Goal: Task Accomplishment & Management: Manage account settings

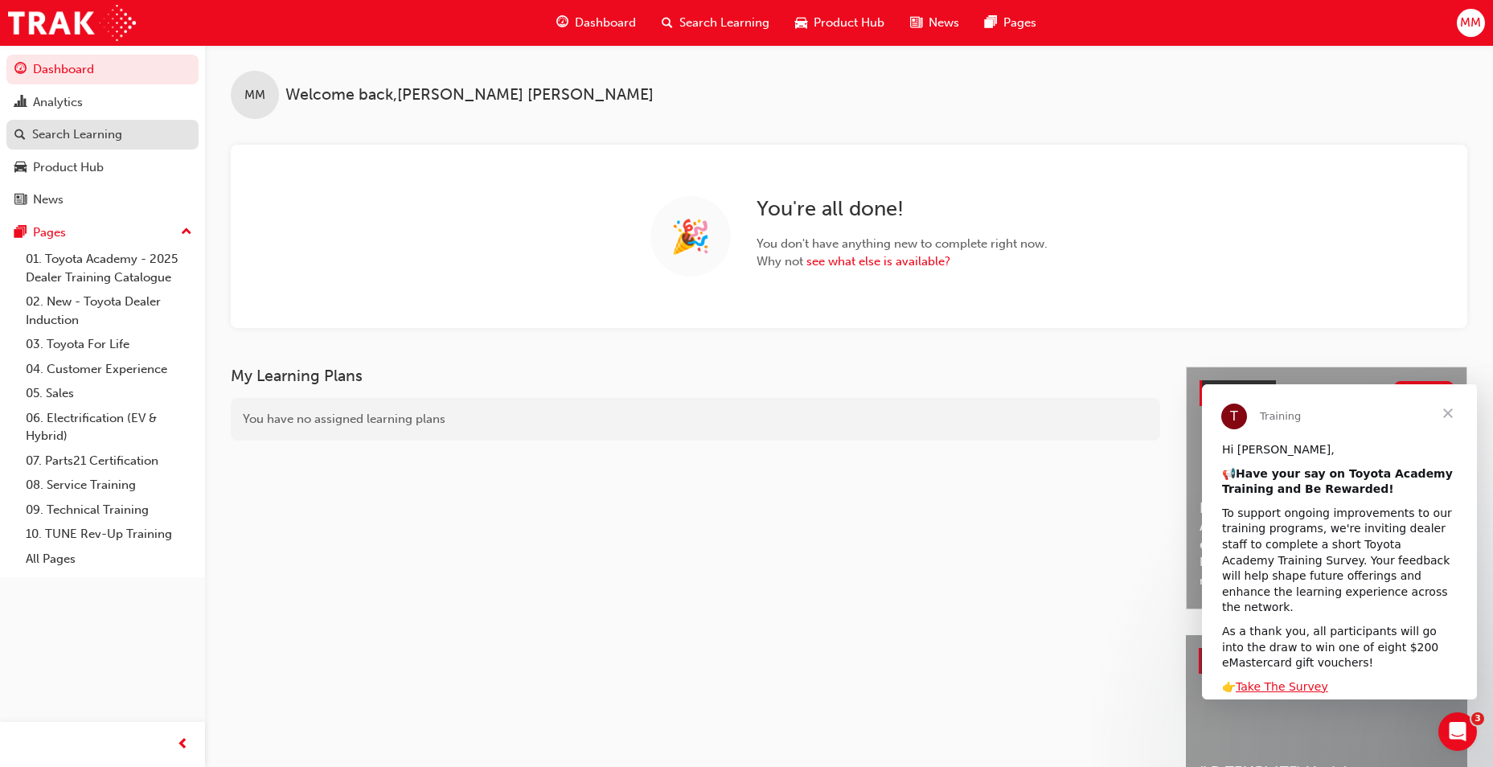
click at [77, 128] on div "Search Learning" at bounding box center [77, 134] width 90 height 18
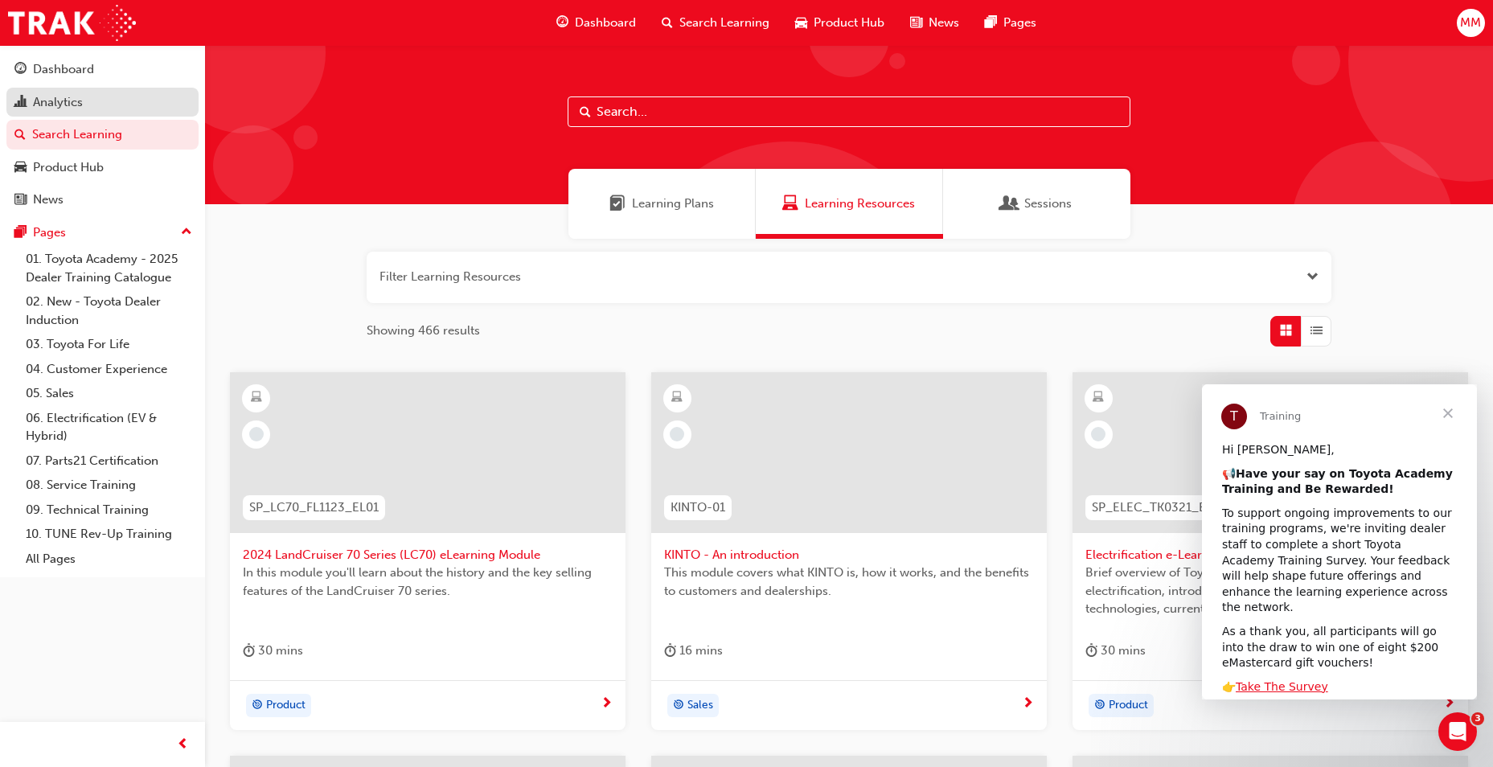
click at [90, 95] on div "Analytics" at bounding box center [102, 102] width 176 height 20
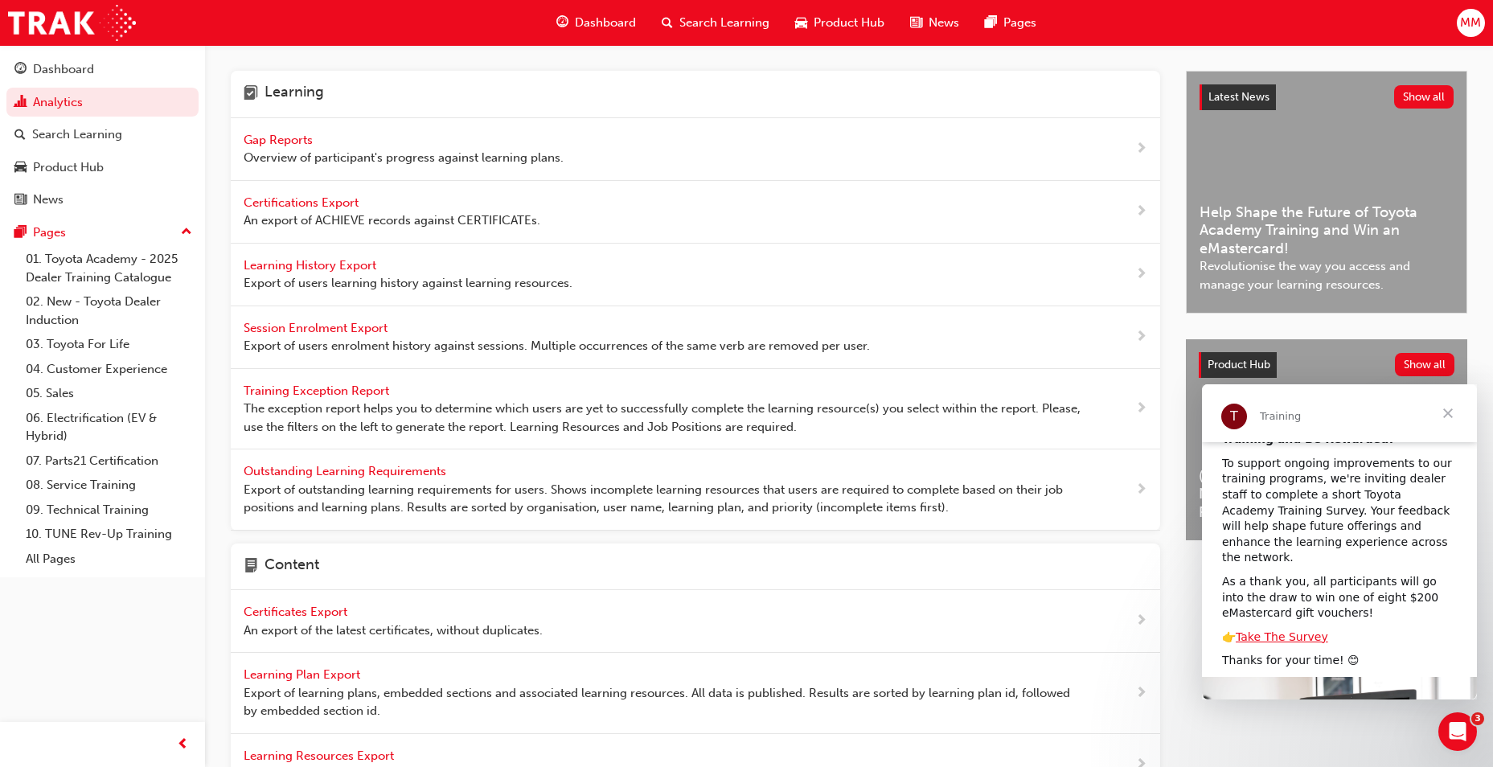
scroll to position [53, 0]
click at [1453, 411] on span "Close" at bounding box center [1448, 413] width 58 height 58
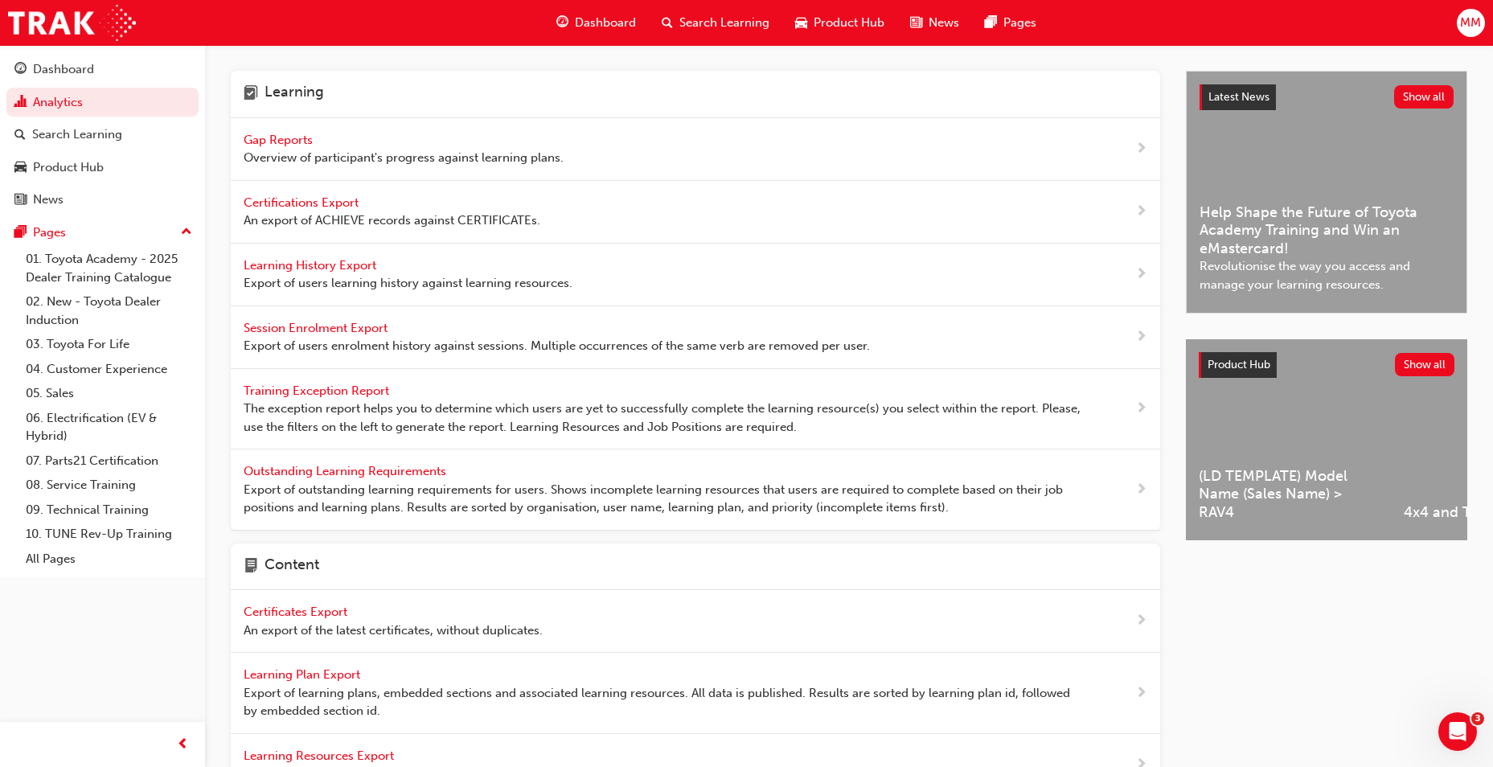
click at [293, 140] on span "Gap Reports" at bounding box center [280, 140] width 72 height 14
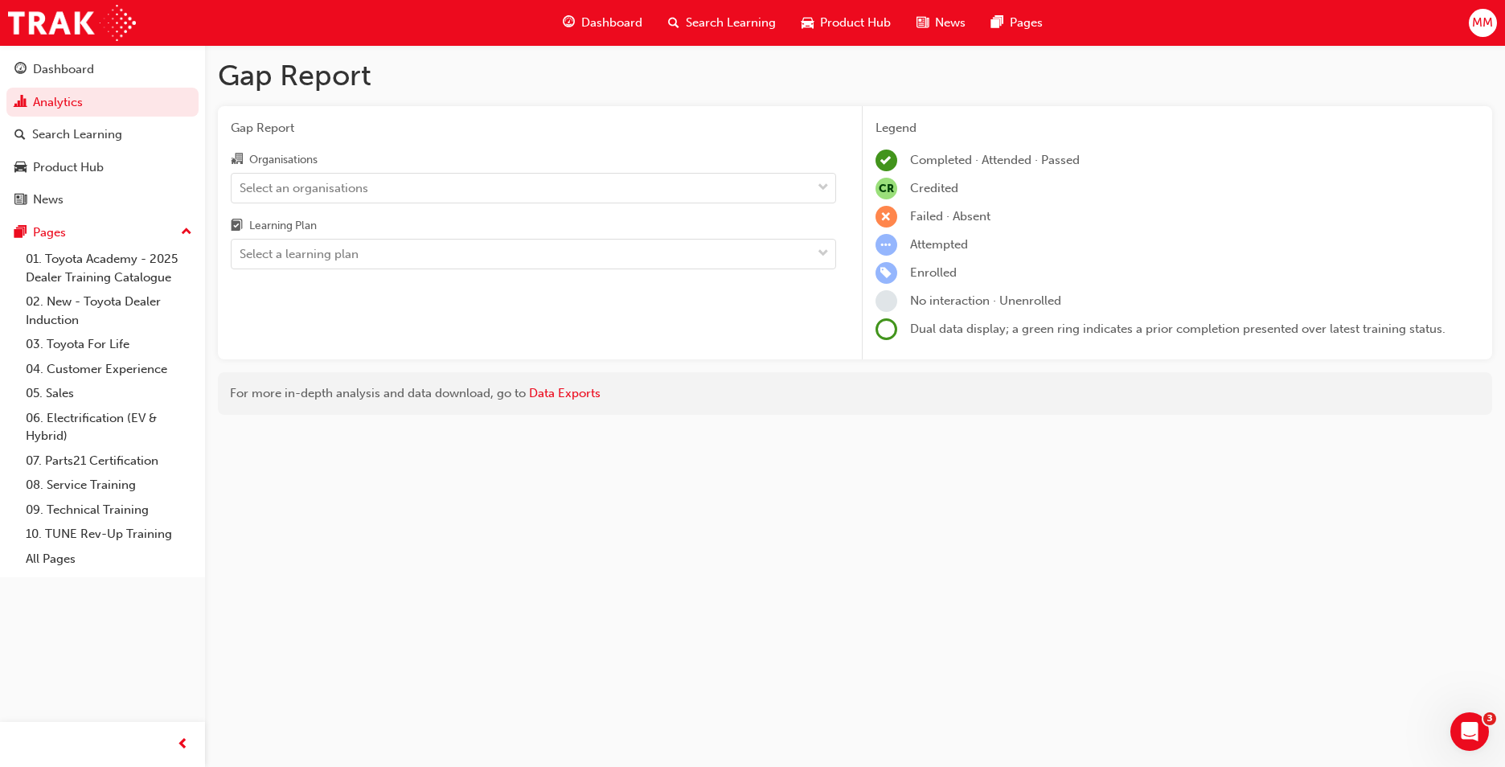
click at [442, 207] on div "Organisations Select an organisations Learning Plan Select a learning plan" at bounding box center [533, 210] width 605 height 120
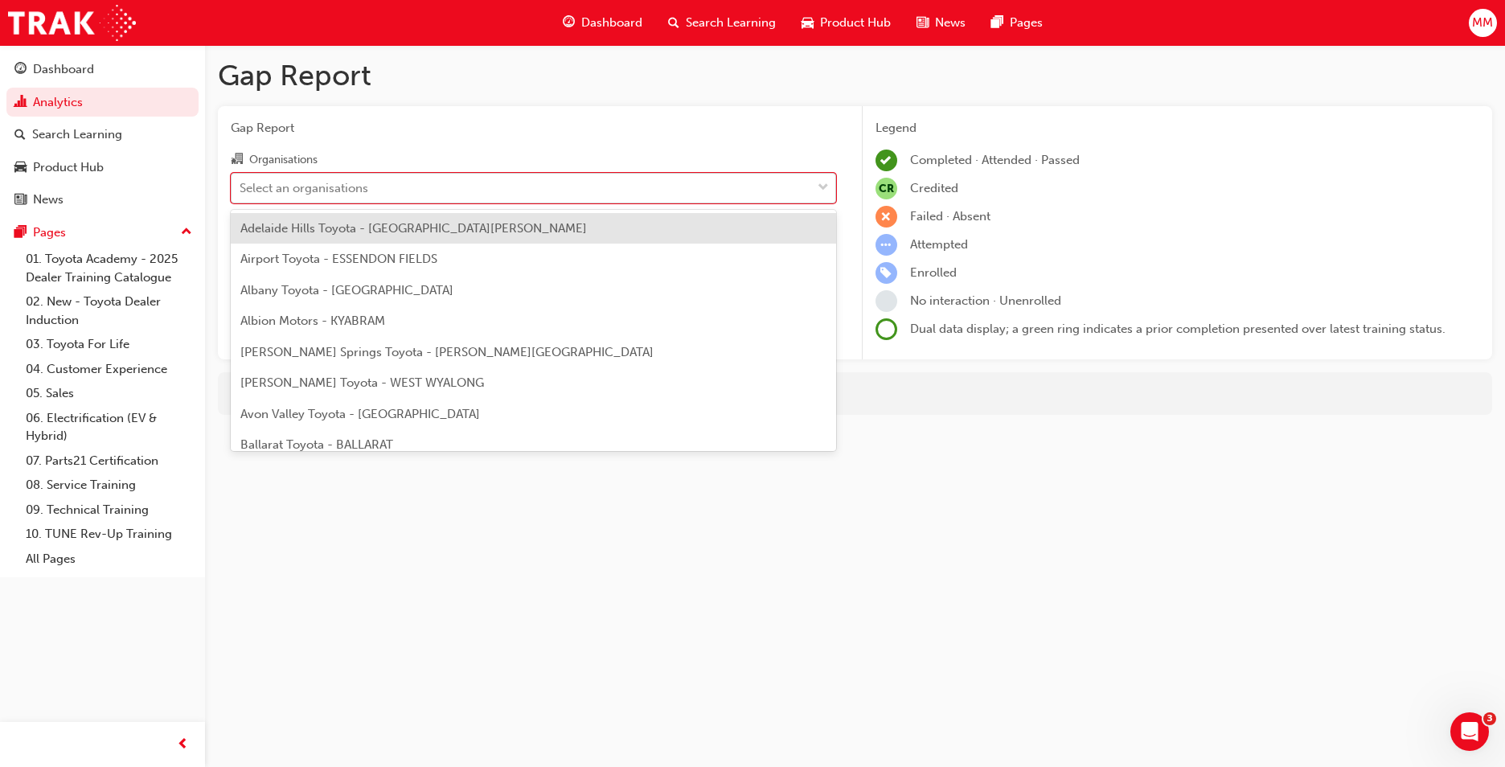
click at [447, 195] on div "Select an organisations" at bounding box center [522, 188] width 580 height 28
click at [241, 194] on input "Organisations option Adelaide Hills Toyota - MOUNT BARKER focused, 1 of 301. 30…" at bounding box center [241, 187] width 2 height 14
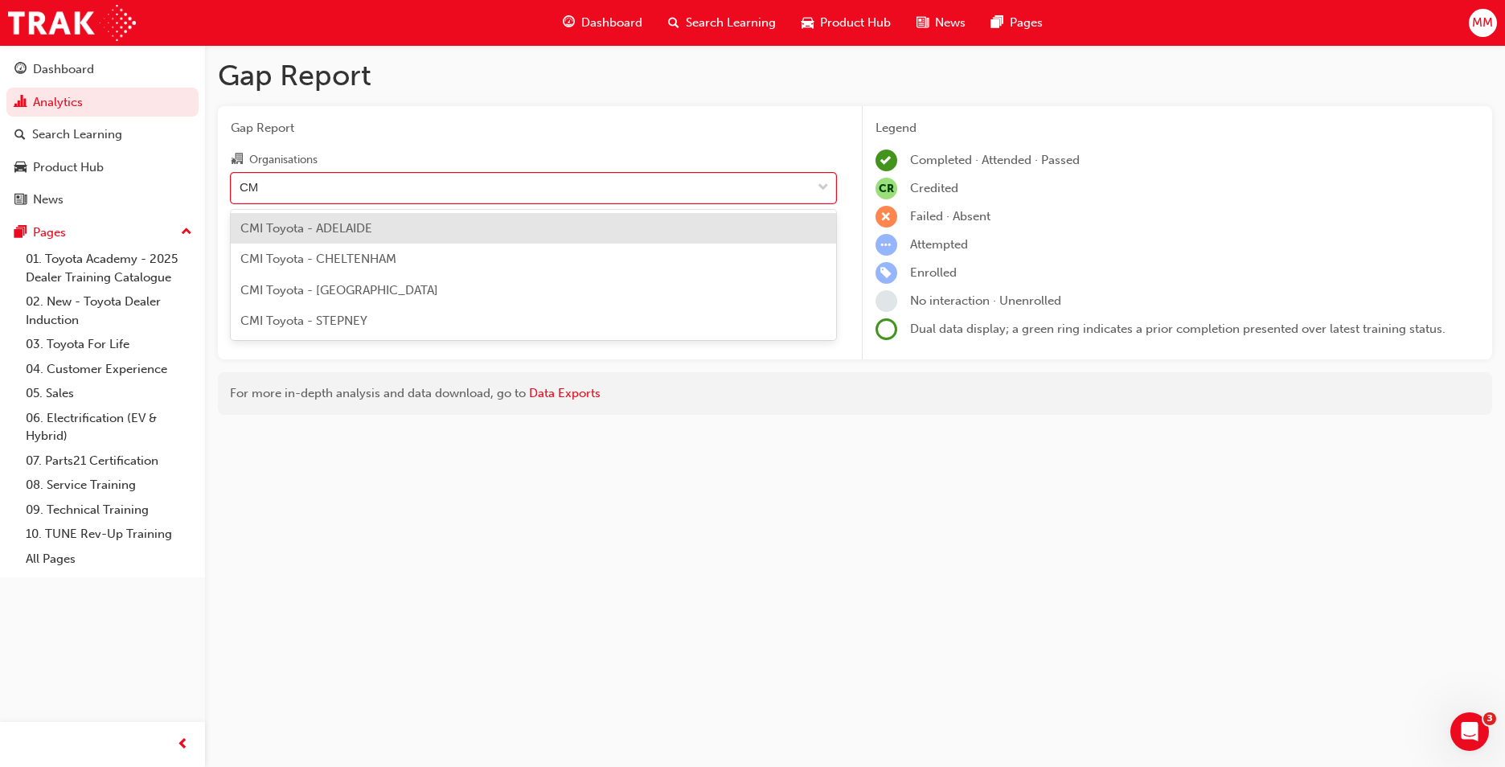
type input "CMI"
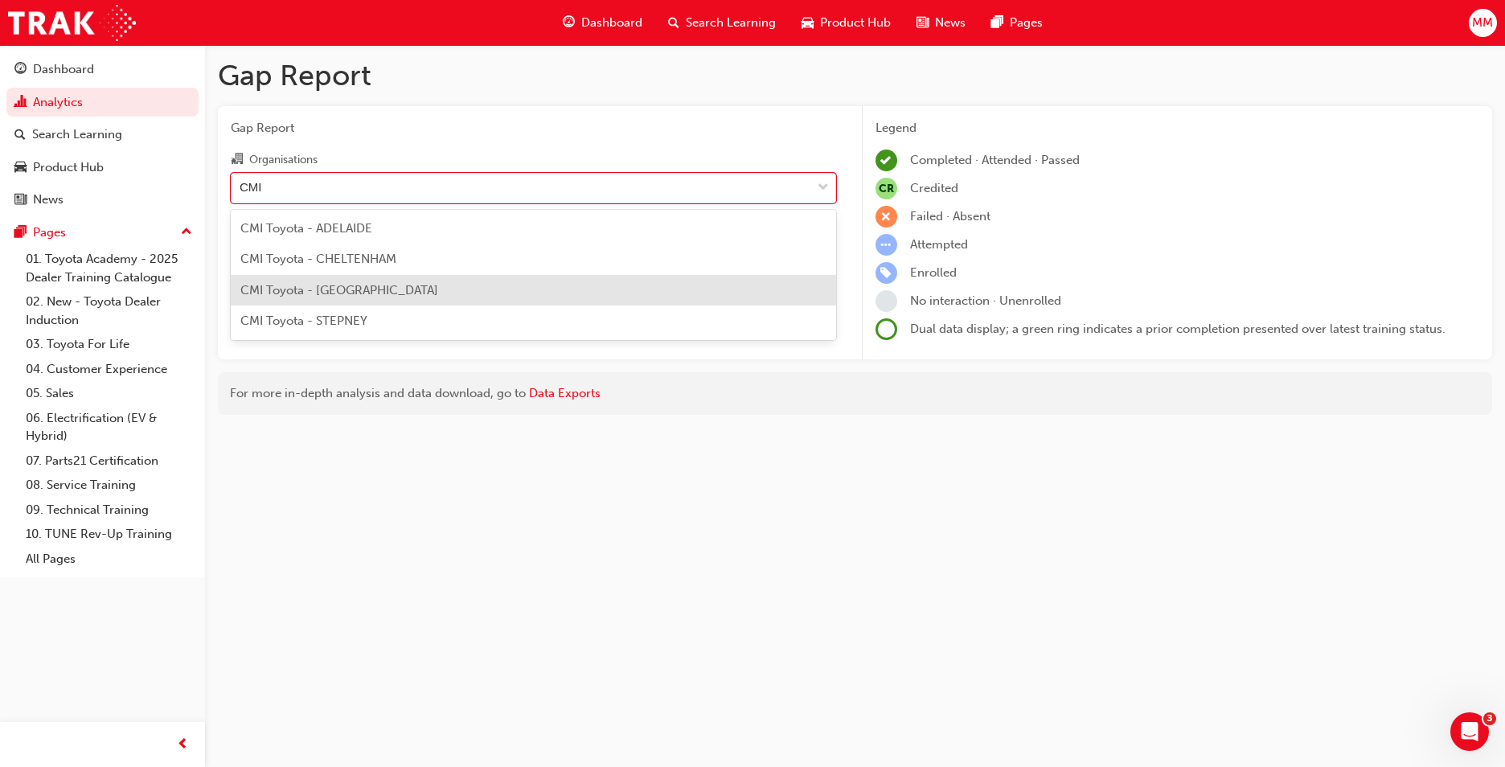
click at [451, 278] on div "CMI Toyota - [GEOGRAPHIC_DATA]" at bounding box center [533, 290] width 605 height 31
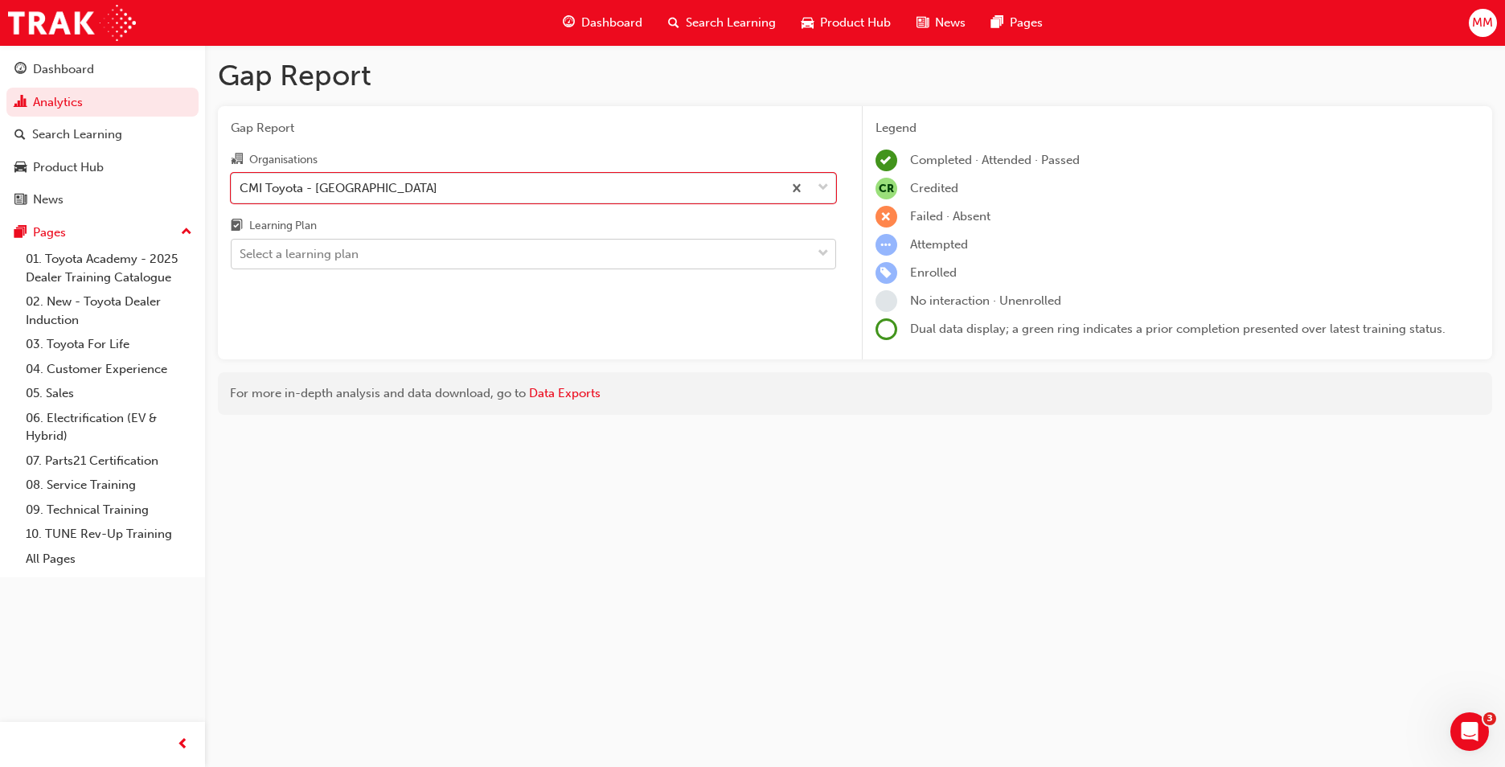
click at [585, 251] on div "Select a learning plan" at bounding box center [522, 254] width 580 height 28
click at [241, 251] on input "Learning Plan Select a learning plan" at bounding box center [241, 254] width 2 height 14
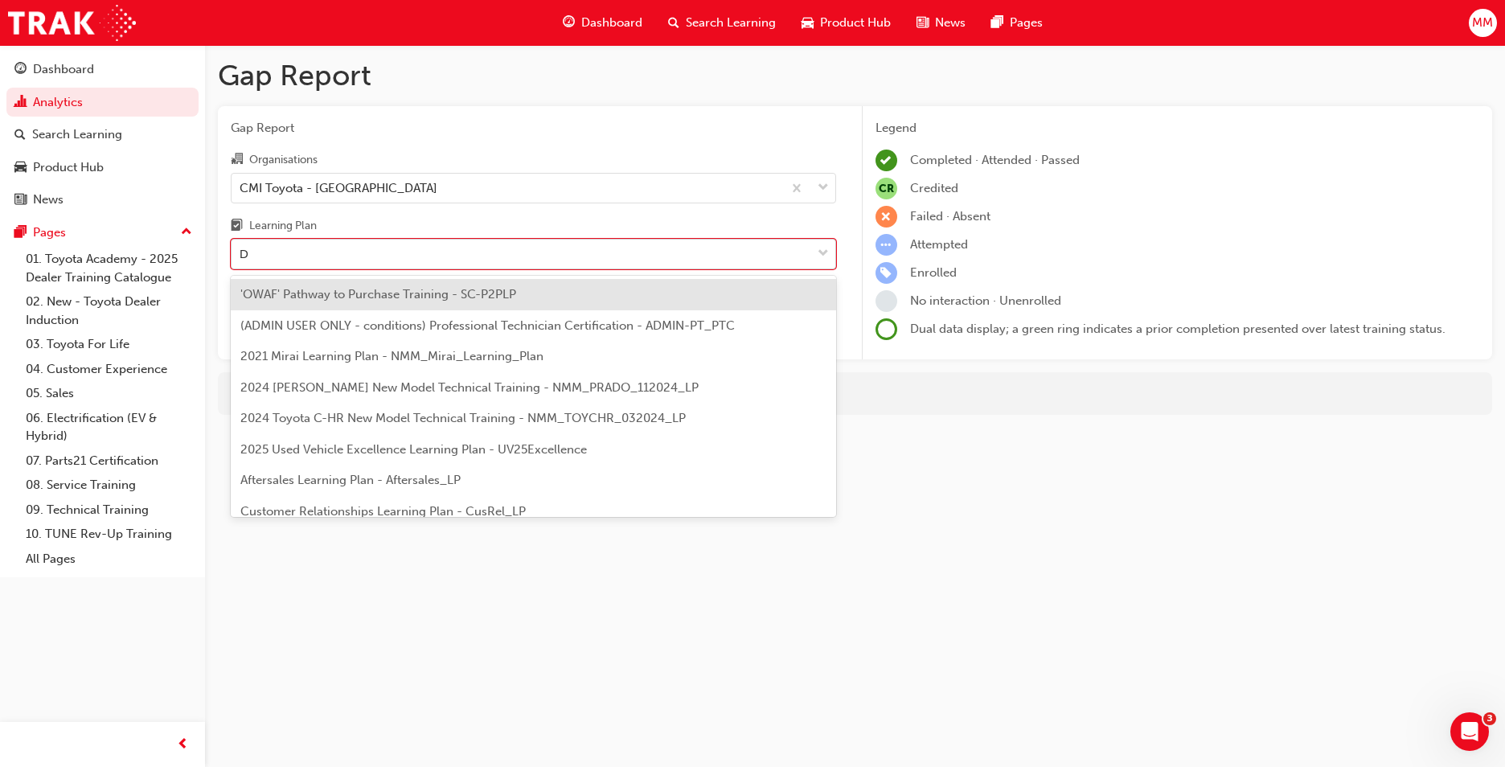
type input "DT"
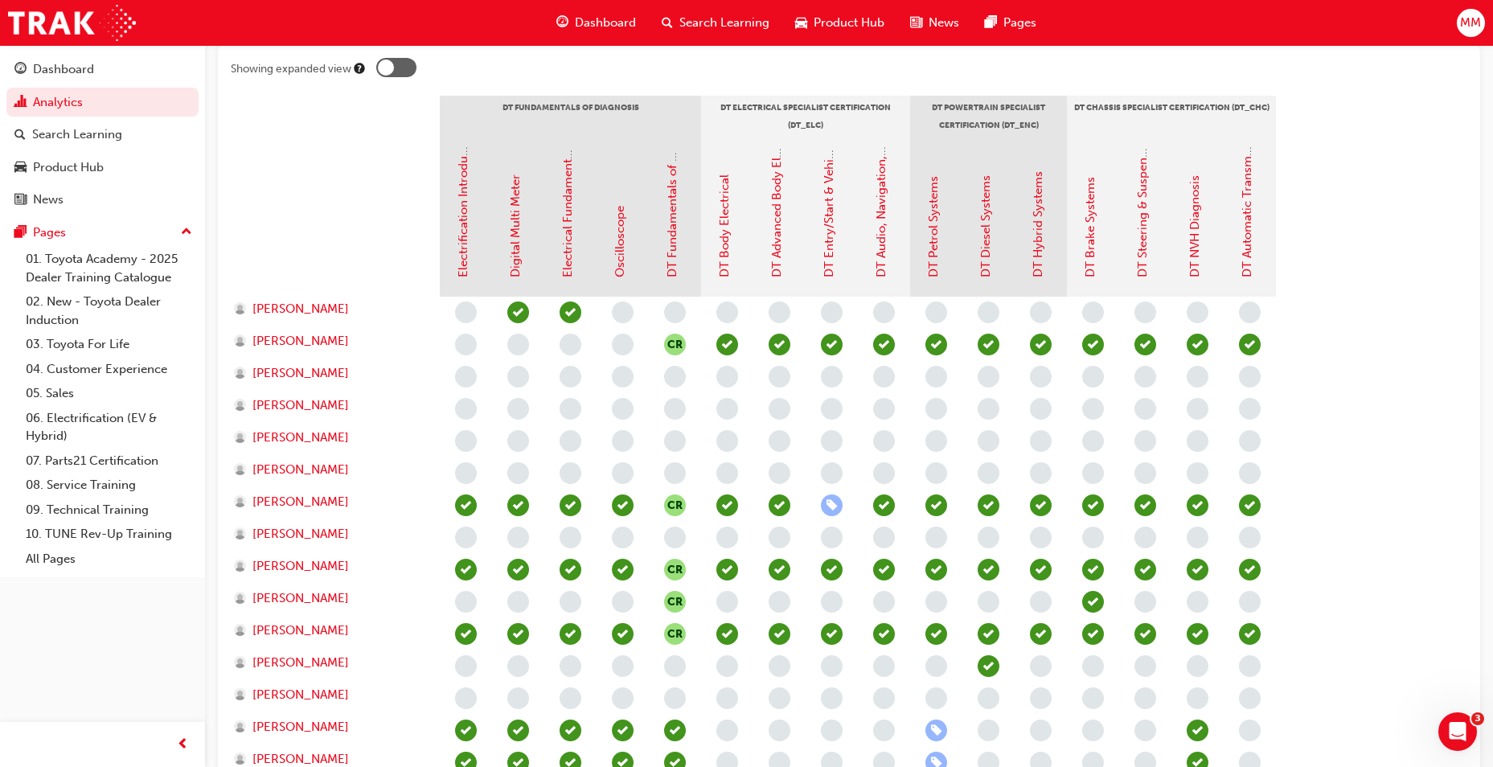
scroll to position [482, 0]
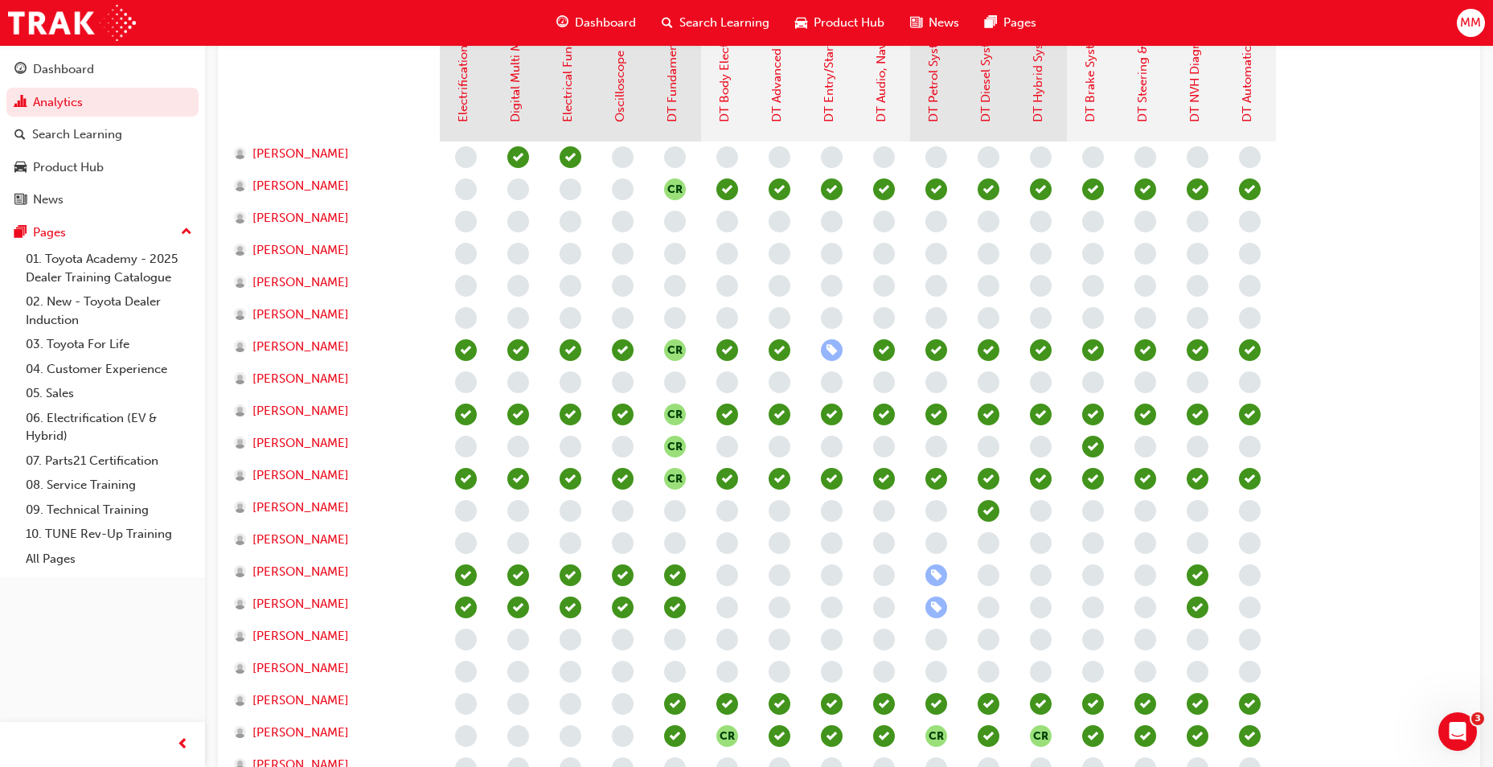
click at [938, 572] on span "learningRecordVerb_ENROLL-icon" at bounding box center [936, 575] width 22 height 22
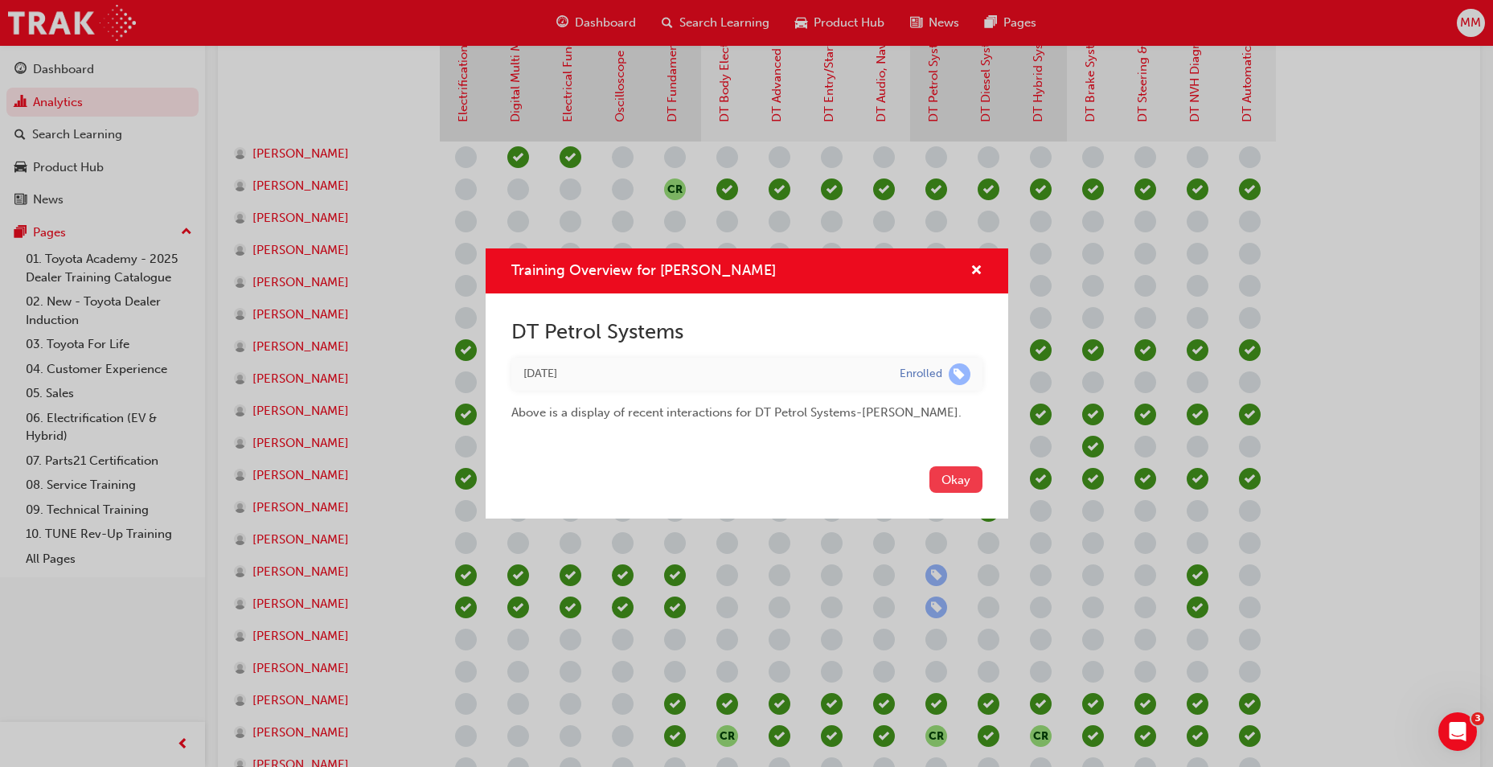
click at [949, 476] on button "Okay" at bounding box center [955, 479] width 53 height 27
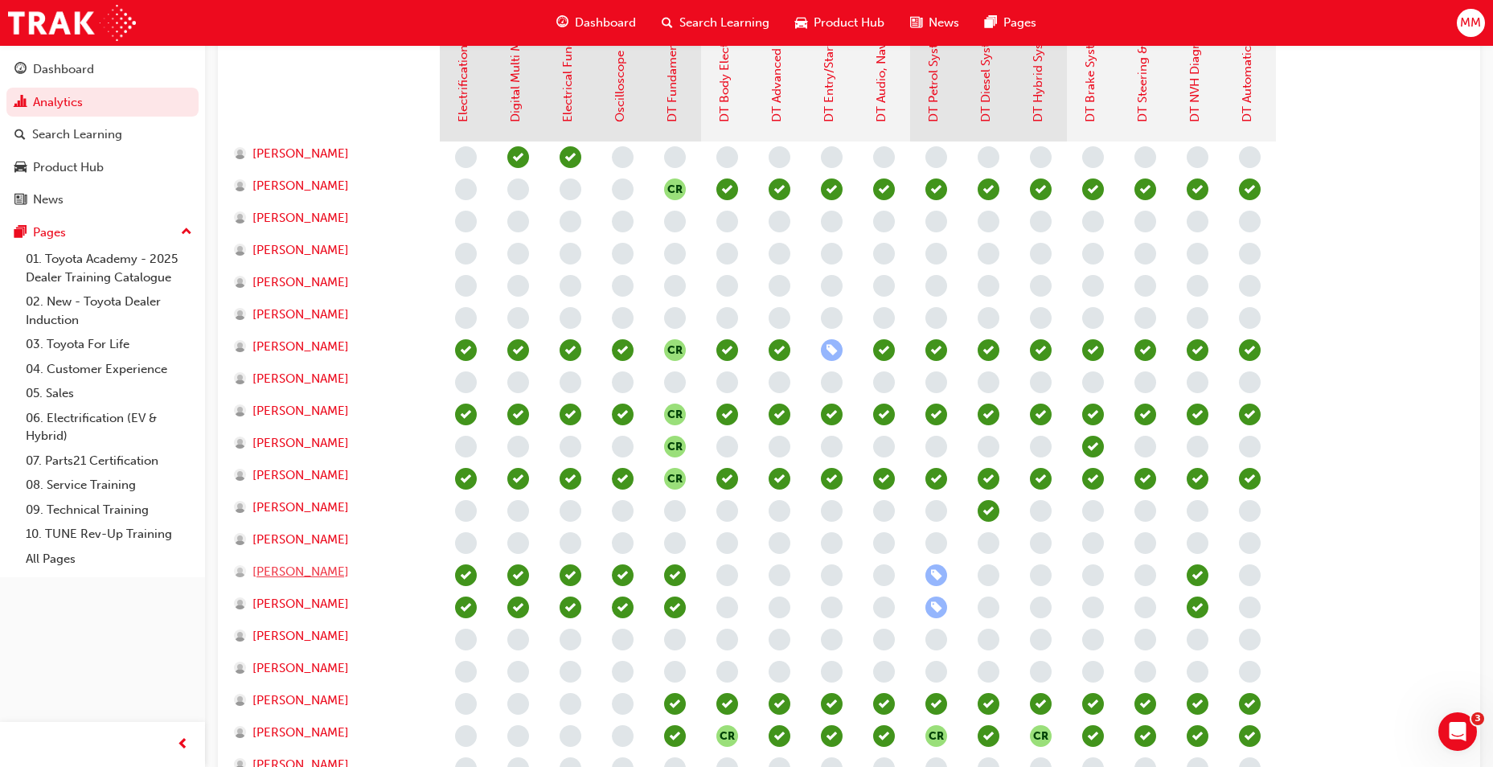
click at [280, 572] on span "Jorge Alfiler" at bounding box center [300, 572] width 96 height 18
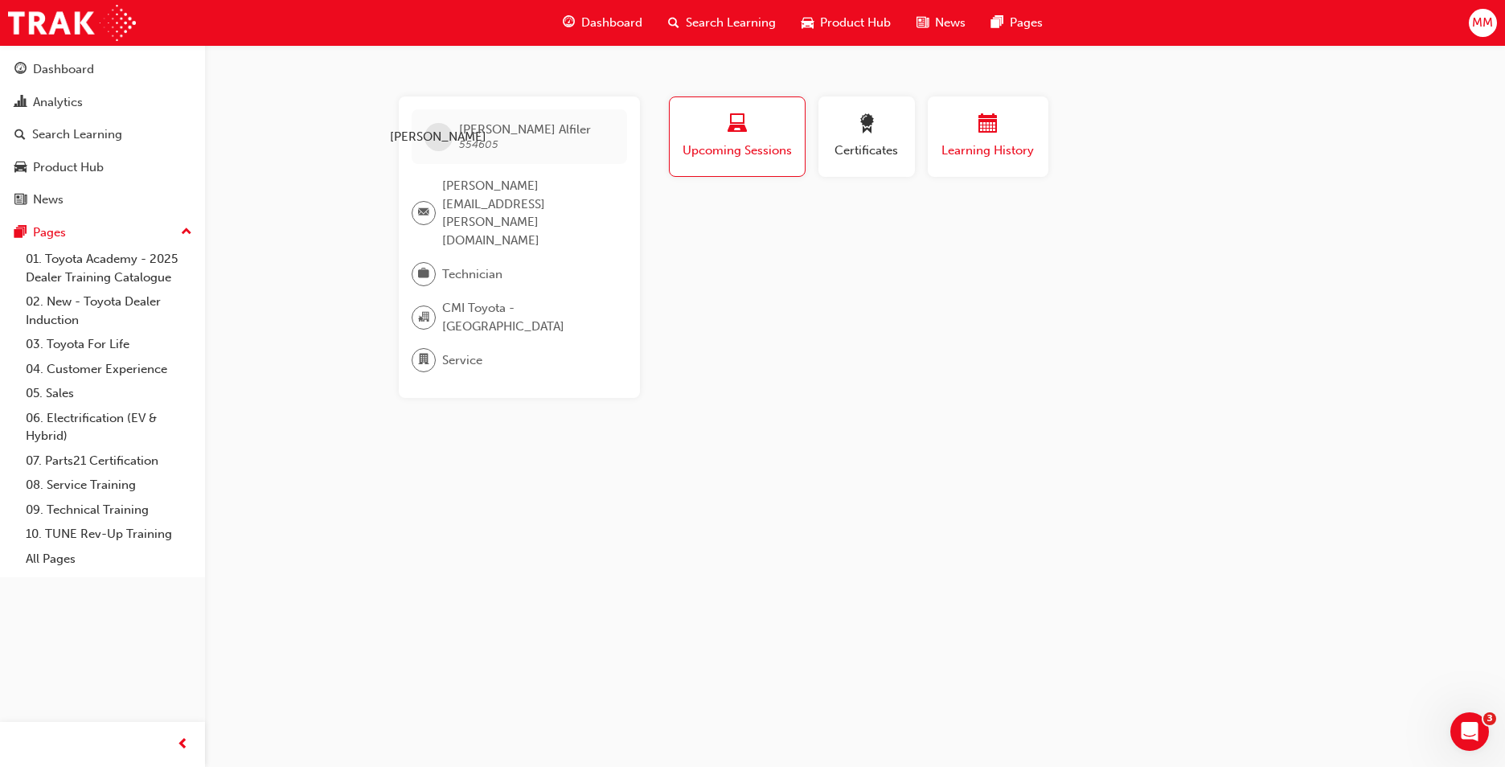
click at [1016, 157] on span "Learning History" at bounding box center [988, 150] width 96 height 18
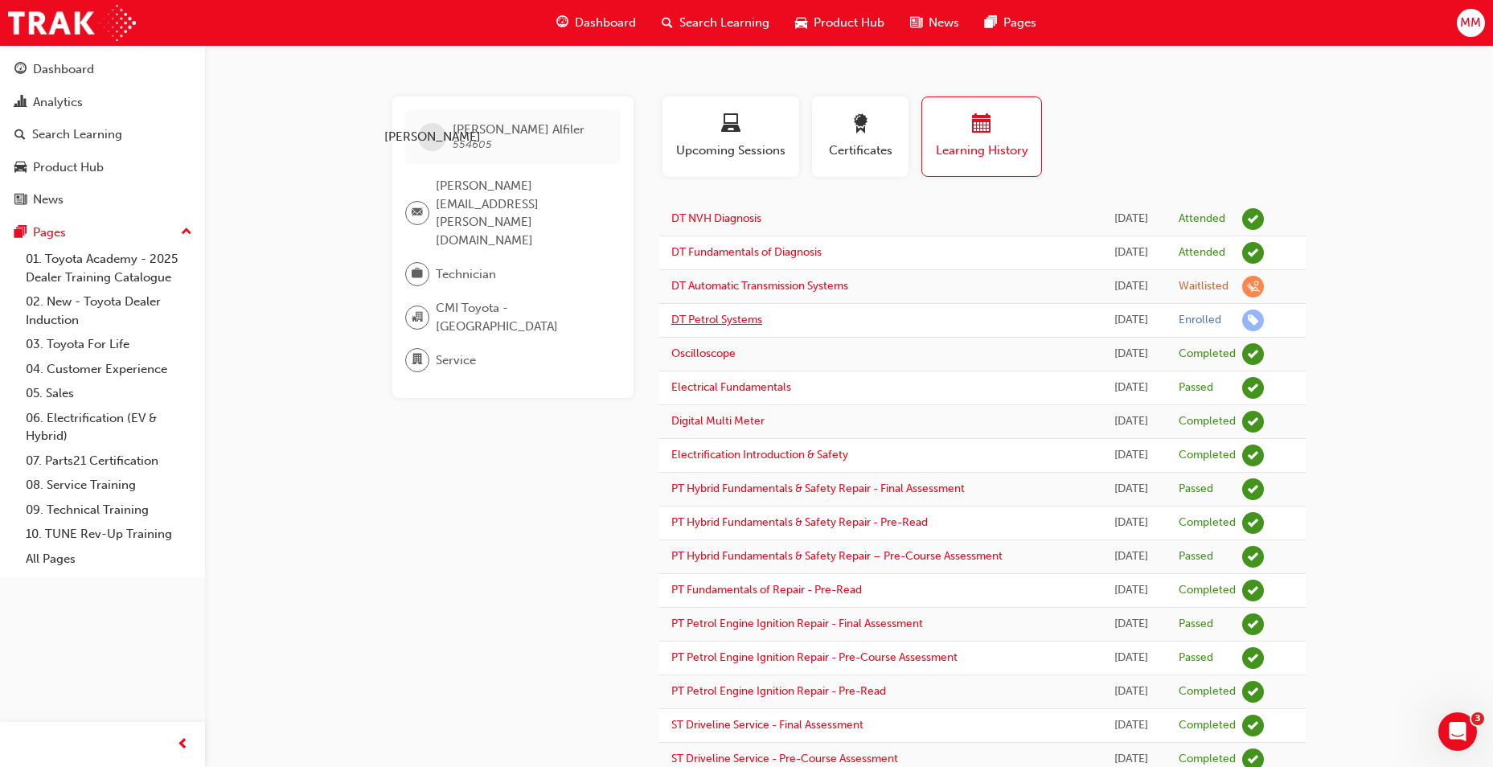
click at [720, 315] on link "DT Petrol Systems" at bounding box center [716, 320] width 91 height 14
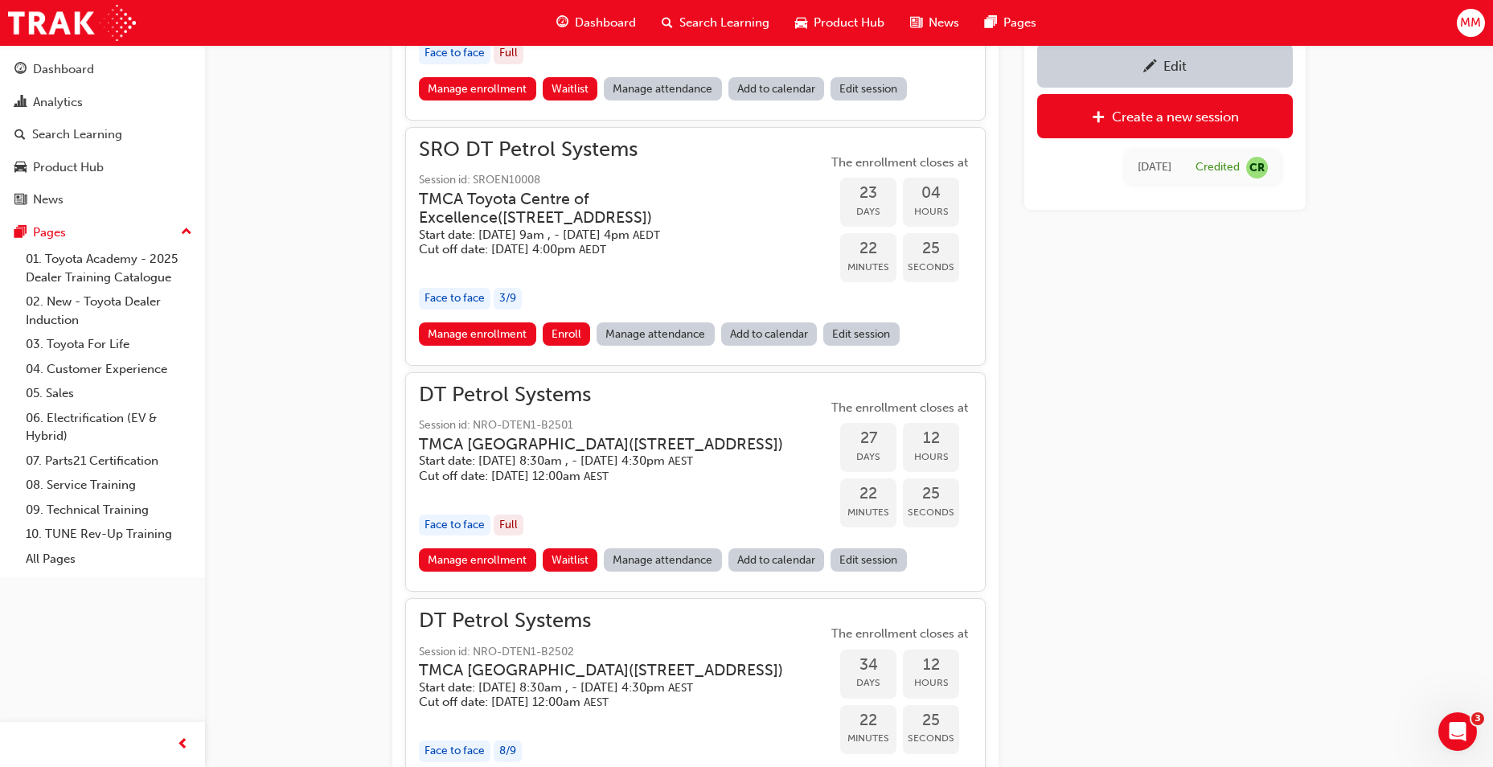
scroll to position [1555, 0]
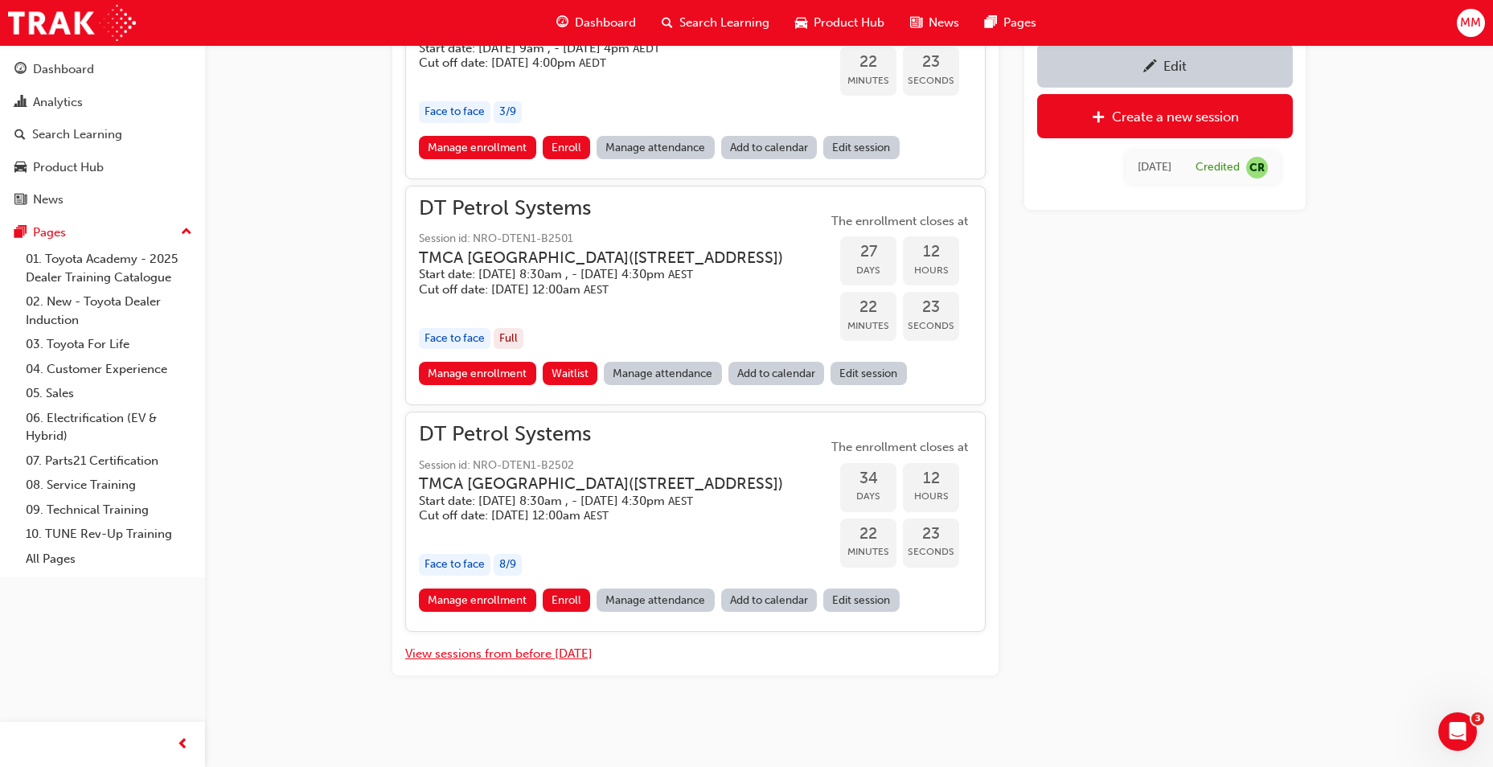
click at [471, 652] on button "View sessions from before today" at bounding box center [498, 654] width 187 height 18
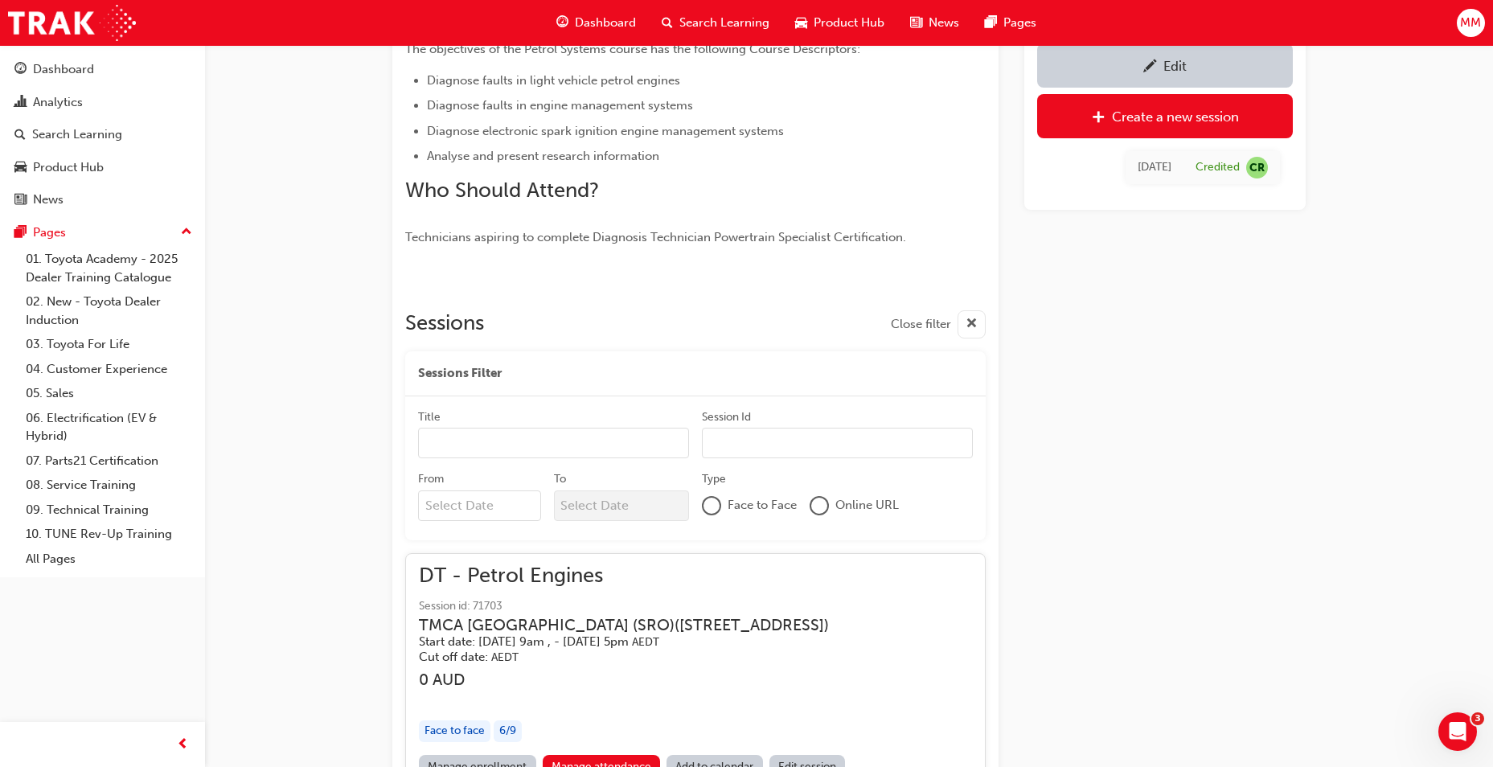
scroll to position [14983, 0]
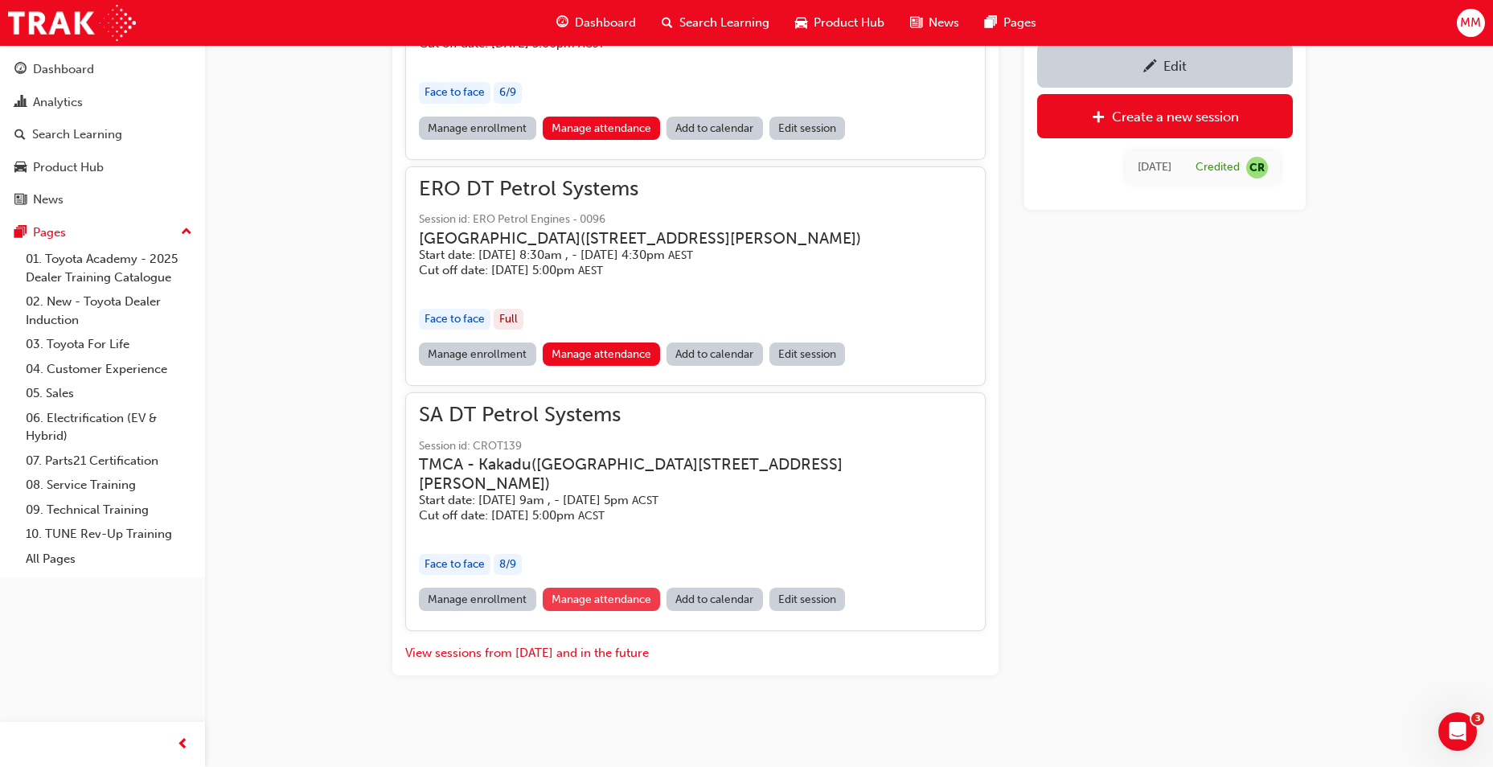
click at [607, 601] on link "Manage attendance" at bounding box center [602, 599] width 118 height 23
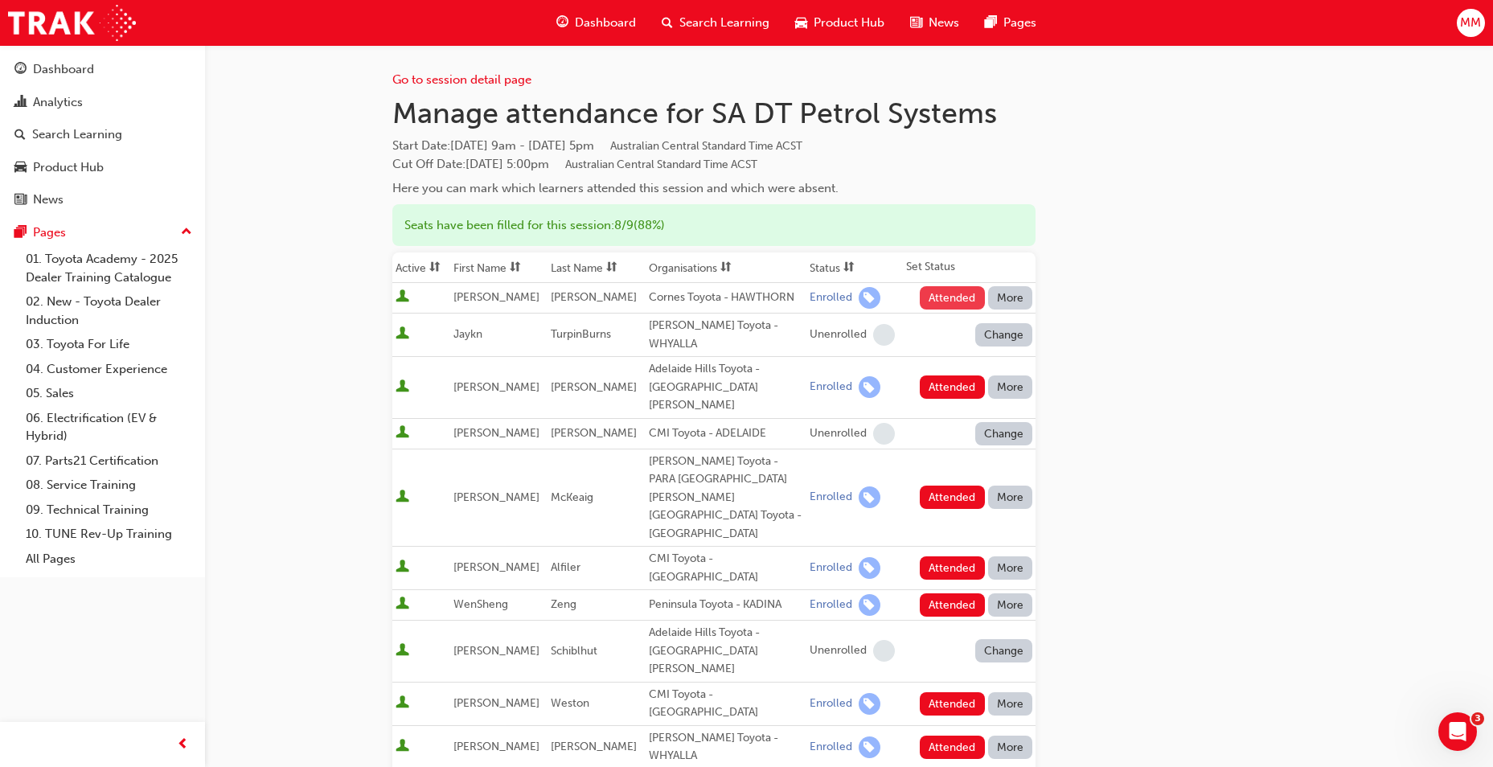
click at [944, 302] on button "Attended" at bounding box center [952, 297] width 65 height 23
click at [938, 375] on button "Attended" at bounding box center [952, 386] width 65 height 23
click at [933, 486] on button "Attended" at bounding box center [952, 497] width 65 height 23
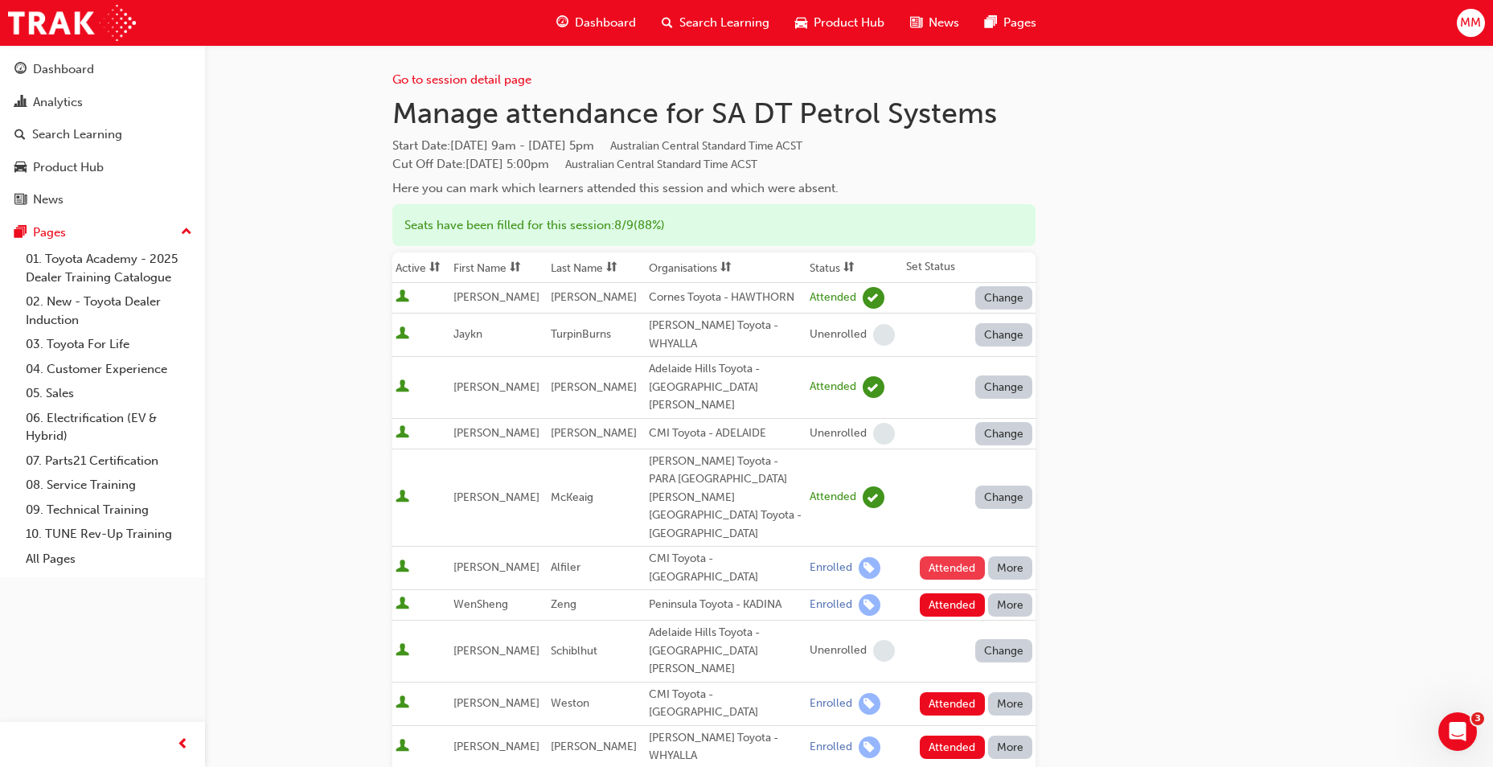
click at [936, 556] on button "Attended" at bounding box center [952, 567] width 65 height 23
click at [939, 593] on button "Attended" at bounding box center [952, 604] width 65 height 23
click at [943, 692] on button "Attended" at bounding box center [952, 703] width 65 height 23
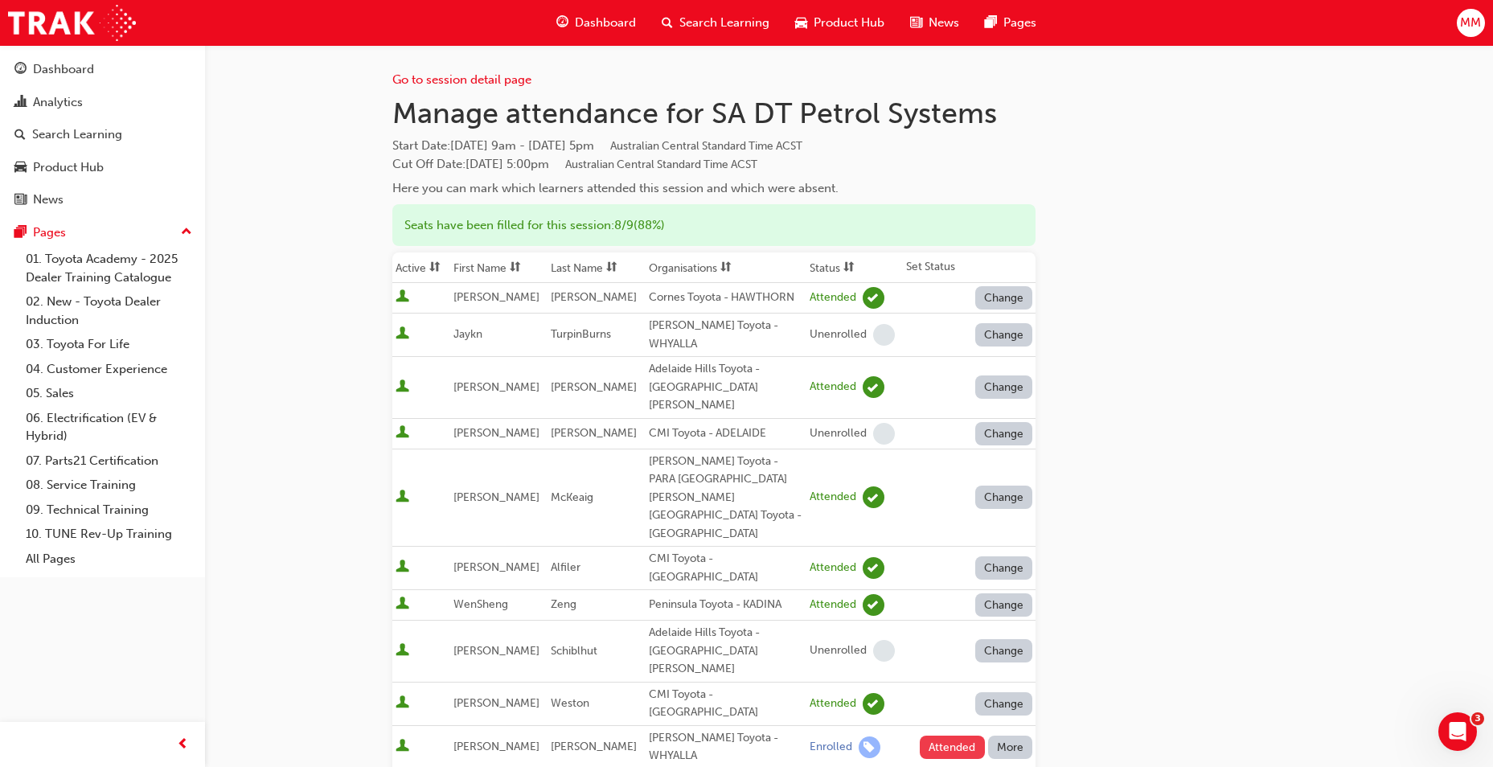
click at [951, 736] on button "Attended" at bounding box center [952, 747] width 65 height 23
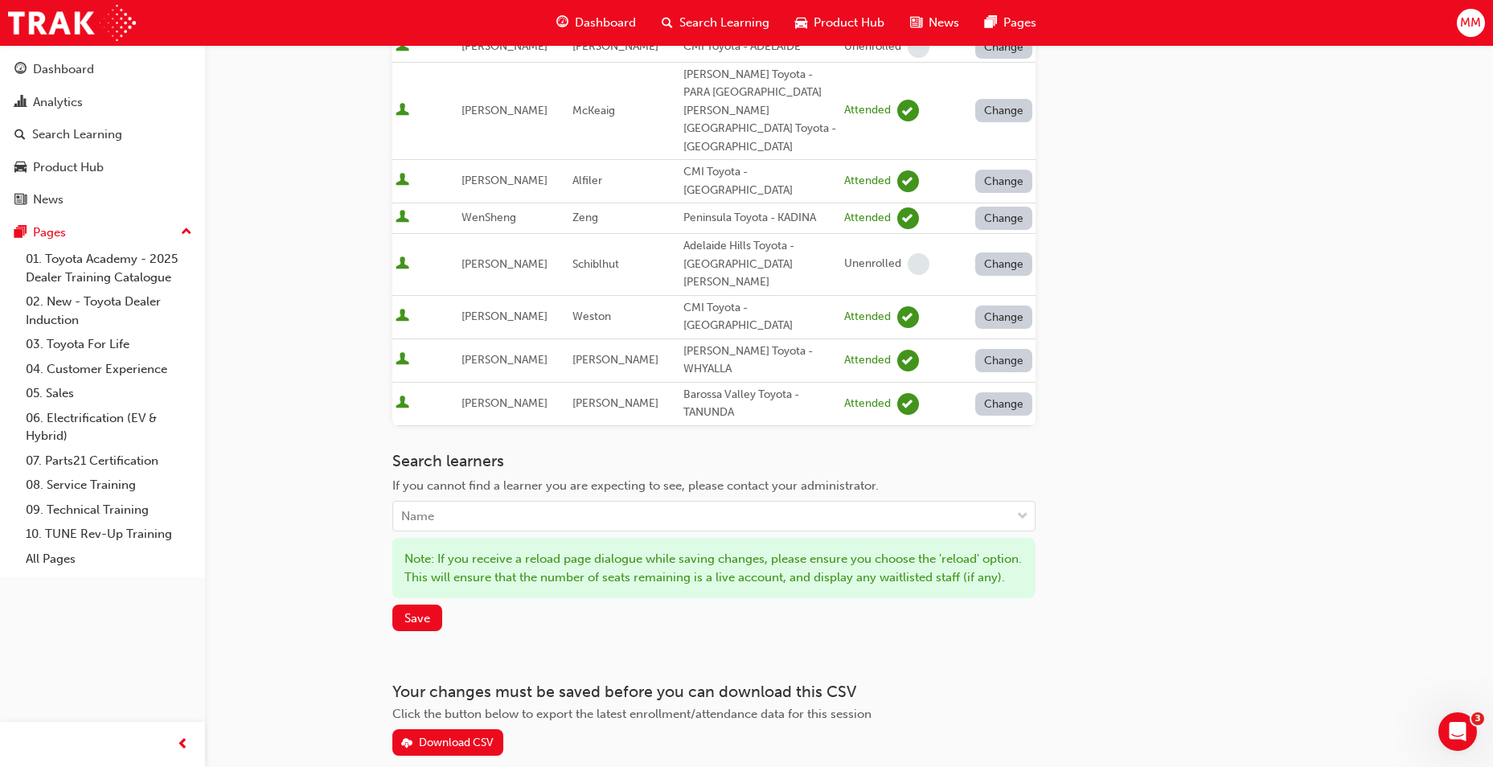
scroll to position [388, 0]
click at [410, 610] on span "Save" at bounding box center [417, 617] width 26 height 14
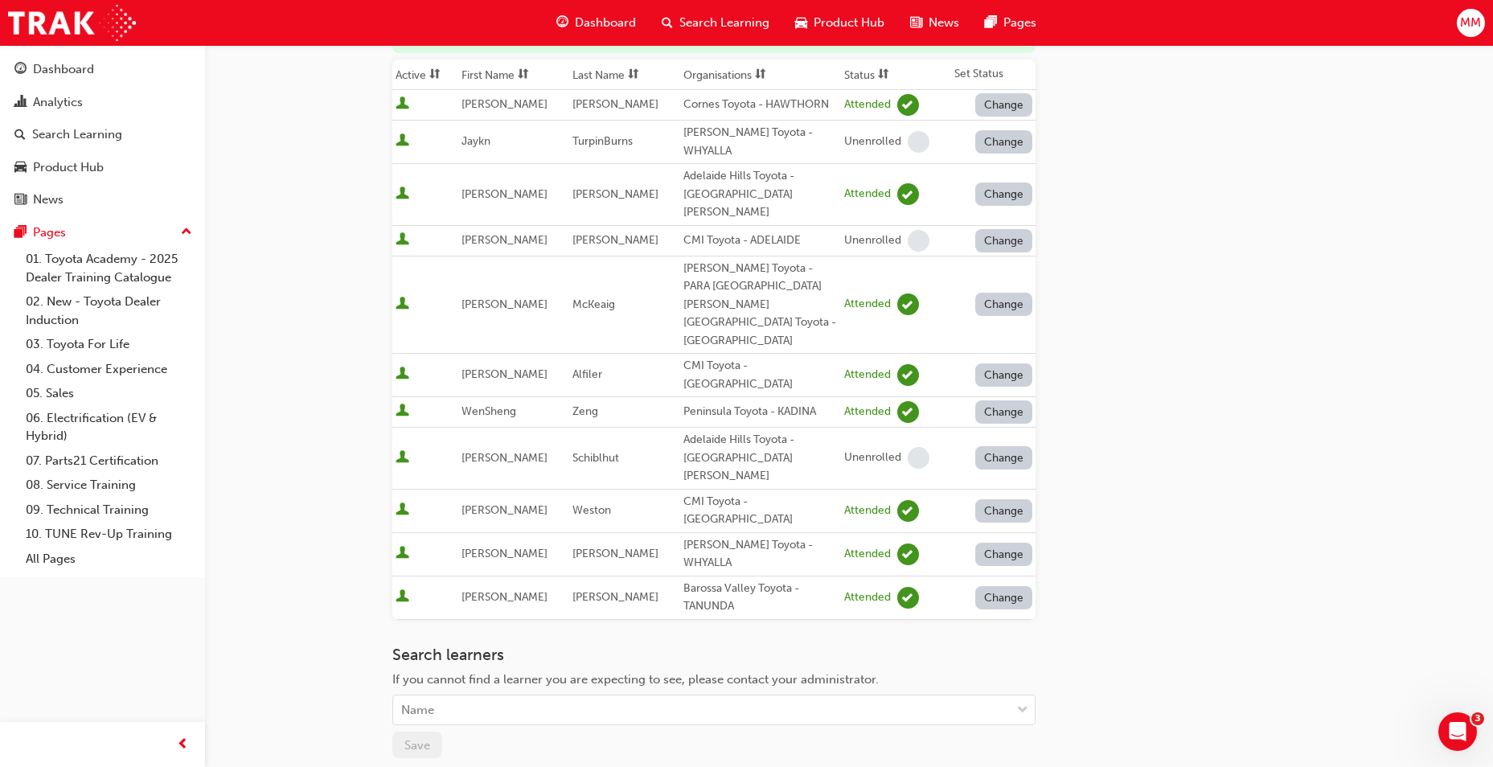
scroll to position [0, 0]
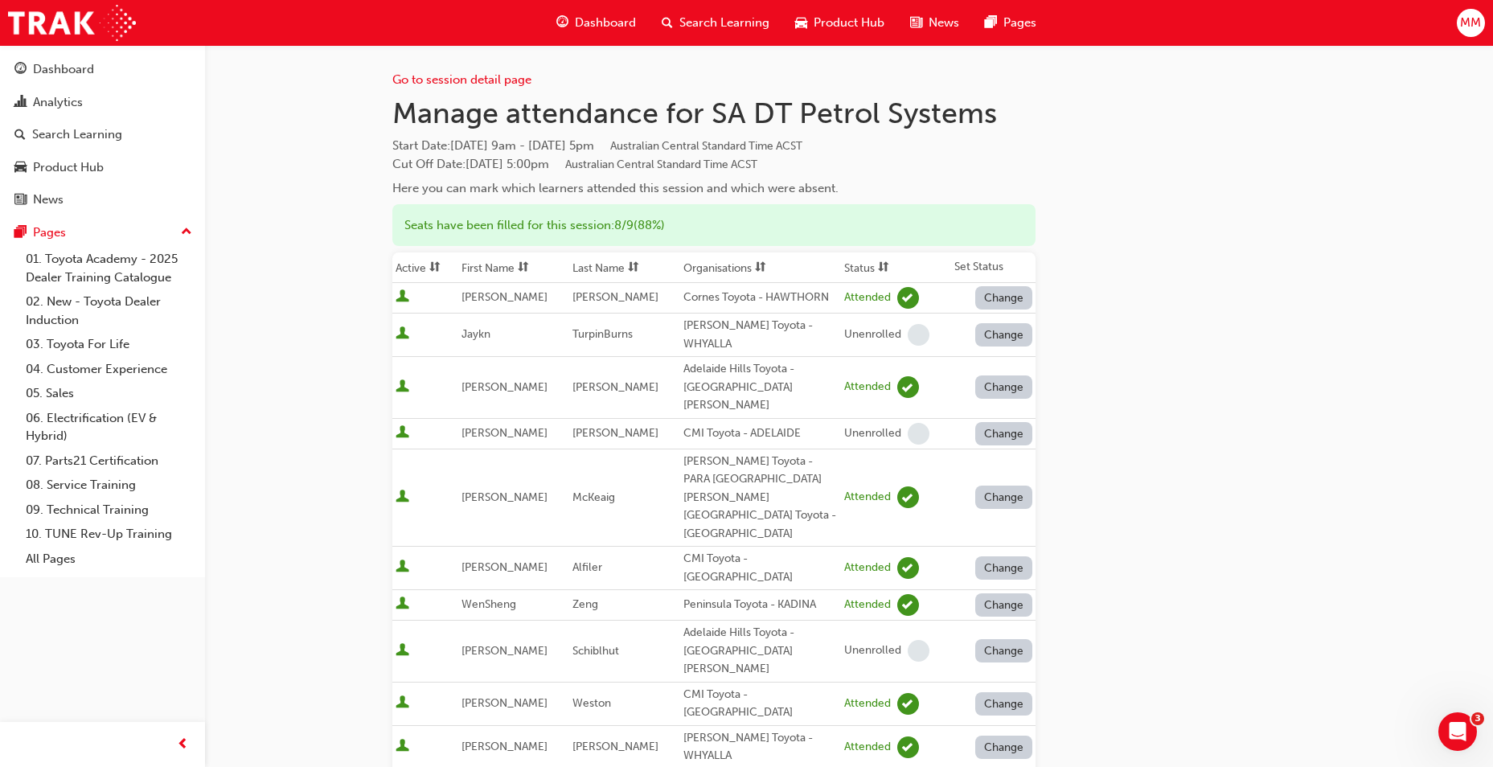
click at [678, 22] on div "Search Learning" at bounding box center [715, 22] width 133 height 33
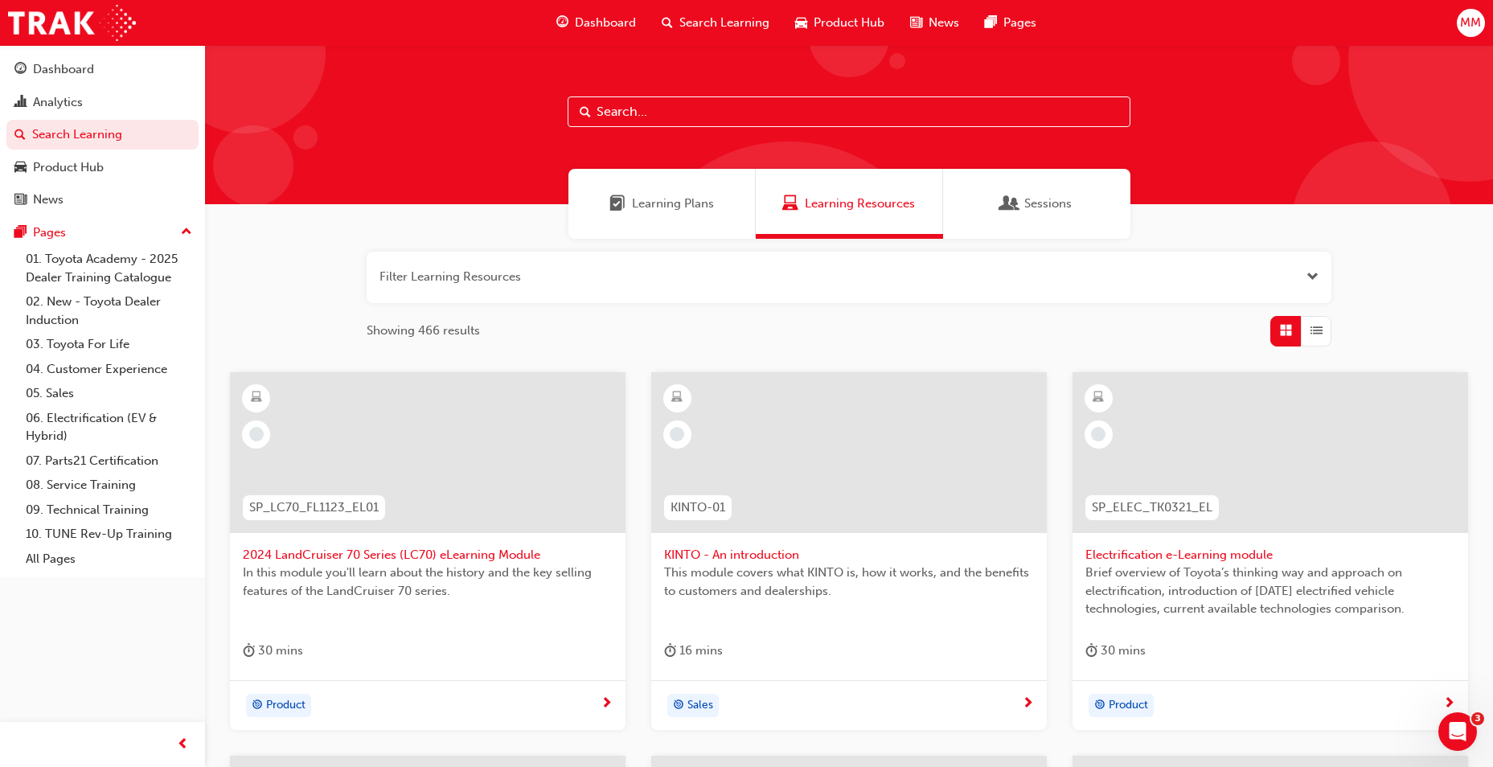
click at [844, 110] on input "text" at bounding box center [849, 111] width 563 height 31
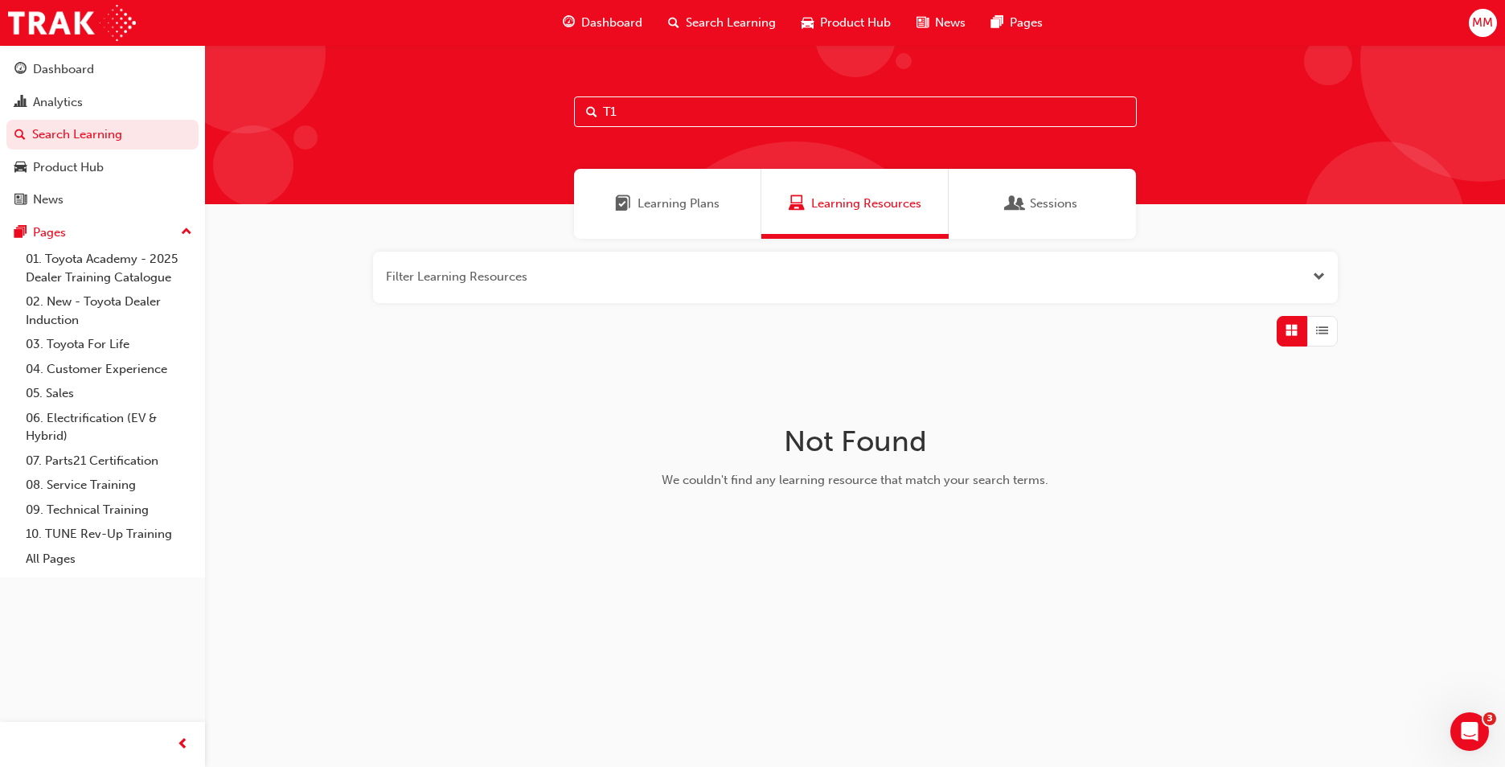
type input "T"
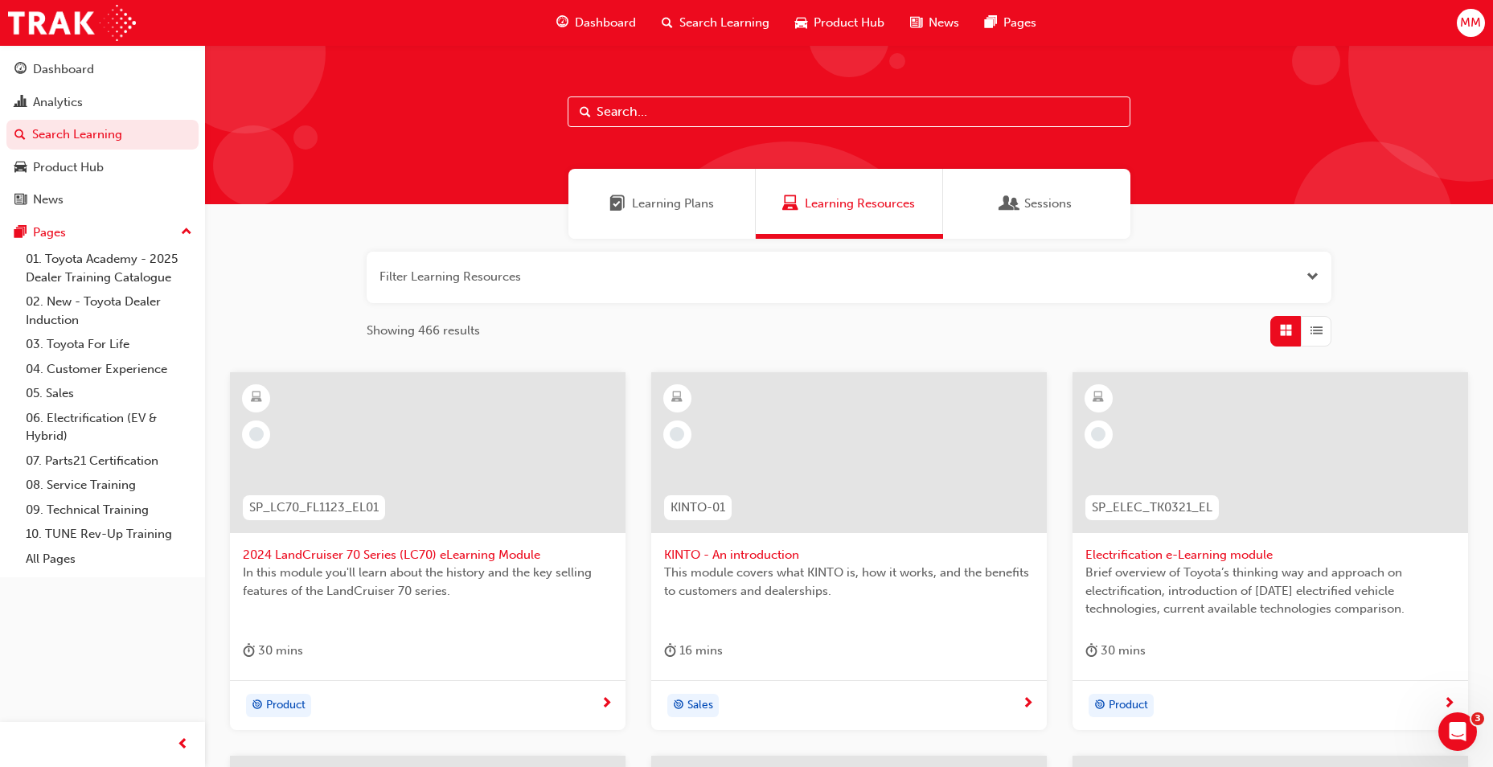
click at [1023, 186] on div "Sessions" at bounding box center [1036, 204] width 187 height 70
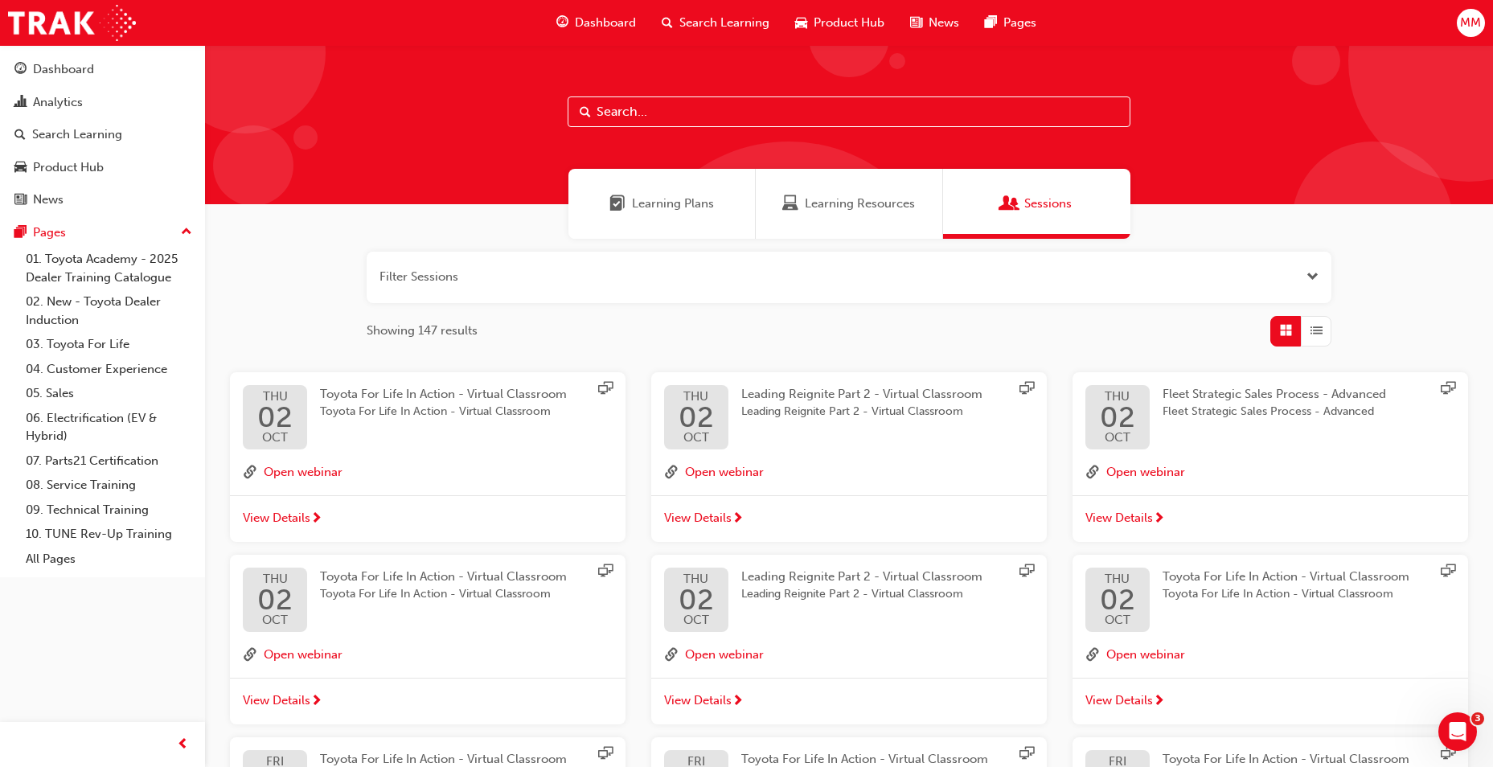
click at [693, 268] on button "button" at bounding box center [849, 277] width 965 height 51
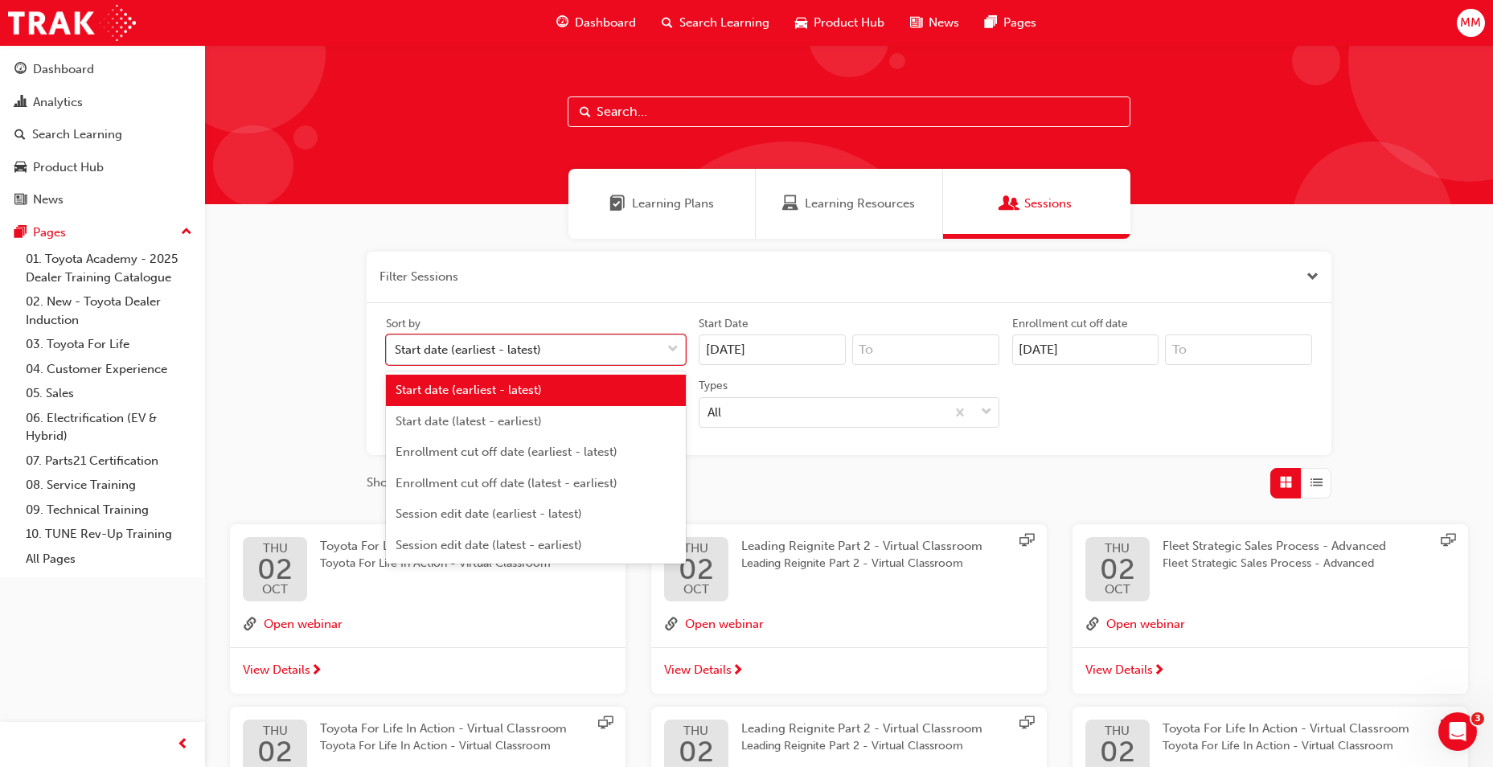
click at [674, 341] on span "down-icon" at bounding box center [672, 349] width 11 height 21
click at [396, 342] on input "Sort by option Start date (earliest - latest) focused, 1 of 6. 6 results availa…" at bounding box center [396, 349] width 2 height 14
click at [787, 378] on div "Types" at bounding box center [849, 387] width 300 height 19
click at [709, 404] on input "Types All" at bounding box center [708, 411] width 2 height 14
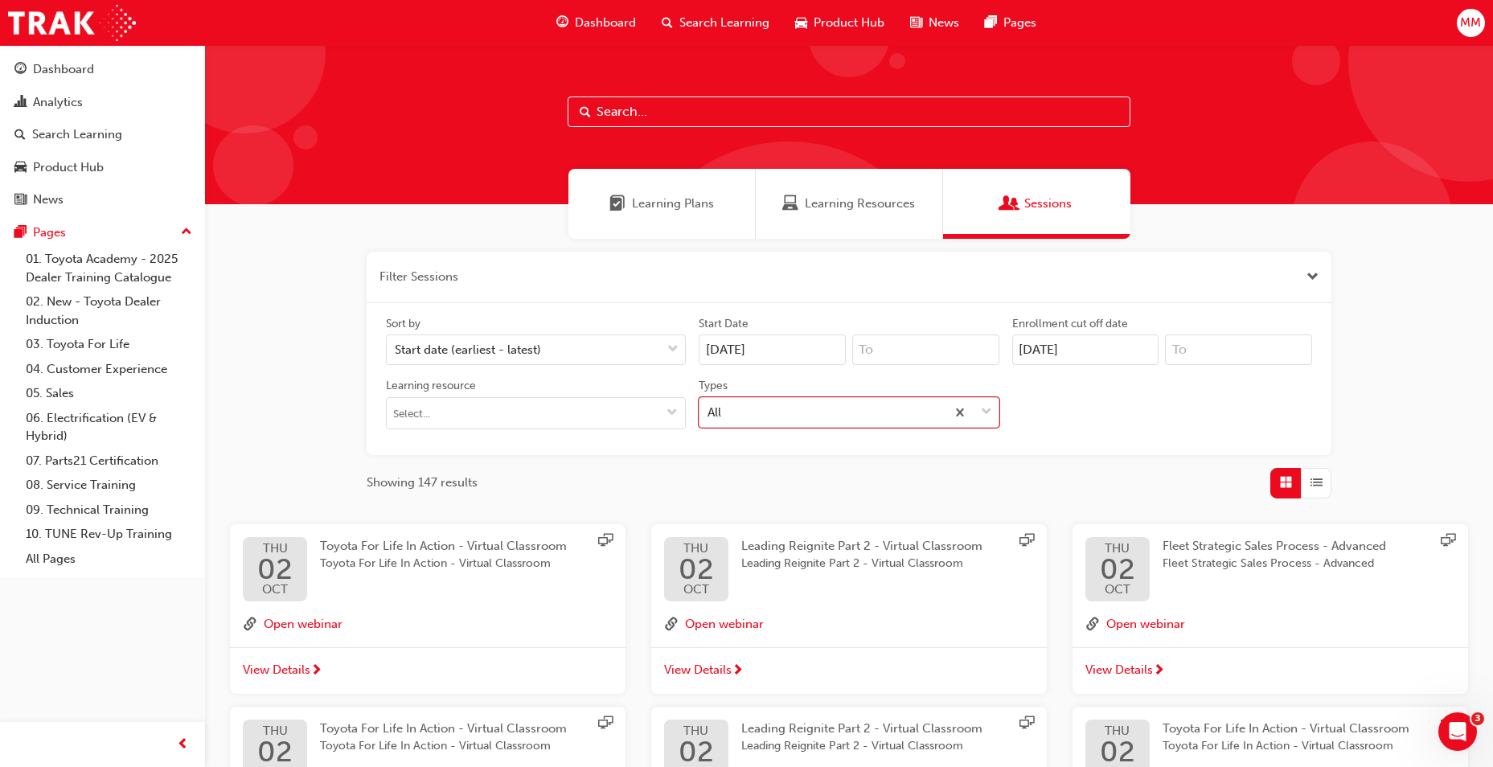
click at [780, 336] on input "[DATE]" at bounding box center [772, 349] width 147 height 31
click at [716, 386] on span "Previous Month" at bounding box center [716, 388] width 0 height 18
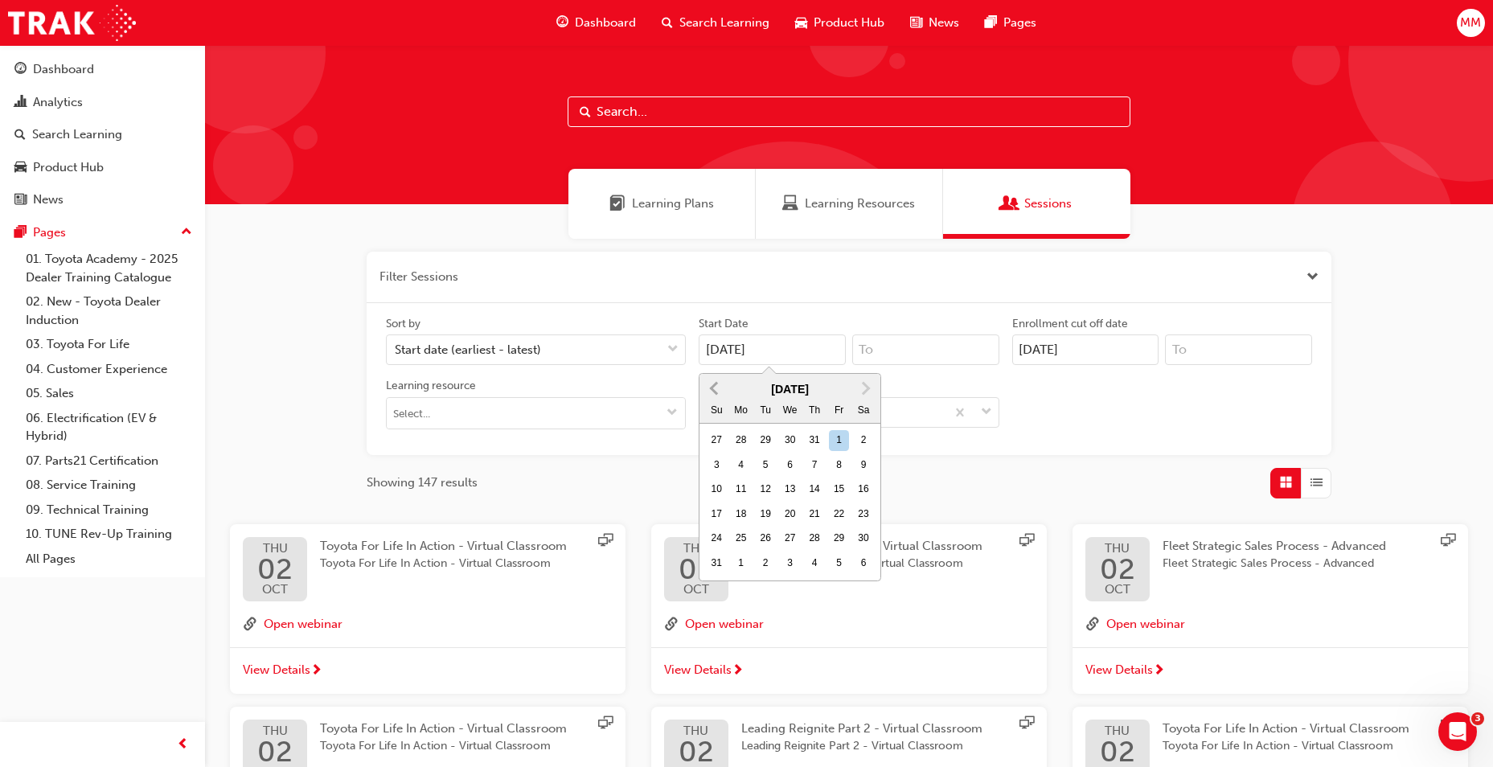
click at [716, 386] on span "Previous Month" at bounding box center [716, 388] width 0 height 18
click at [770, 441] on div "1" at bounding box center [765, 440] width 21 height 21
click at [770, 365] on input "[DATE]" at bounding box center [772, 349] width 147 height 31
type input "01/07/25"
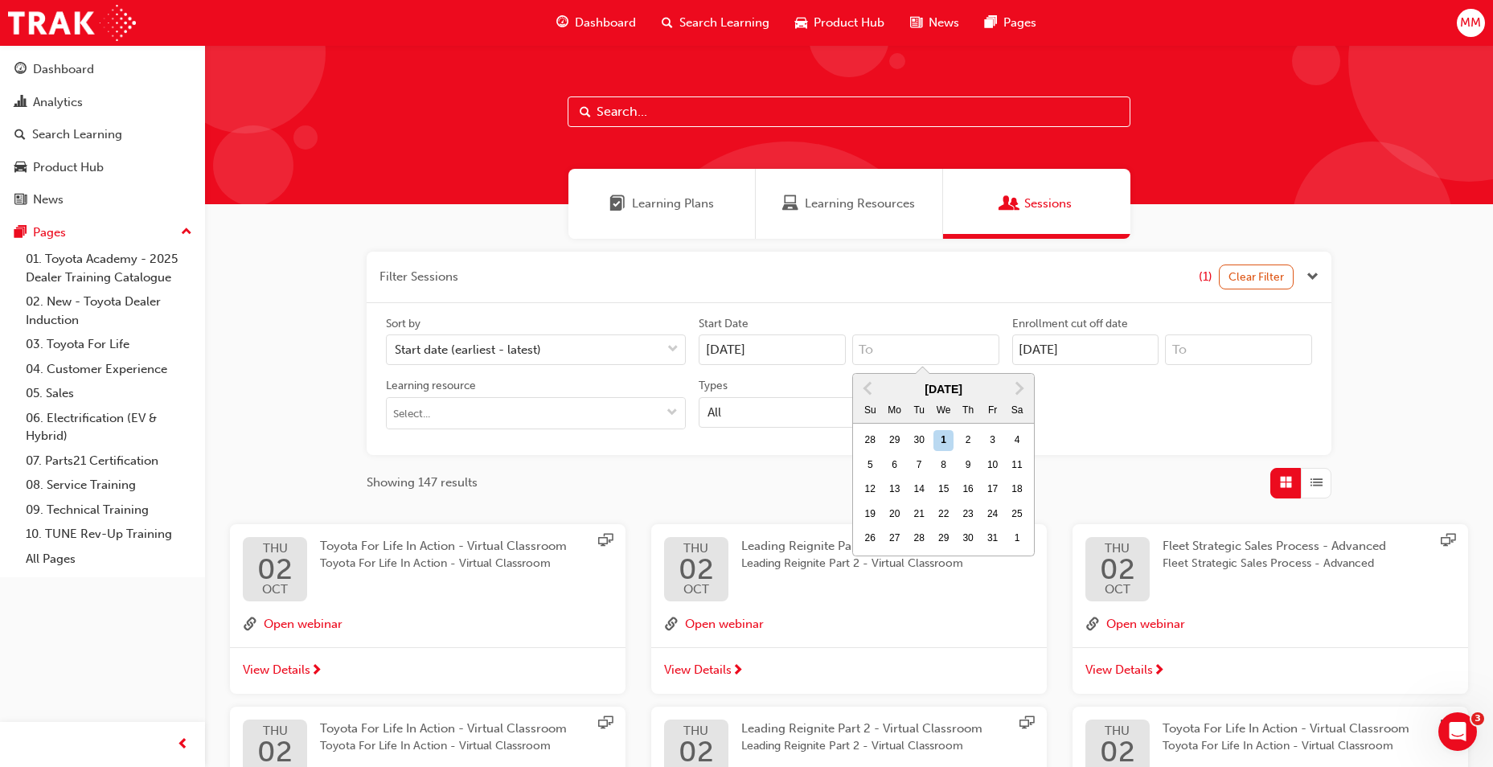
click at [945, 345] on input "Previous Month Next Month [DATE] Su Mo Tu We Th Fr Sa 28 29 30 1 2 3 4 5 6 7 8 …" at bounding box center [925, 349] width 147 height 31
click at [941, 438] on div "1" at bounding box center [943, 440] width 21 height 21
click at [941, 365] on input "Previous Month Next Month [DATE] Su Mo Tu We Th Fr Sa 28 29 30 1 2 3 4 5 6 7 8 …" at bounding box center [925, 349] width 147 height 31
type input "[DATE]"
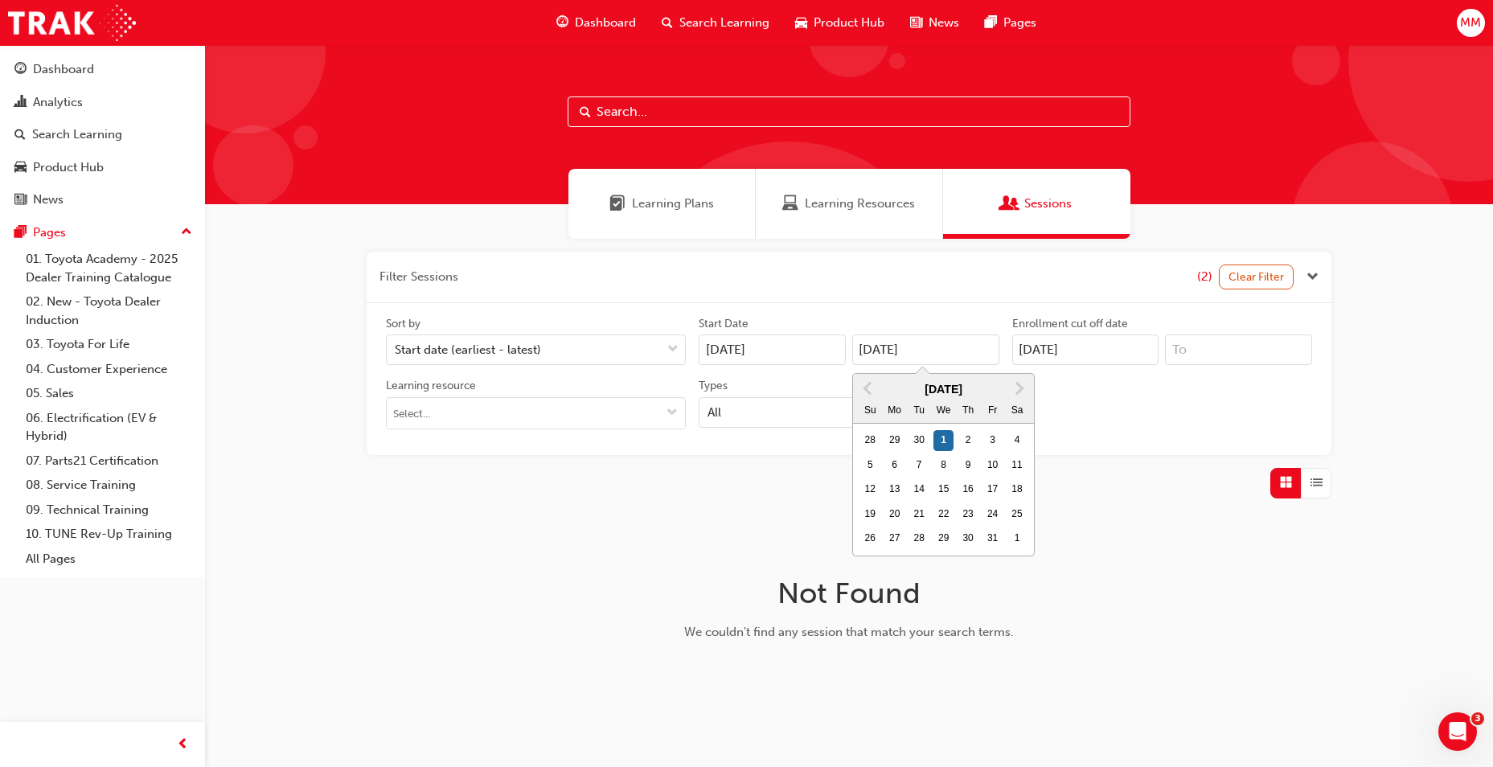
click at [1187, 413] on div "Sort by Start date (earliest - latest) Start Date 01/07/25 01/10/25 Previous Mo…" at bounding box center [848, 379] width 939 height 126
click at [559, 410] on input "Learning resource" at bounding box center [536, 413] width 298 height 31
type input "DT Br"
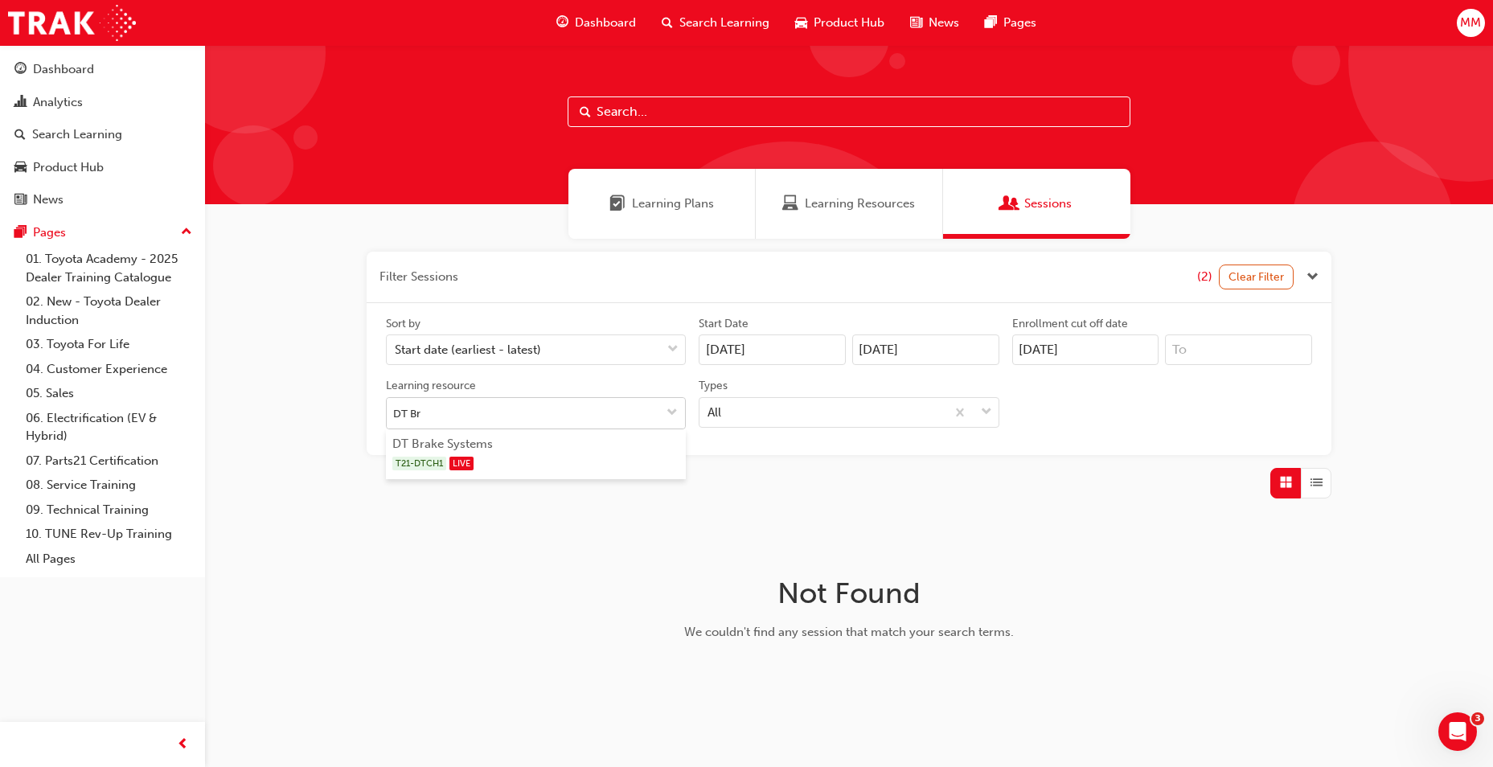
click at [519, 427] on input "DT Br" at bounding box center [536, 413] width 298 height 31
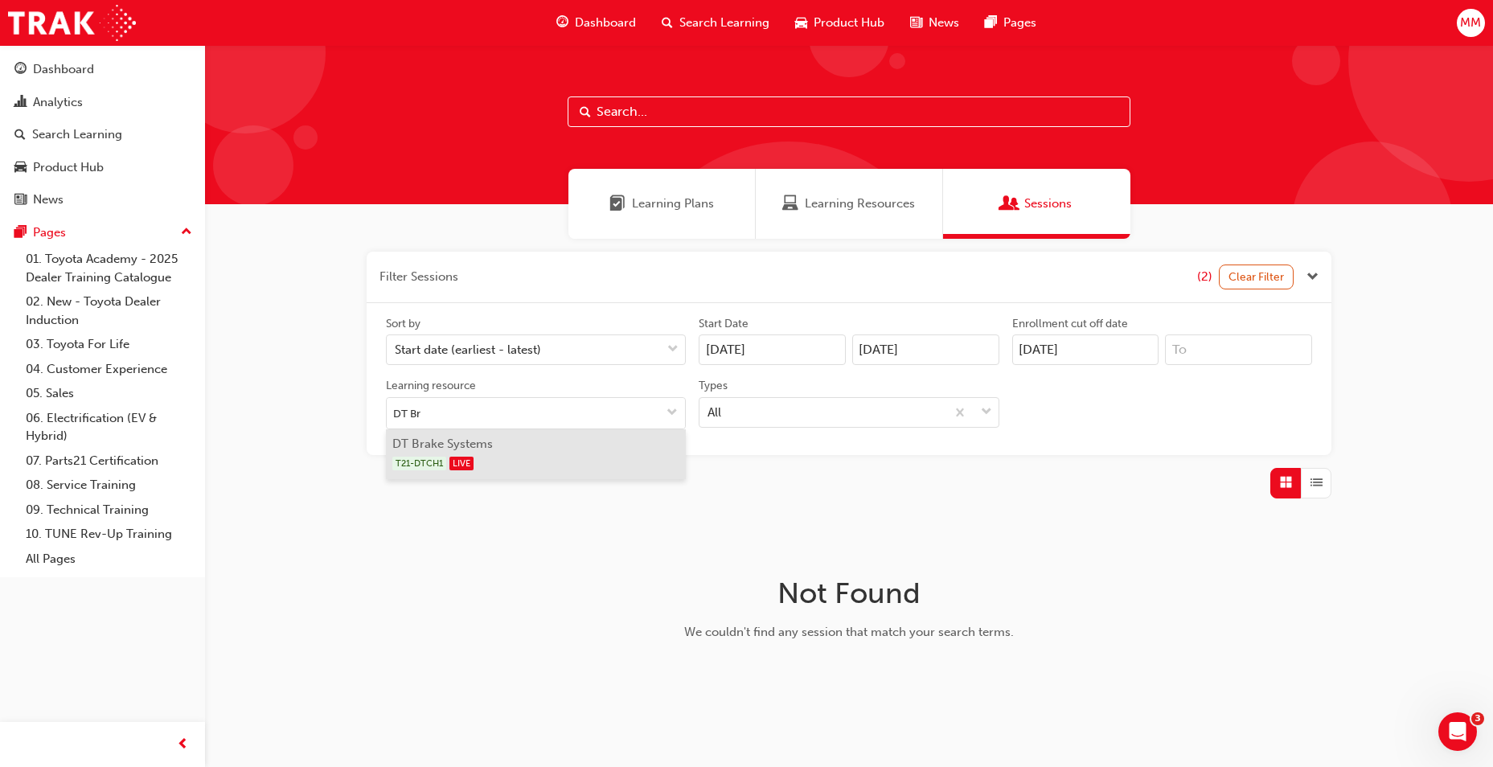
click at [519, 449] on li "DT Brake Systems T21-DTCH1 LIVE" at bounding box center [536, 454] width 300 height 50
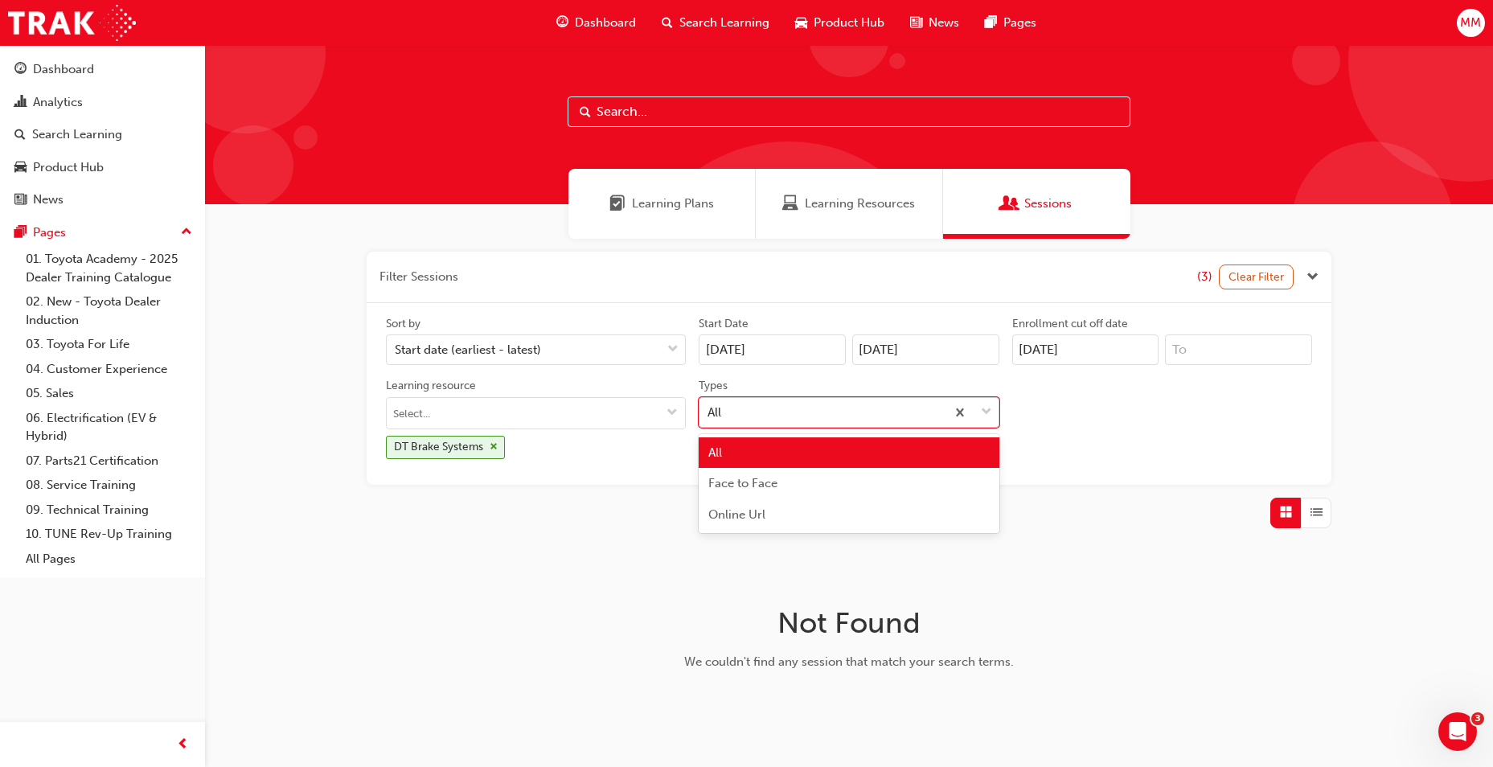
click at [984, 414] on span "down-icon" at bounding box center [986, 412] width 11 height 21
click at [709, 414] on input "Types option All focused, 1 of 3. 3 results available. Use Up and Down to choos…" at bounding box center [708, 411] width 2 height 14
click at [889, 486] on div "Face to Face" at bounding box center [849, 483] width 300 height 31
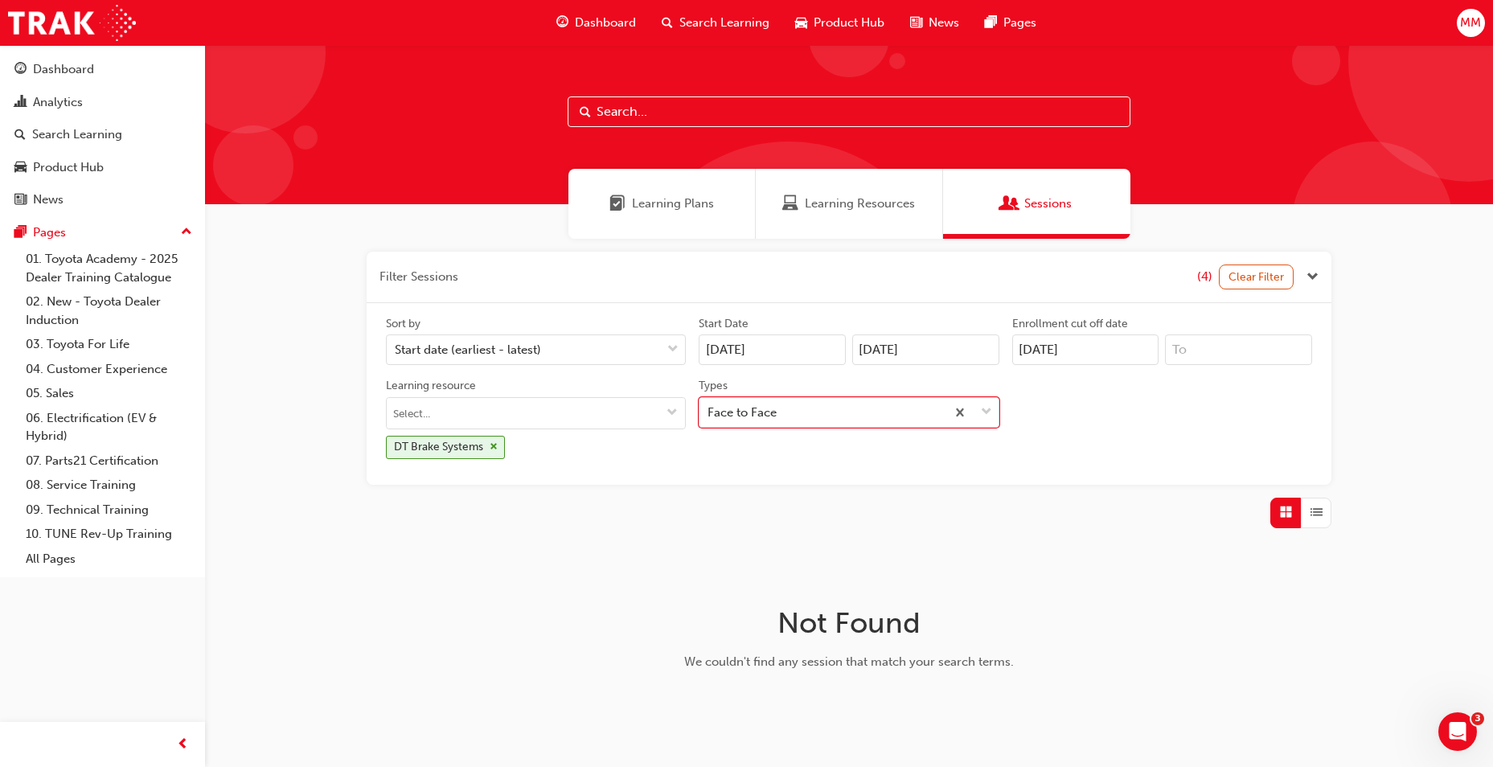
click at [1205, 351] on input at bounding box center [1238, 349] width 147 height 31
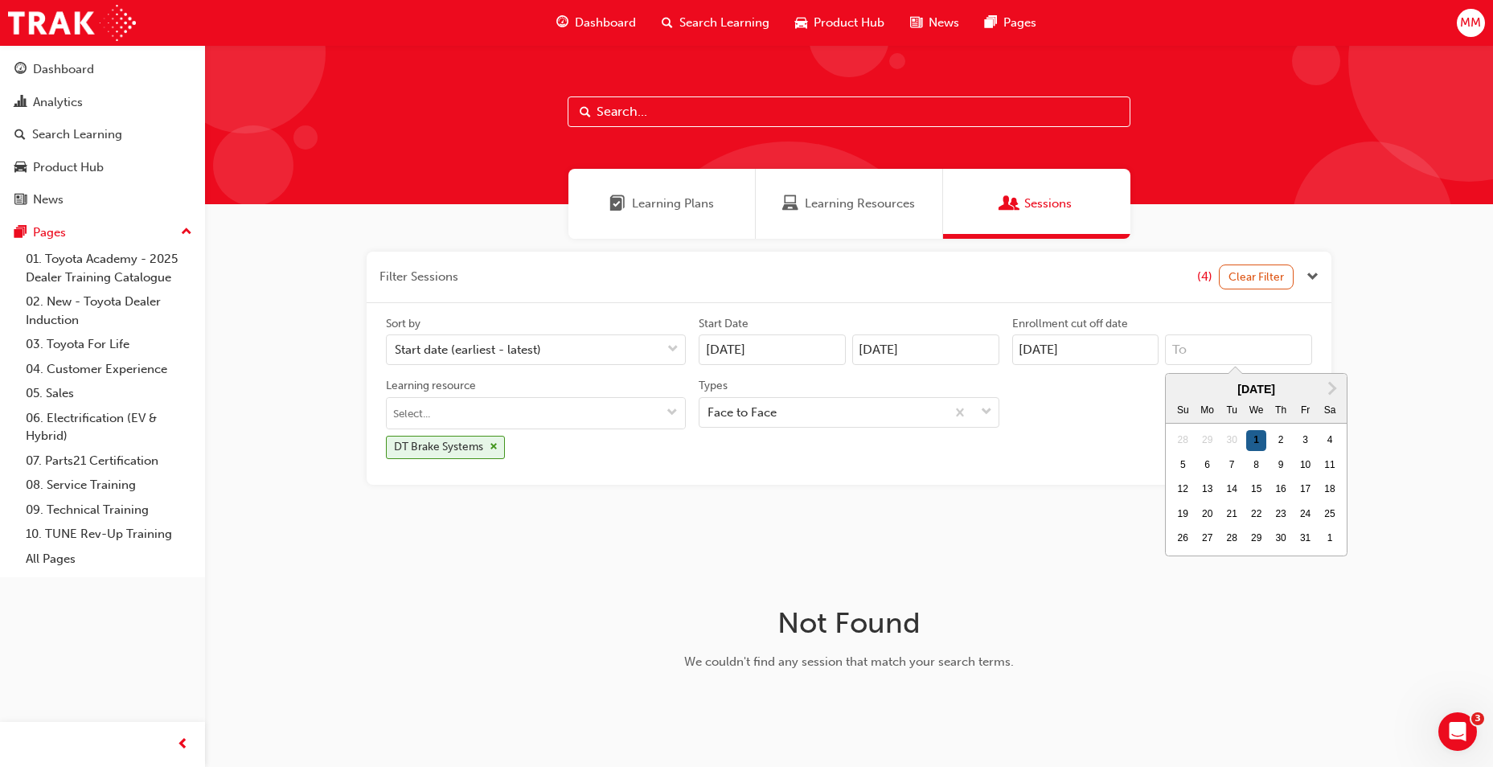
click at [1253, 438] on div "1" at bounding box center [1256, 440] width 21 height 21
click at [1253, 365] on input "Next Month October 2025 Su Mo Tu We Th Fr Sa 28 29 30 1 2 3 4 5 6 7 8 9 10 11 1…" at bounding box center [1238, 349] width 147 height 31
type input "[DATE]"
click at [1075, 351] on input "[DATE]" at bounding box center [1085, 349] width 147 height 31
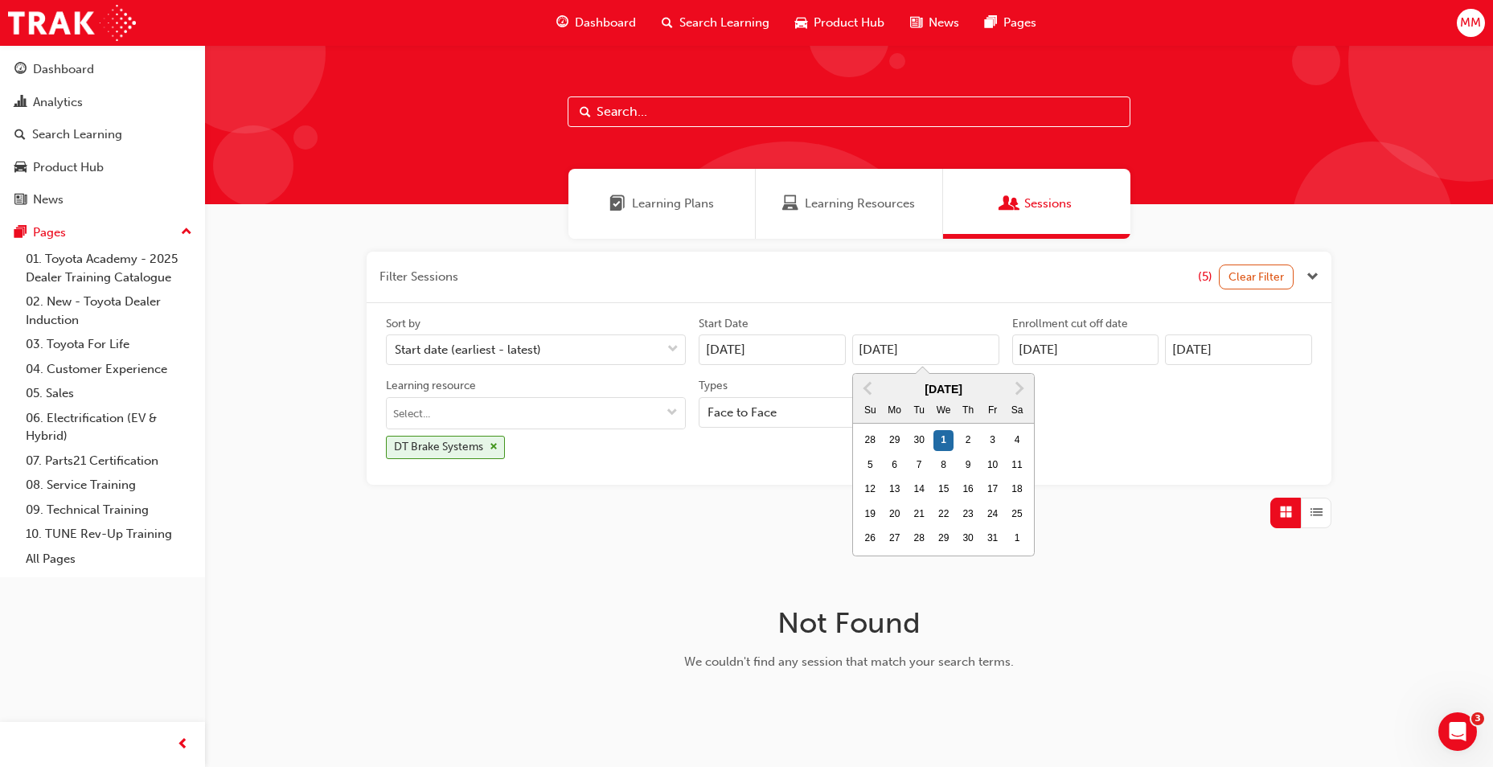
drag, startPoint x: 944, startPoint y: 357, endPoint x: 836, endPoint y: 355, distance: 107.8
click at [836, 355] on div "Start Date 01/07/25 01/10/25 Previous Month Next Month October 2025 Su Mo Tu We…" at bounding box center [848, 341] width 313 height 50
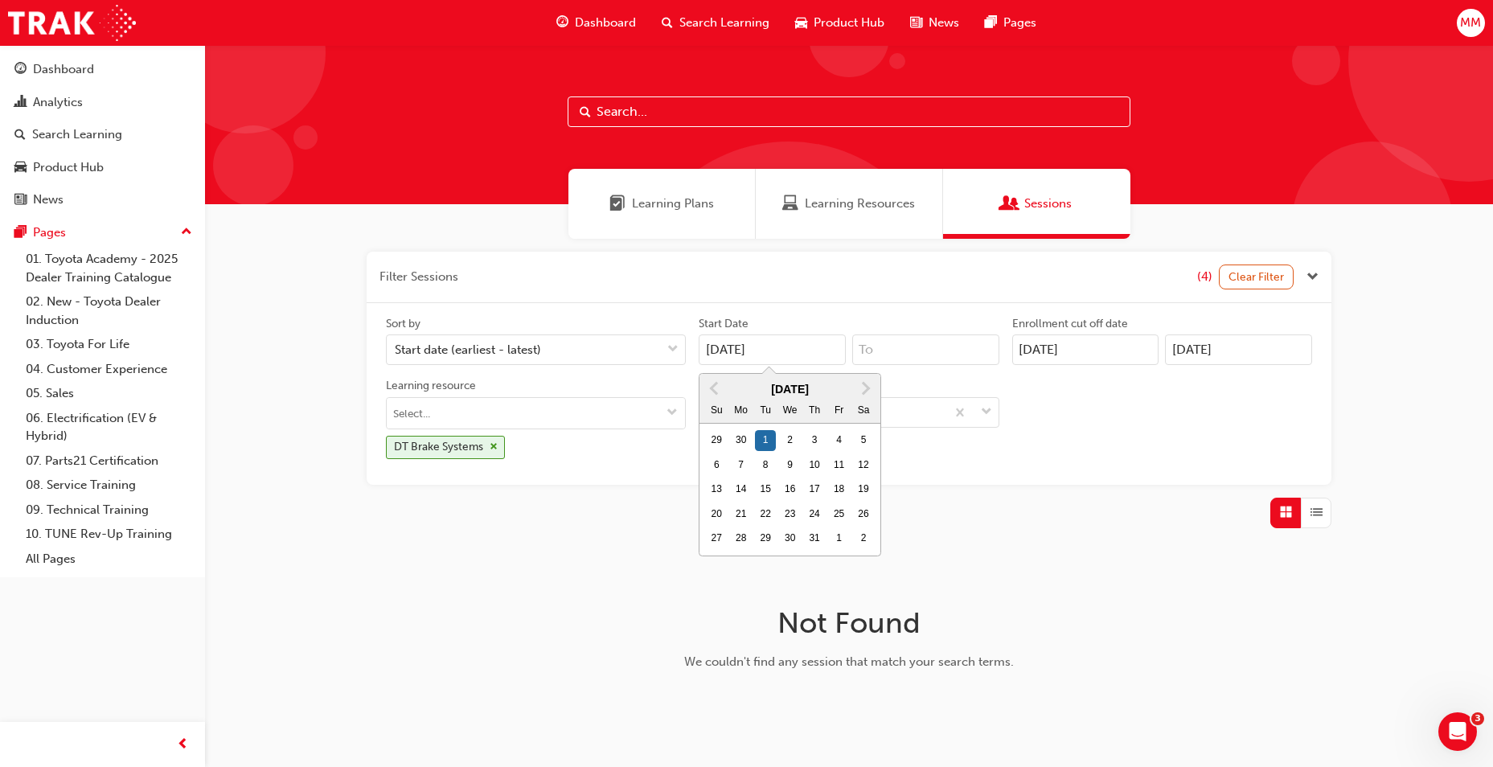
drag, startPoint x: 794, startPoint y: 338, endPoint x: 683, endPoint y: 368, distance: 114.9
click at [683, 368] on div "Sort by Start date (earliest - latest) Start Date 01/07/25 Previous Month Next …" at bounding box center [848, 394] width 939 height 156
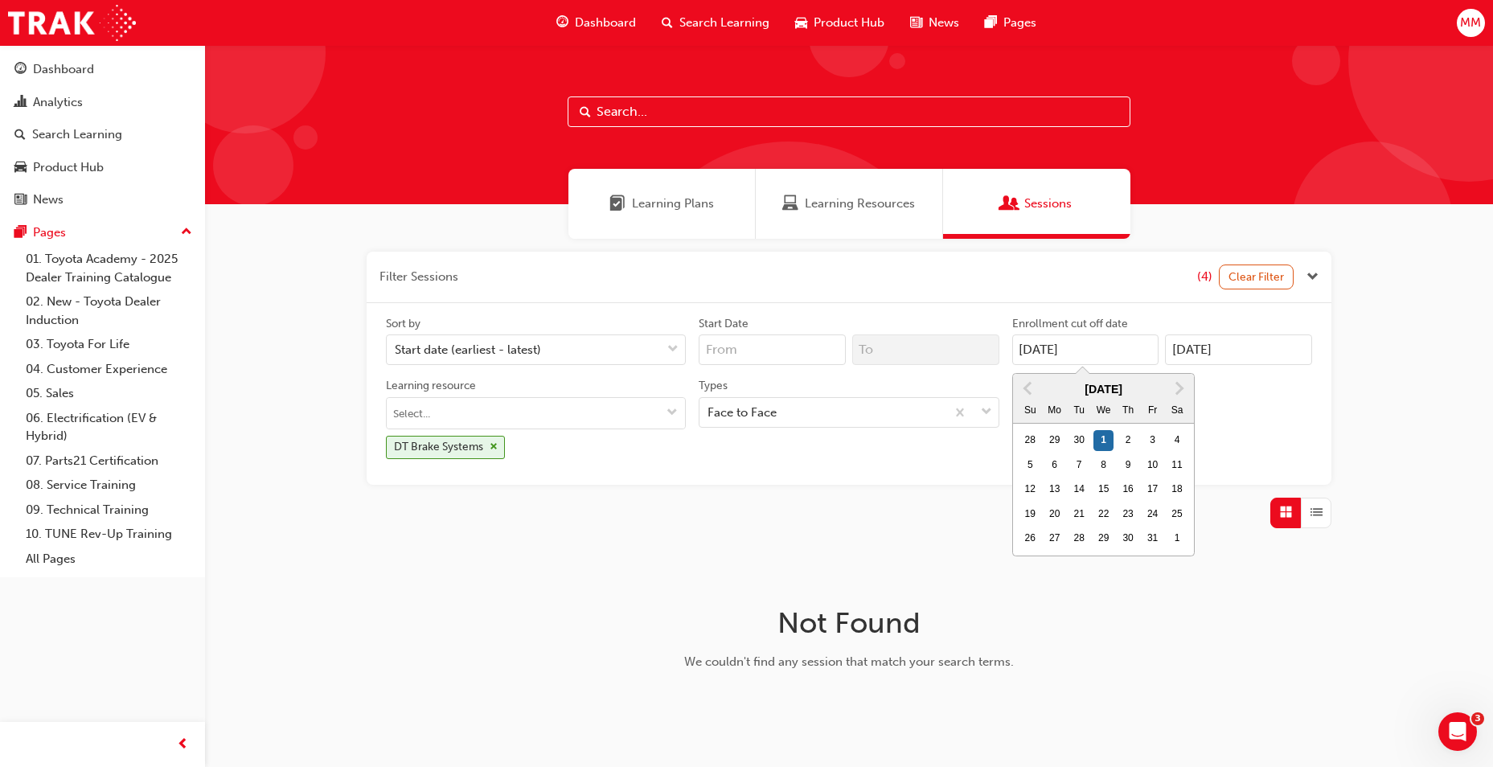
click at [972, 359] on div "Sort by Start date (earliest - latest) Start Date Enrollment cut off date 01/10…" at bounding box center [848, 394] width 939 height 156
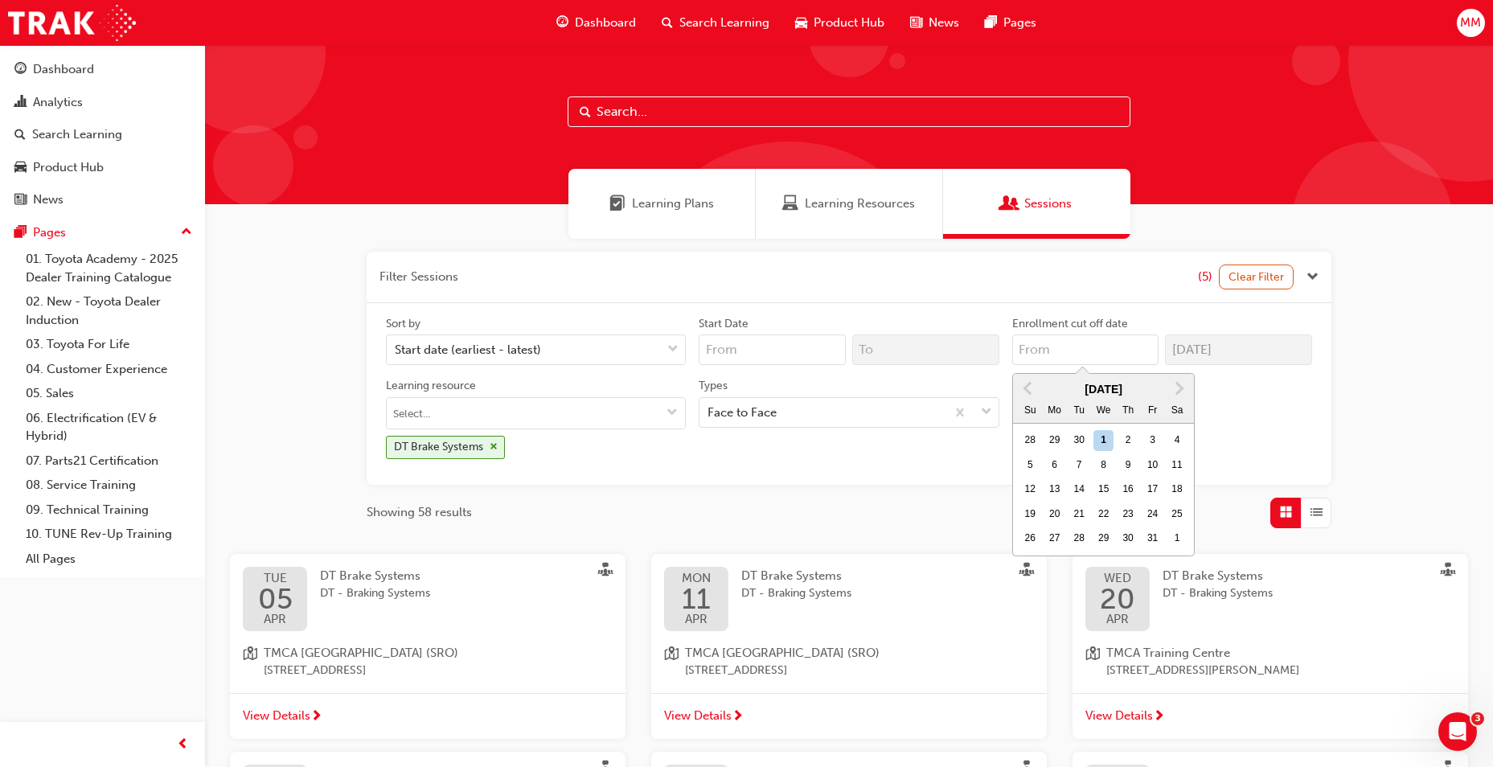
drag, startPoint x: 1097, startPoint y: 355, endPoint x: 1131, endPoint y: 354, distance: 33.8
click at [1131, 354] on div "Enrollment cut off date Previous Month Next Month October 2025 Su Mo Tu We Th F…" at bounding box center [1162, 341] width 313 height 50
click at [1279, 414] on div "Sort by Start date (earliest - latest) Start Date Enrollment cut off date 01/10…" at bounding box center [848, 394] width 939 height 156
click at [520, 408] on input "Learning resource DT Brake Systems" at bounding box center [536, 413] width 298 height 31
click at [455, 420] on input "Learning resource DT Brake Systems" at bounding box center [536, 413] width 298 height 31
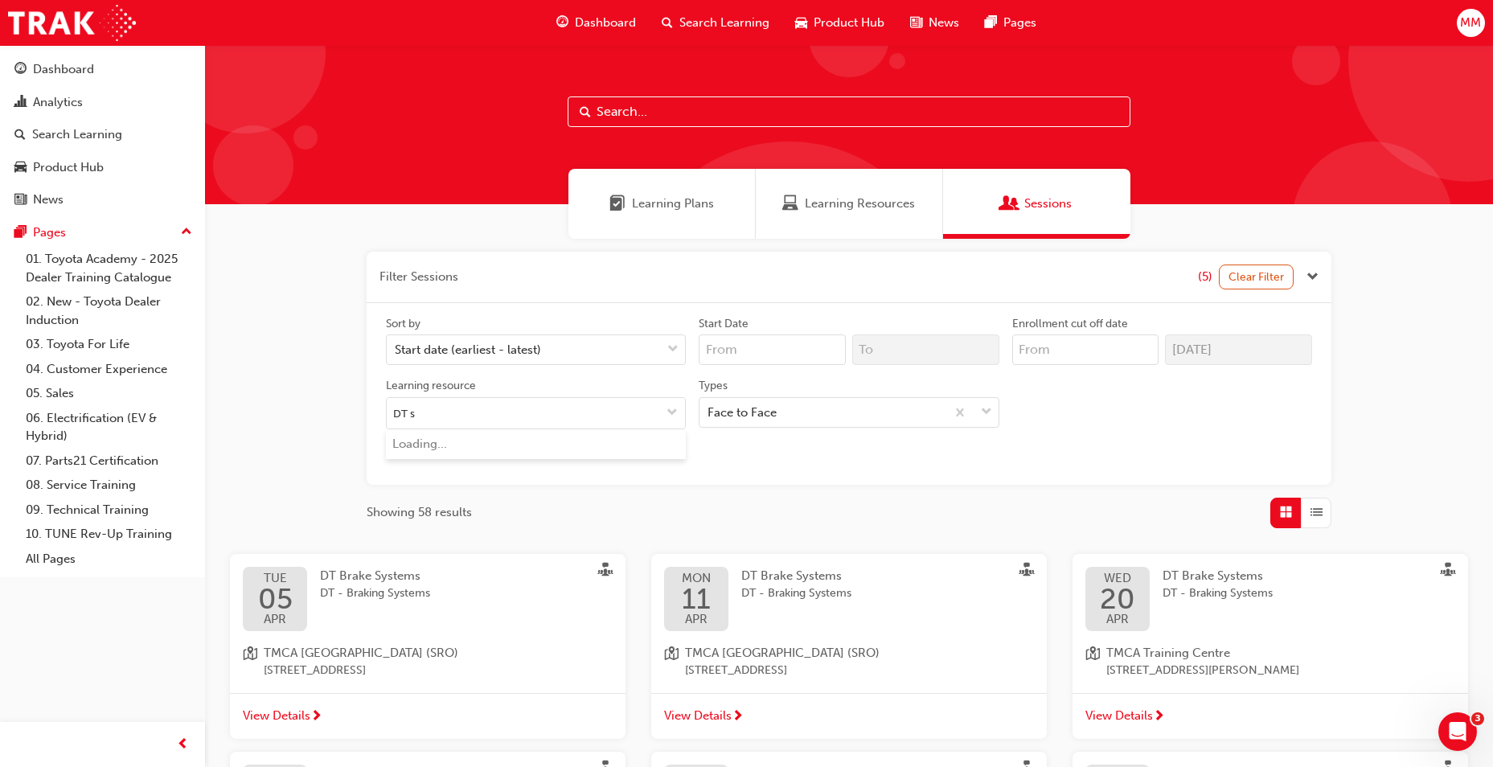
type input "DT st"
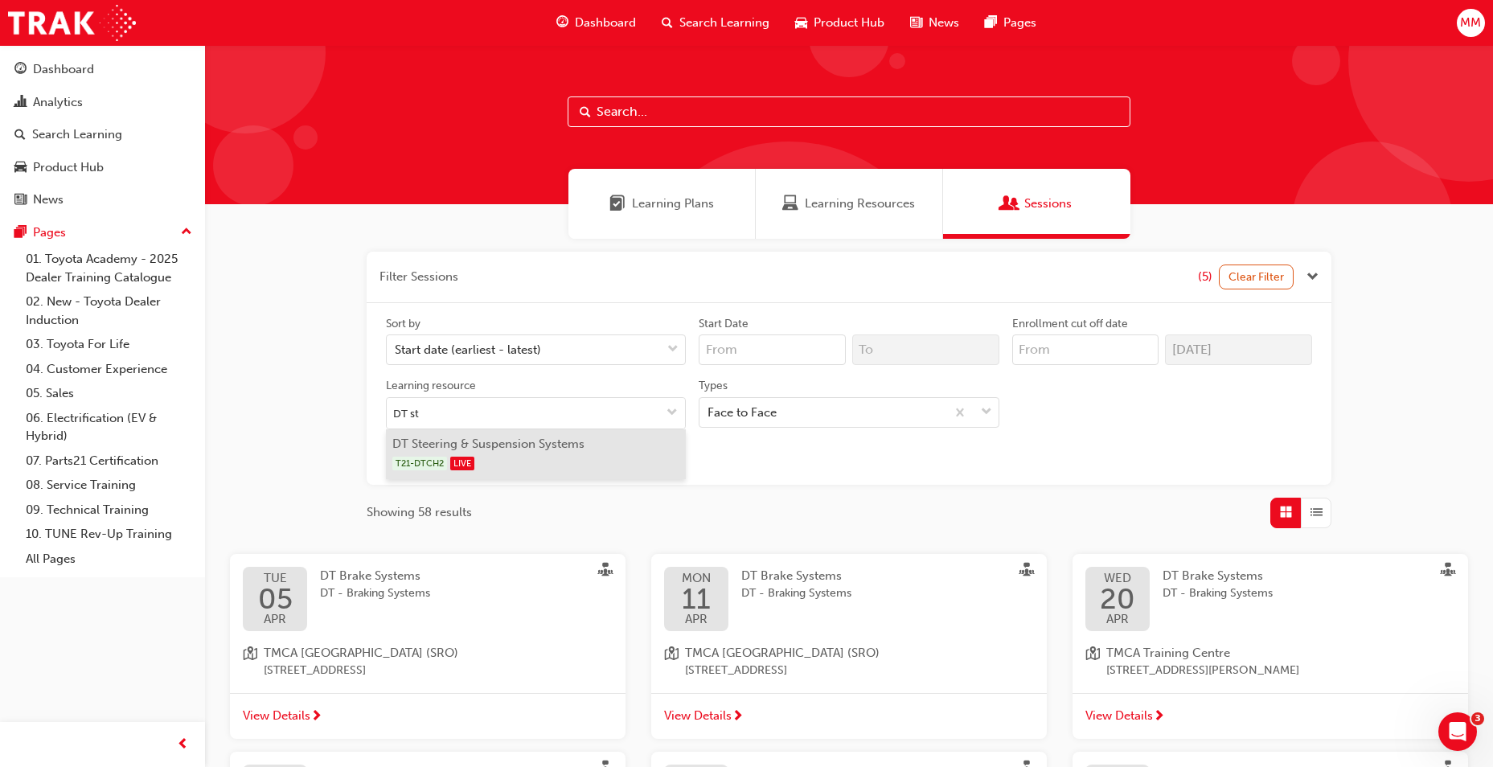
click at [483, 437] on li "DT Steering & Suspension Systems T21-DTCH2 LIVE" at bounding box center [536, 454] width 300 height 50
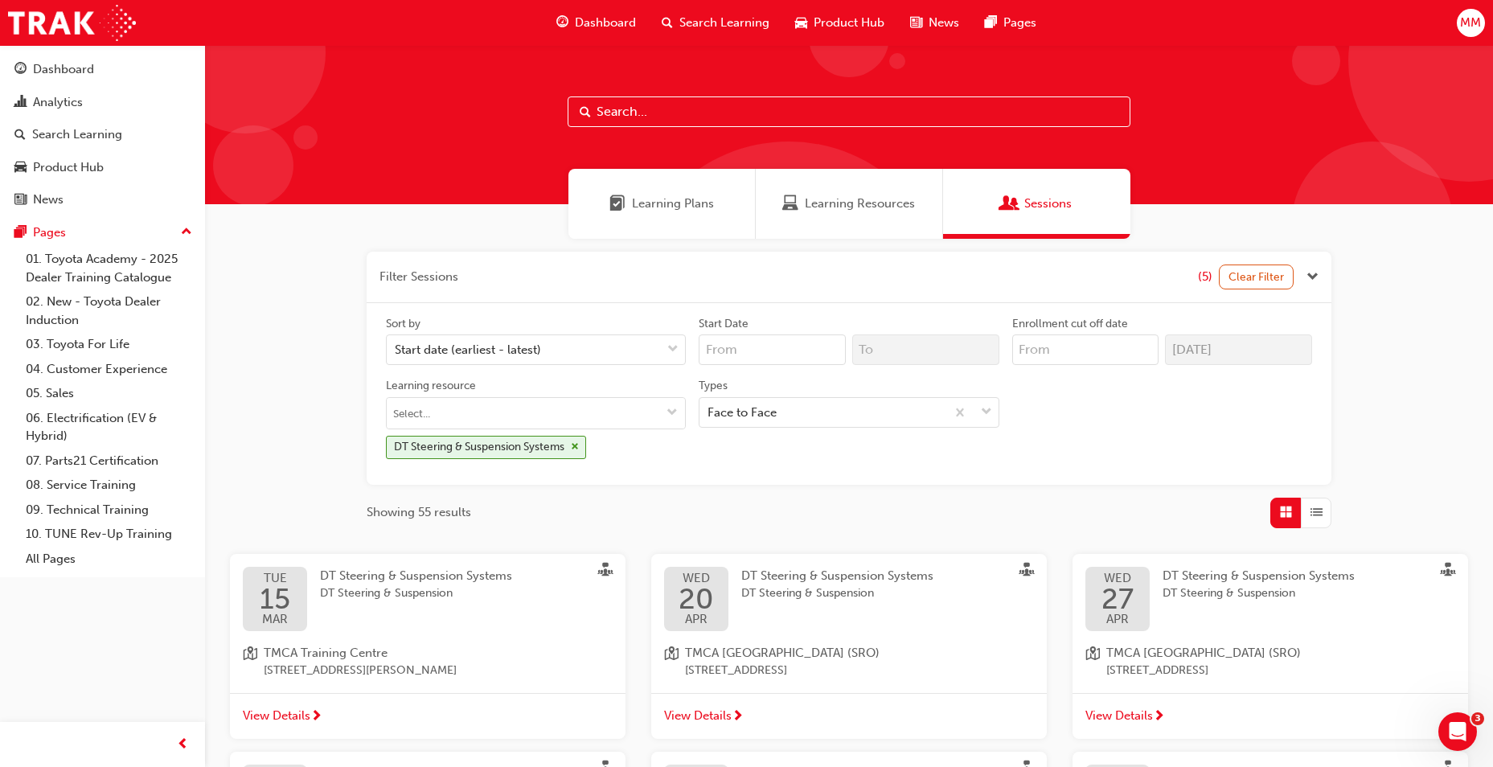
click at [629, 463] on div "Sort by Start date (earliest - latest) Start Date Enrollment cut off date 01/10…" at bounding box center [848, 394] width 939 height 156
click at [556, 412] on input "Learning resource DT Steering & Suspension Systems" at bounding box center [536, 413] width 298 height 31
click at [533, 443] on li "No options" at bounding box center [536, 444] width 300 height 31
click at [519, 414] on input "Learning resource No options DT Steering & Suspension Systems" at bounding box center [536, 413] width 298 height 31
type input "DT Brake"
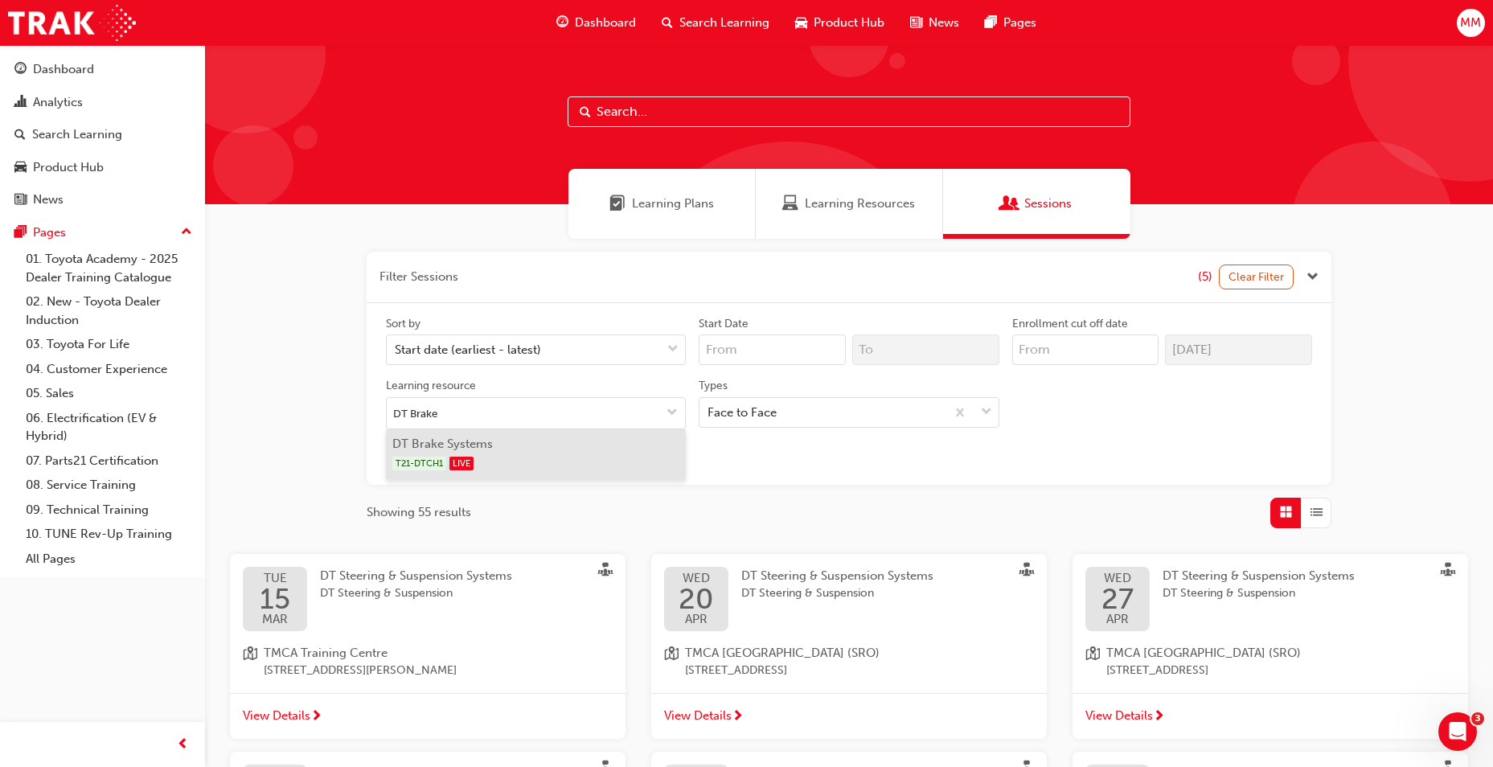
click at [475, 451] on li "DT Brake Systems T21-DTCH1 LIVE" at bounding box center [536, 454] width 300 height 50
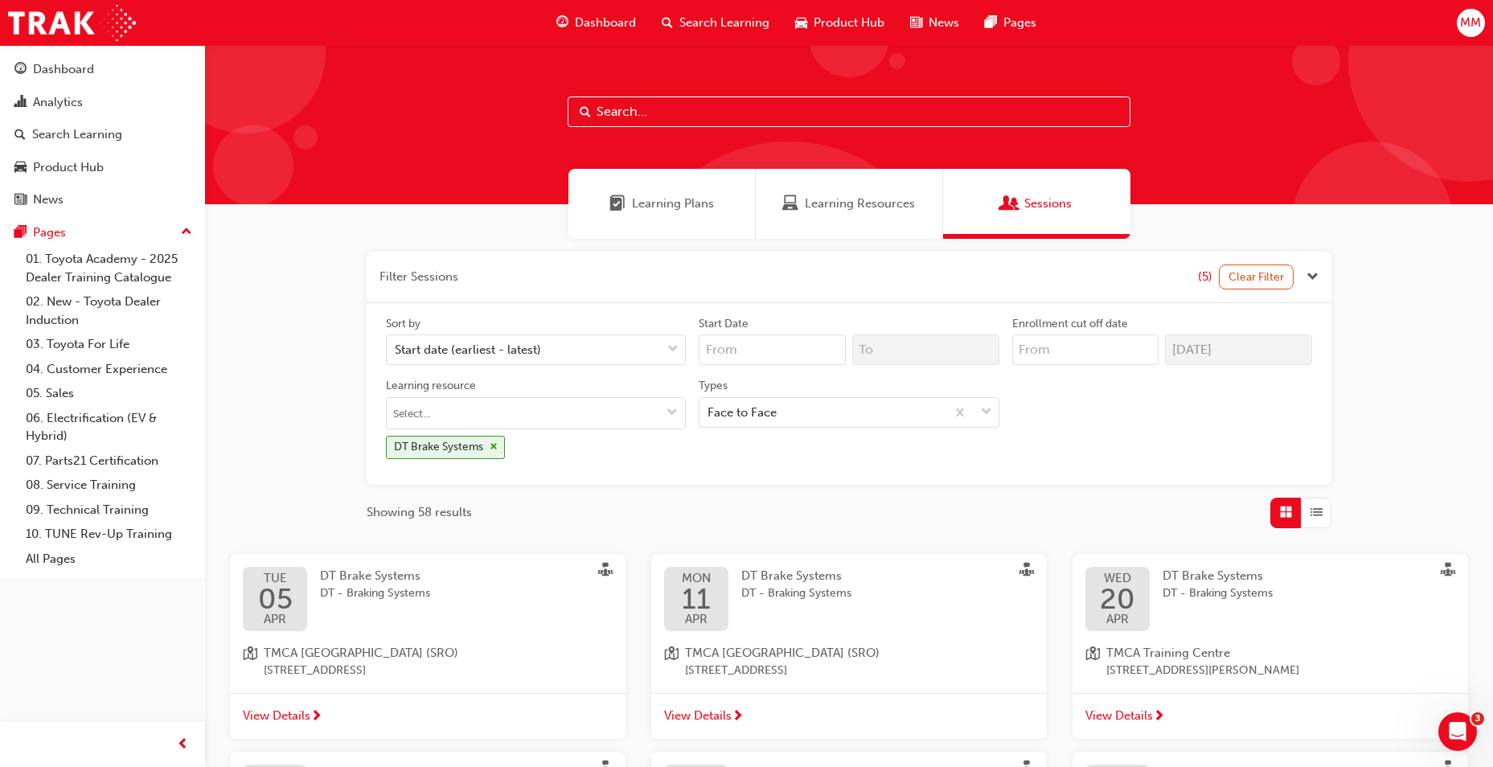
click at [1323, 523] on div "button" at bounding box center [1316, 513] width 31 height 31
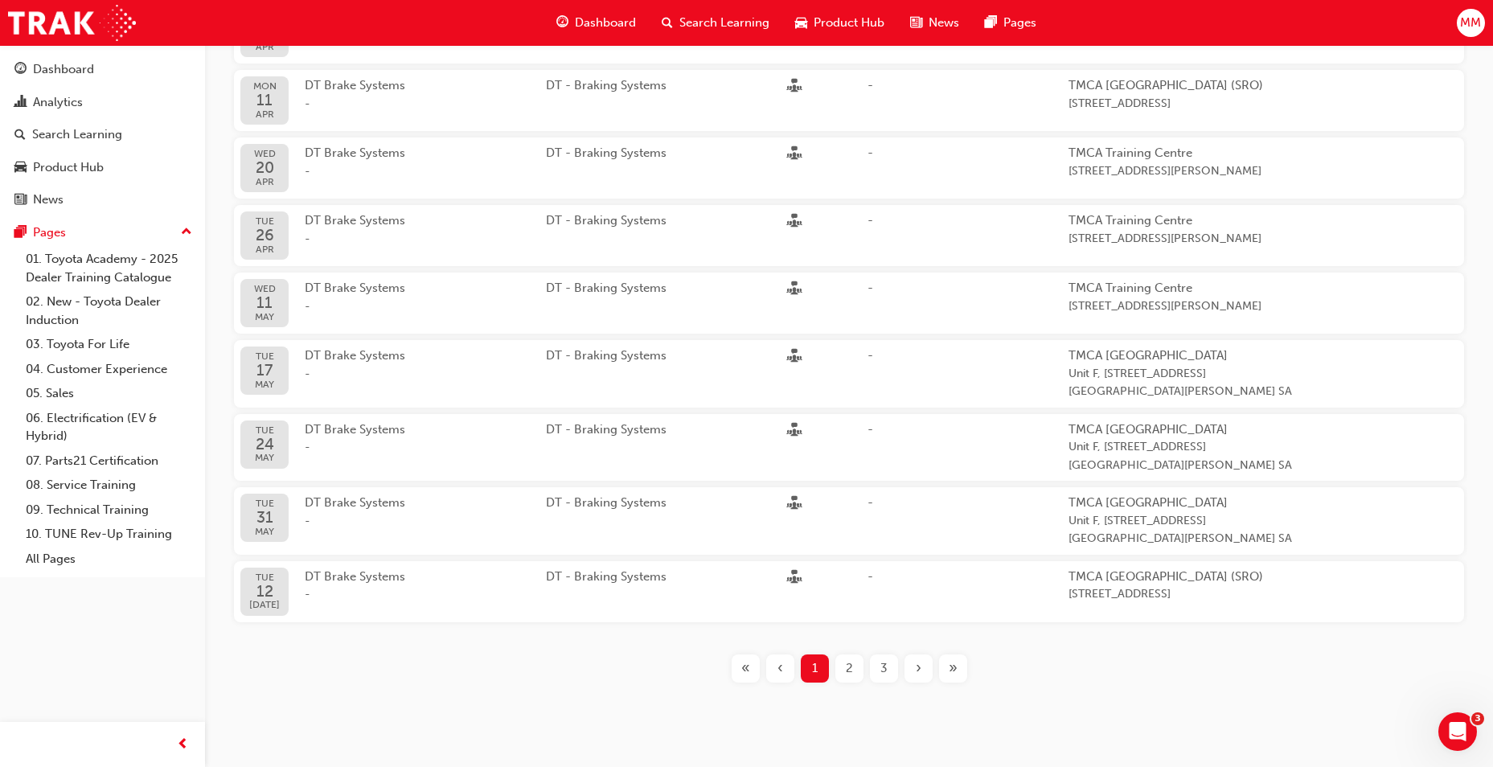
scroll to position [584, 0]
click at [839, 678] on div "2" at bounding box center [849, 666] width 28 height 28
click at [855, 680] on div "2" at bounding box center [849, 666] width 28 height 28
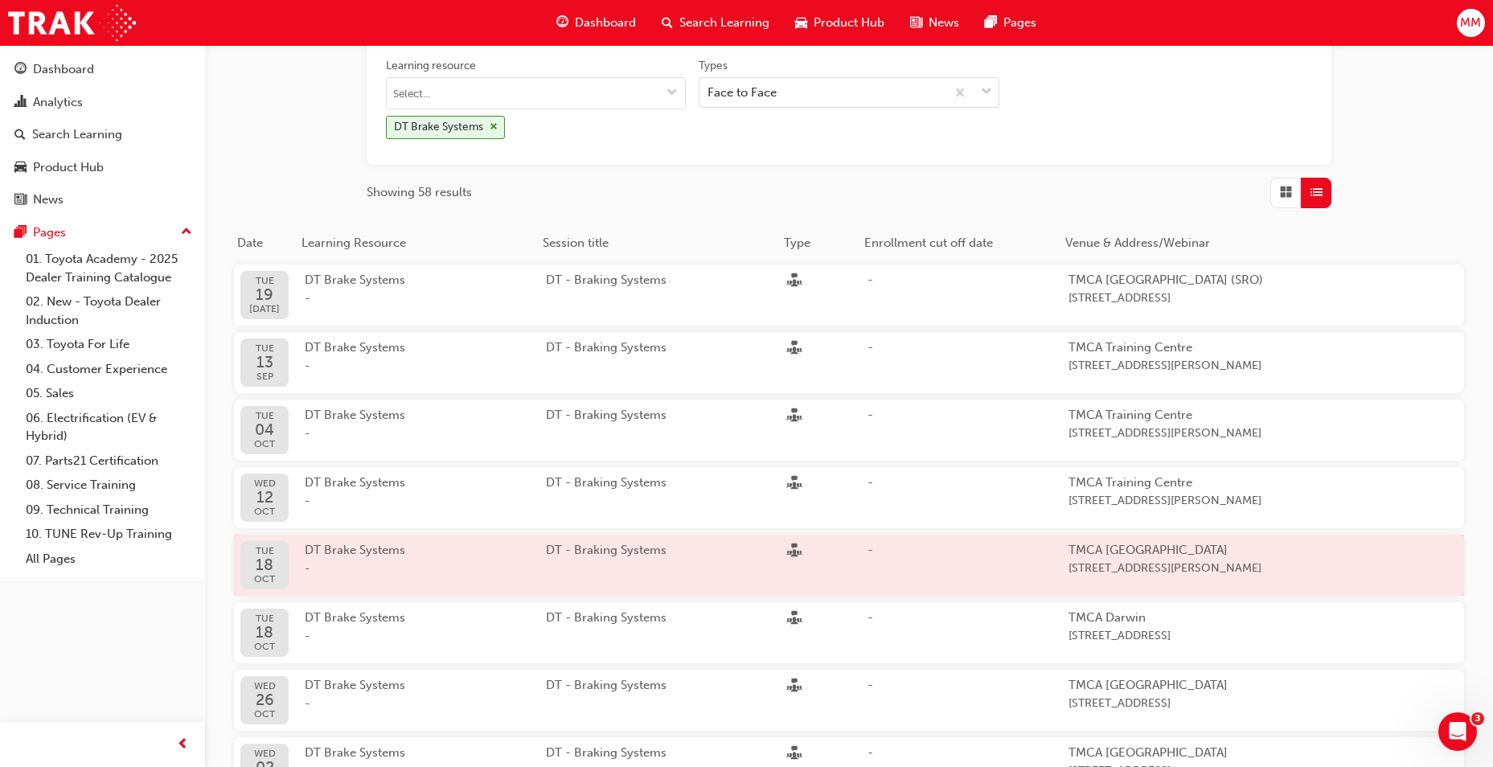
scroll to position [343, 0]
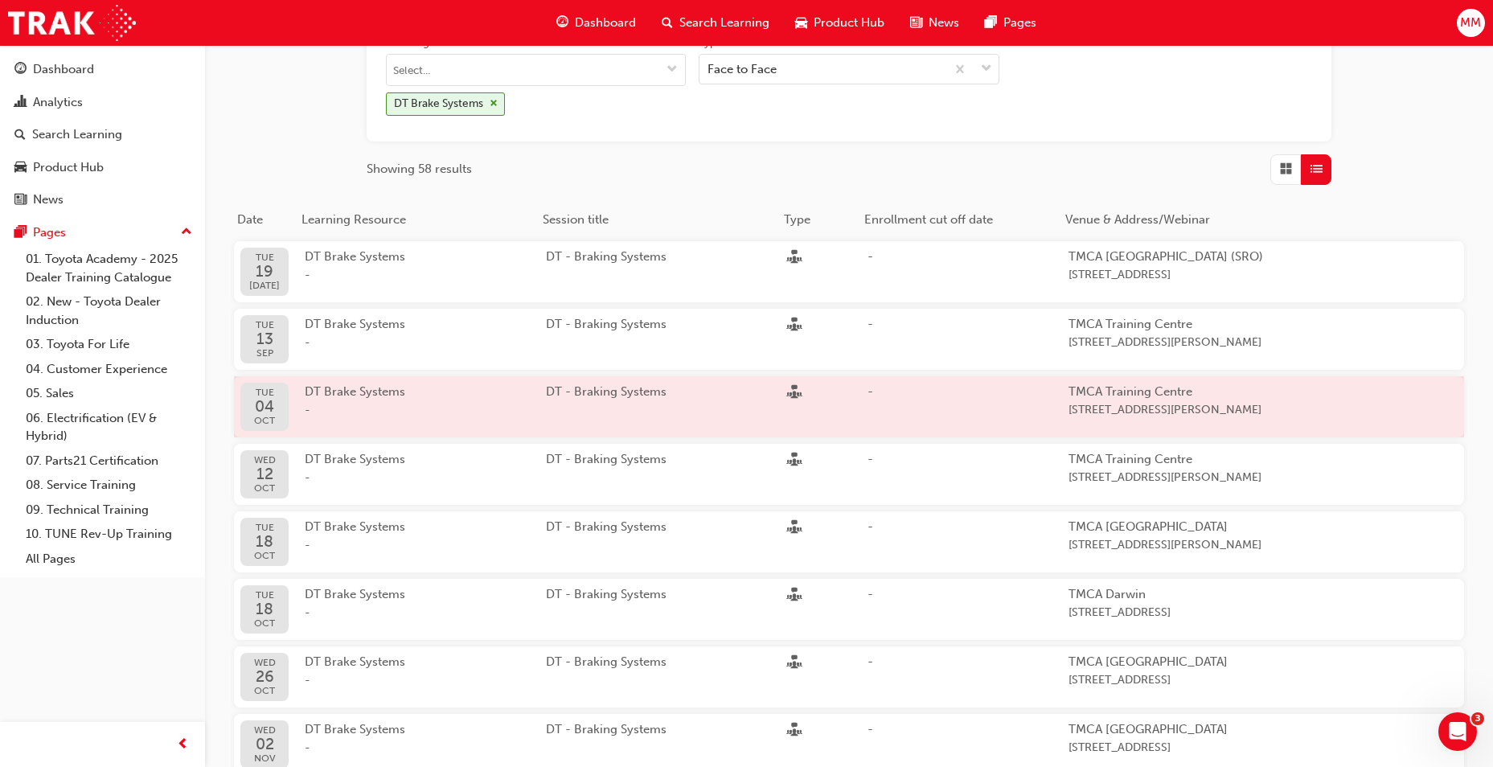
click at [272, 415] on span "04" at bounding box center [264, 406] width 21 height 17
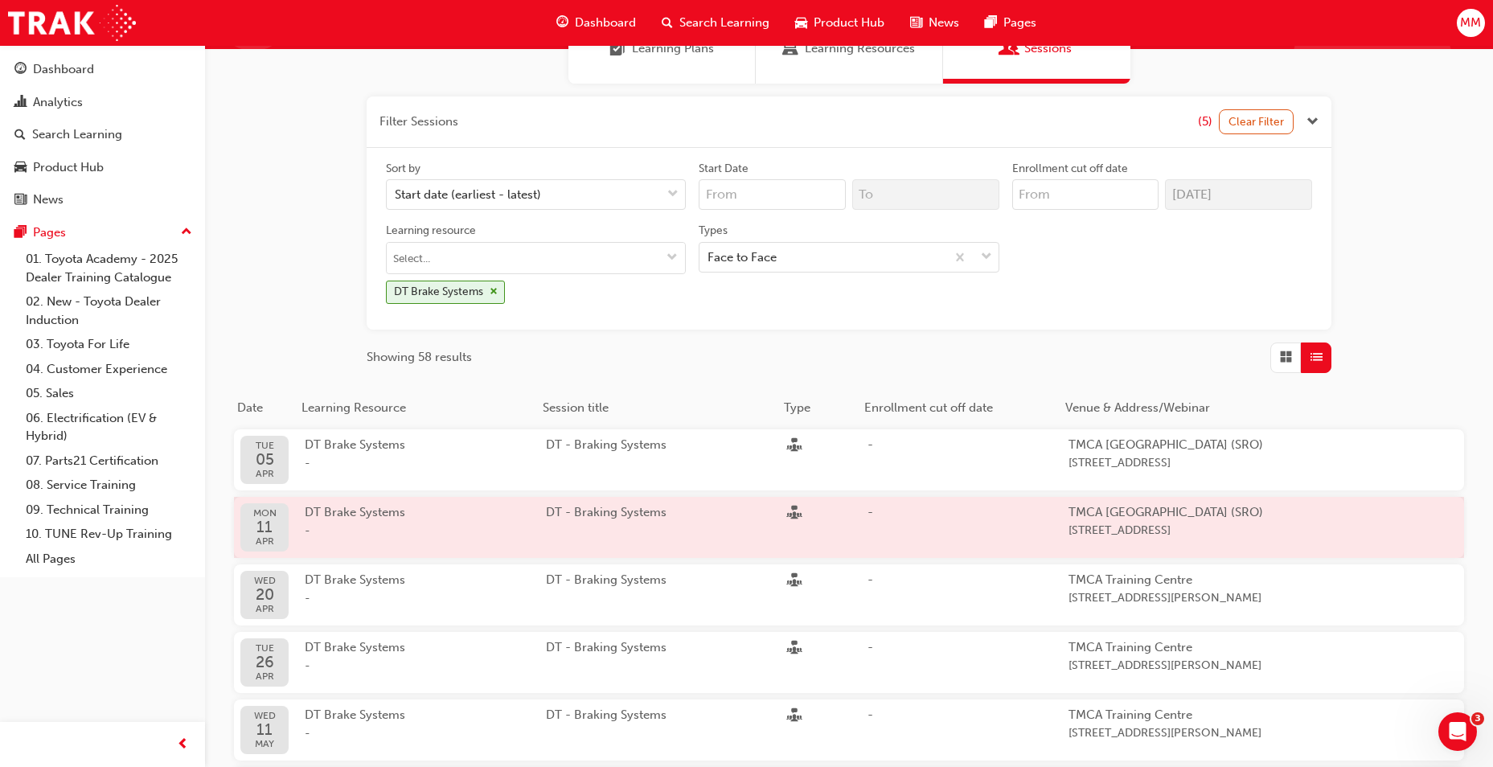
scroll to position [102, 0]
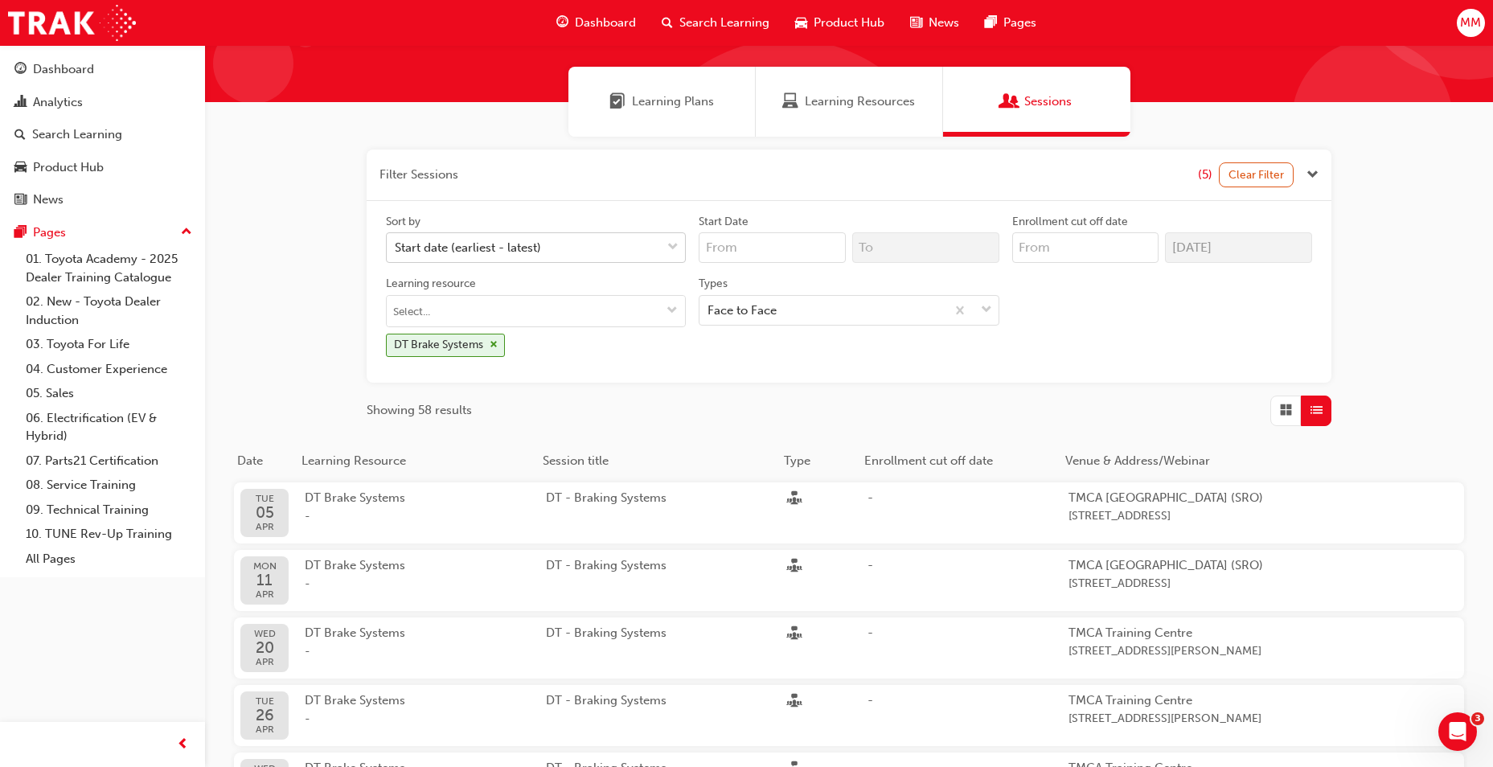
click at [681, 238] on div at bounding box center [673, 247] width 24 height 29
click at [396, 240] on input "Sort by Start date (earliest - latest)" at bounding box center [396, 247] width 2 height 14
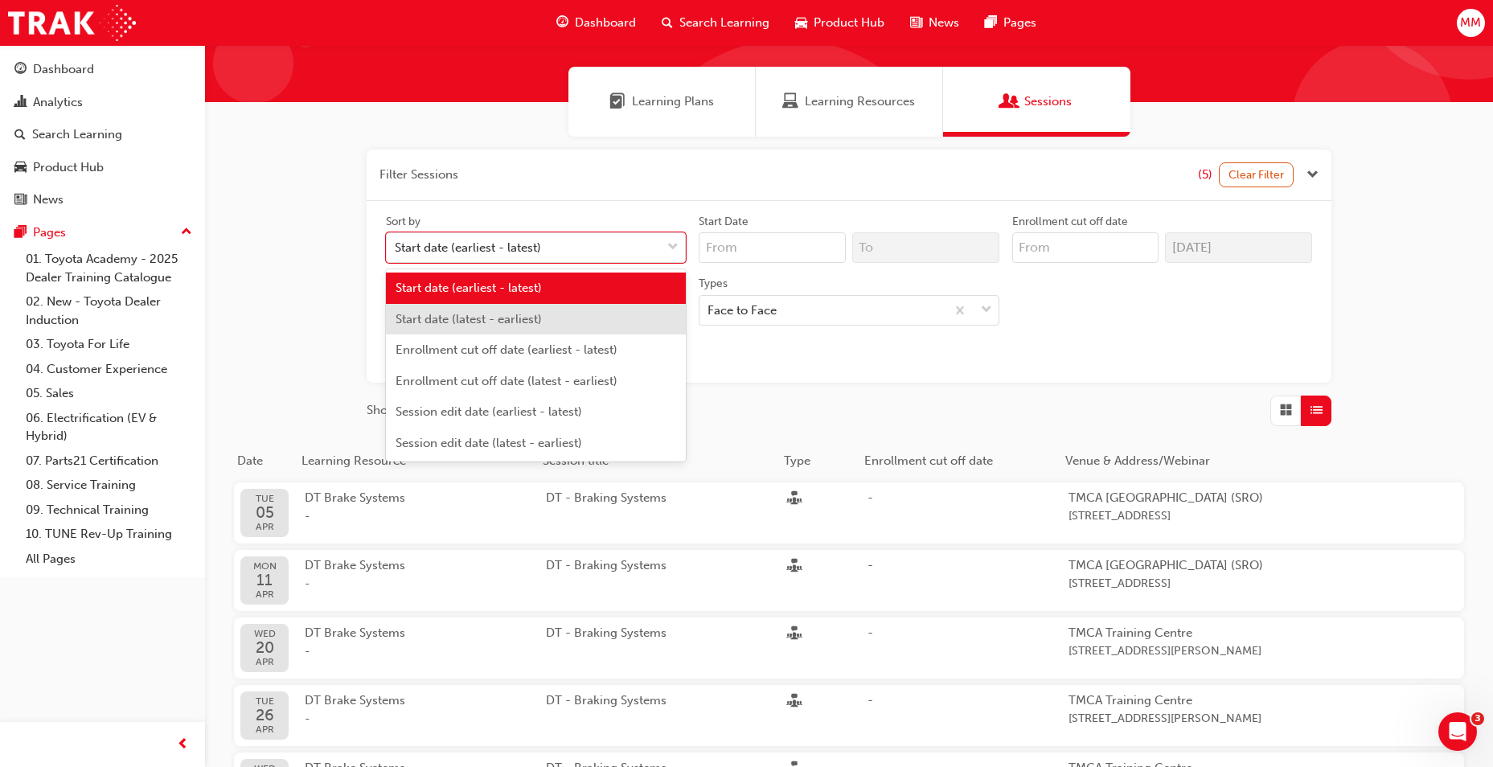
click at [614, 319] on div "Start date (latest - earliest)" at bounding box center [536, 319] width 300 height 31
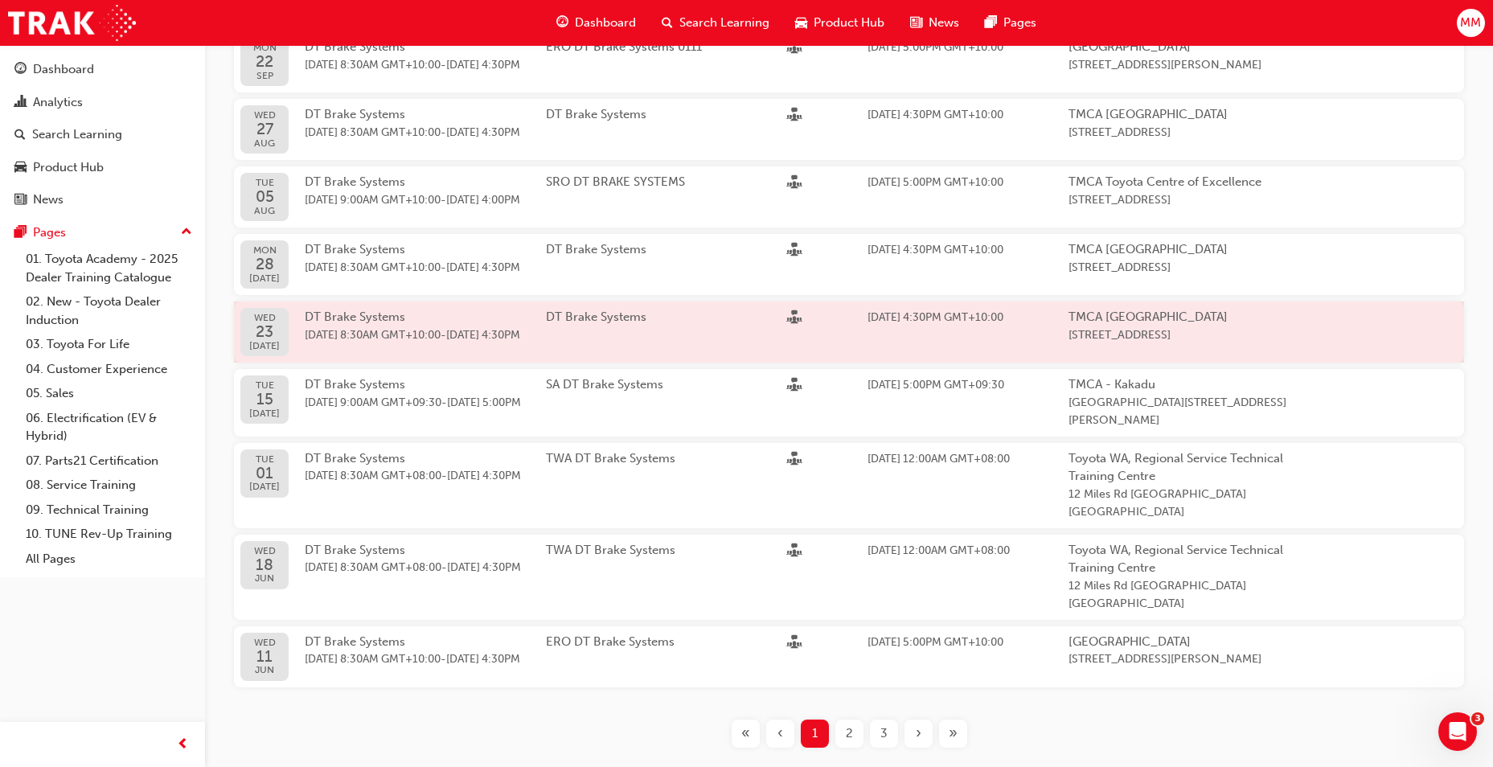
scroll to position [584, 0]
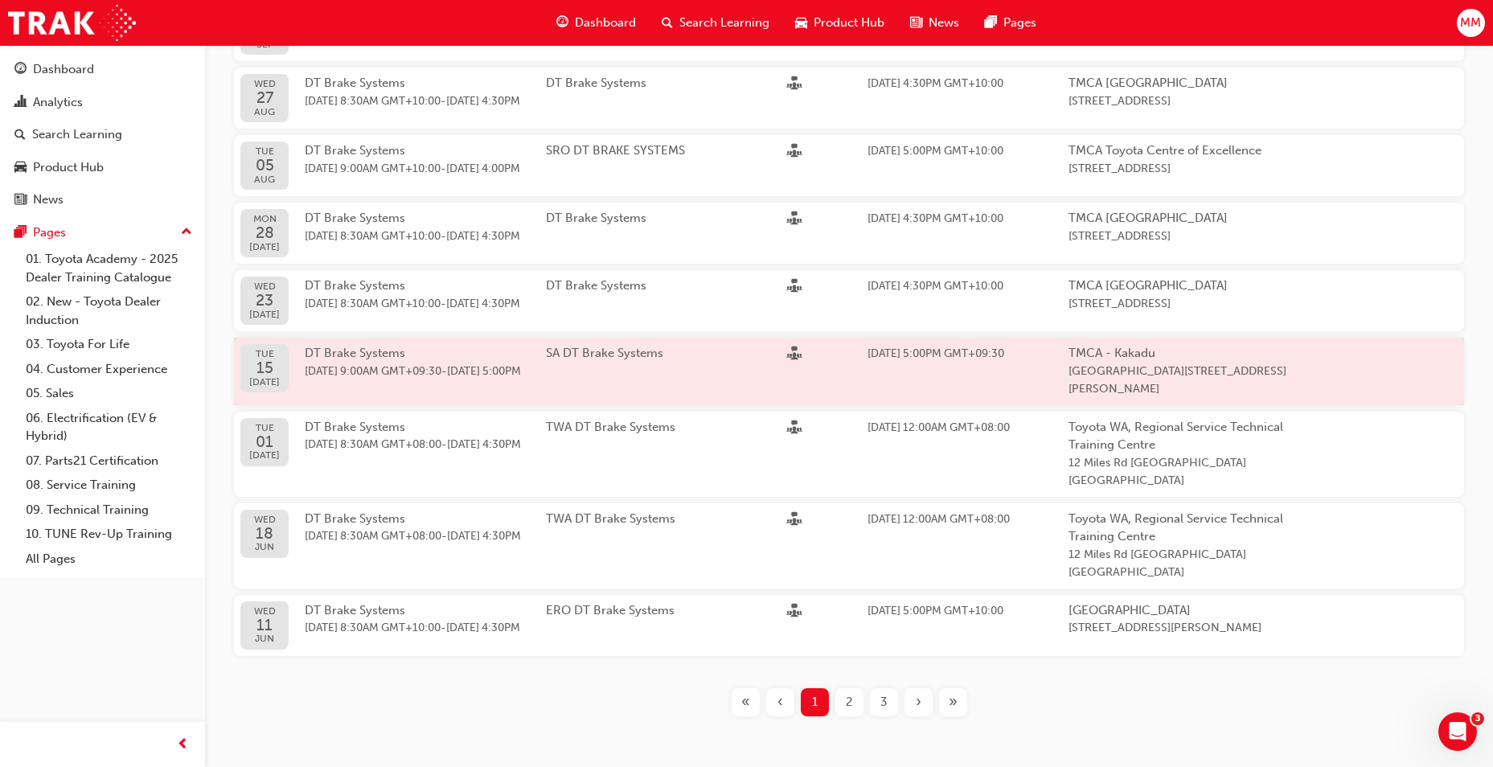
click at [327, 378] on span "[DATE] 9:00AM GMT+09:30" at bounding box center [373, 371] width 137 height 14
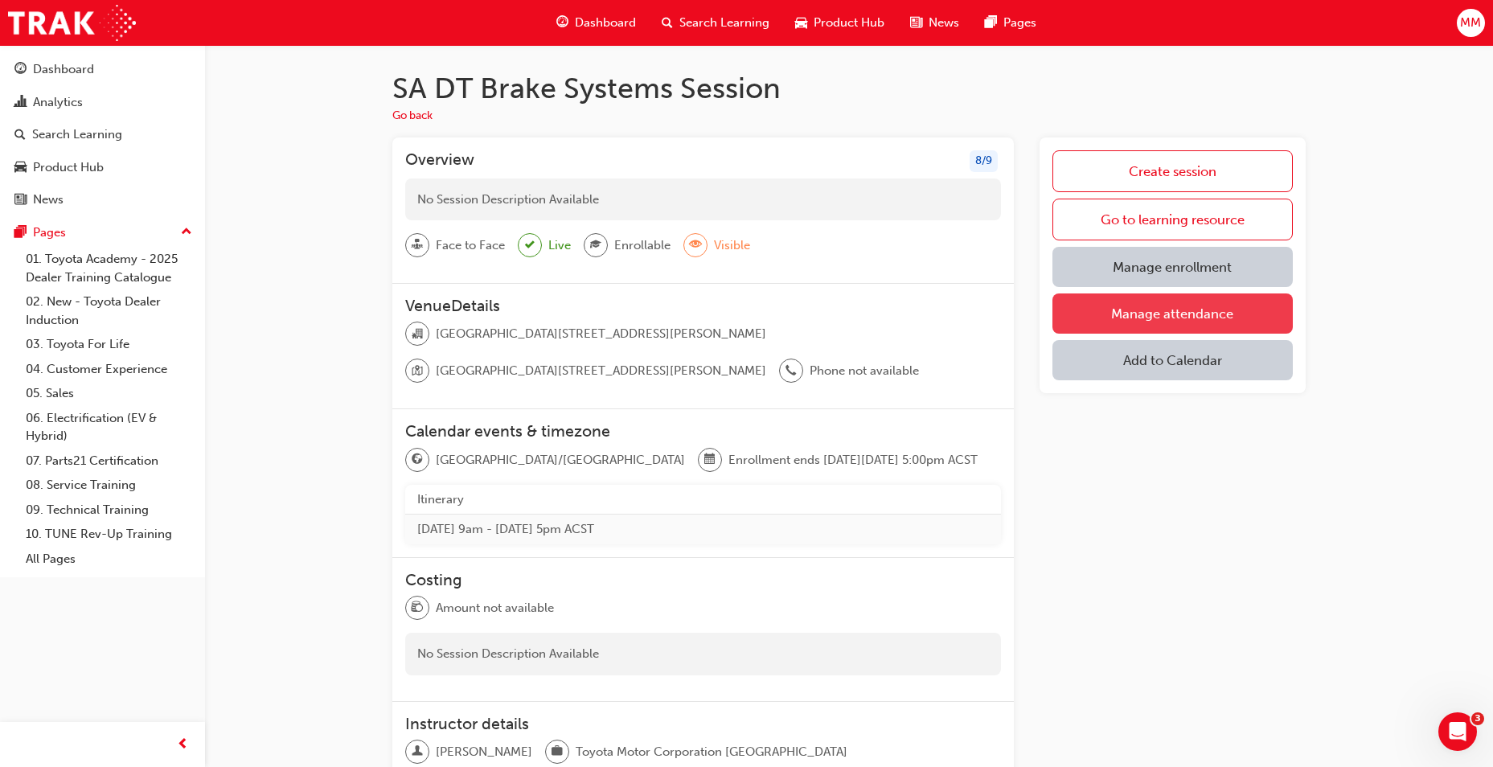
click at [1180, 313] on link "Manage attendance" at bounding box center [1172, 313] width 240 height 40
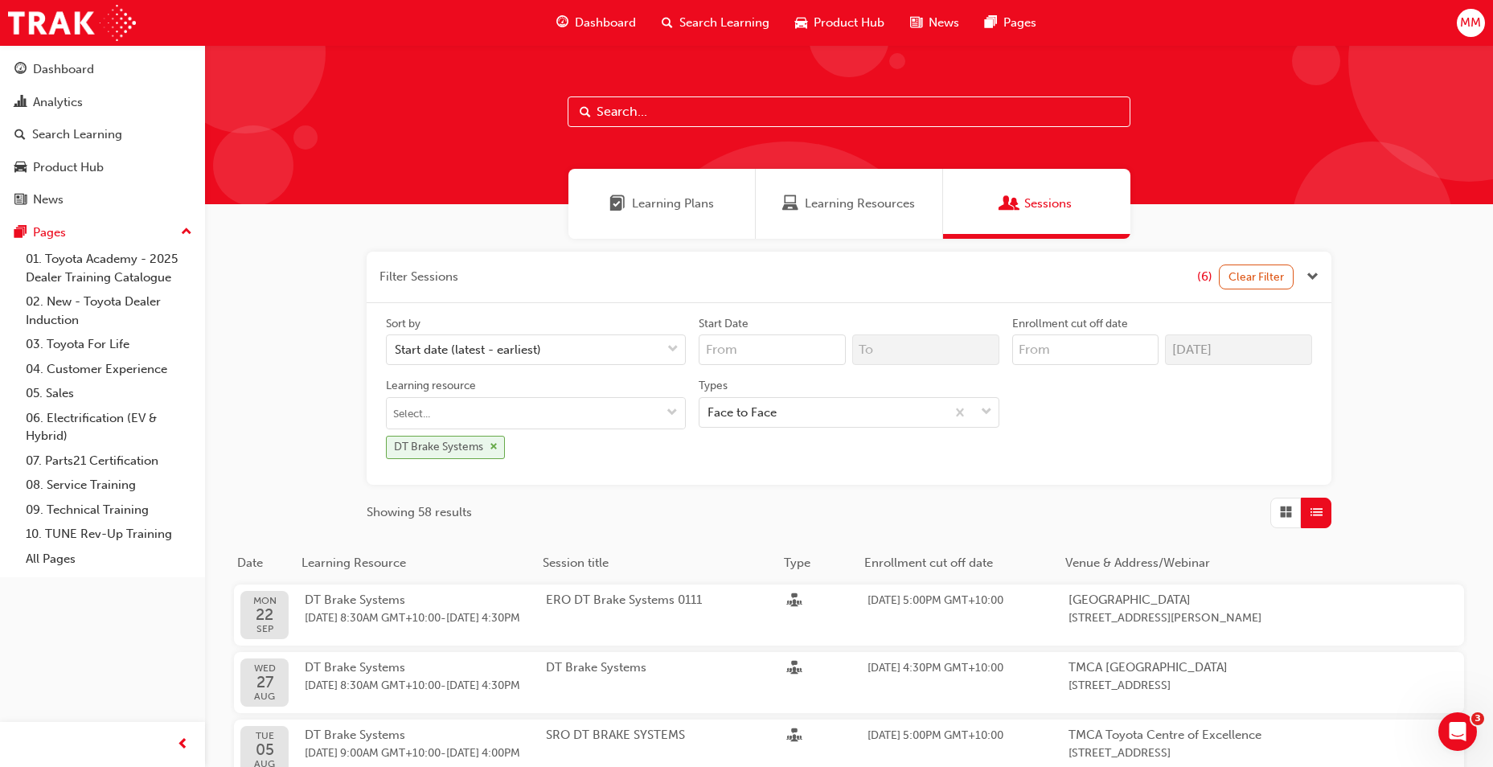
click at [499, 448] on div "DT Brake Systems" at bounding box center [445, 447] width 119 height 23
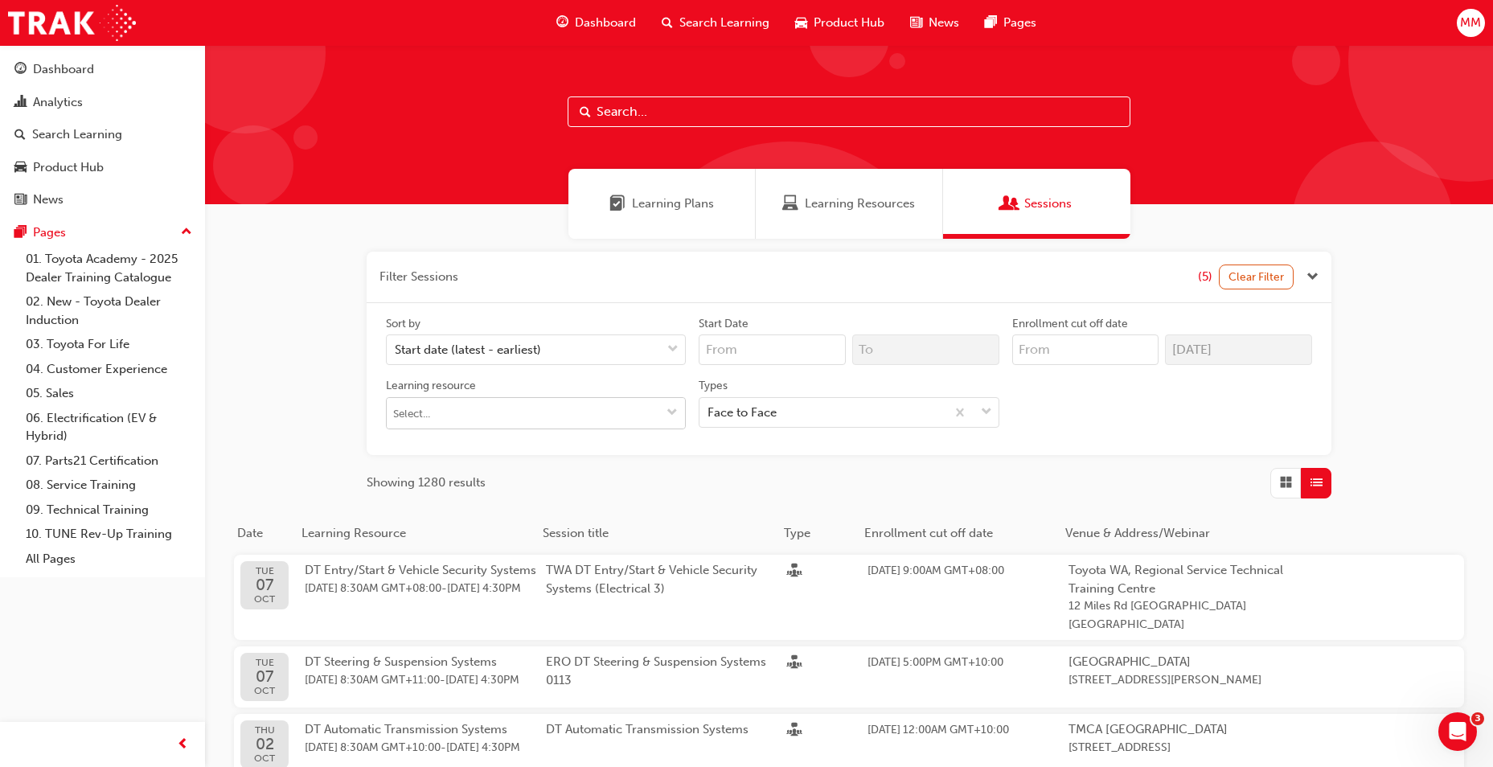
click at [441, 423] on input "Learning resource" at bounding box center [536, 413] width 298 height 31
type input "Steer"
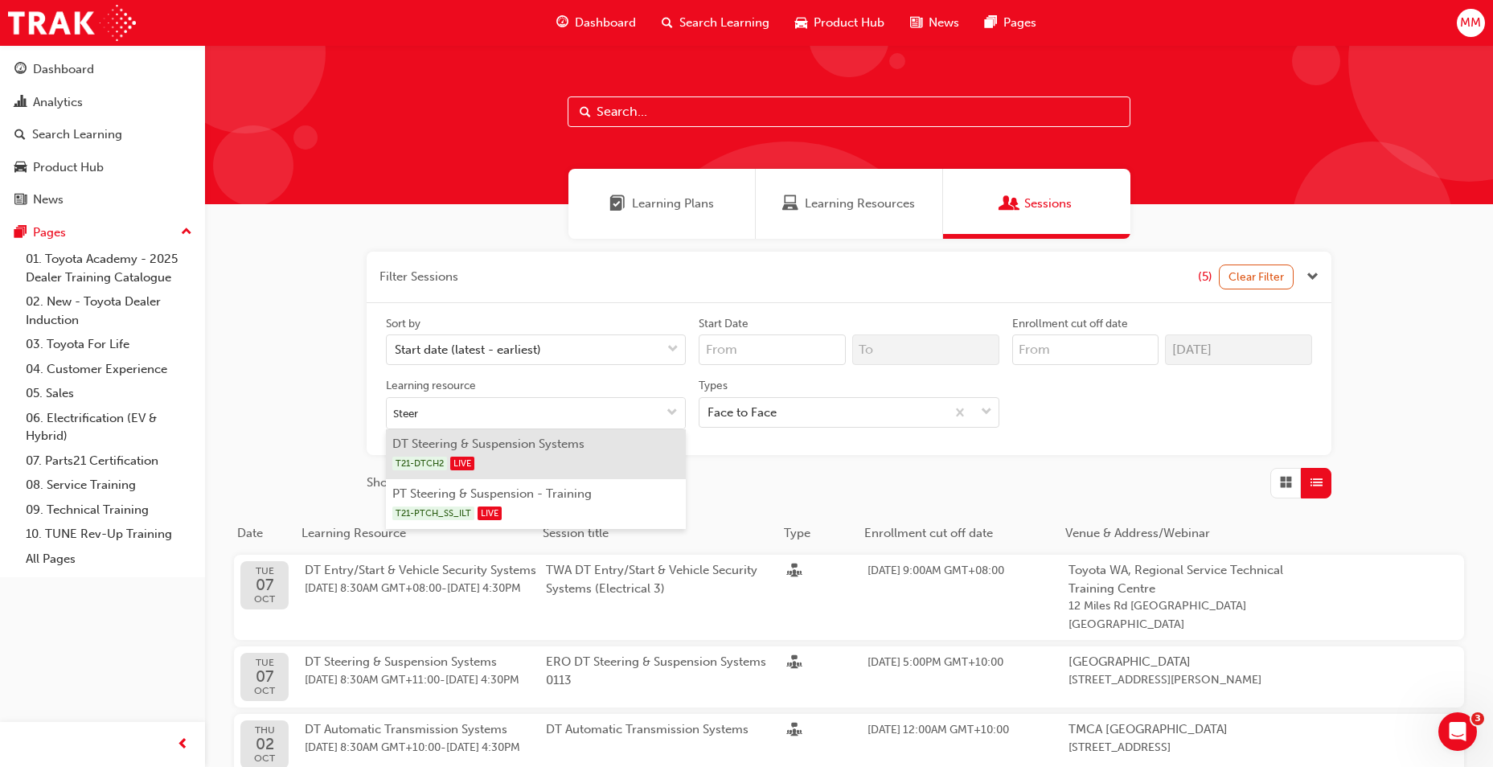
click at [516, 458] on div "T21-DTCH2 LIVE" at bounding box center [536, 463] width 288 height 20
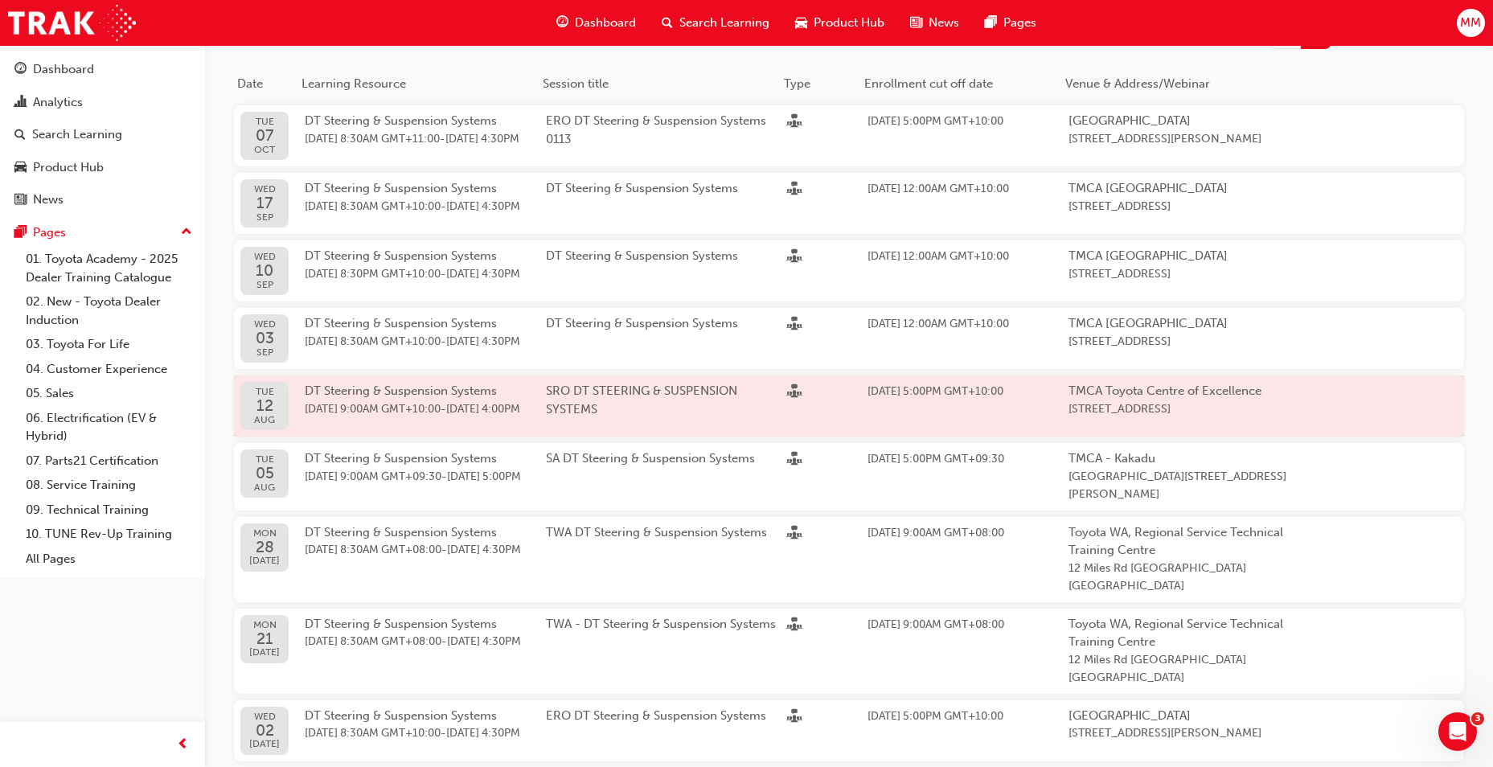
scroll to position [482, 0]
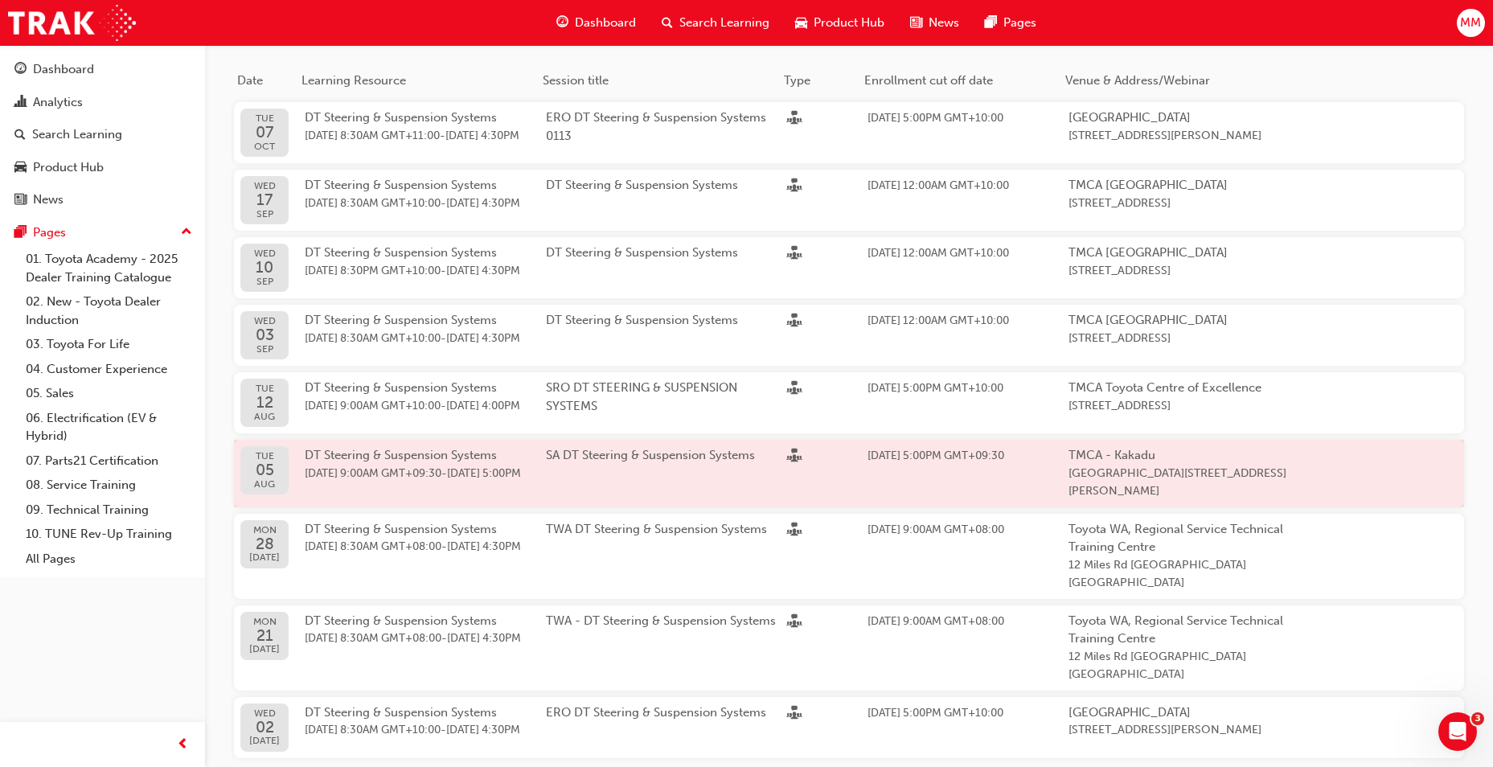
click at [746, 497] on div "SA DT Steering & Suspension Systems" at bounding box center [666, 473] width 241 height 55
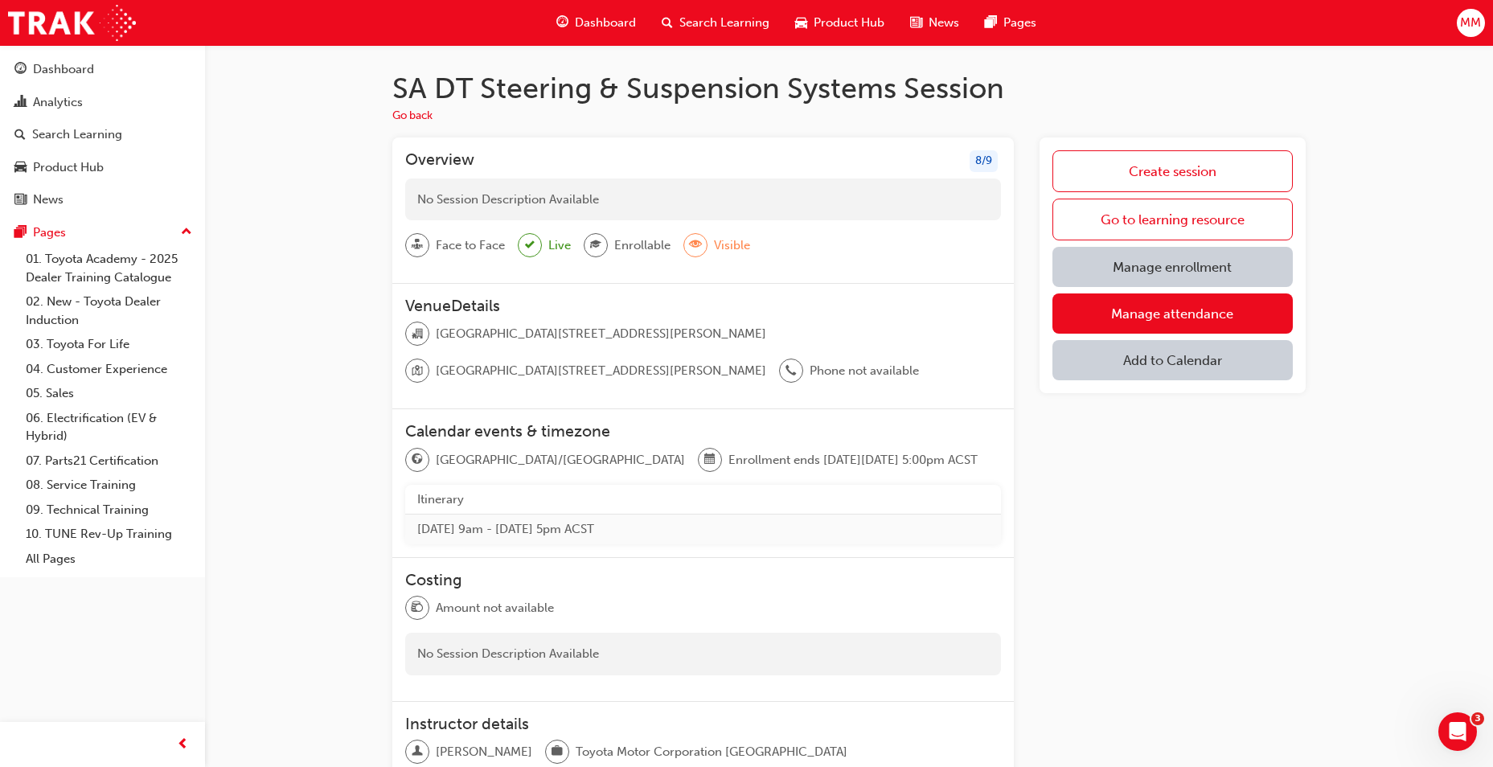
click at [1180, 268] on link "Manage enrollment" at bounding box center [1172, 267] width 240 height 40
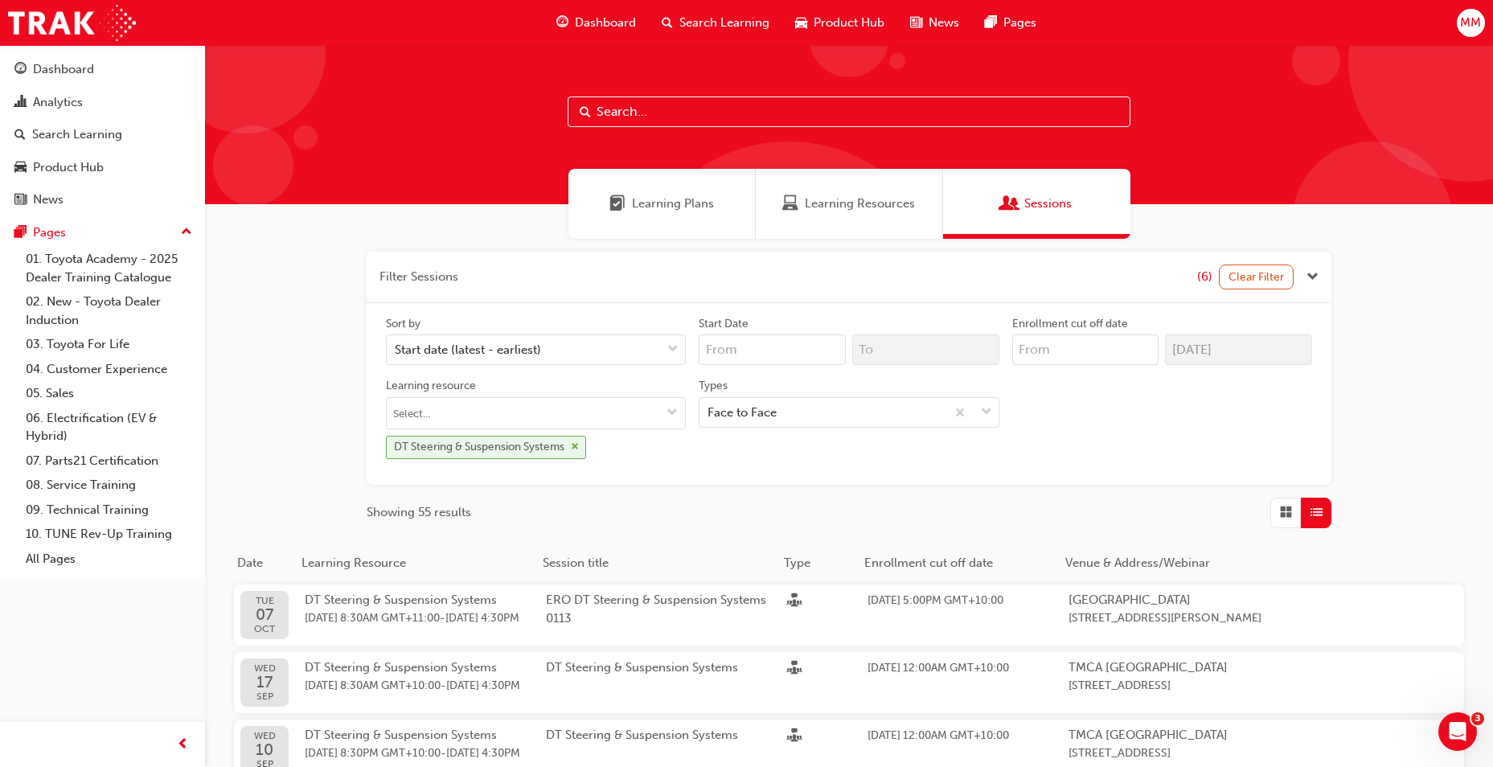
click at [579, 447] on span "cross-icon" at bounding box center [575, 447] width 8 height 10
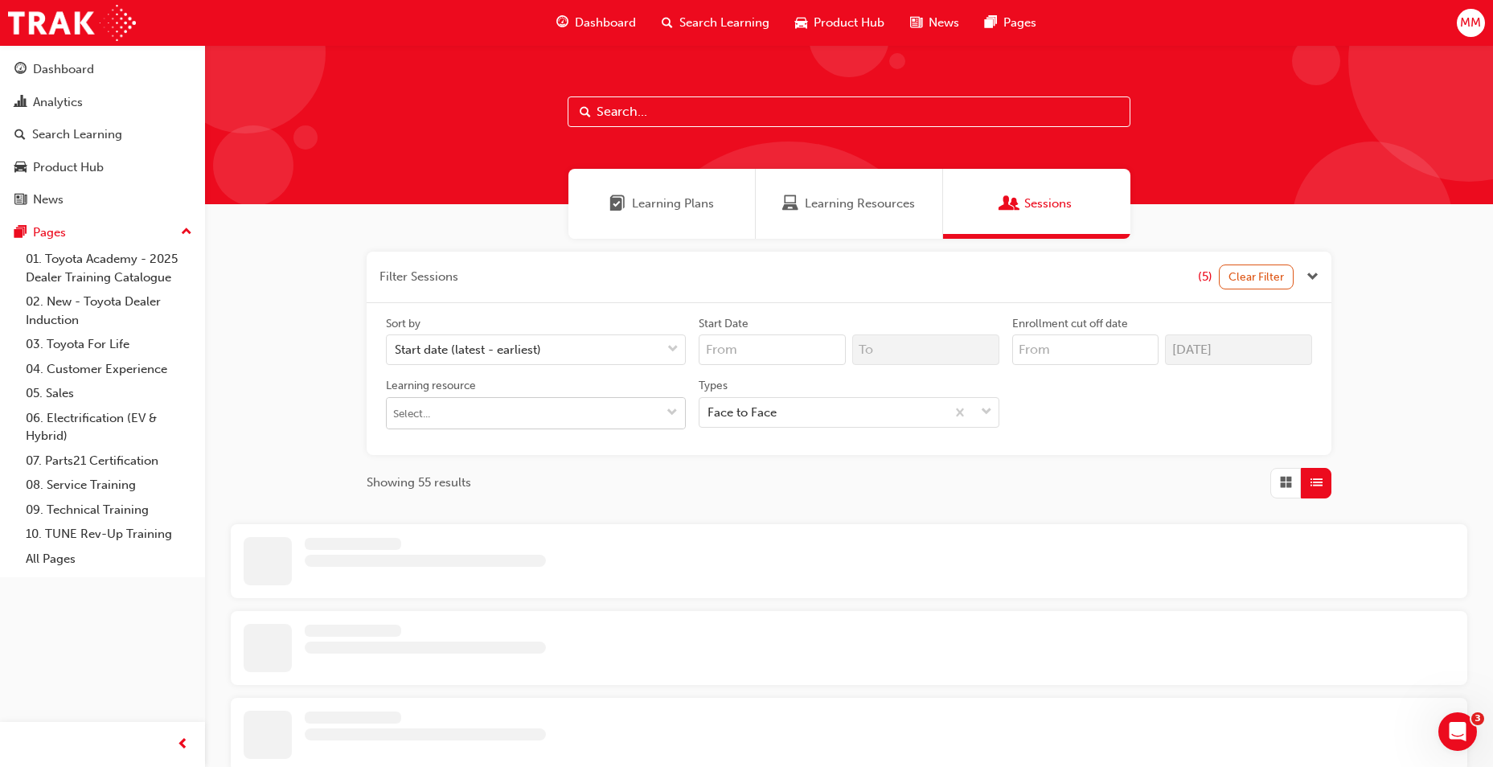
click at [508, 412] on input "Learning resource" at bounding box center [536, 413] width 298 height 31
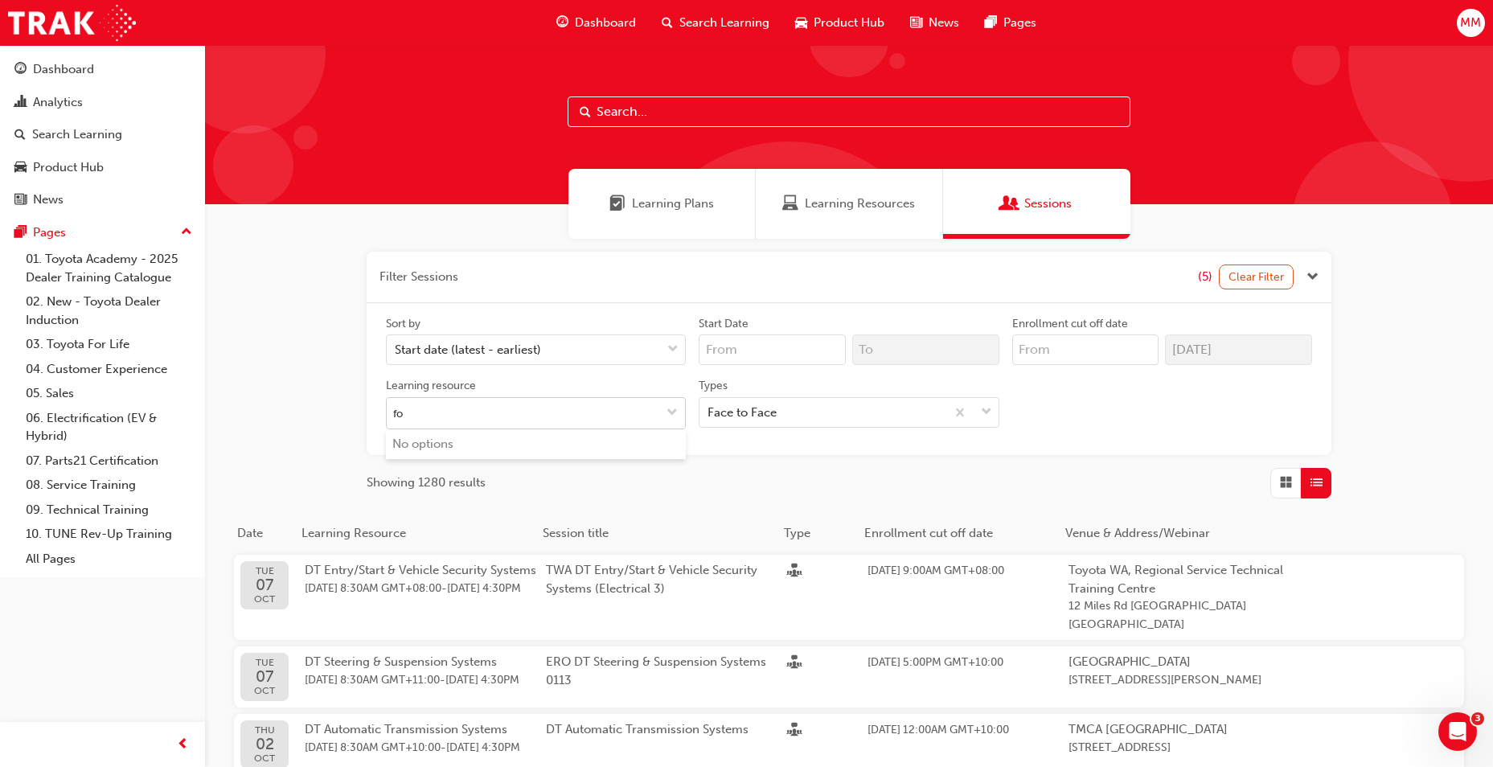
type input "f"
type input "DT Fun"
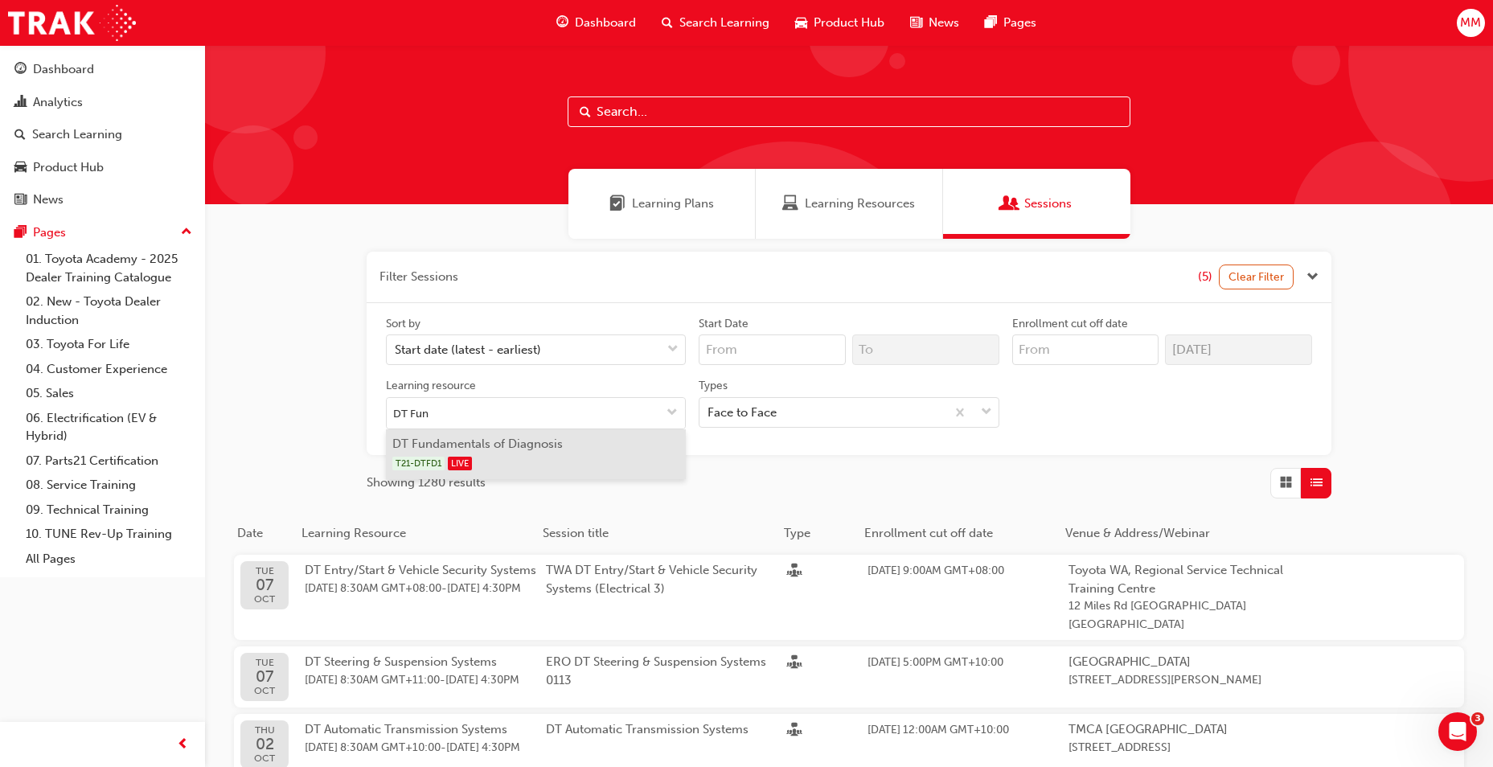
click at [495, 449] on li "DT Fundamentals of Diagnosis T21-DTFD1 LIVE" at bounding box center [536, 454] width 300 height 50
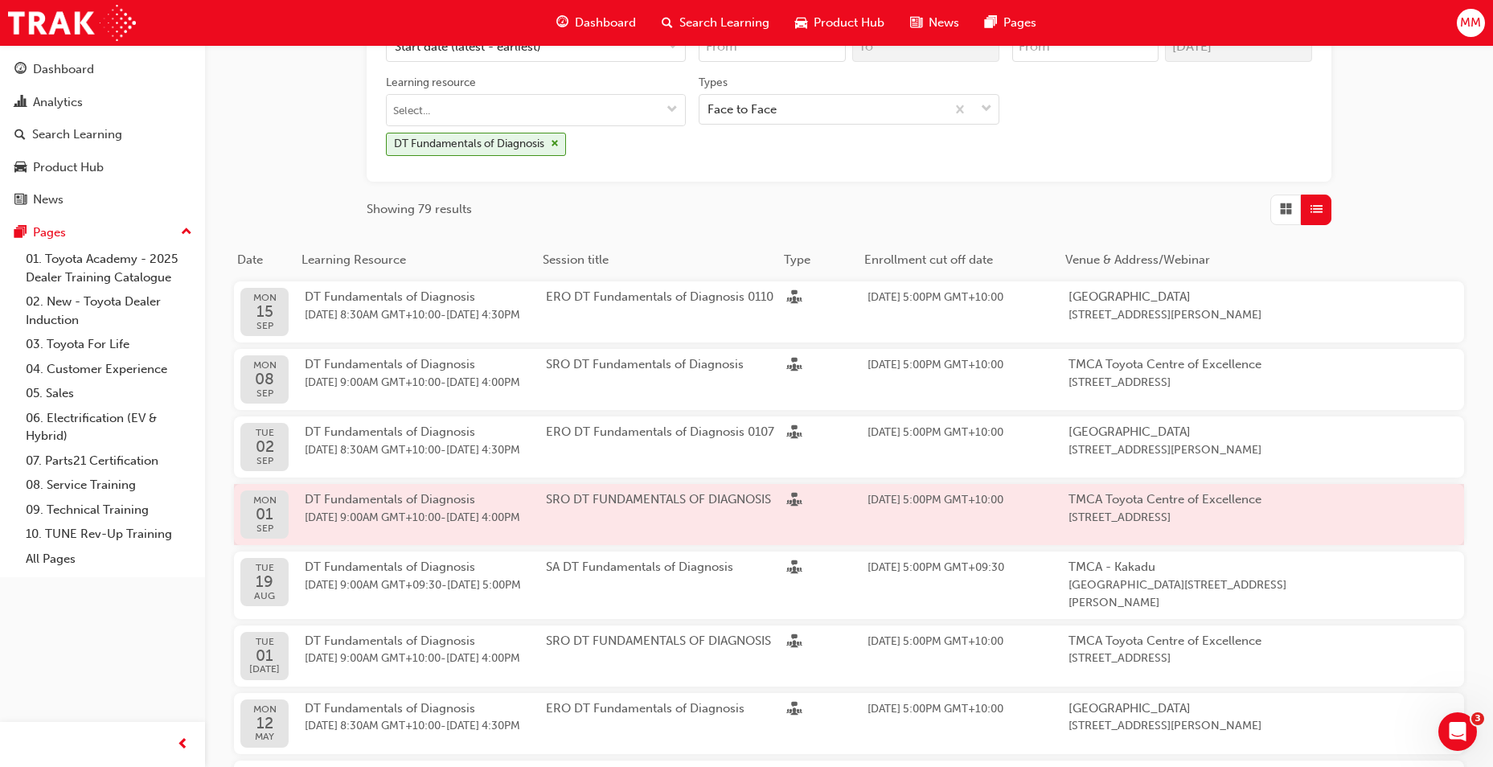
scroll to position [482, 0]
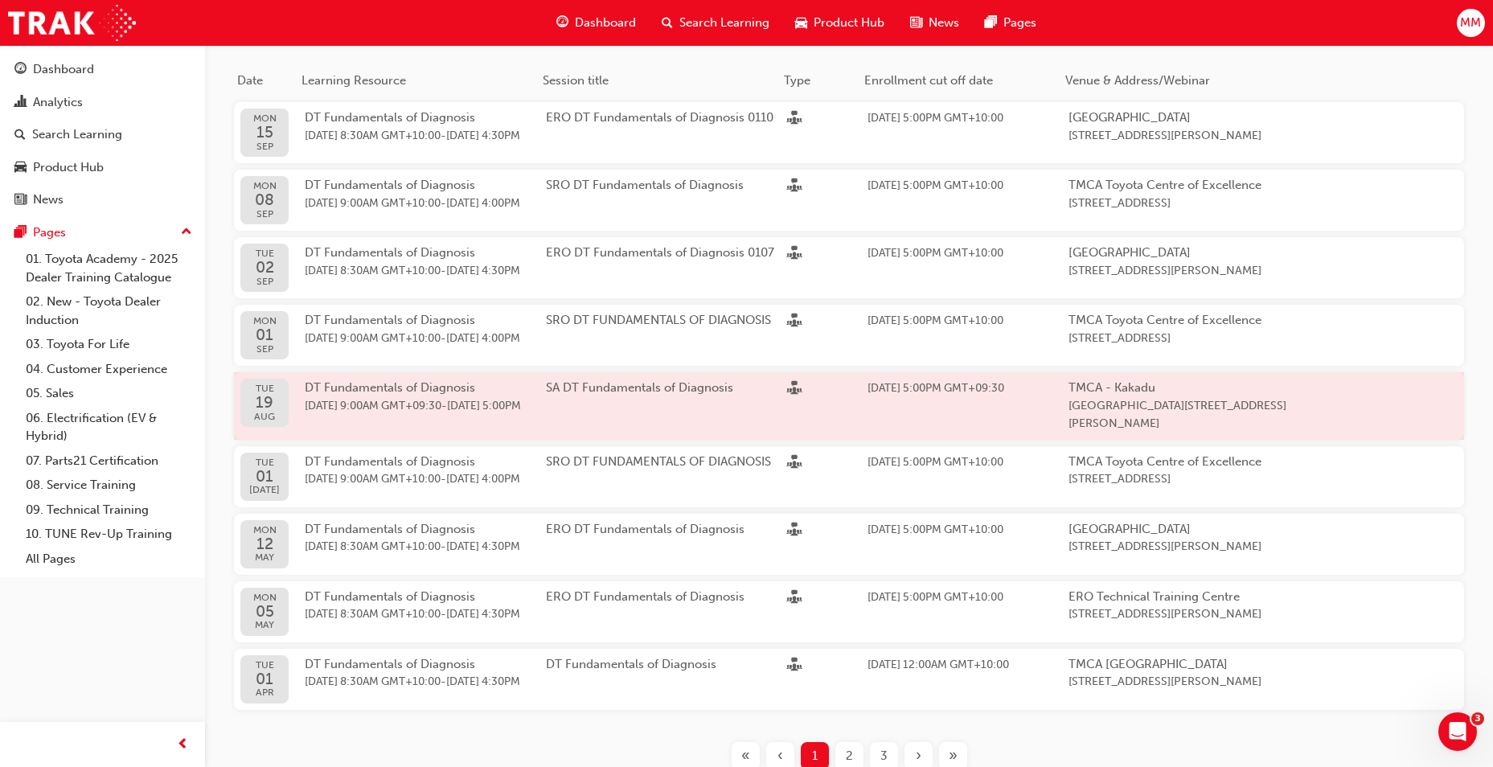
click at [597, 420] on div "SA DT Fundamentals of Diagnosis" at bounding box center [666, 406] width 241 height 55
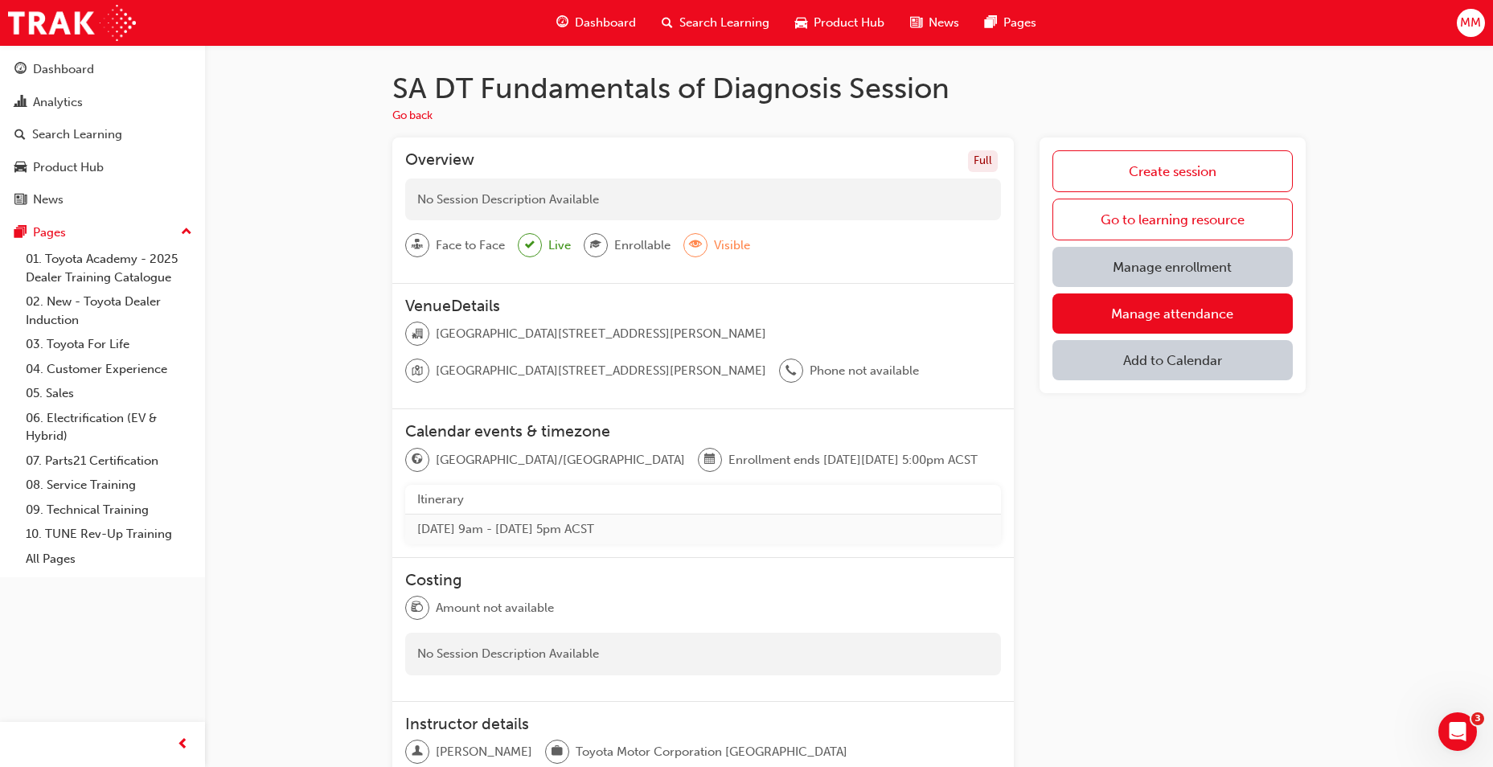
click at [1098, 261] on link "Manage enrollment" at bounding box center [1172, 267] width 240 height 40
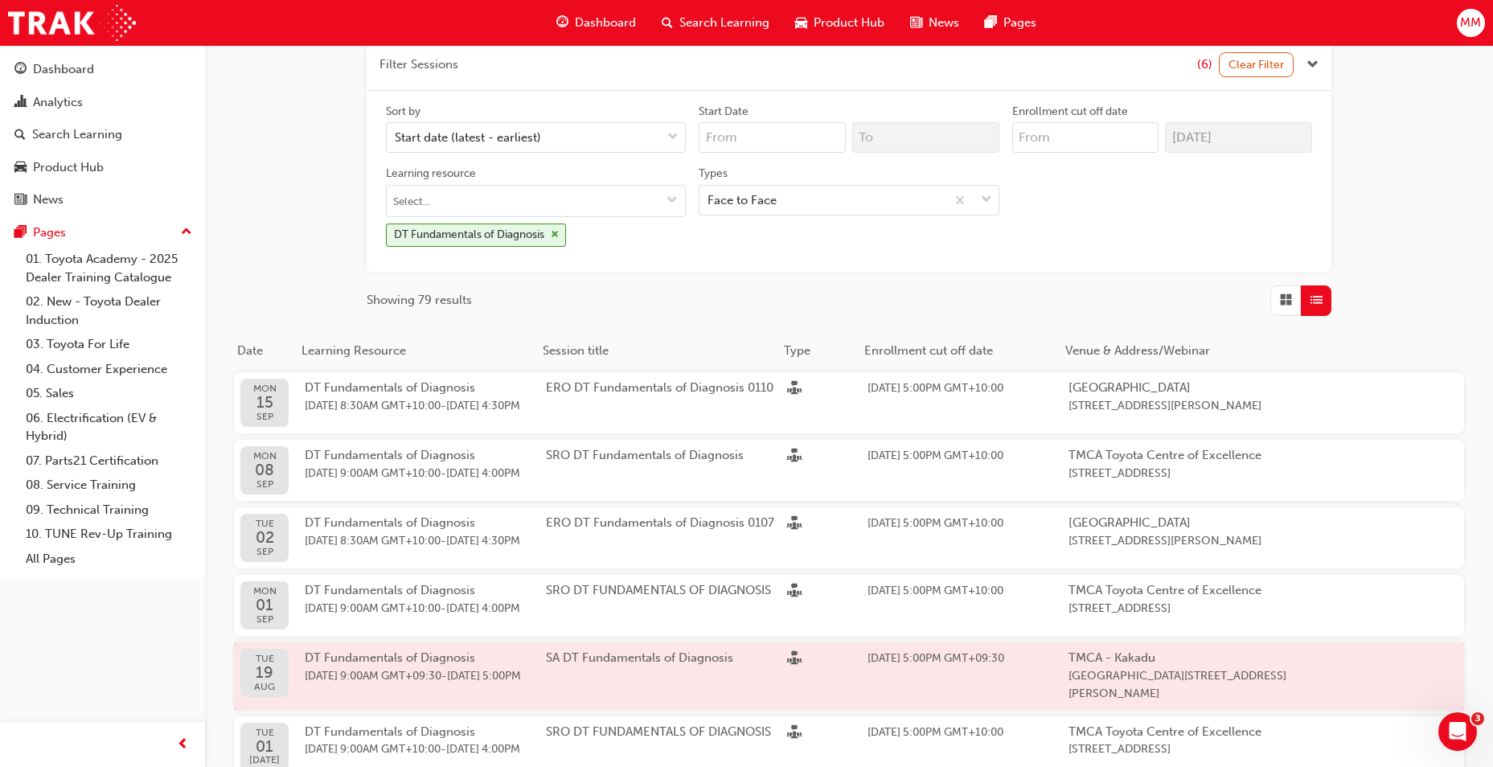
scroll to position [161, 0]
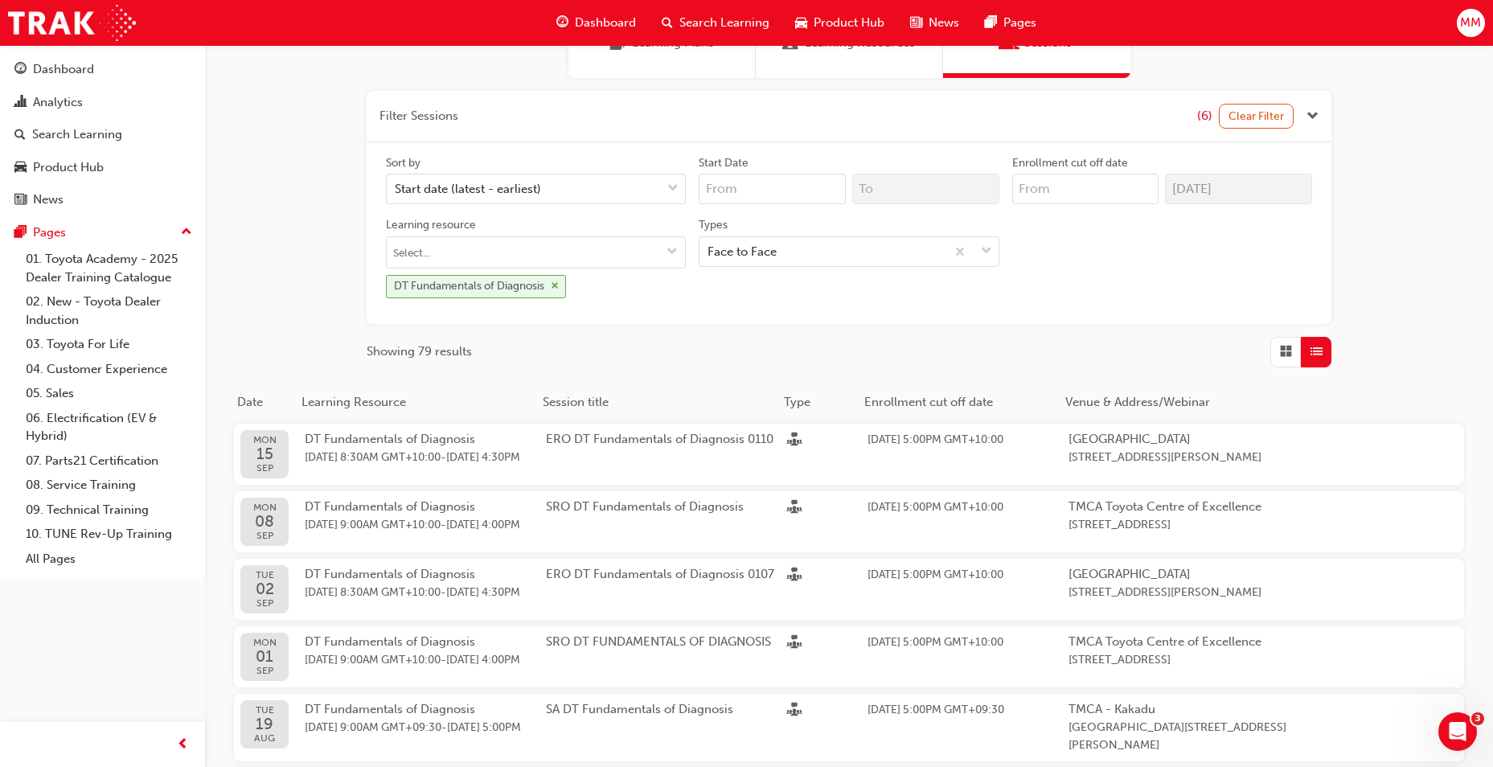
click at [554, 289] on span "cross-icon" at bounding box center [555, 286] width 8 height 10
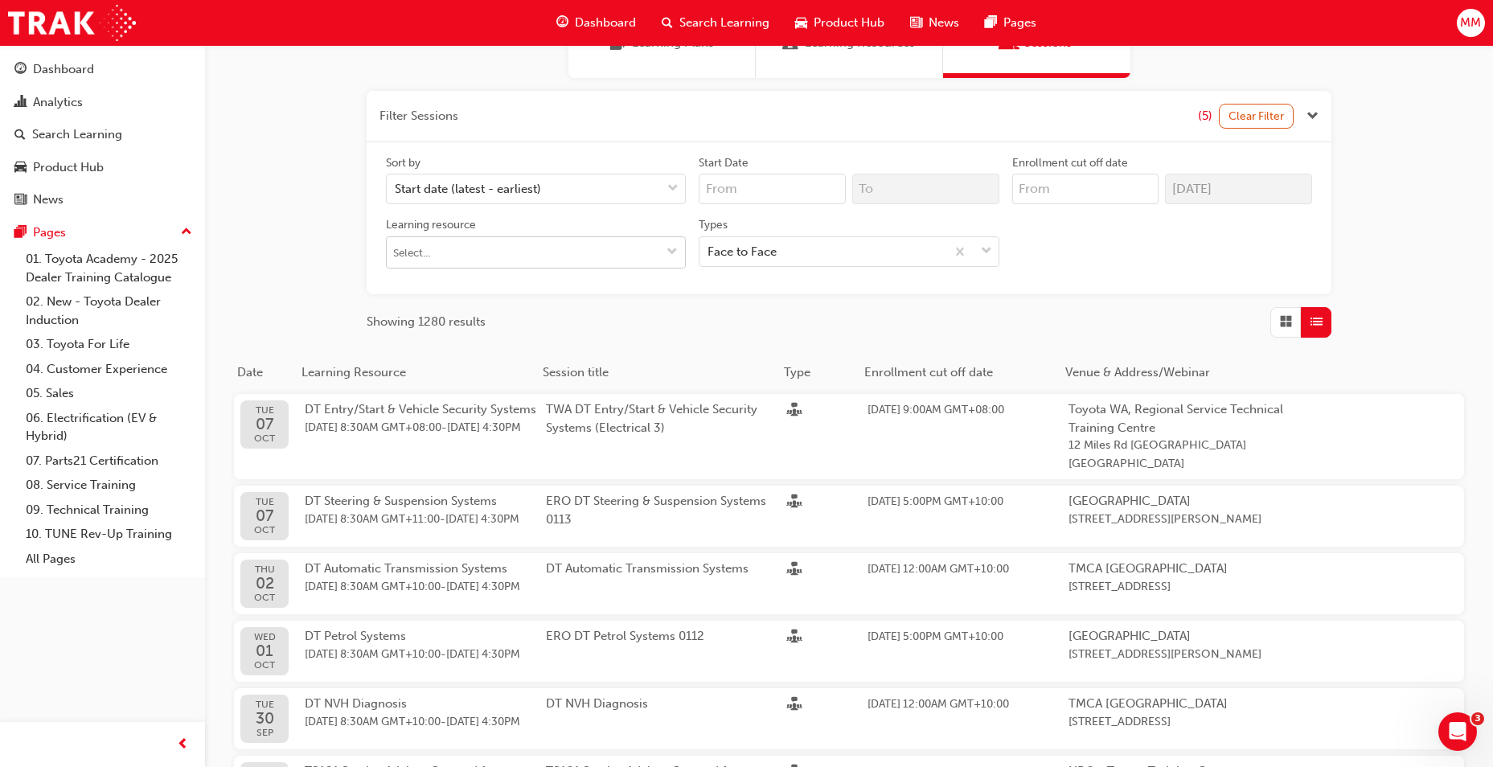
click at [410, 251] on input "Learning resource" at bounding box center [536, 252] width 298 height 31
type input "hyb"
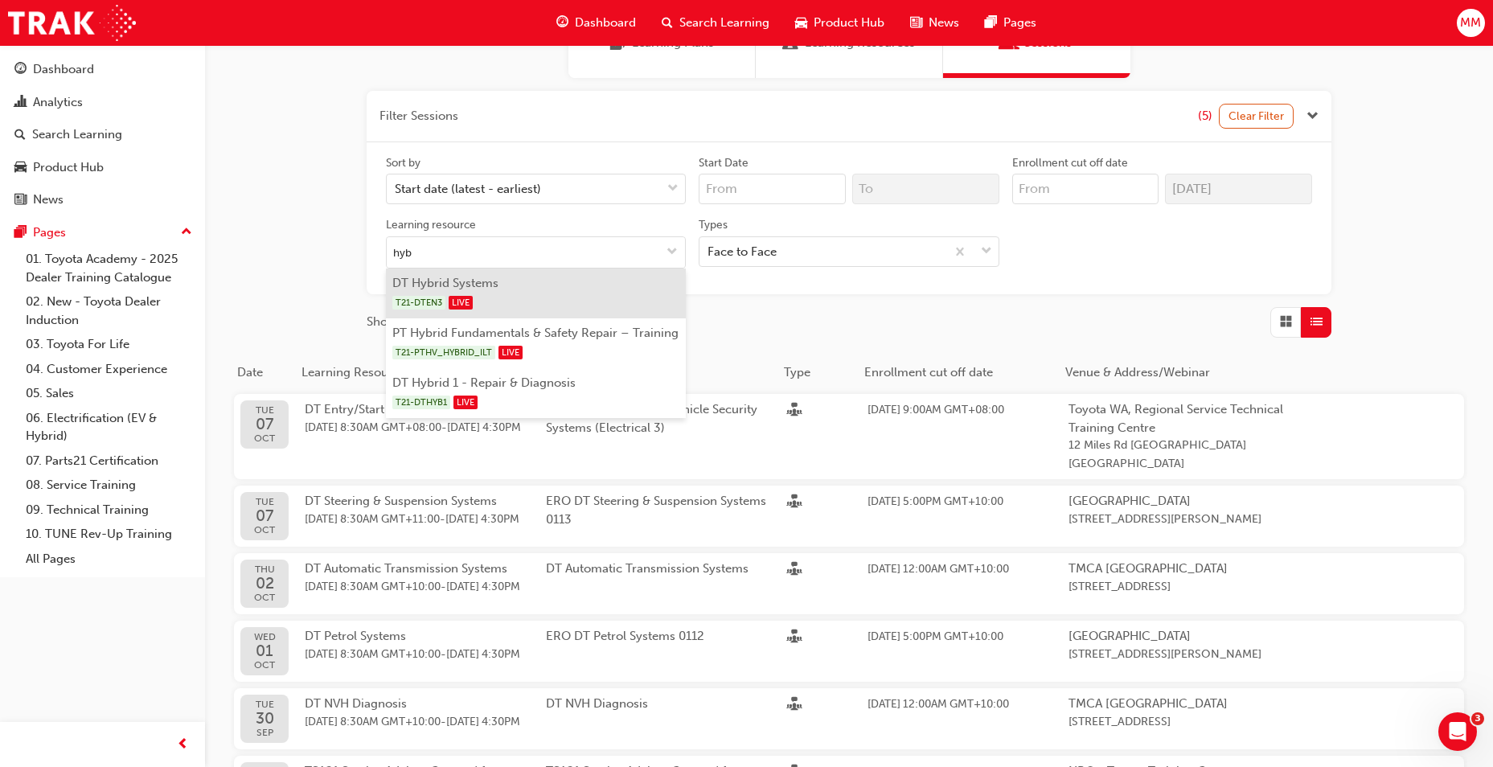
click at [449, 297] on span "LIVE" at bounding box center [461, 303] width 24 height 14
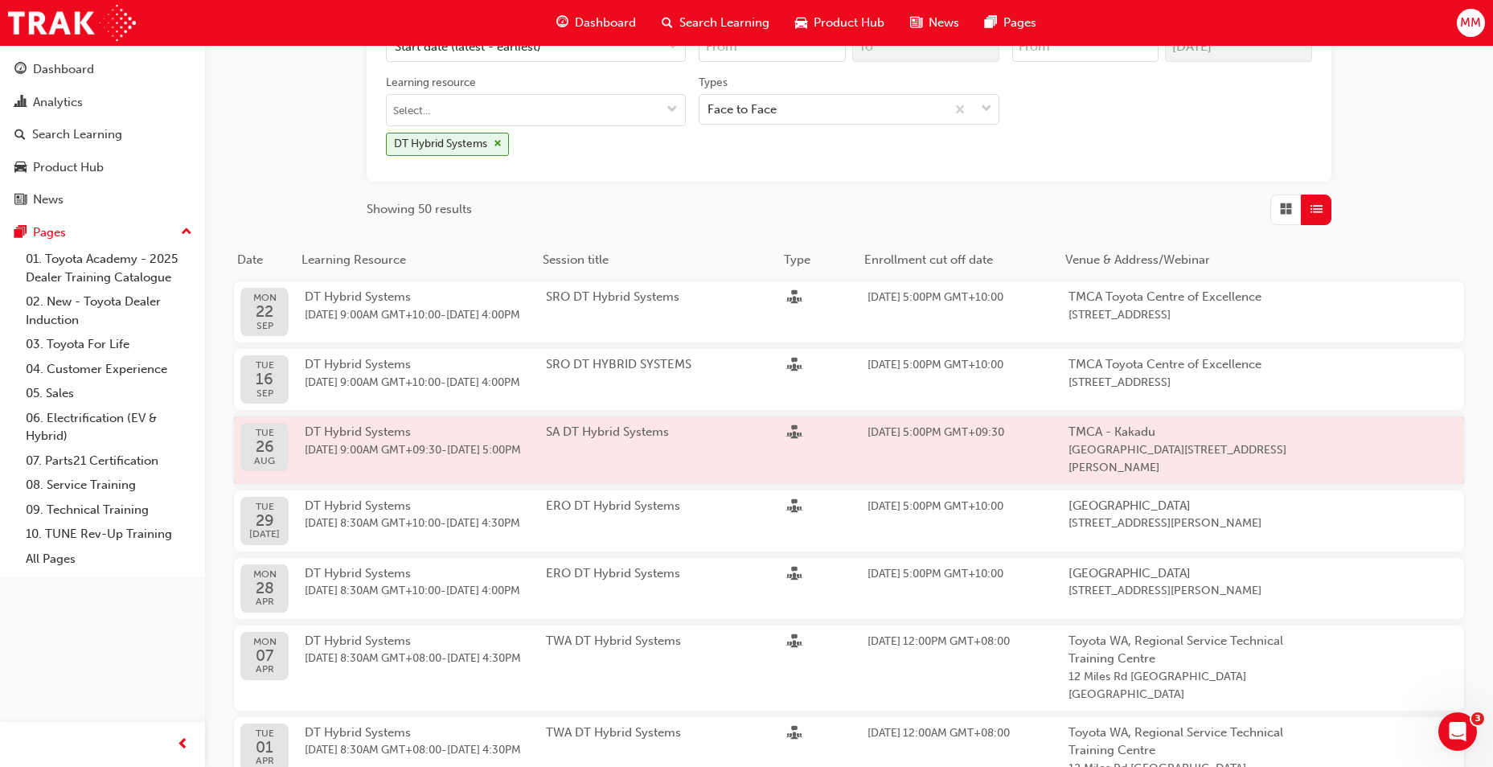
scroll to position [322, 0]
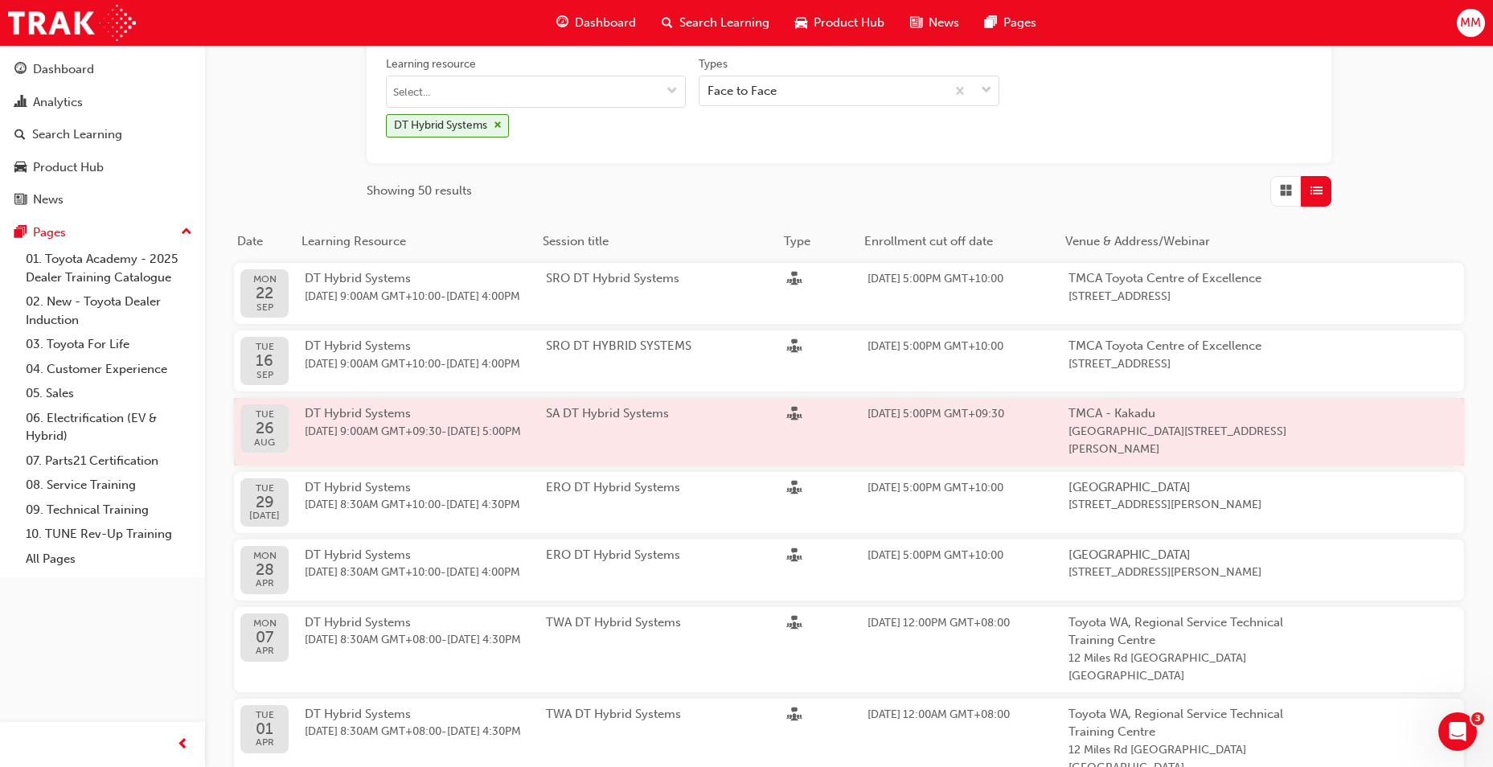
click at [441, 438] on span "[DATE] 9:00AM GMT+09:30" at bounding box center [373, 431] width 137 height 14
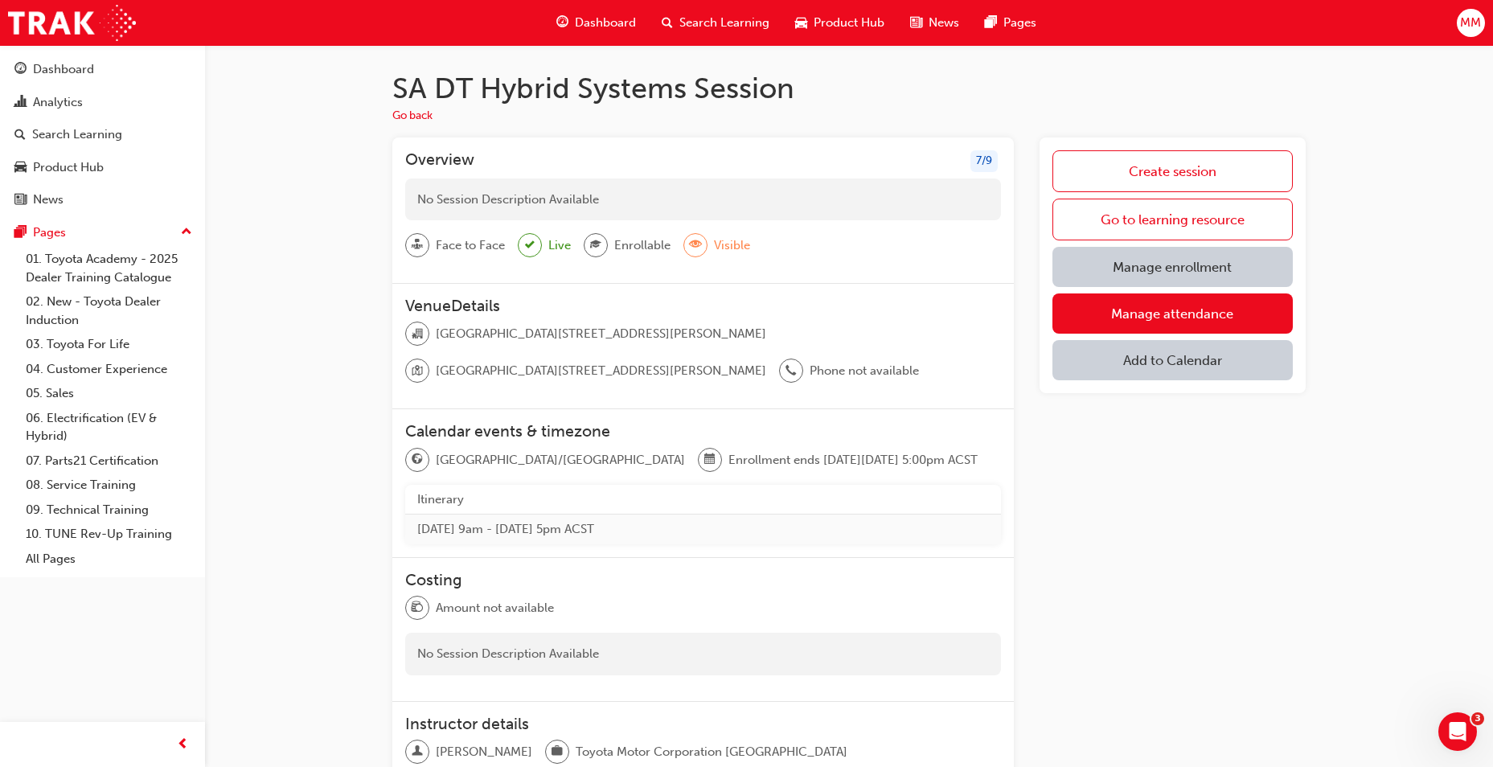
click at [1225, 268] on link "Manage enrollment" at bounding box center [1172, 267] width 240 height 40
click at [1114, 317] on link "Manage attendance" at bounding box center [1172, 313] width 240 height 40
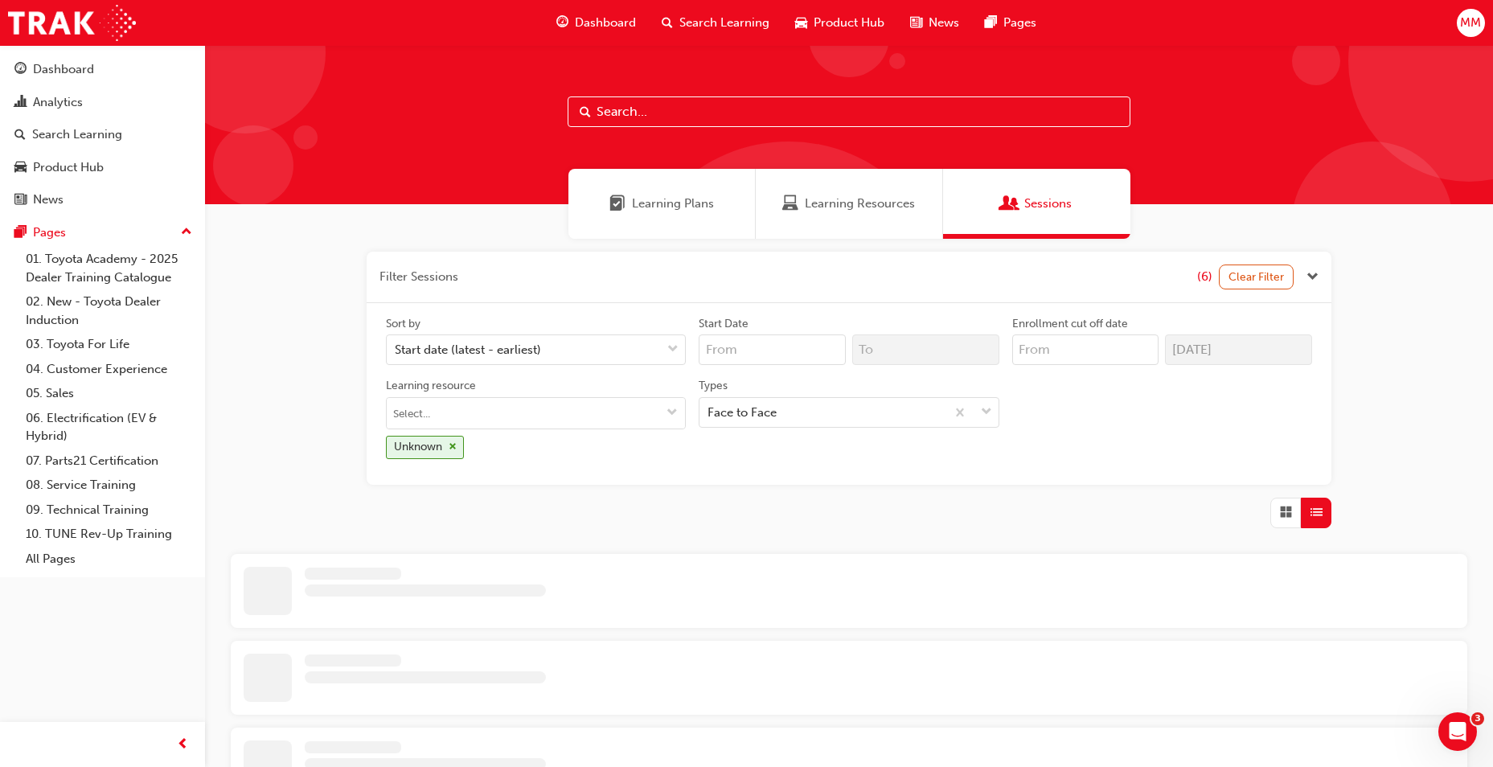
scroll to position [322, 0]
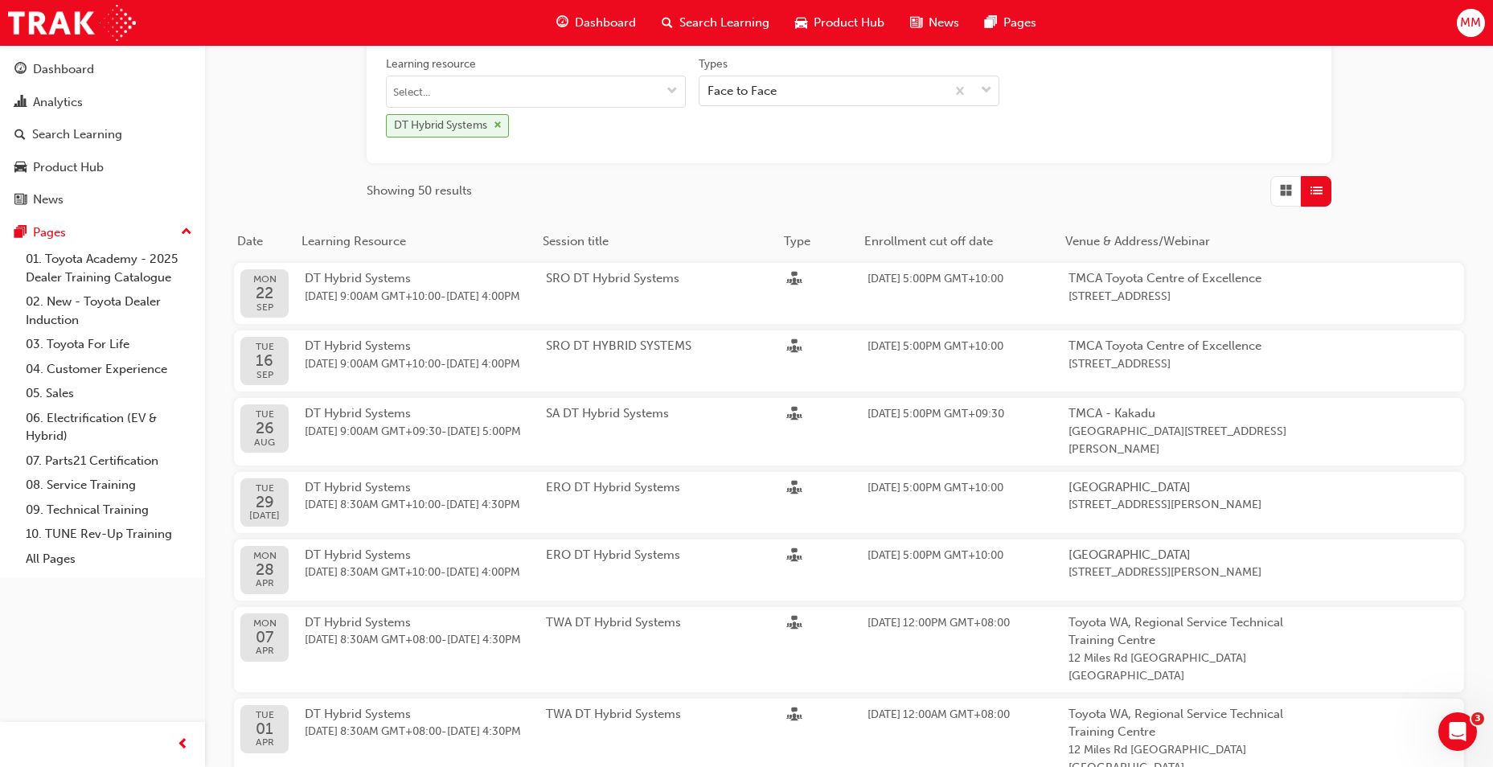
click at [496, 128] on span "cross-icon" at bounding box center [498, 126] width 8 height 10
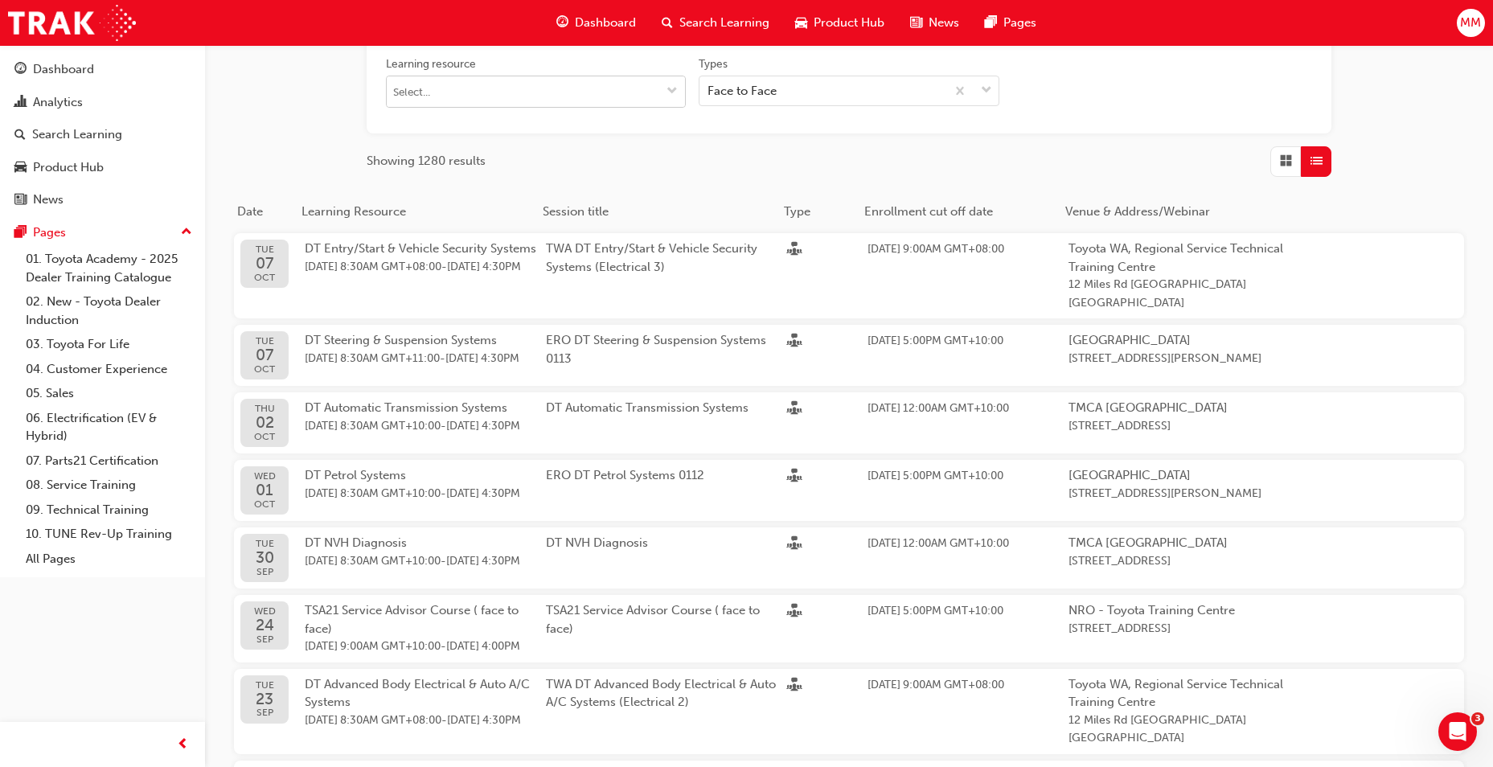
click at [485, 94] on input "Learning resource" at bounding box center [536, 91] width 298 height 31
type input "DT P"
click at [486, 126] on li "DT Petrol Systems T21-DTEN1 LIVE" at bounding box center [536, 133] width 300 height 50
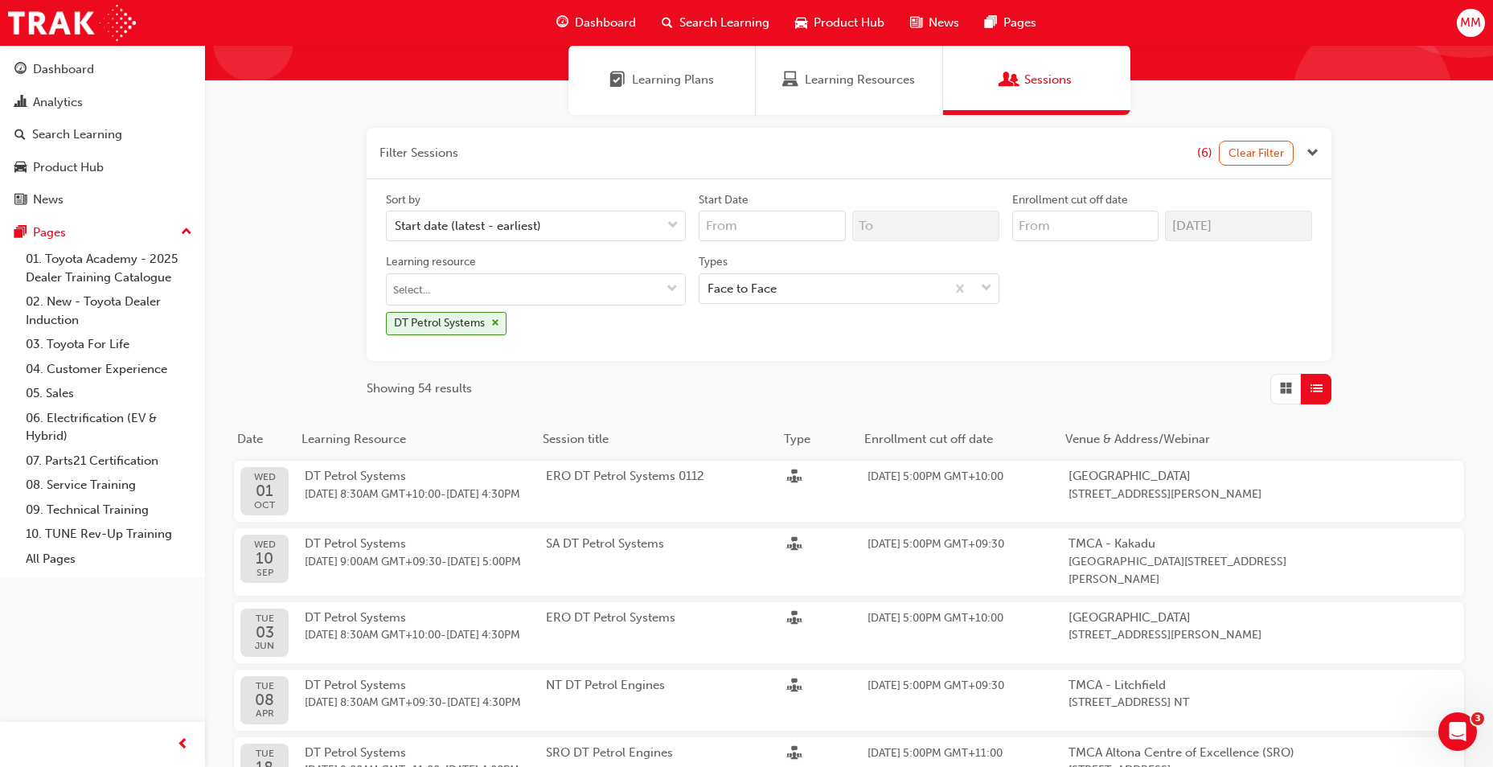
scroll to position [161, 0]
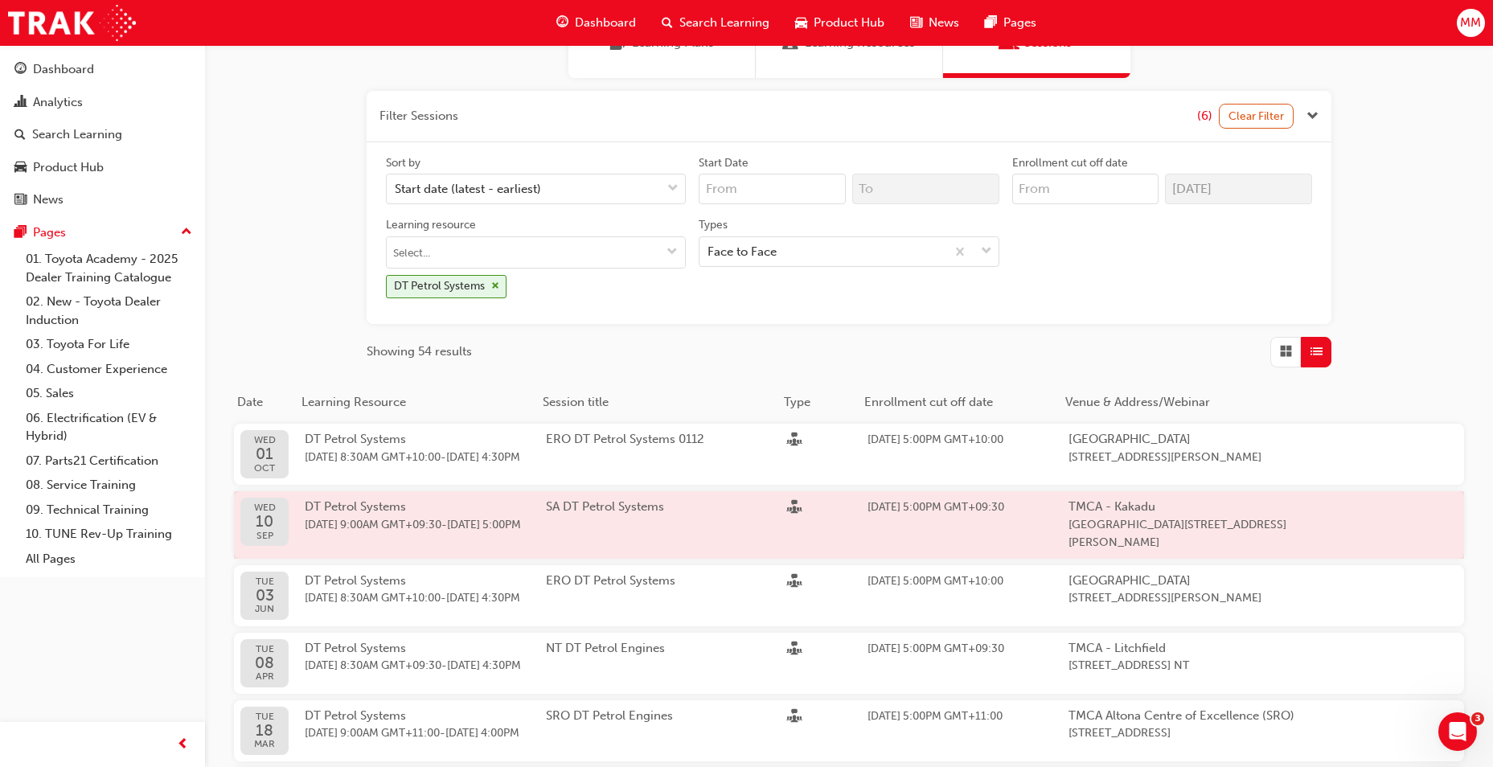
click at [393, 520] on div "DT Petrol Systems 10 Sep 2025 9:00AM GMT+09:30 - 12 Sep 2025 5:00PM" at bounding box center [425, 525] width 241 height 55
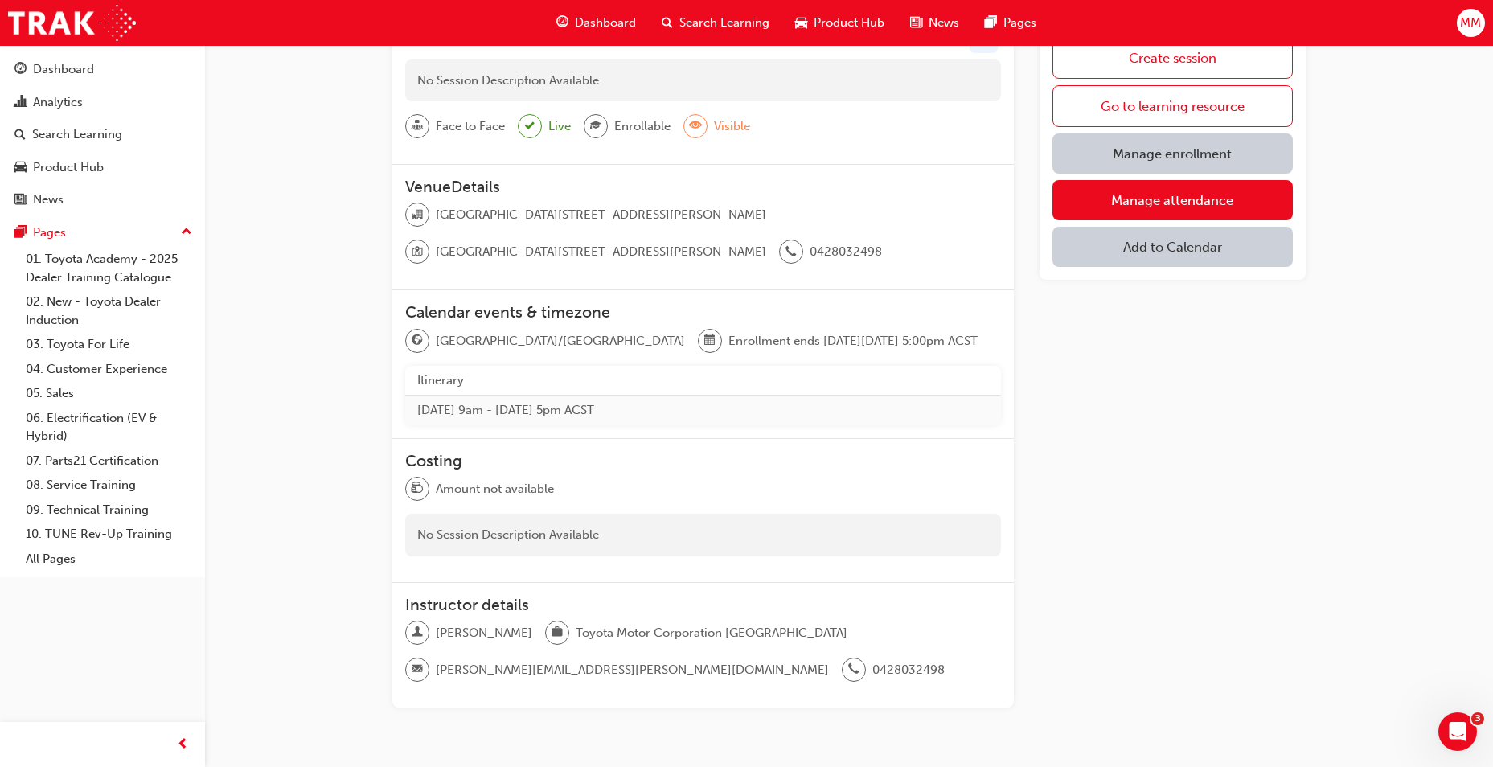
scroll to position [80, 0]
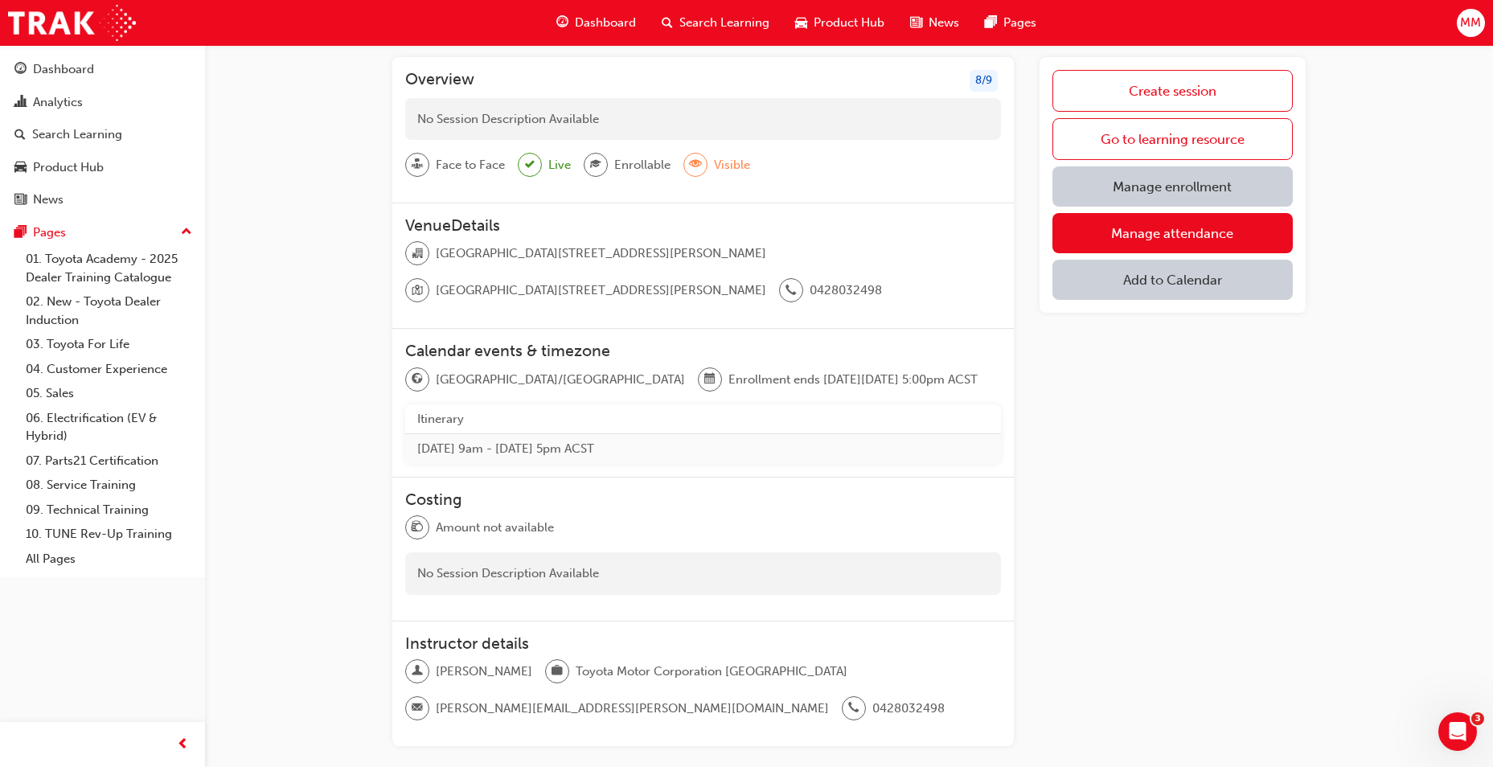
click at [1195, 185] on link "Manage enrollment" at bounding box center [1172, 186] width 240 height 40
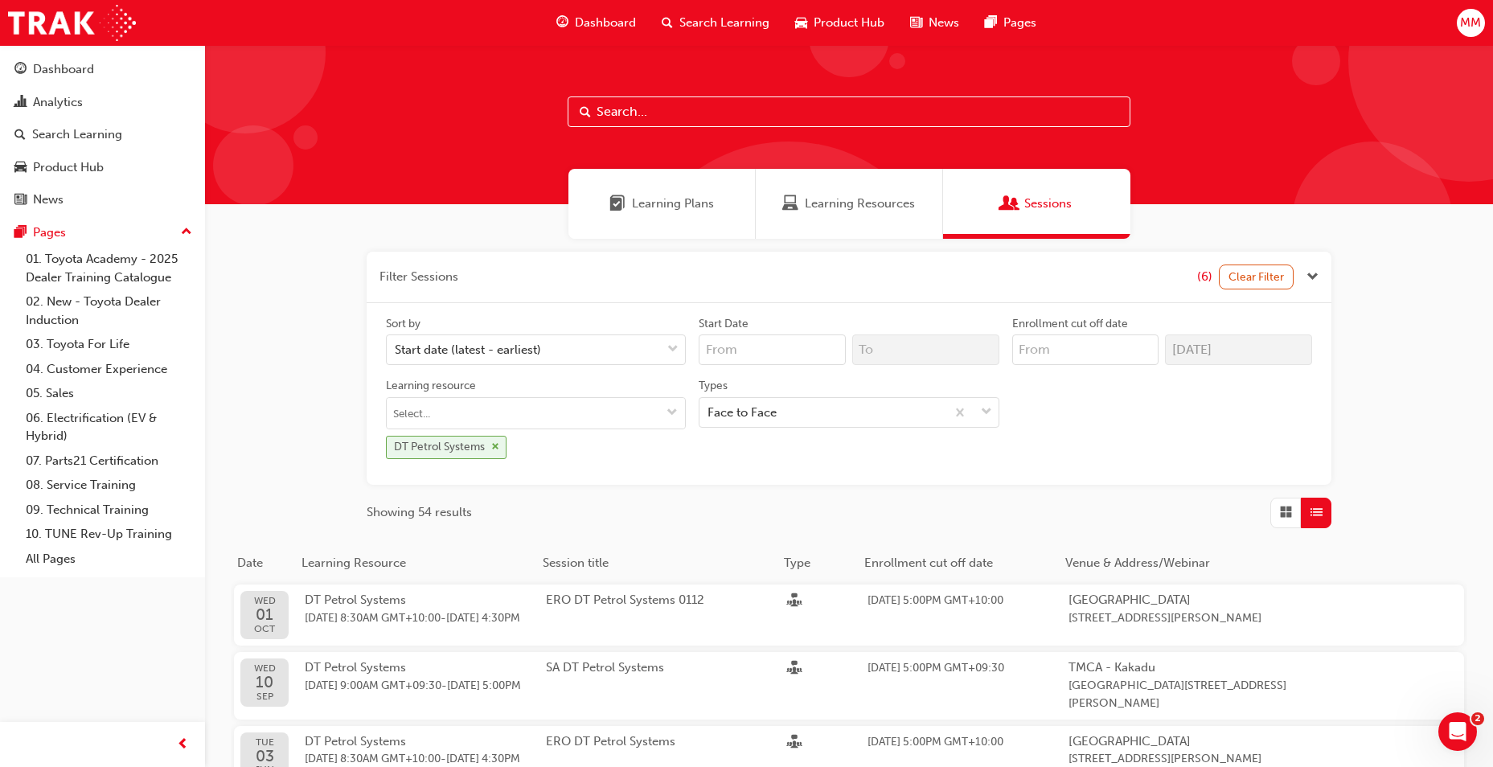
click at [497, 448] on span "cross-icon" at bounding box center [495, 447] width 8 height 10
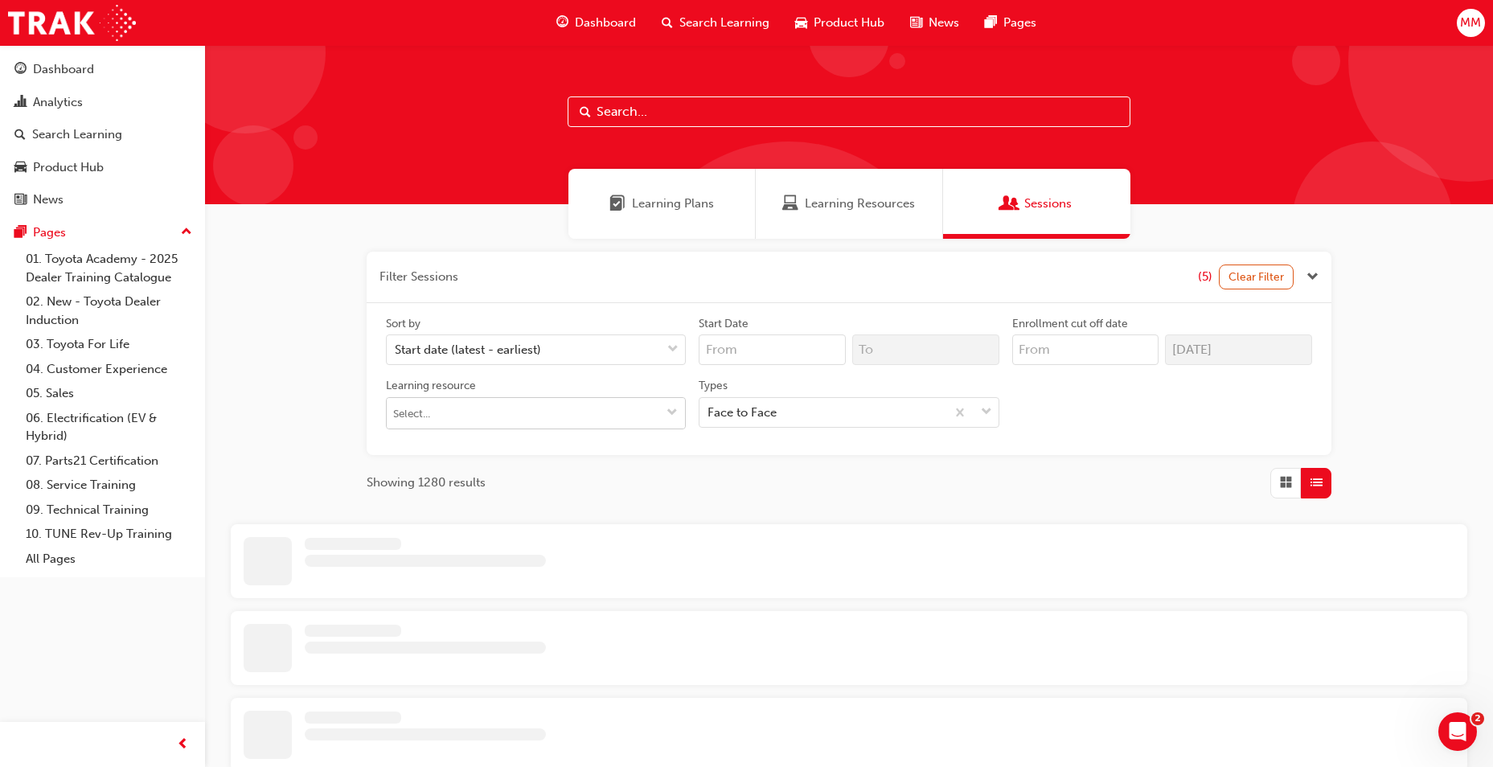
click at [435, 412] on input "Learning resource" at bounding box center [536, 413] width 298 height 31
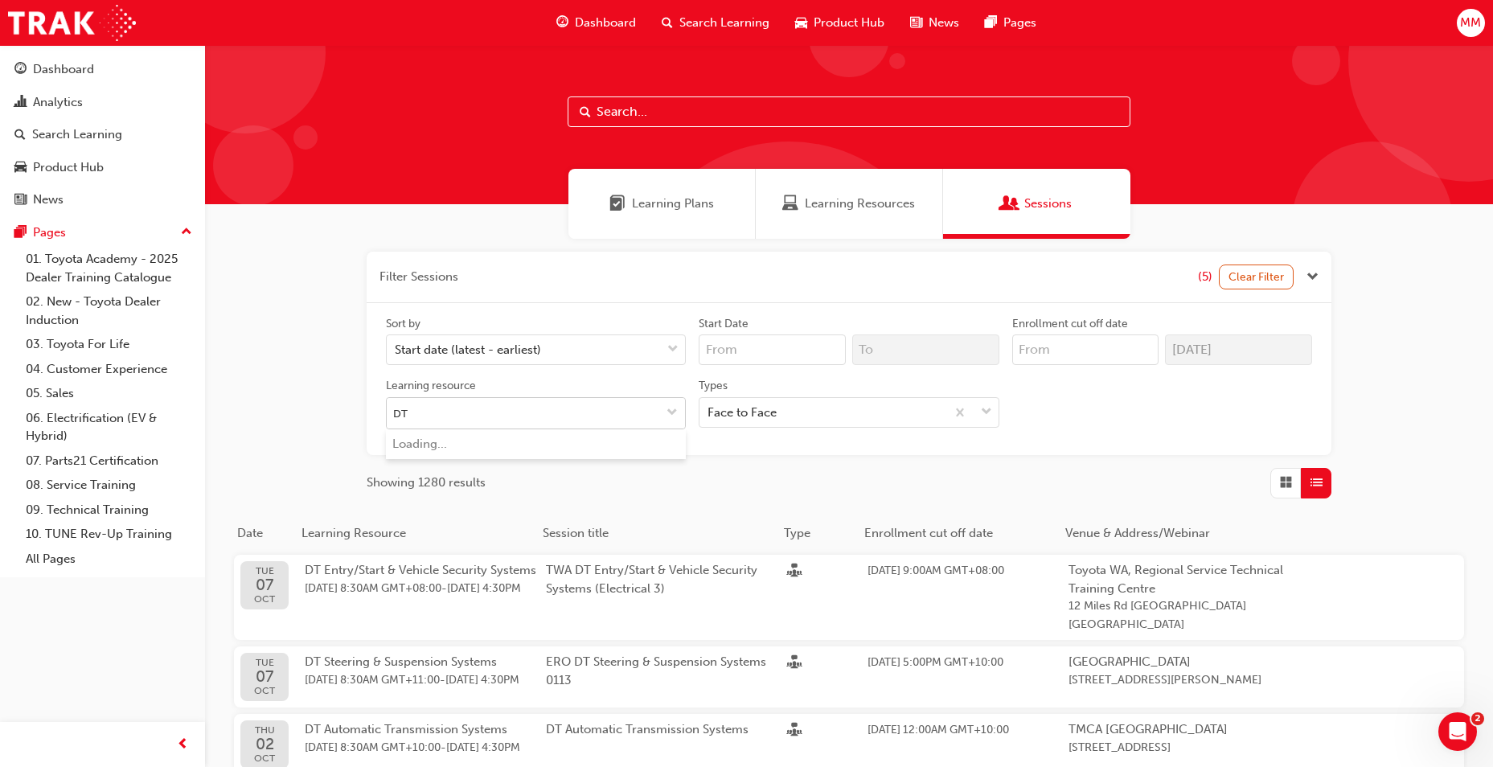
type input "DT D"
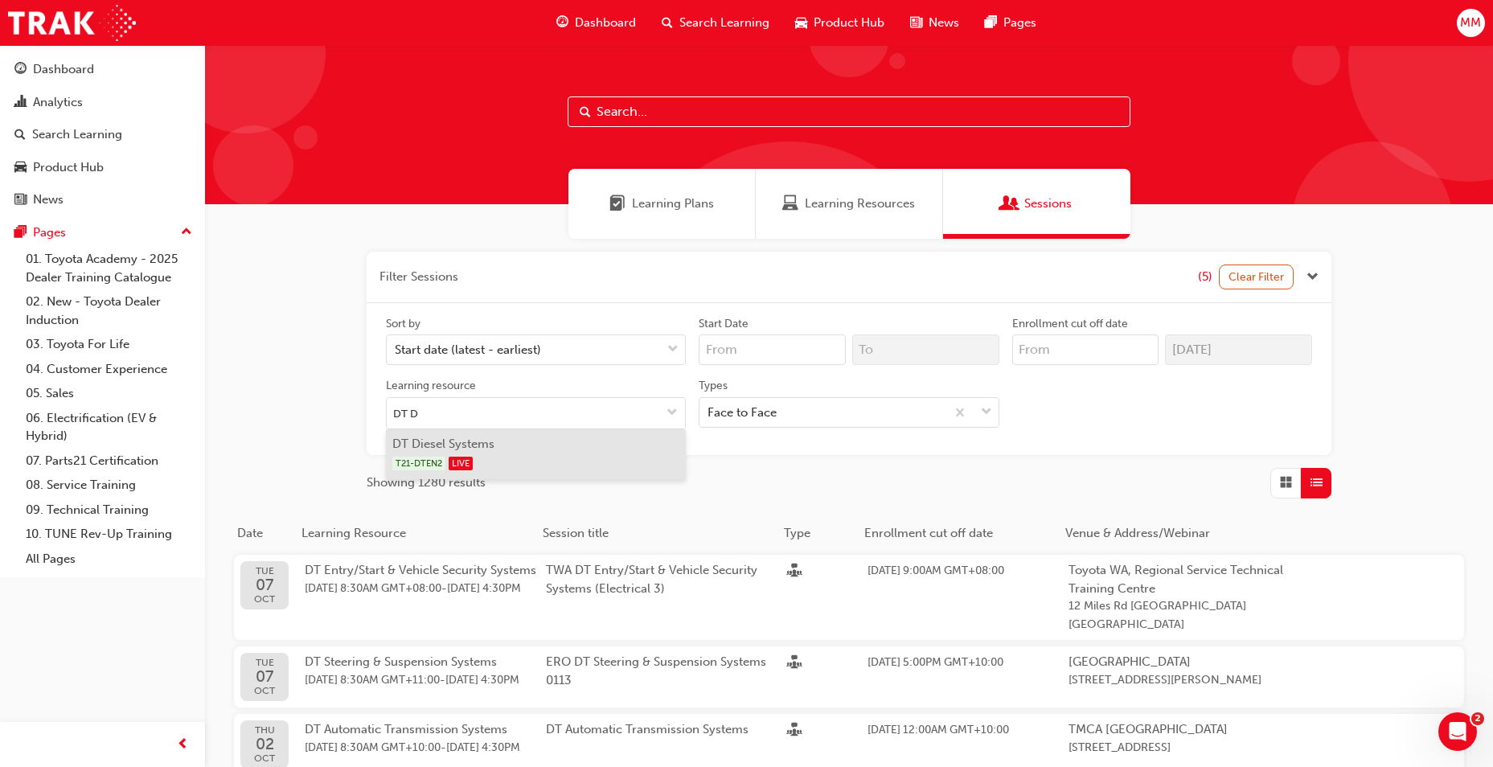
click at [430, 454] on div "T21-DTEN2 LIVE" at bounding box center [536, 463] width 288 height 20
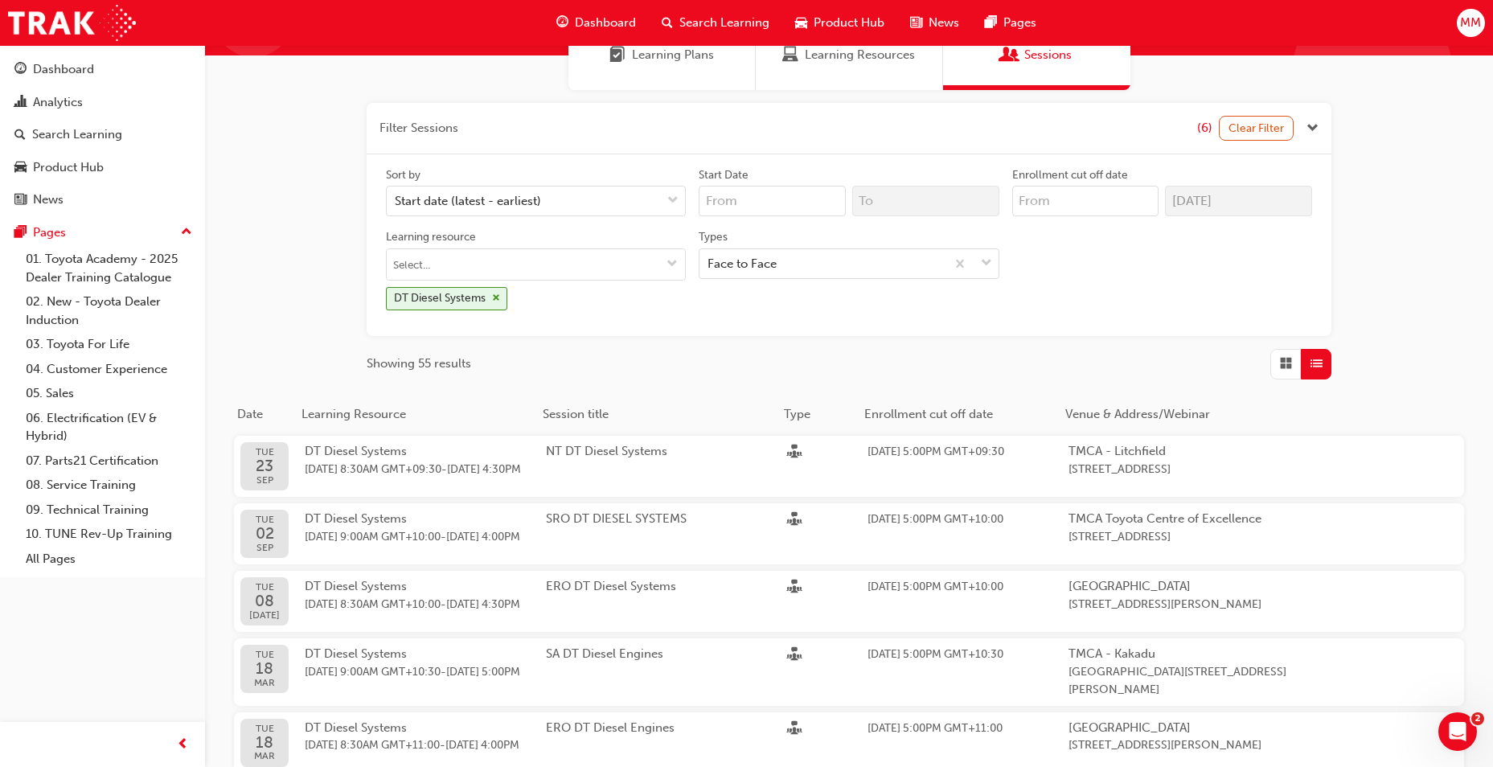
scroll to position [160, 0]
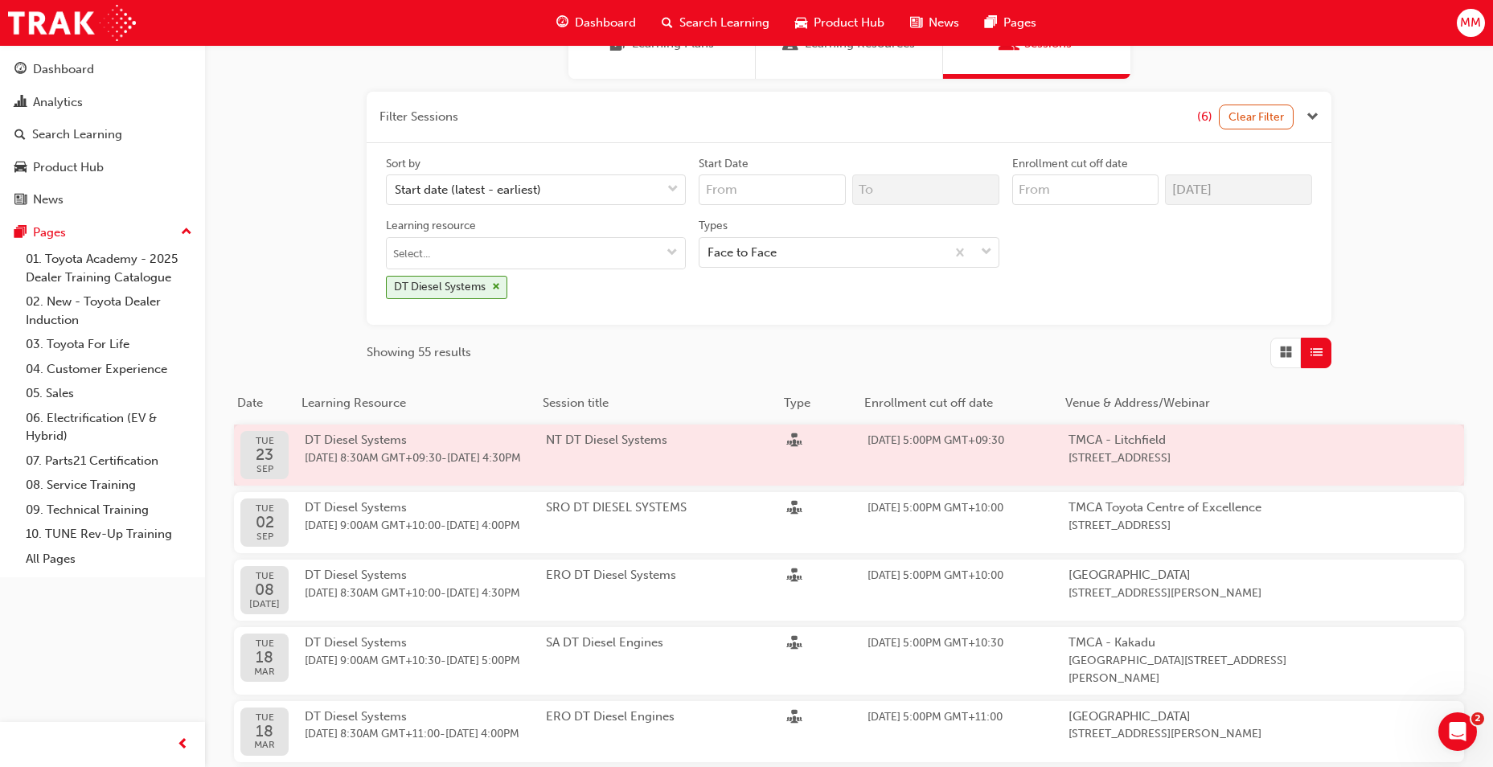
click at [543, 456] on span "23 Sep 2025 8:30AM GMT+09:30 - 25 Sep 2025 4:30PM" at bounding box center [425, 458] width 241 height 18
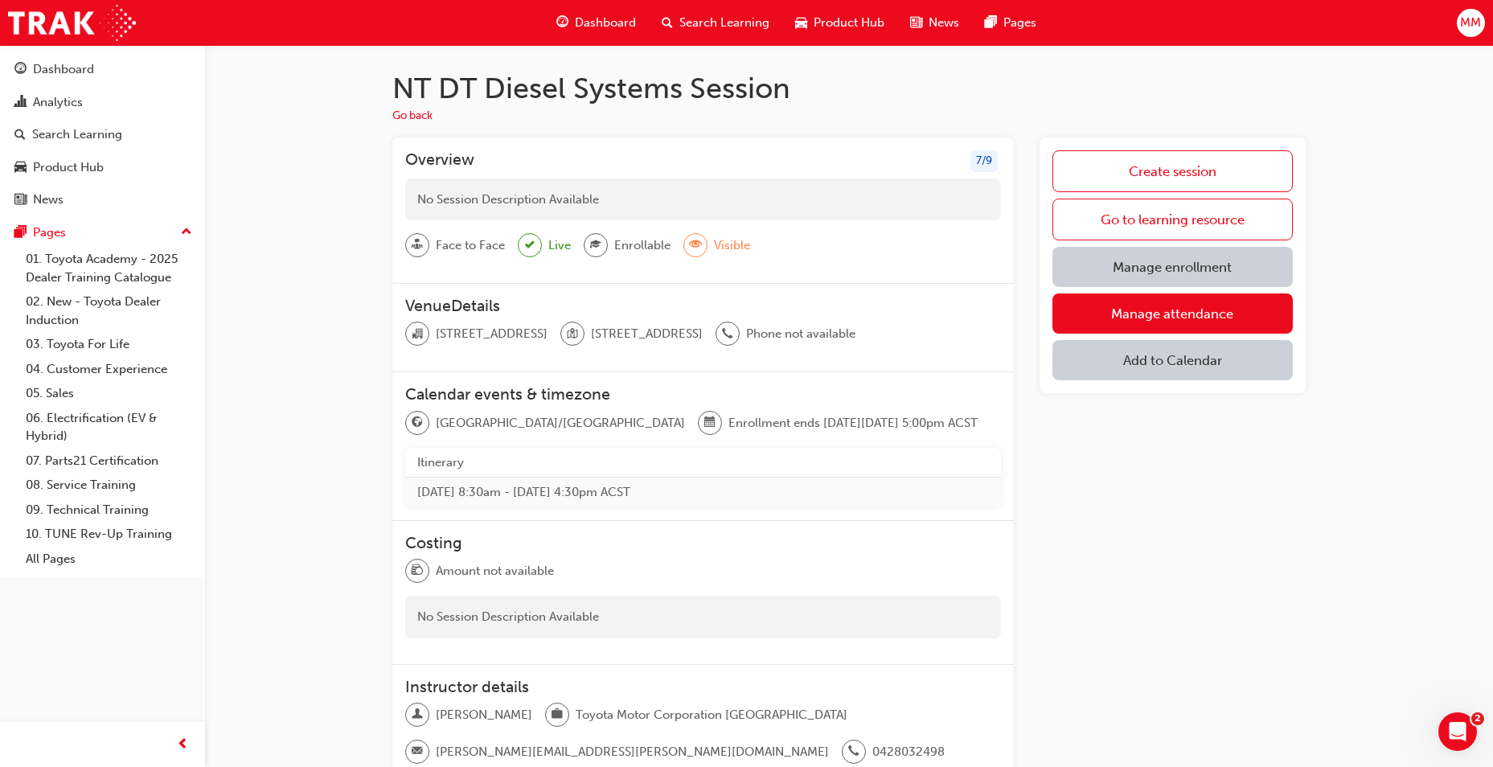
click at [1191, 274] on link "Manage enrollment" at bounding box center [1172, 267] width 240 height 40
click at [1125, 599] on div "Create session Go to learning resource Manage enrollment Manage attendance Add …" at bounding box center [1173, 469] width 266 height 665
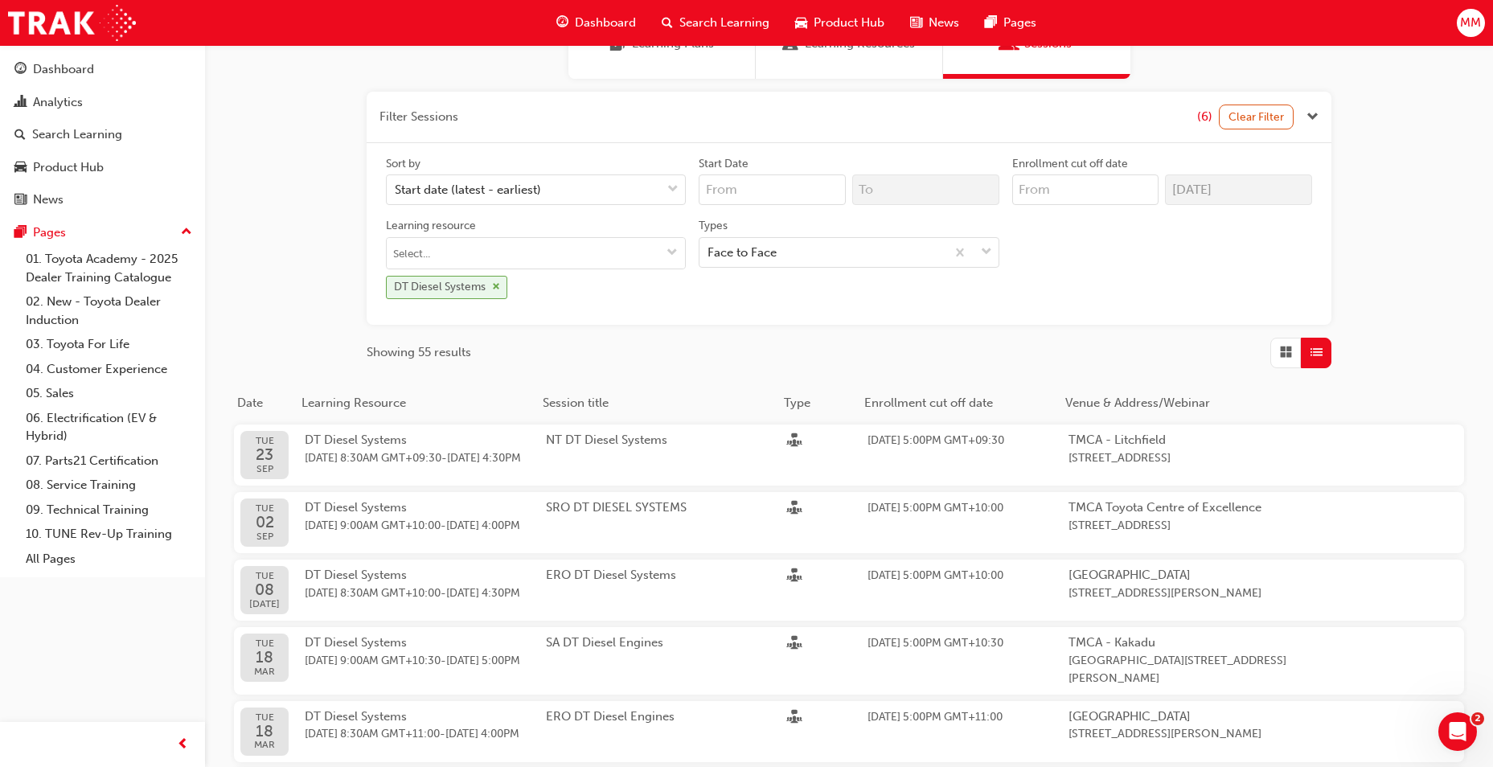
click at [494, 288] on span "cross-icon" at bounding box center [496, 287] width 8 height 10
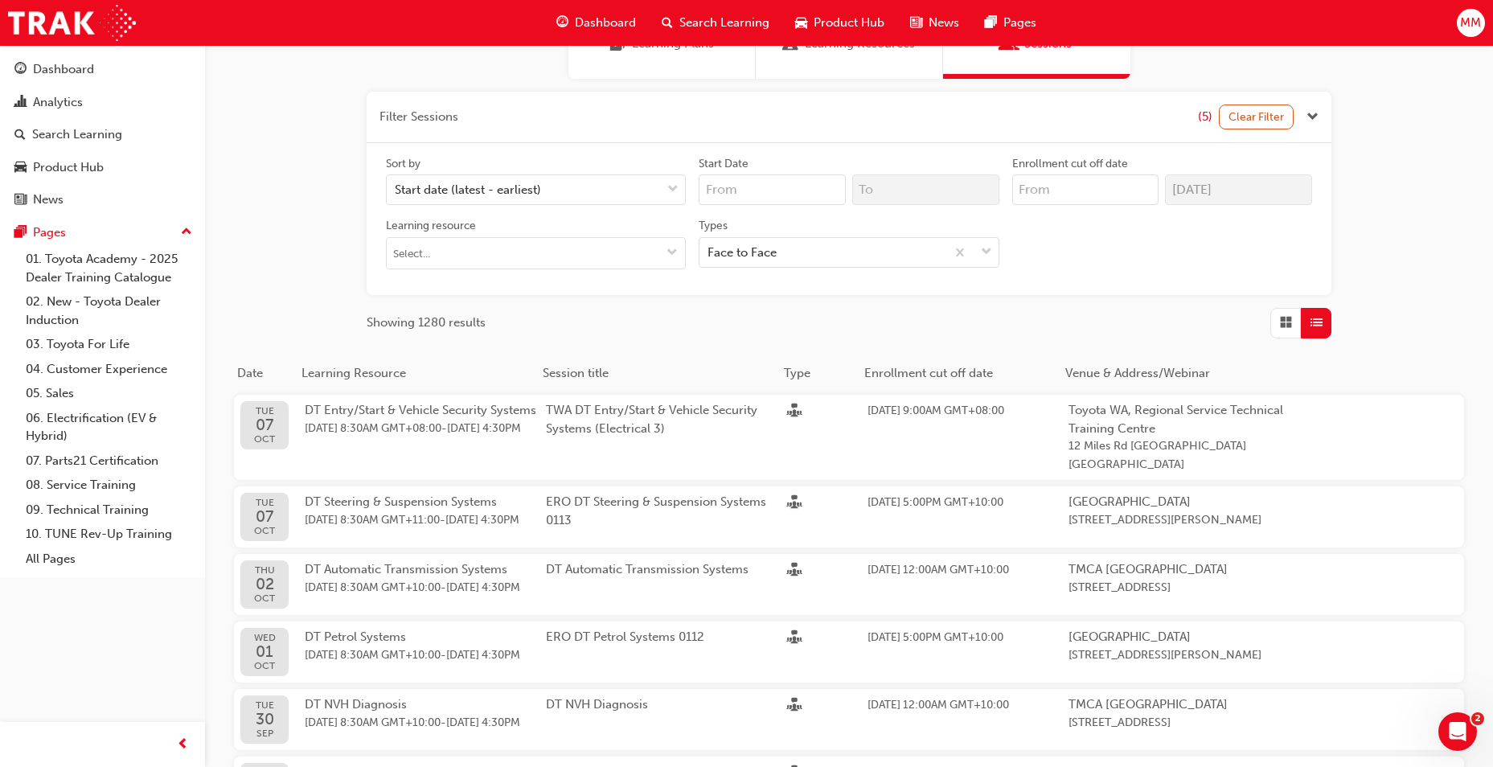
click at [293, 206] on div "Filter Sessions (5) Clear Filter Sort by Start date (latest - earliest) Start D…" at bounding box center [849, 605] width 1288 height 1052
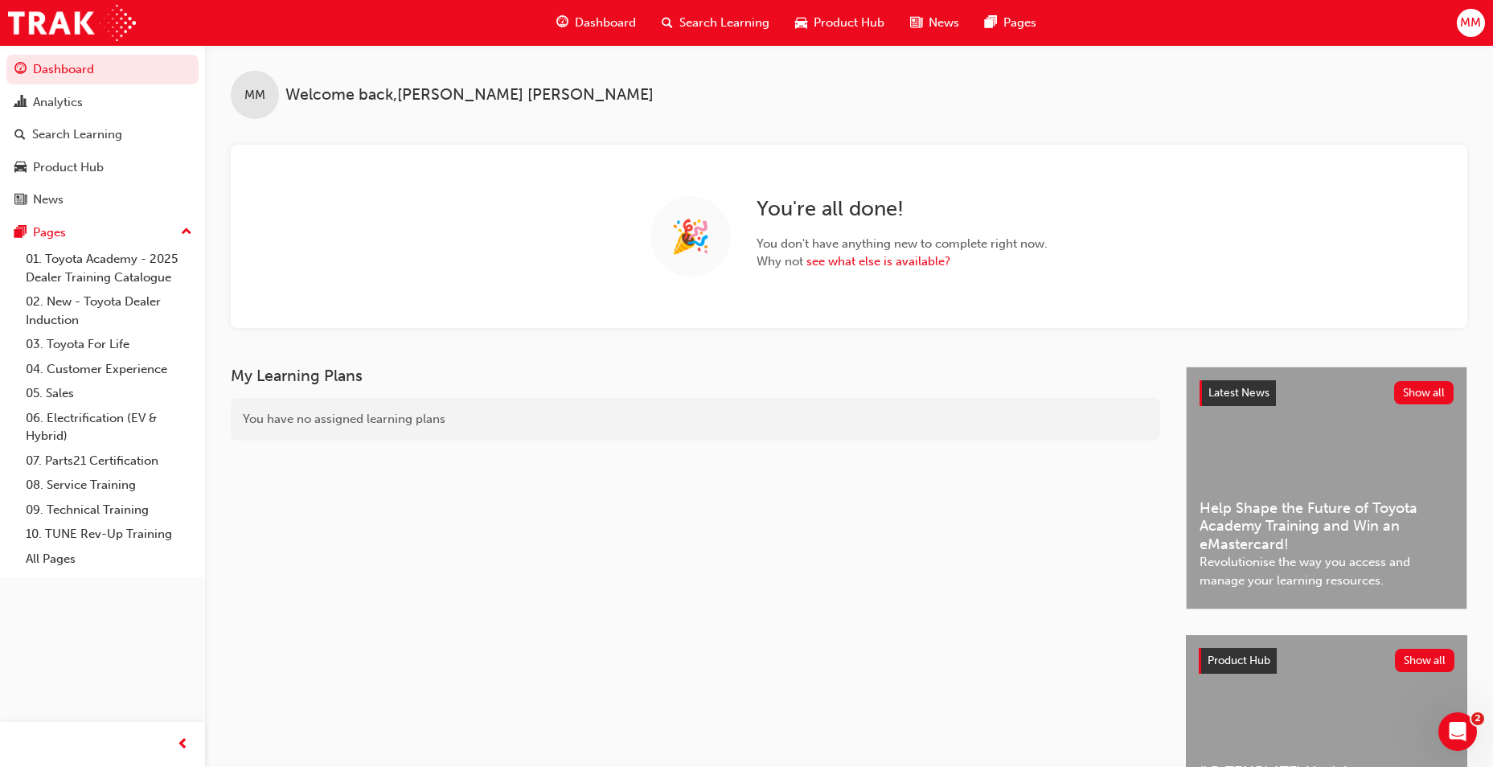
click at [736, 24] on span "Search Learning" at bounding box center [724, 23] width 90 height 18
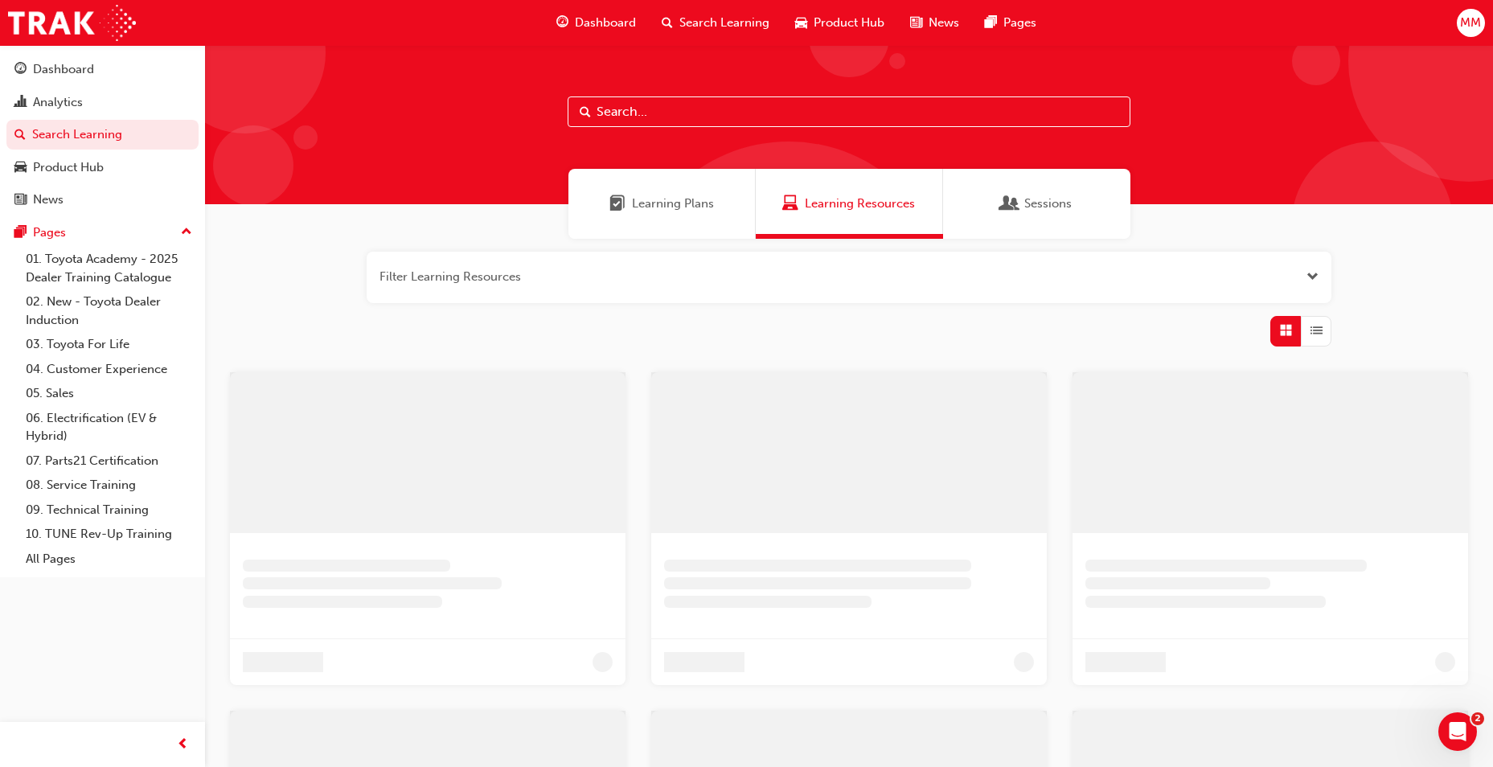
click at [1064, 209] on span "Sessions" at bounding box center [1047, 204] width 47 height 18
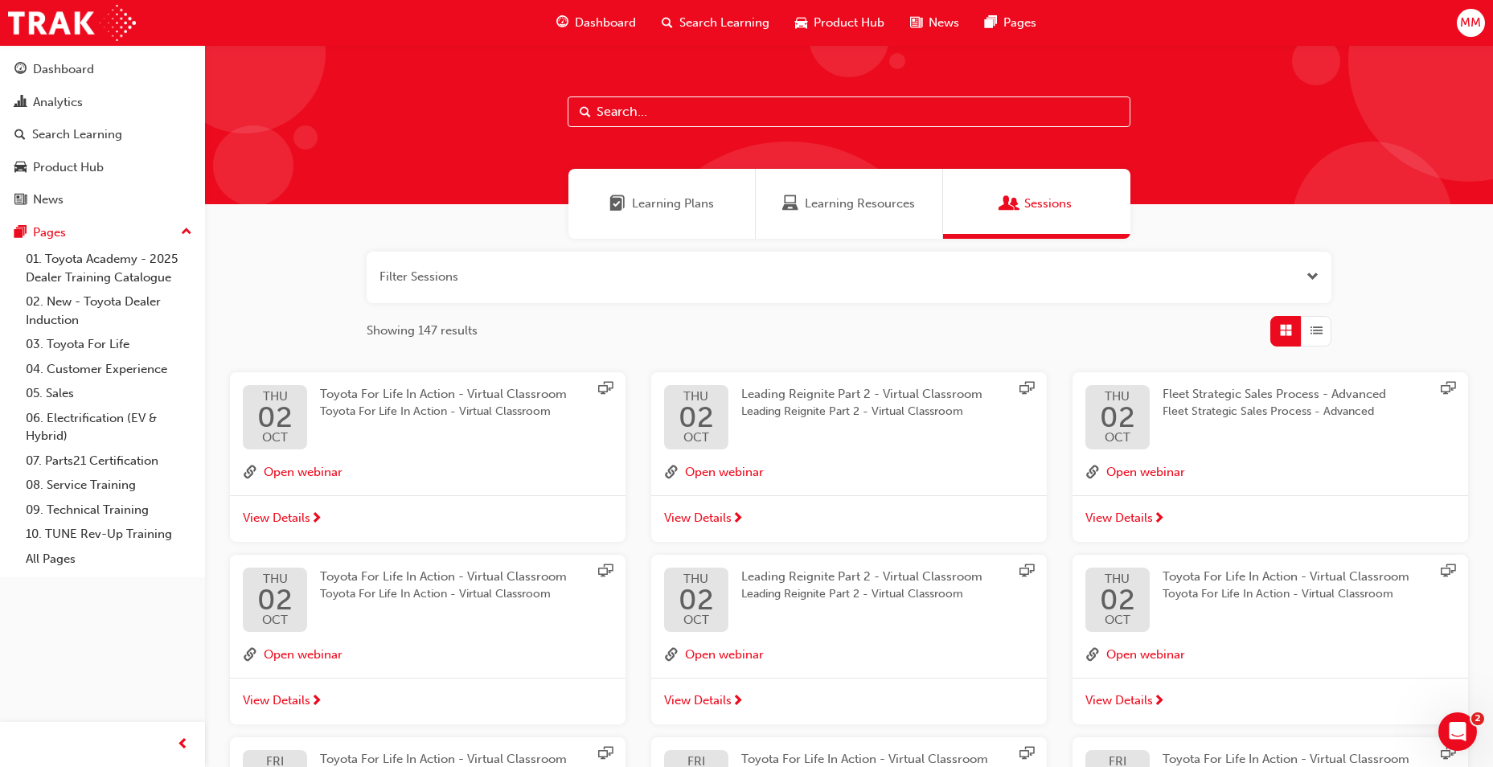
click at [1321, 343] on div "button" at bounding box center [1316, 331] width 31 height 31
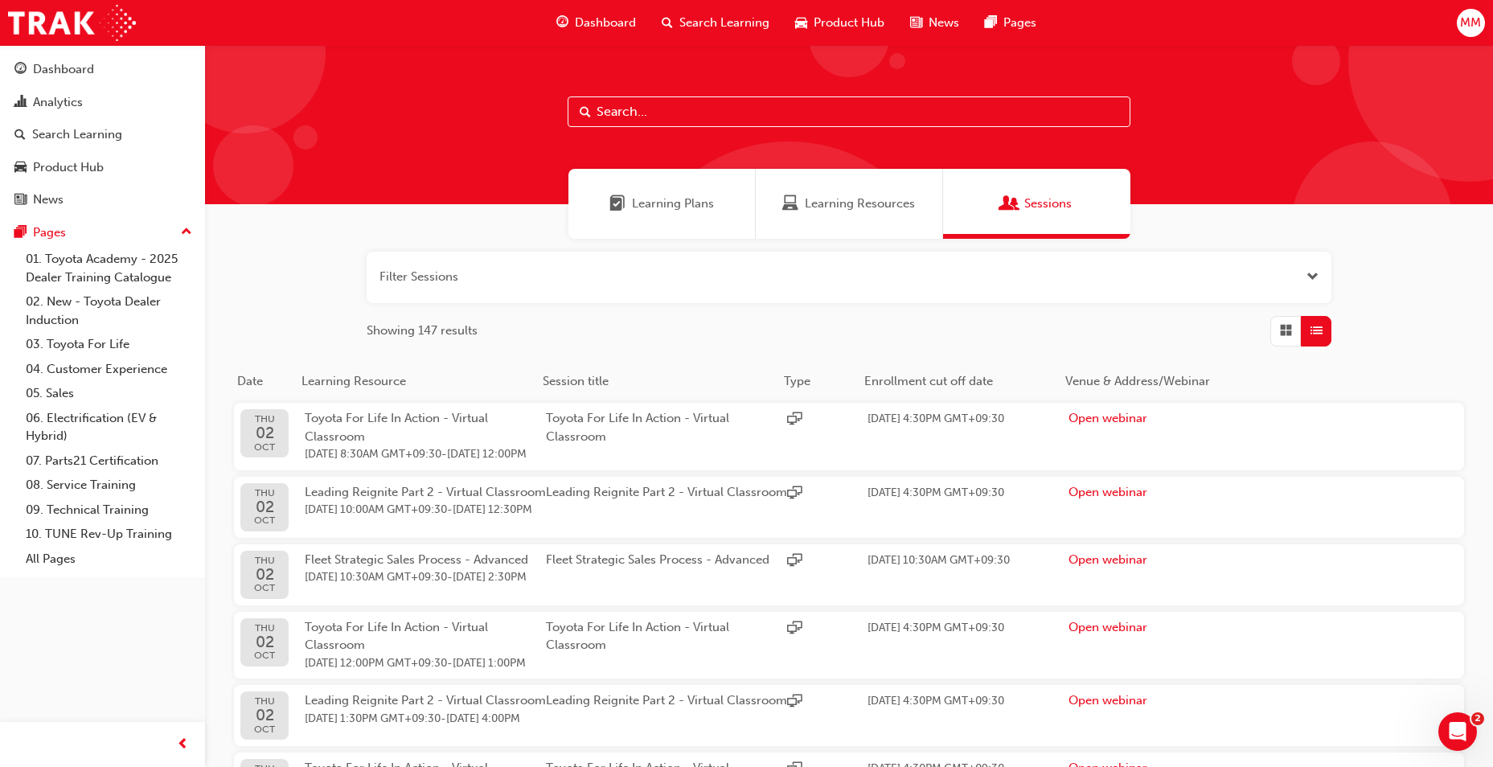
click at [1300, 290] on button "button" at bounding box center [849, 277] width 965 height 51
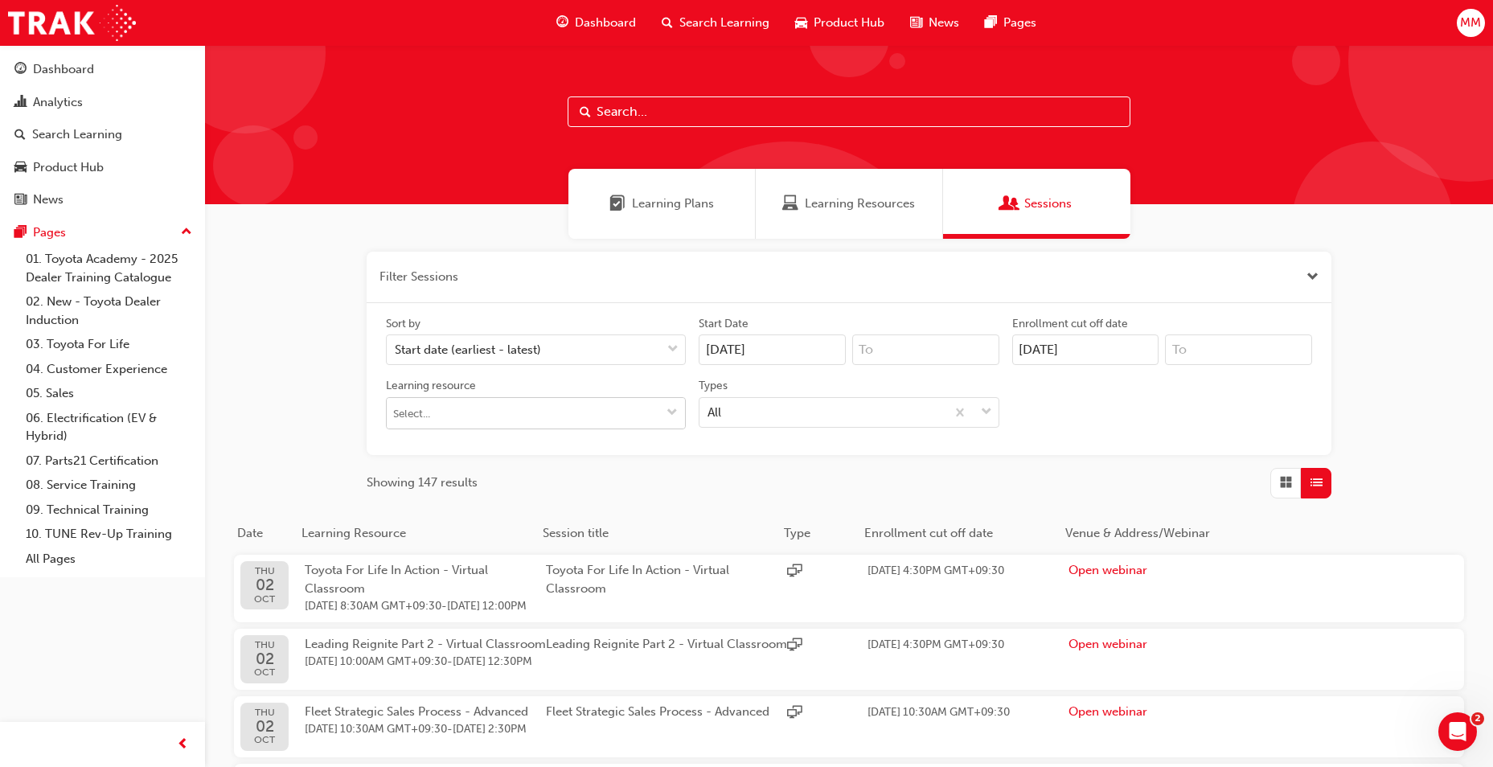
click at [530, 414] on input "Learning resource" at bounding box center [536, 413] width 298 height 31
type input "DT Br"
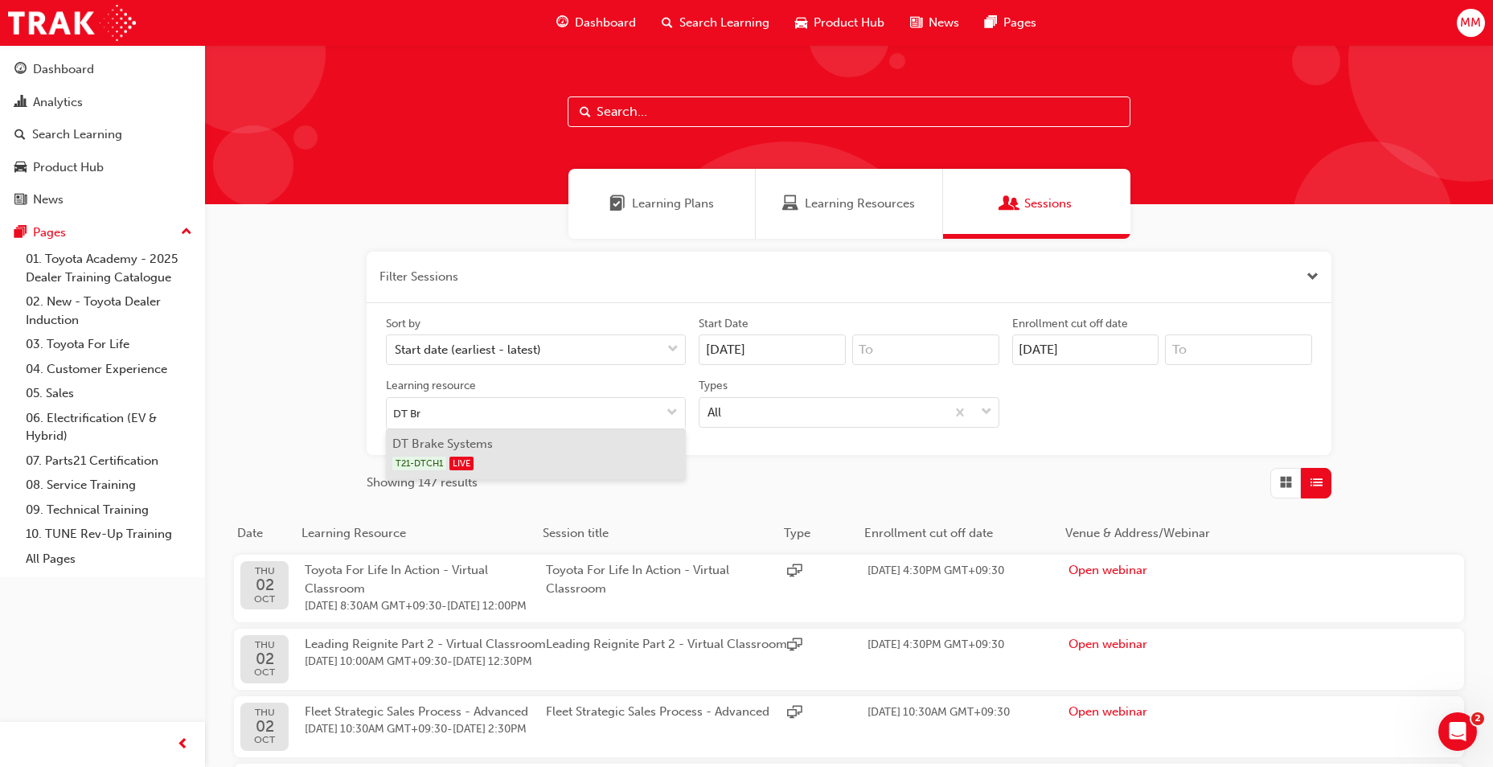
click at [519, 449] on li "DT Brake Systems T21-DTCH1 LIVE" at bounding box center [536, 454] width 300 height 50
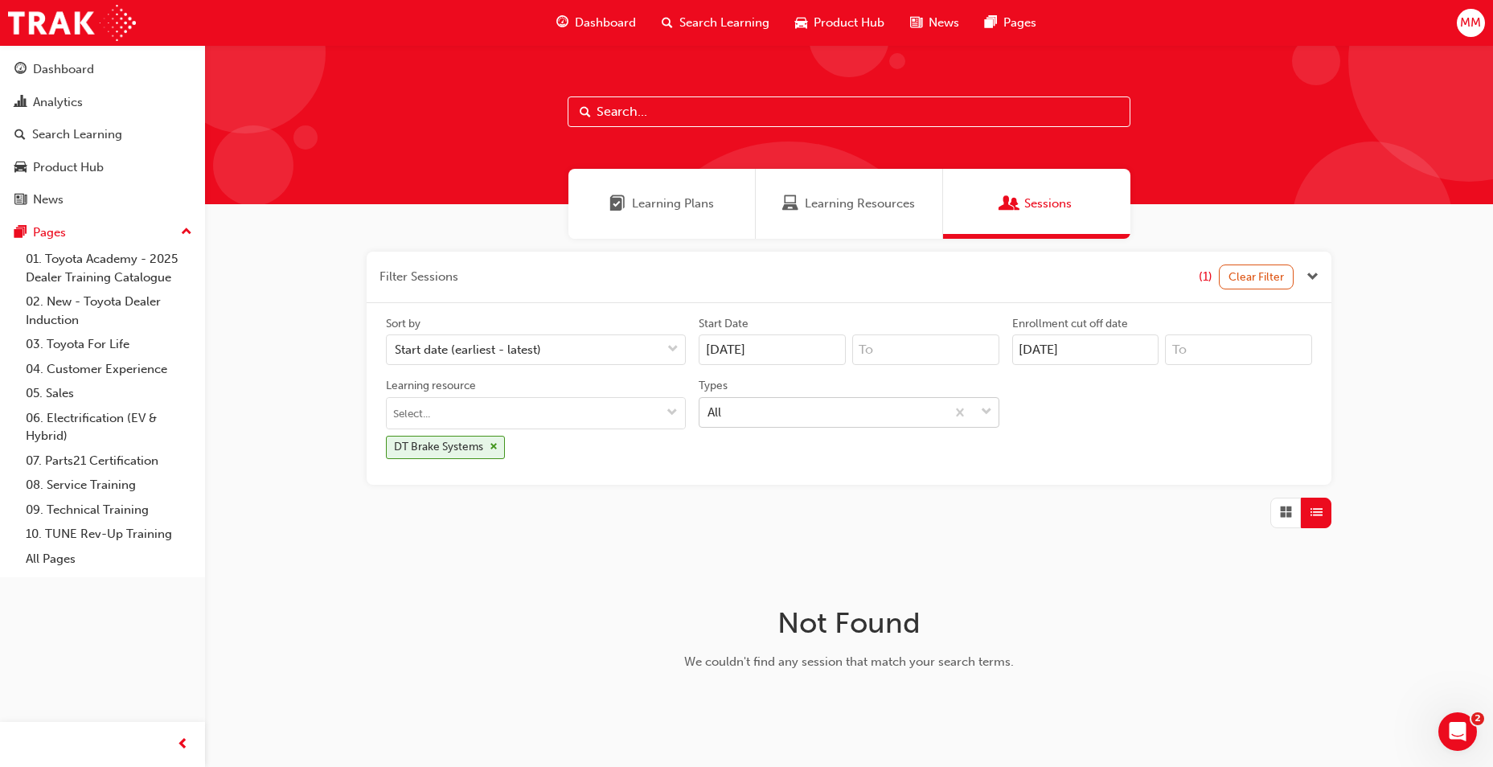
click at [872, 416] on div "All" at bounding box center [821, 412] width 245 height 28
click at [709, 416] on input "Types All" at bounding box center [708, 411] width 2 height 14
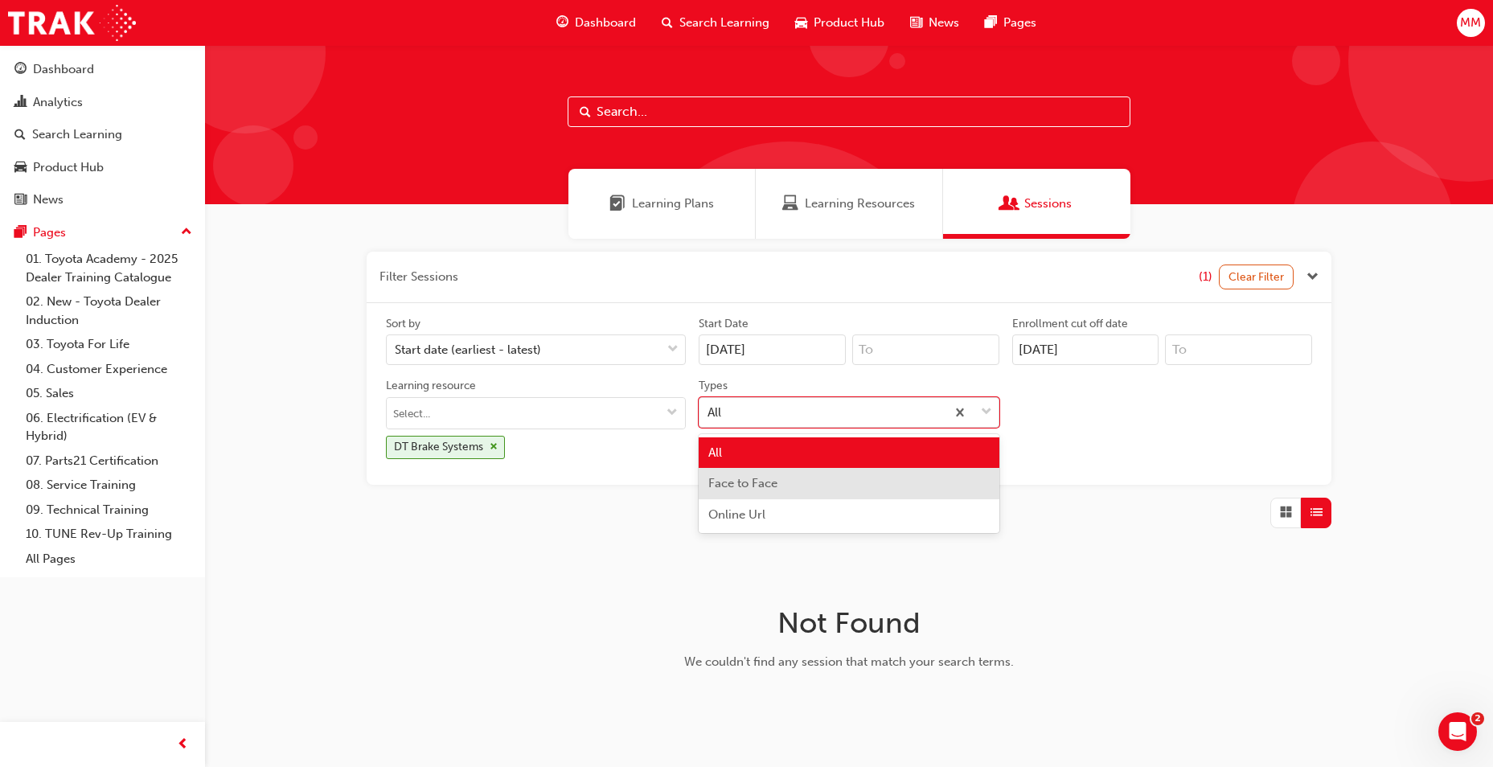
click at [858, 478] on div "Face to Face" at bounding box center [849, 483] width 300 height 31
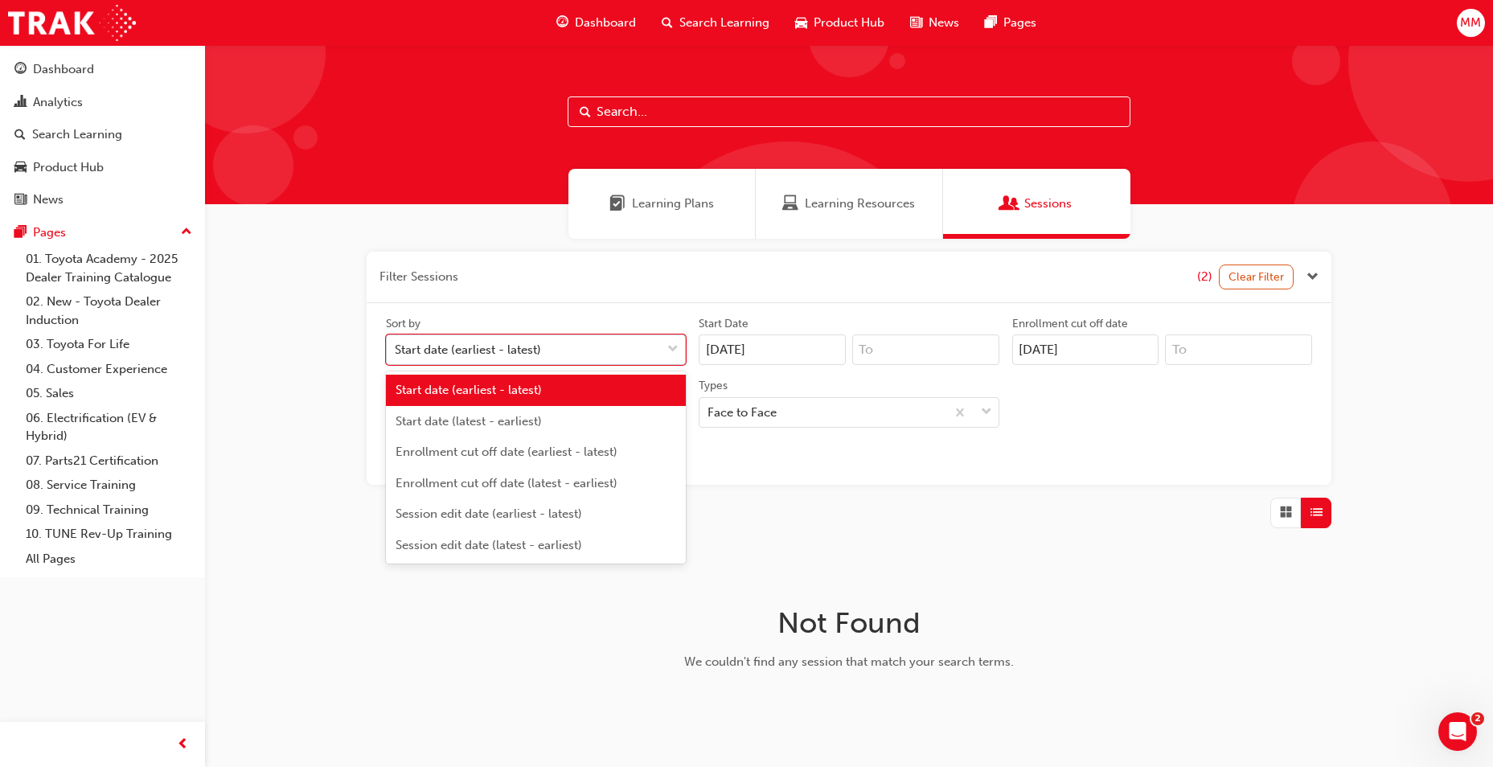
click at [568, 344] on div "Start date (earliest - latest)" at bounding box center [524, 350] width 274 height 28
click at [396, 344] on input "Sort by option Start date (earliest - latest) focused, 1 of 6. 6 results availa…" at bounding box center [396, 349] width 2 height 14
click at [552, 428] on div "Start date (latest - earliest)" at bounding box center [536, 421] width 300 height 31
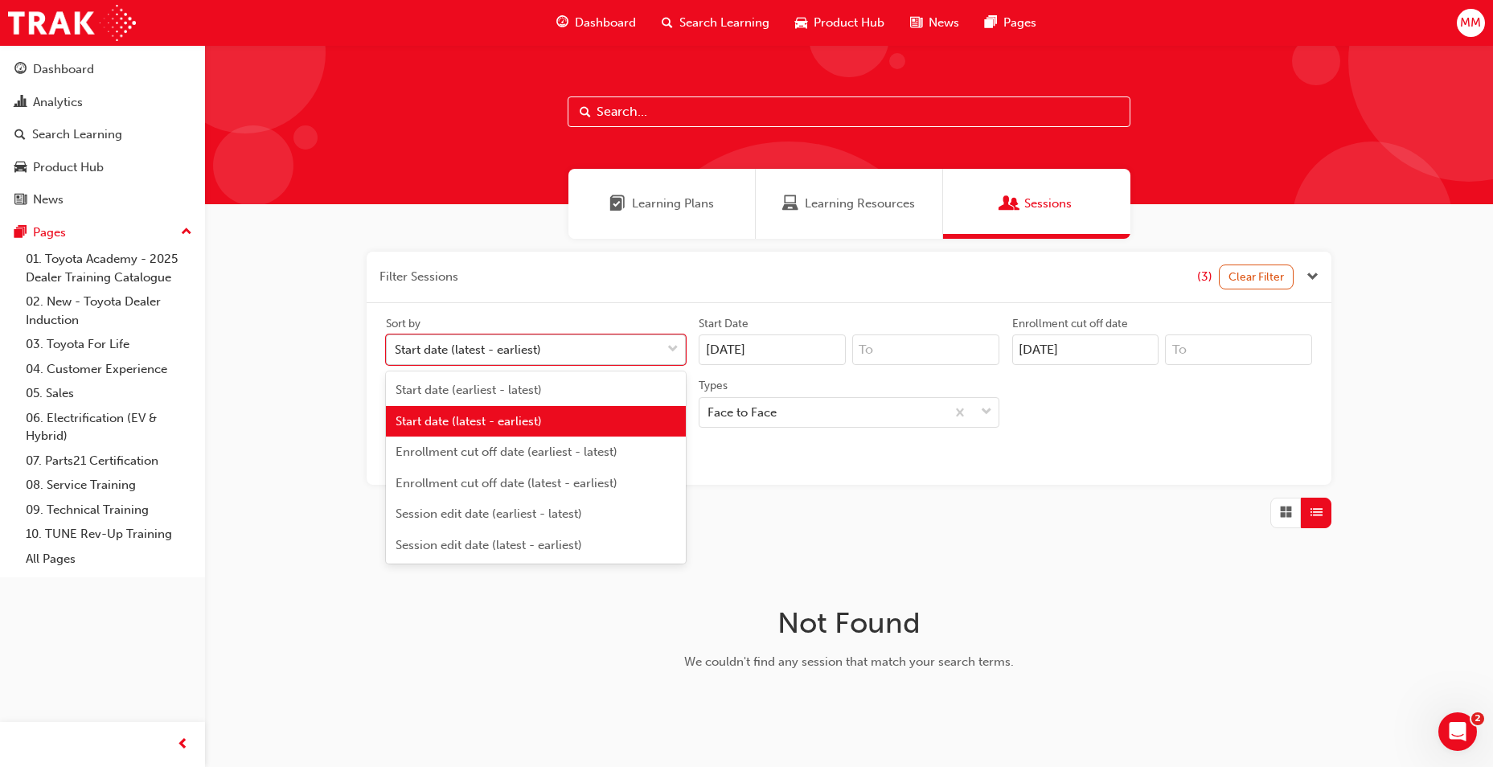
click at [676, 351] on span "down-icon" at bounding box center [672, 349] width 11 height 21
click at [396, 351] on input "Sort by option Start date (latest - earliest), selected. option Start date (lat…" at bounding box center [396, 349] width 2 height 14
click at [640, 396] on div "Start date (earliest - latest)" at bounding box center [536, 390] width 300 height 31
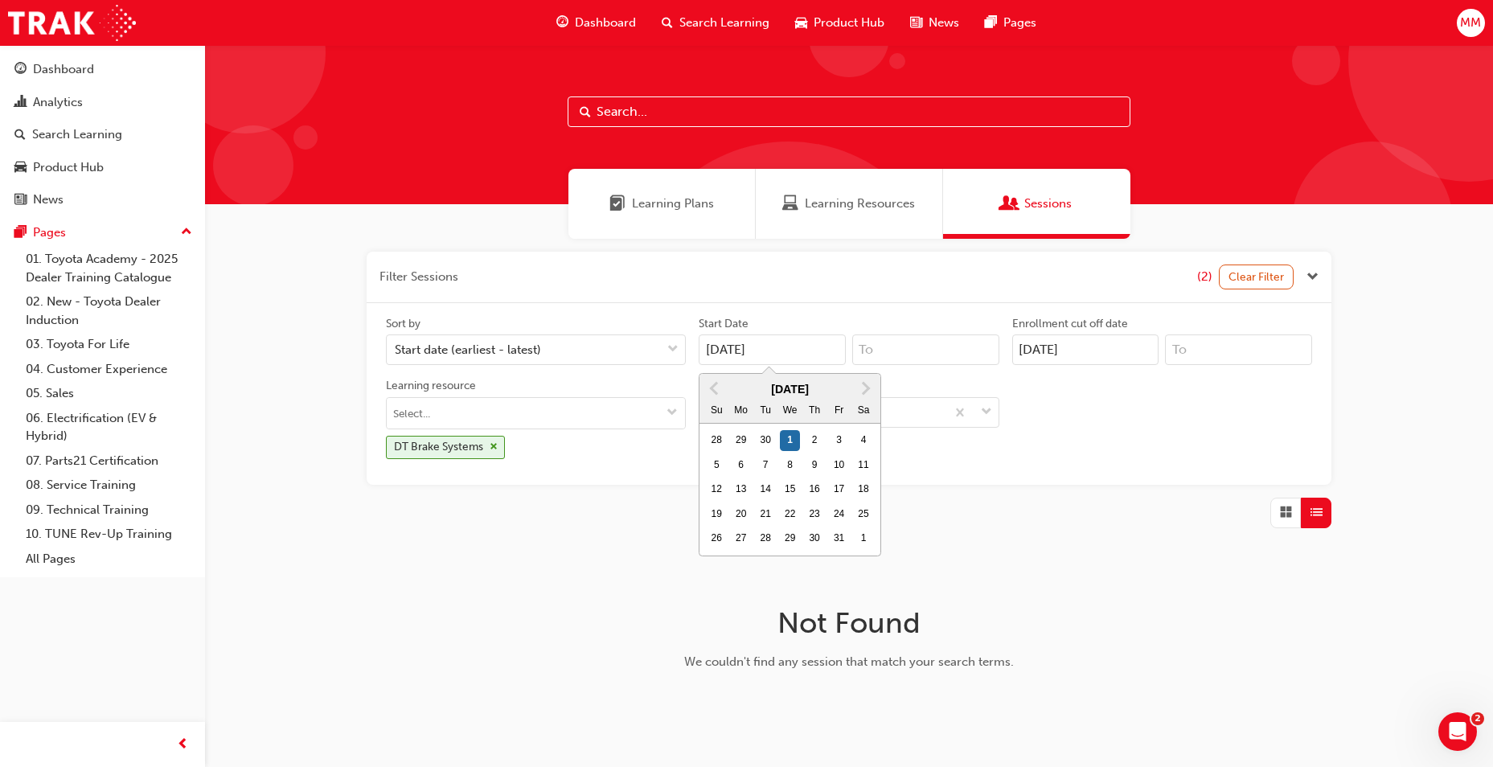
click at [794, 359] on input "[DATE]" at bounding box center [772, 349] width 147 height 31
click at [718, 394] on button "Previous Month" at bounding box center [714, 388] width 26 height 26
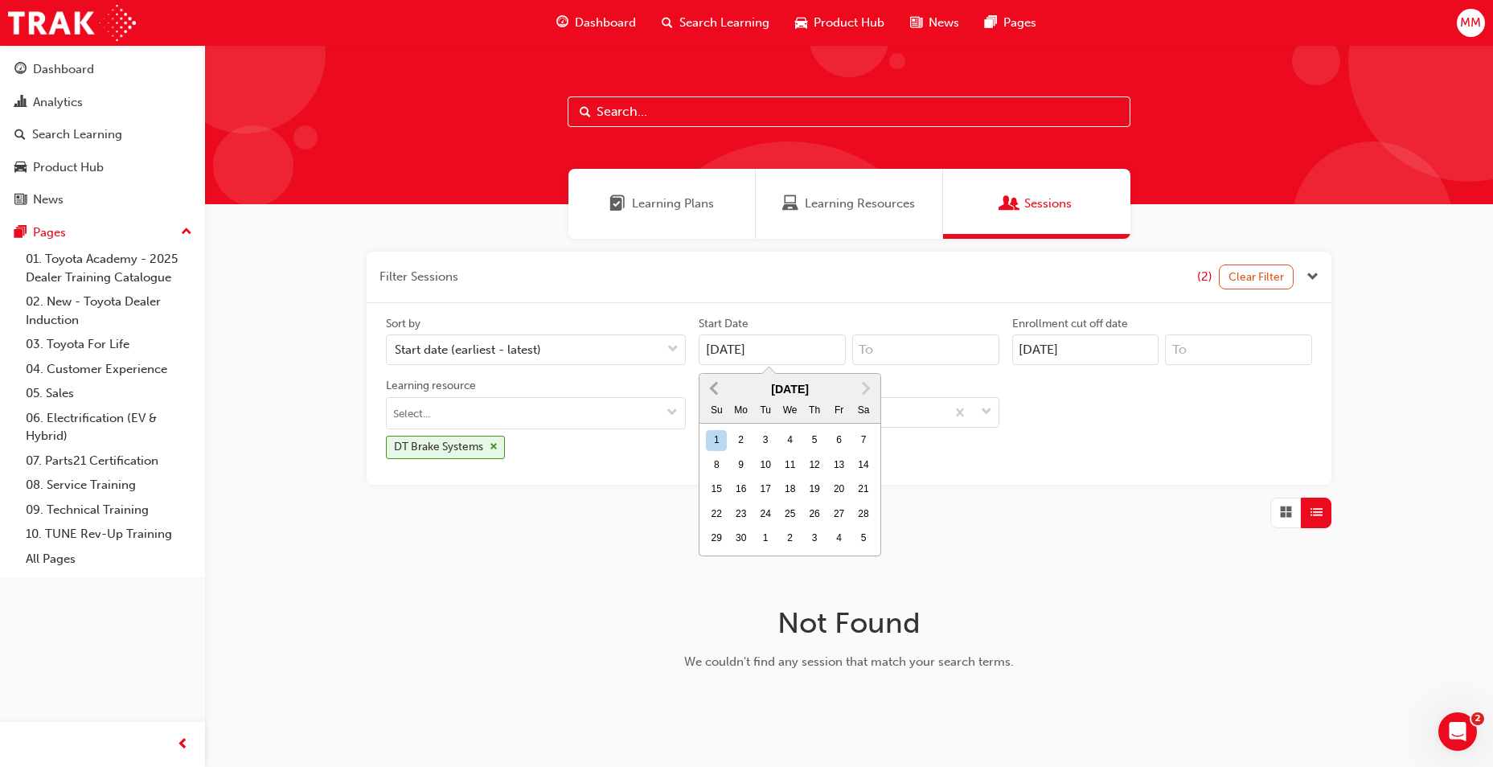
click at [718, 394] on button "Previous Month" at bounding box center [714, 388] width 26 height 26
click at [869, 385] on button "Next Month" at bounding box center [866, 388] width 26 height 26
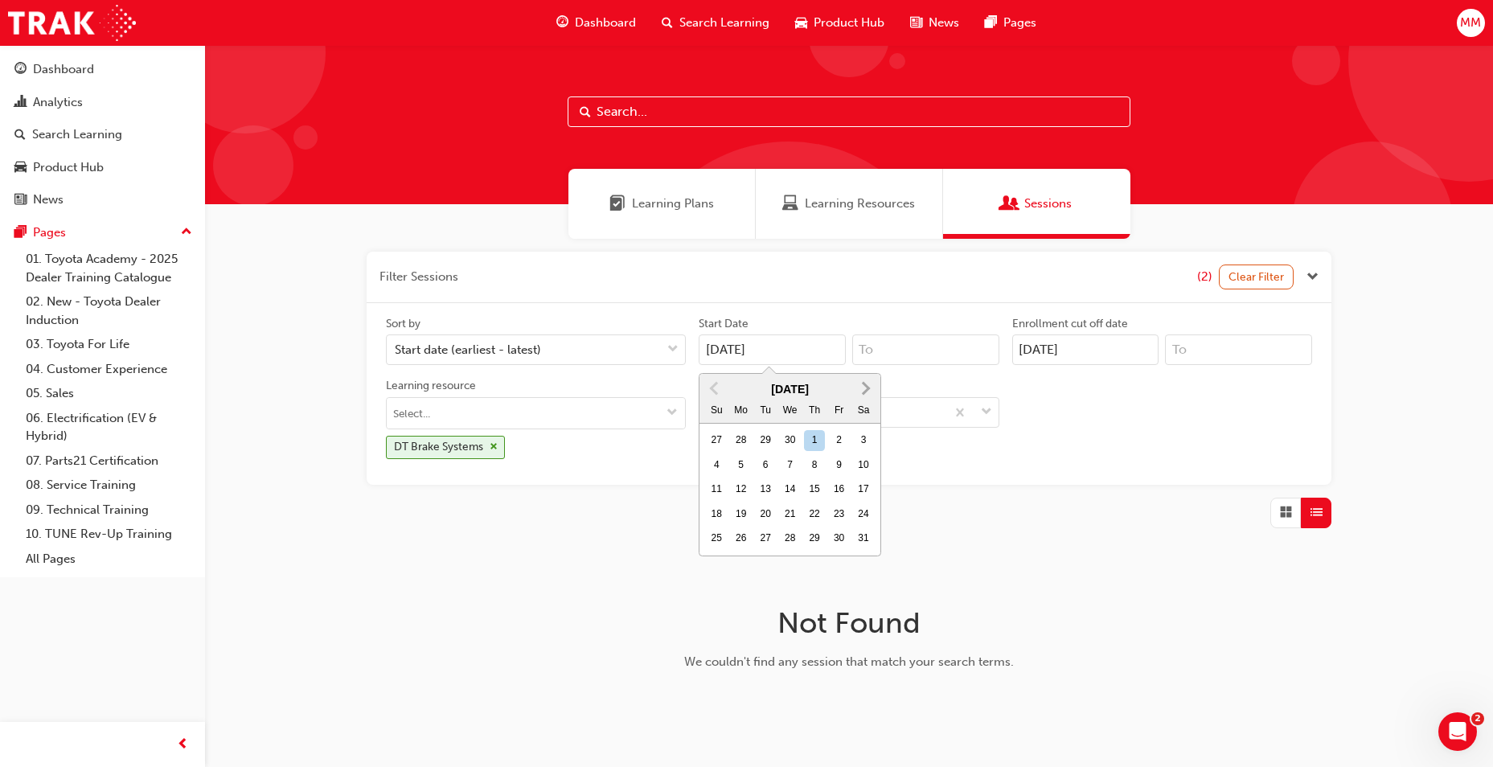
click at [869, 385] on button "Next Month" at bounding box center [866, 388] width 26 height 26
click at [716, 389] on span "Previous Month" at bounding box center [716, 388] width 0 height 18
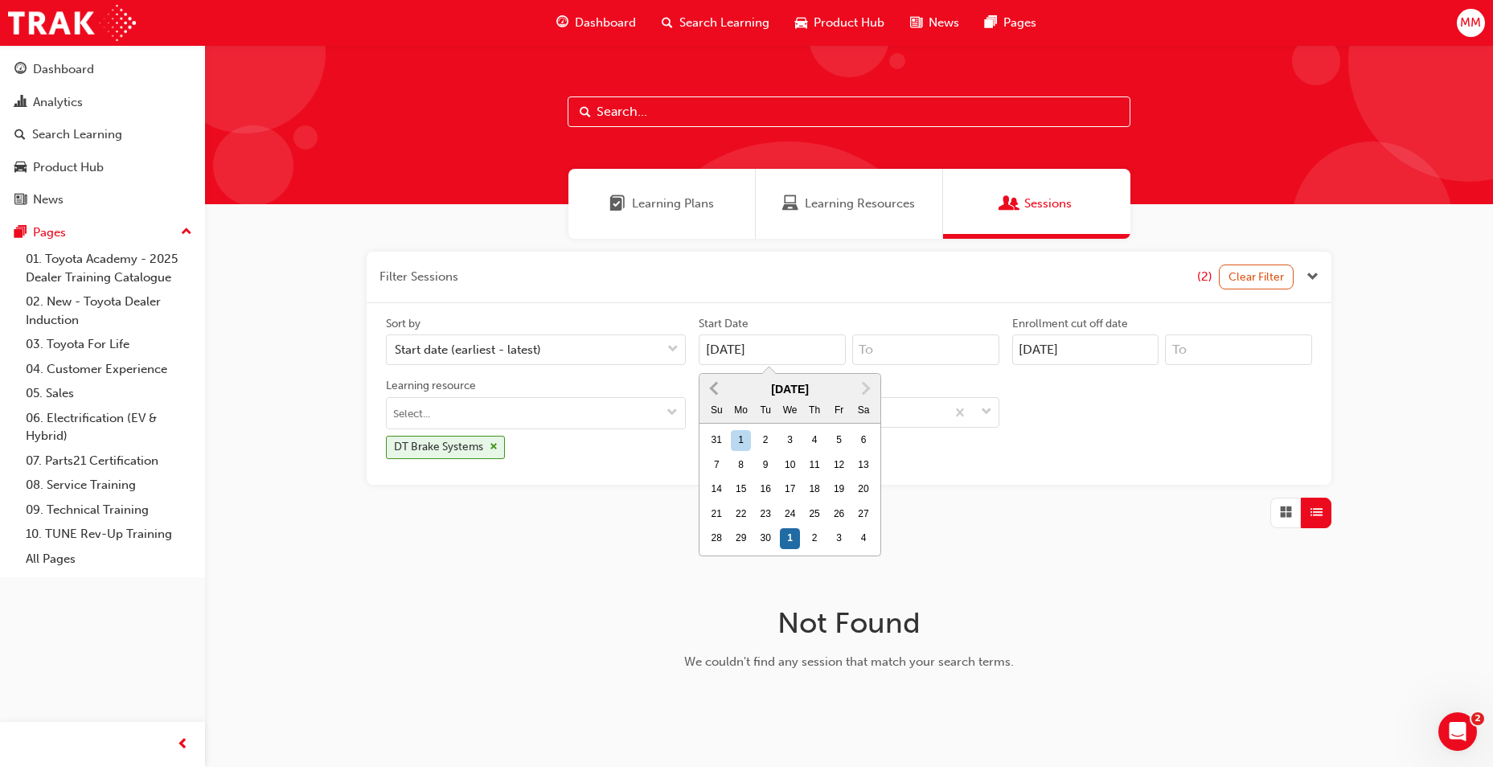
click at [716, 389] on span "Previous Month" at bounding box center [716, 388] width 0 height 18
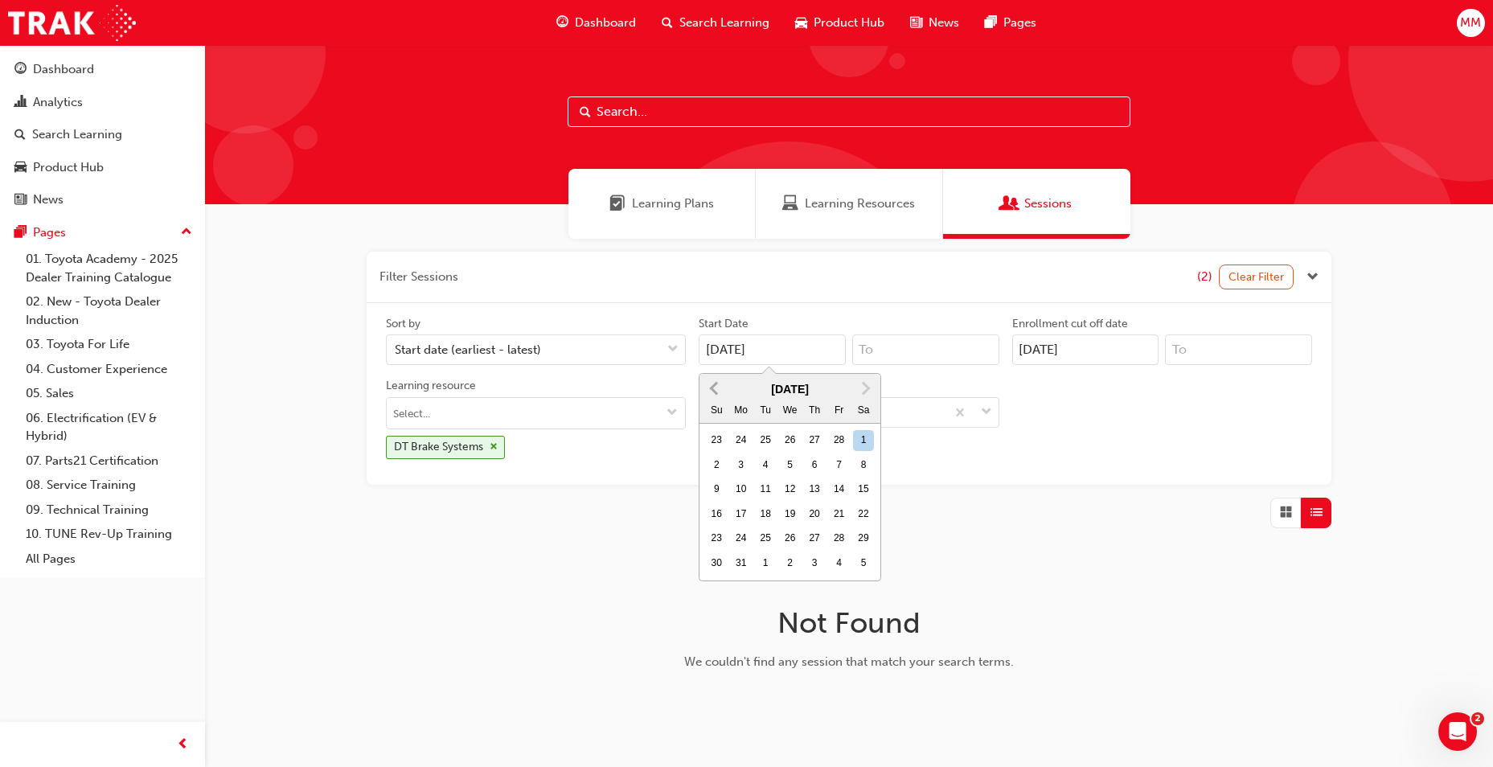
click at [716, 389] on span "Previous Month" at bounding box center [716, 388] width 0 height 18
click at [795, 438] on div "1" at bounding box center [790, 440] width 21 height 21
click at [795, 365] on input "[DATE]" at bounding box center [772, 349] width 147 height 31
type input "[DATE]"
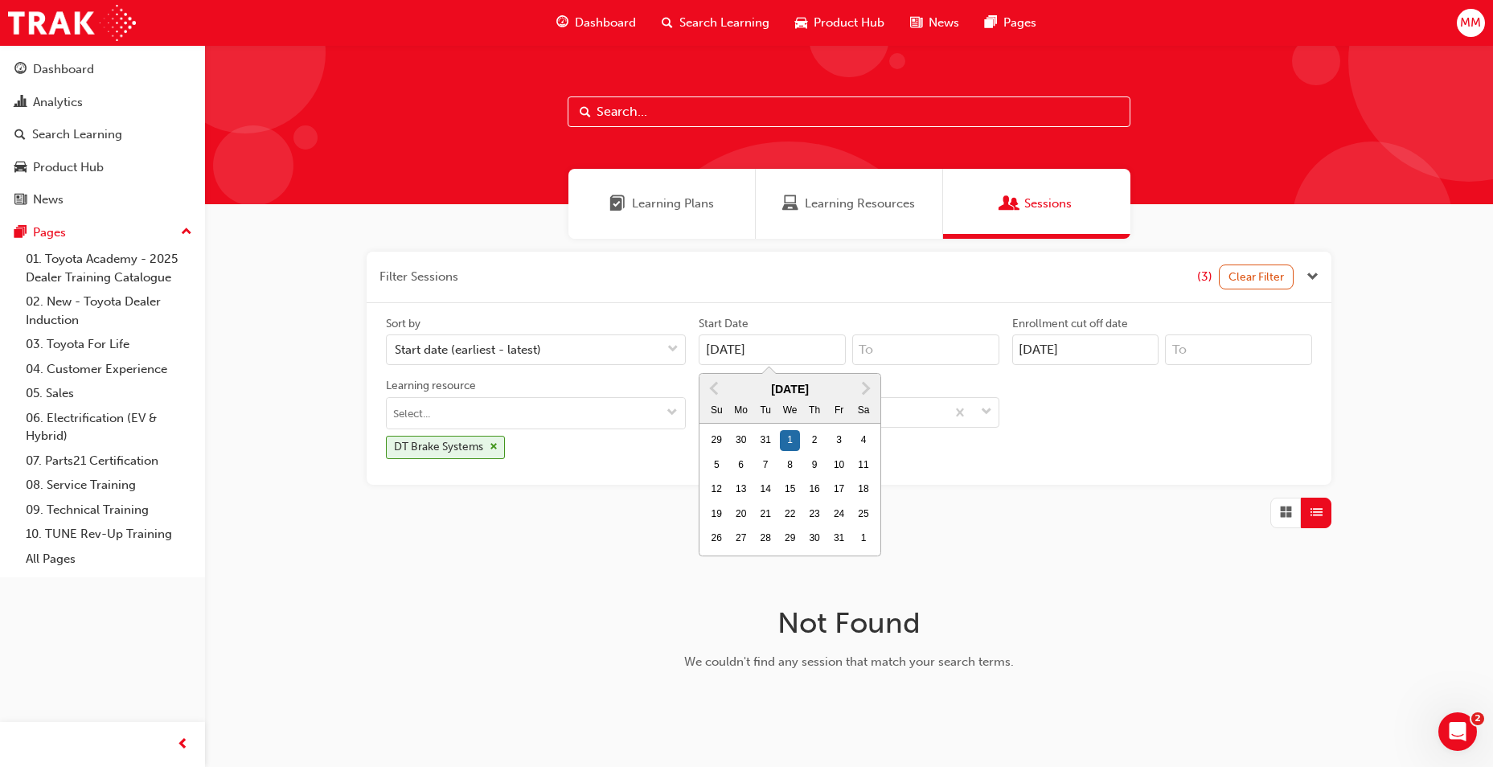
click at [1097, 438] on div "Sort by Start date (earliest - latest) Start Date [DATE] Previous Month Next Mo…" at bounding box center [848, 394] width 939 height 156
click at [470, 420] on input "Learning resource DT Brake Systems" at bounding box center [536, 413] width 298 height 31
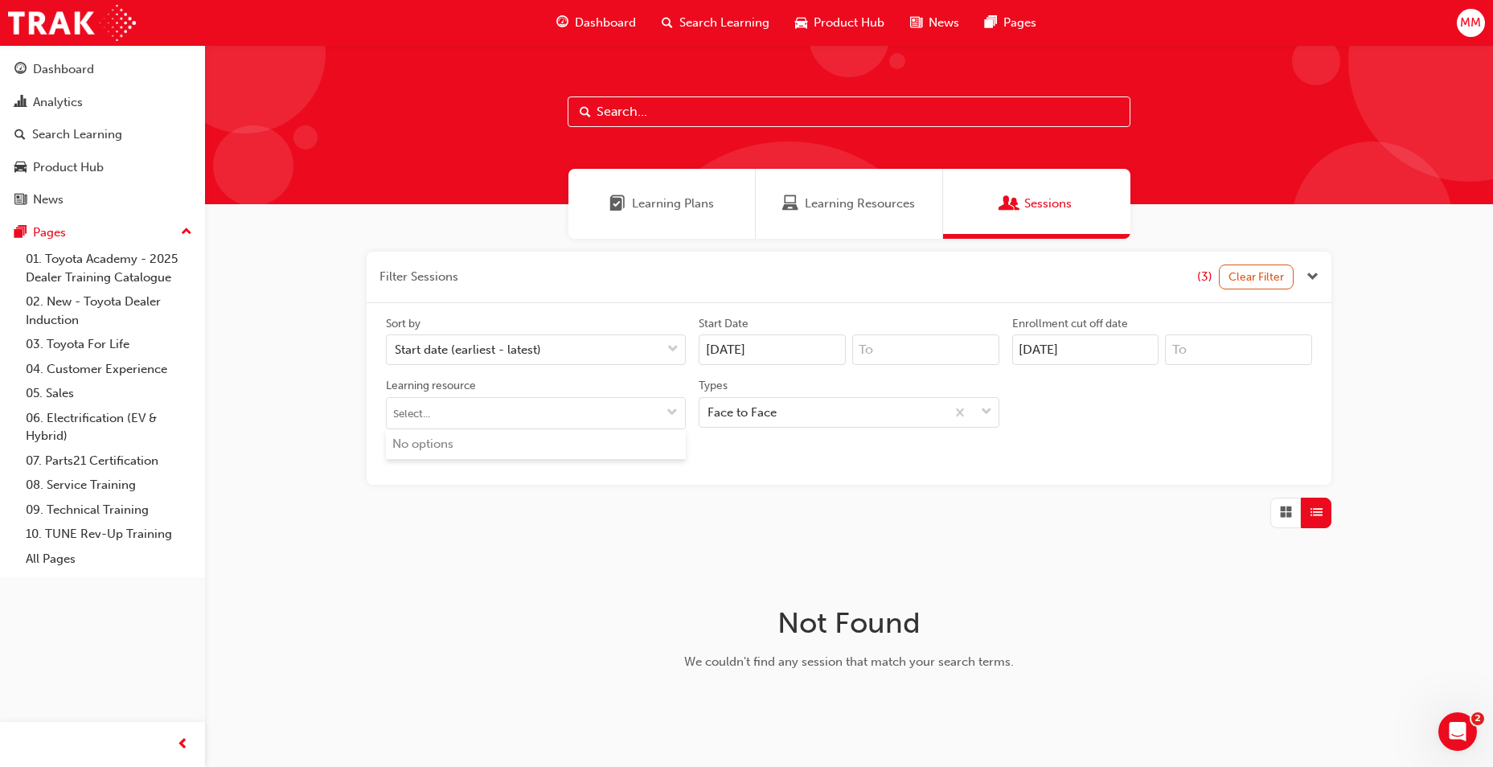
click at [928, 445] on div "Sort by Start date (earliest - latest) Start Date [DATE] Enrollment cut off dat…" at bounding box center [848, 394] width 939 height 156
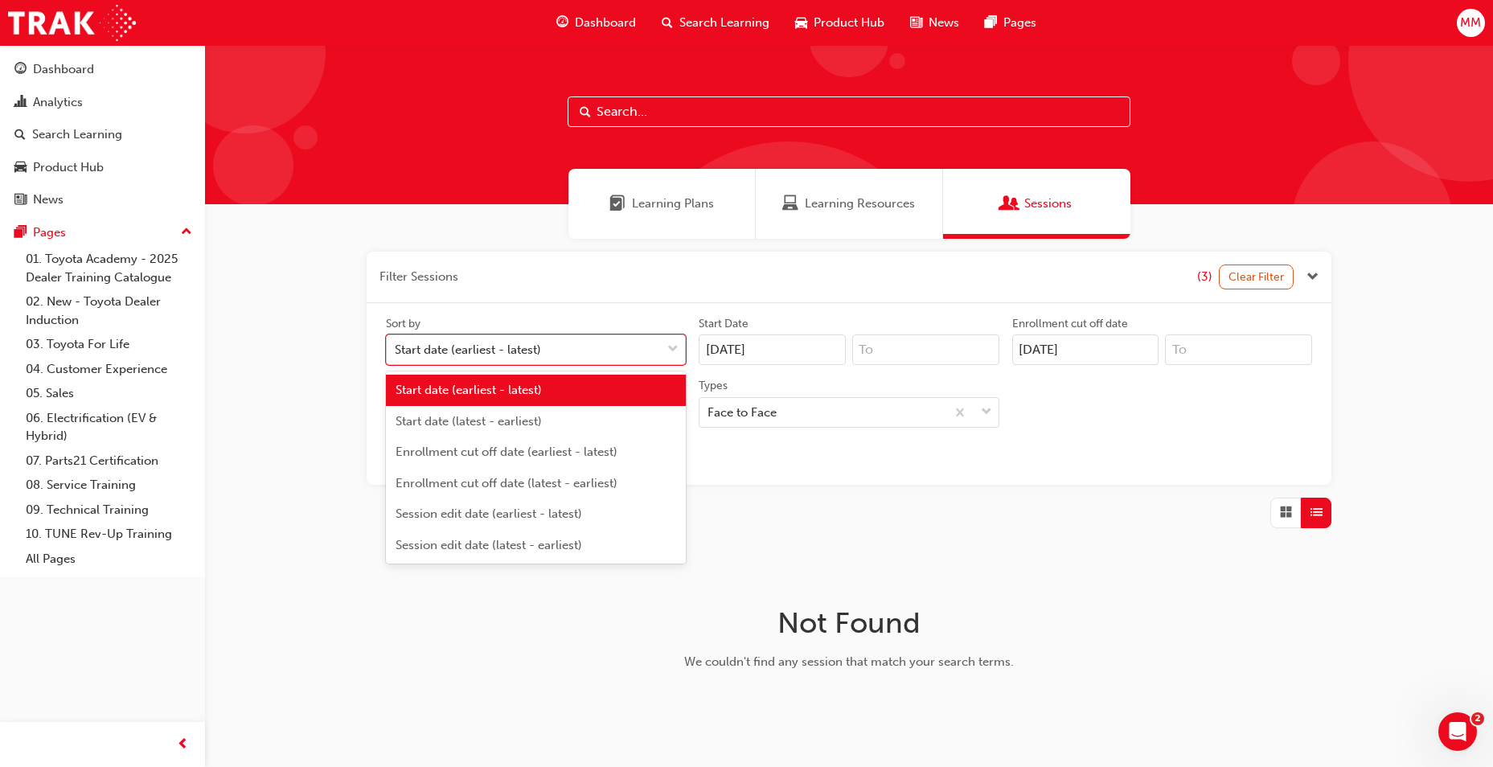
click at [631, 351] on div "Start date (earliest - latest)" at bounding box center [524, 350] width 274 height 28
click at [396, 351] on input "Sort by option Start date (earliest - latest), selected. option Start date (ear…" at bounding box center [396, 349] width 2 height 14
click at [593, 409] on div "Start date (latest - earliest)" at bounding box center [536, 421] width 300 height 31
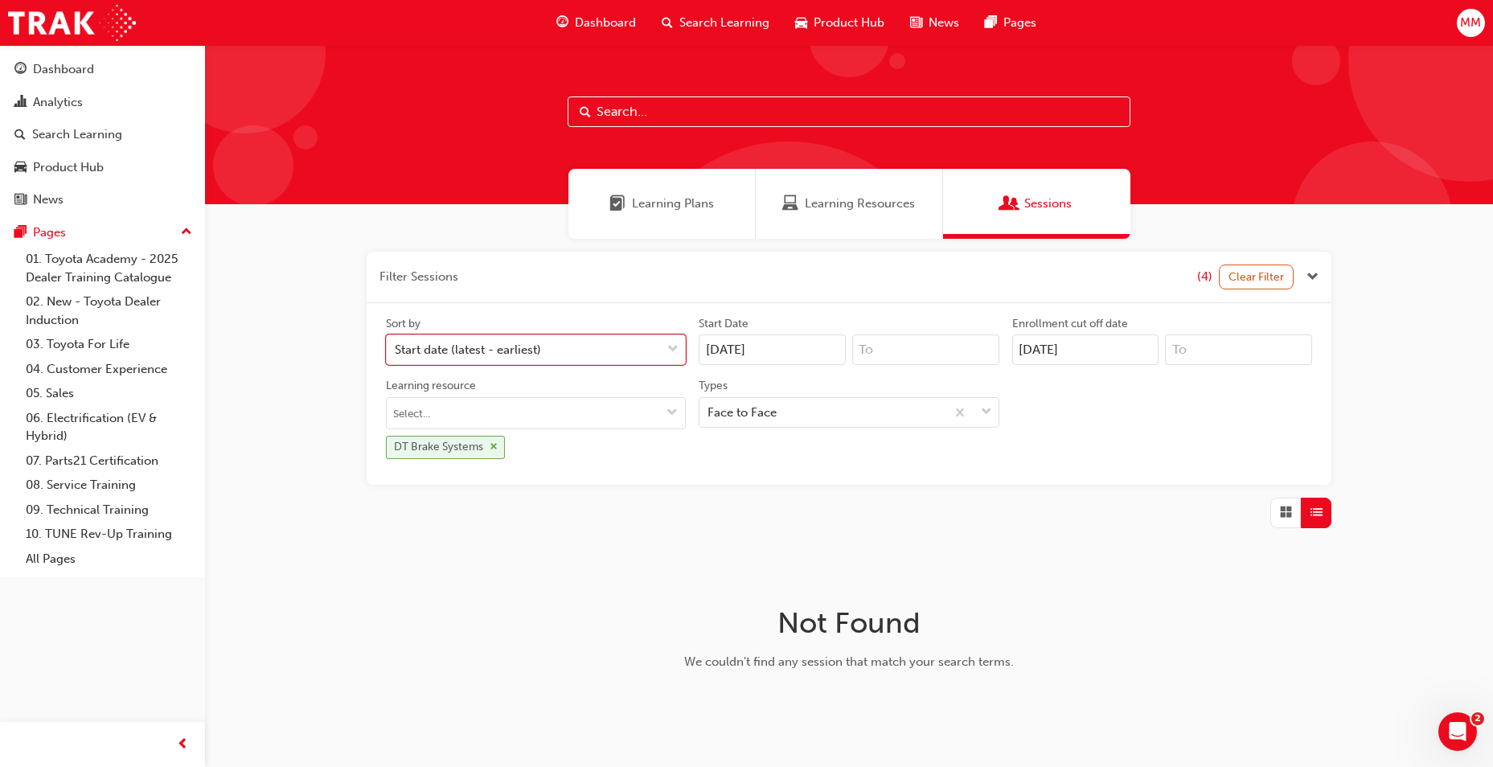
click at [496, 445] on span "cross-icon" at bounding box center [494, 447] width 8 height 10
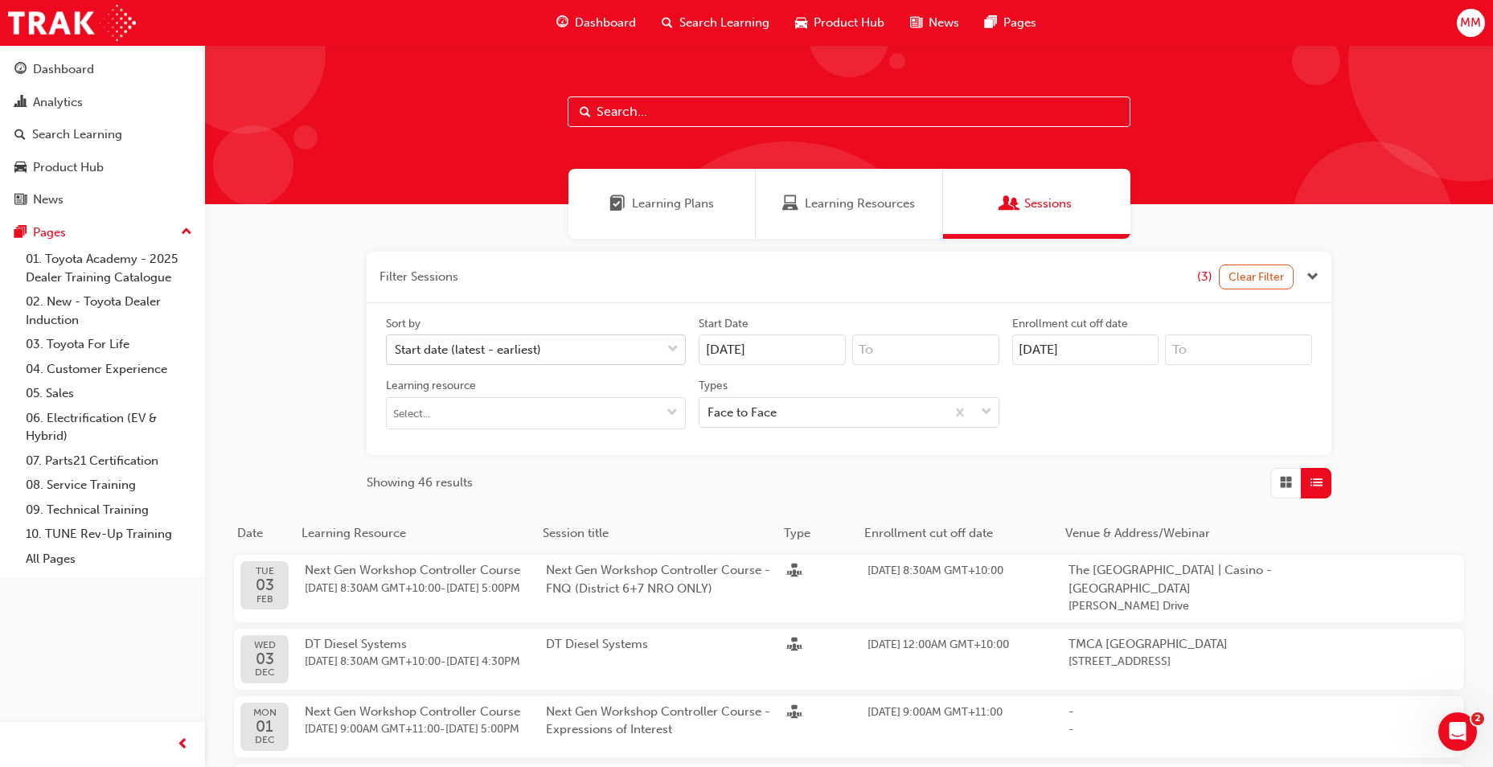
click at [539, 342] on div "Start date (latest - earliest)" at bounding box center [468, 350] width 146 height 18
click at [396, 342] on input "Sort by Start date (latest - earliest)" at bounding box center [396, 349] width 2 height 14
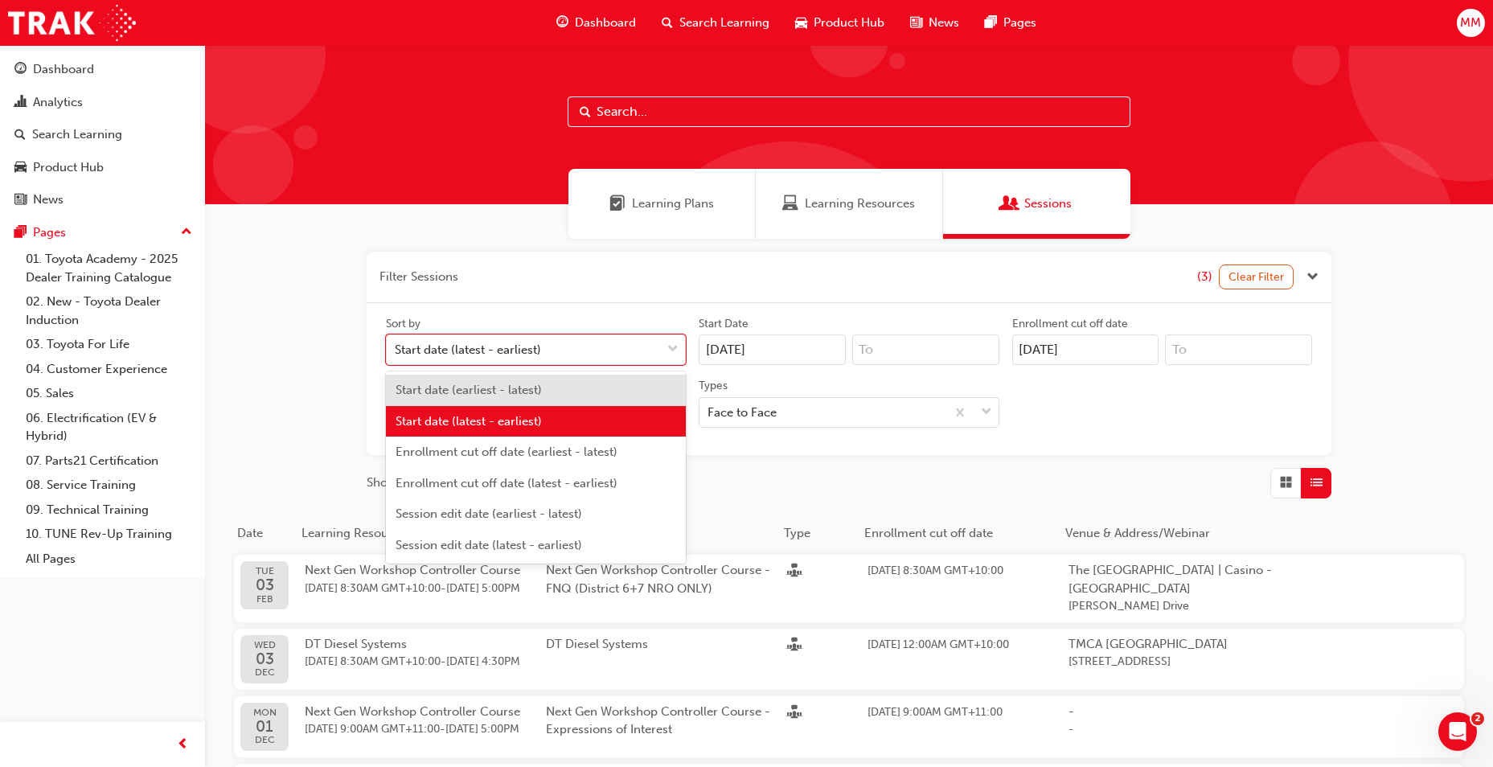
click at [630, 394] on div "Start date (earliest - latest)" at bounding box center [536, 390] width 300 height 31
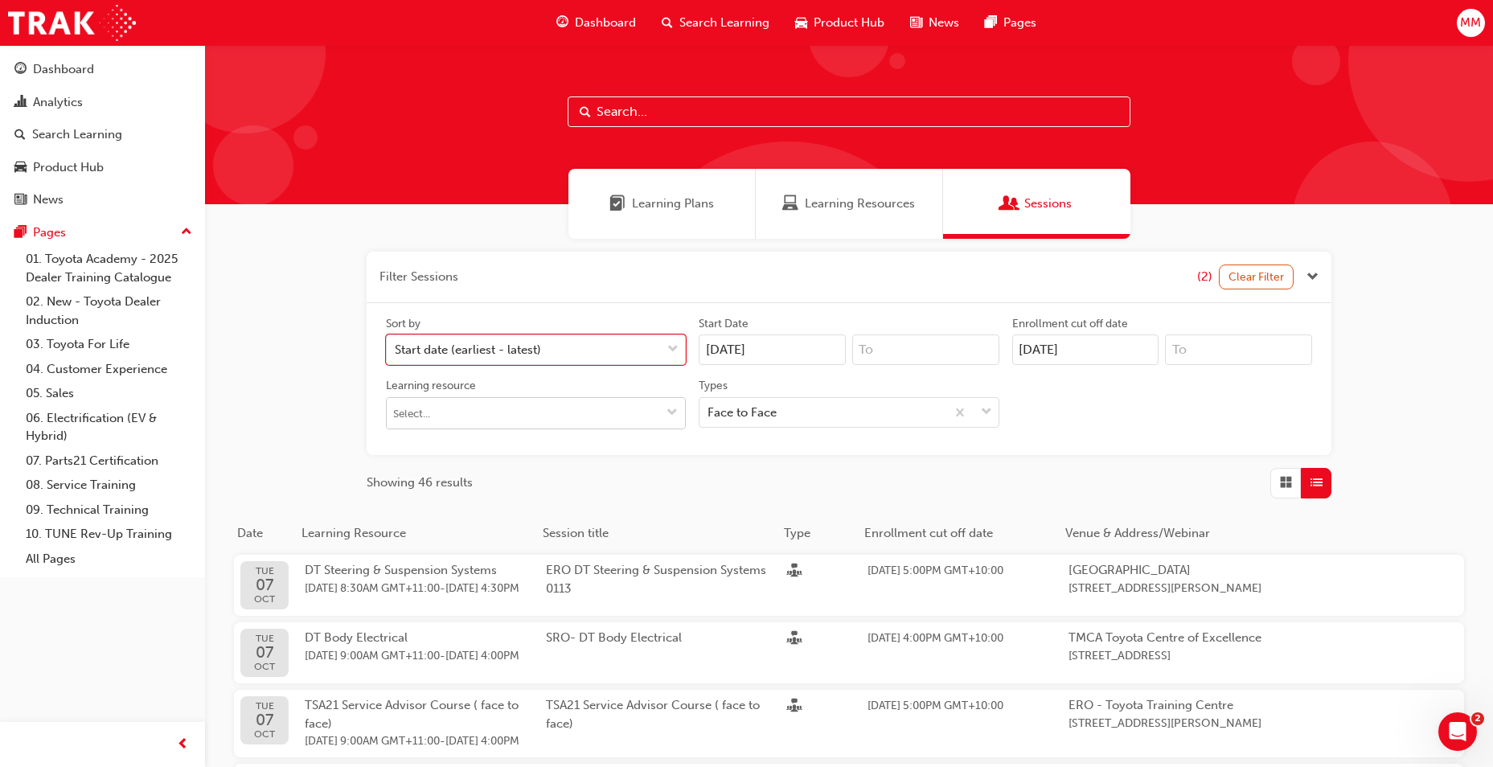
click at [621, 414] on input "Learning resource" at bounding box center [536, 413] width 298 height 31
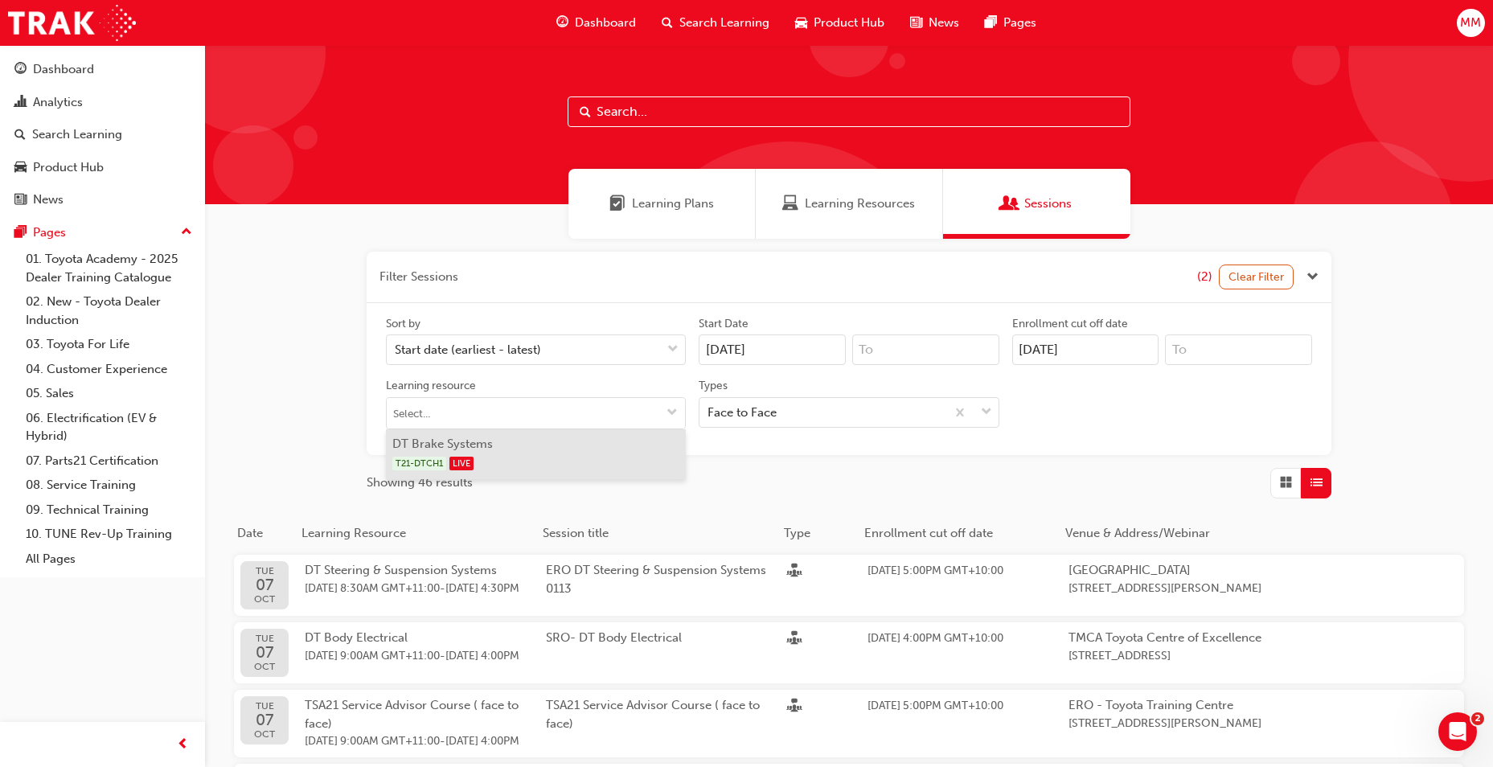
click at [598, 446] on li "DT Brake Systems T21-DTCH1 LIVE" at bounding box center [536, 454] width 300 height 50
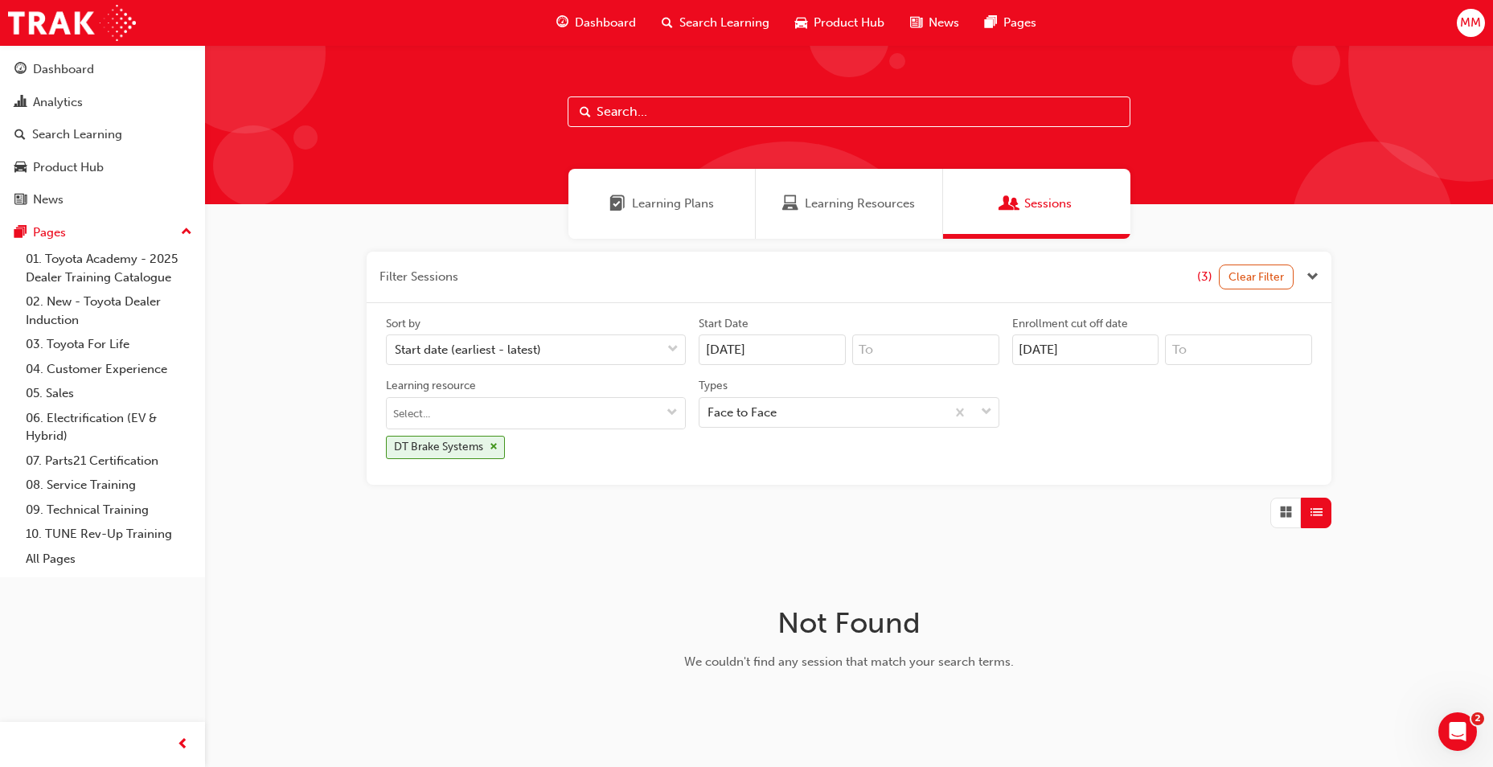
click at [1081, 347] on input "[DATE]" at bounding box center [1085, 349] width 147 height 31
click at [1108, 441] on div "1" at bounding box center [1103, 440] width 21 height 21
click at [1108, 365] on input "[DATE]" at bounding box center [1085, 349] width 147 height 31
click at [951, 452] on div "Sort by Start date (earliest - latest) Start Date [DATE] Enrollment cut off dat…" at bounding box center [848, 394] width 939 height 156
click at [435, 416] on input "Learning resource DT Brake Systems" at bounding box center [536, 413] width 298 height 31
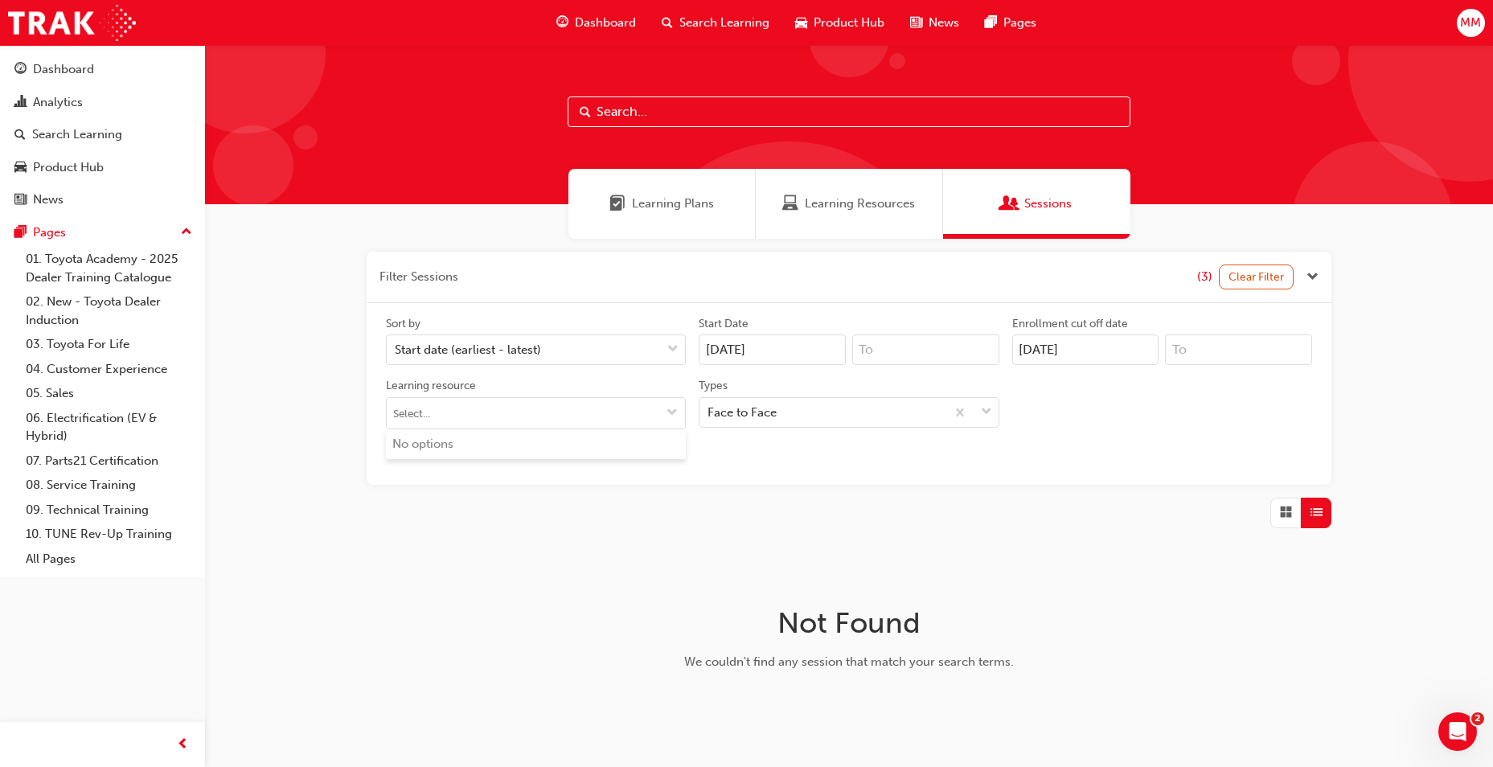
click at [896, 470] on div "Sort by Start date (earliest - latest) Start Date [DATE] Enrollment cut off dat…" at bounding box center [848, 394] width 939 height 156
click at [1054, 218] on div "Sessions" at bounding box center [1036, 204] width 187 height 70
click at [751, 344] on input "[DATE]" at bounding box center [772, 349] width 147 height 31
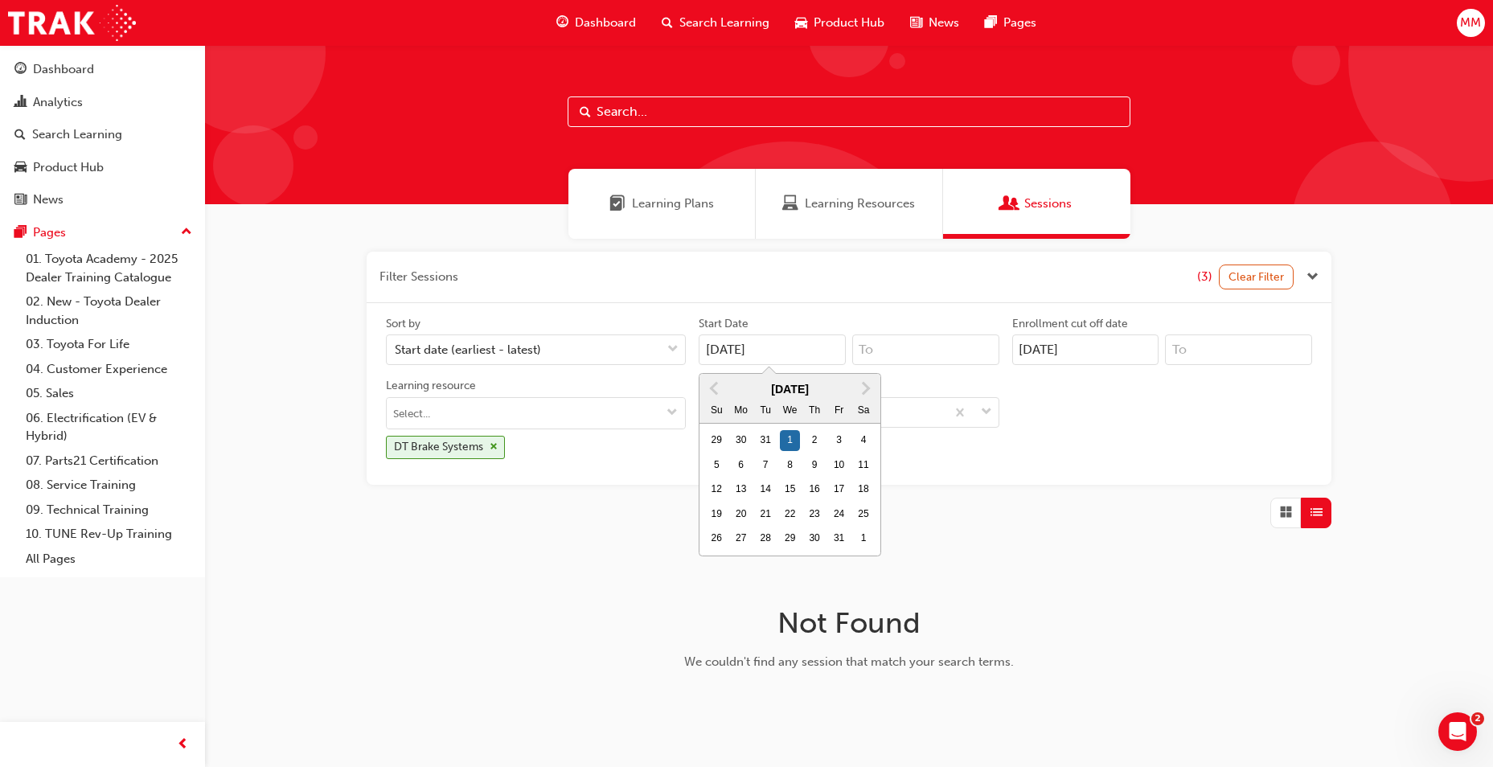
click at [933, 353] on input at bounding box center [925, 349] width 147 height 31
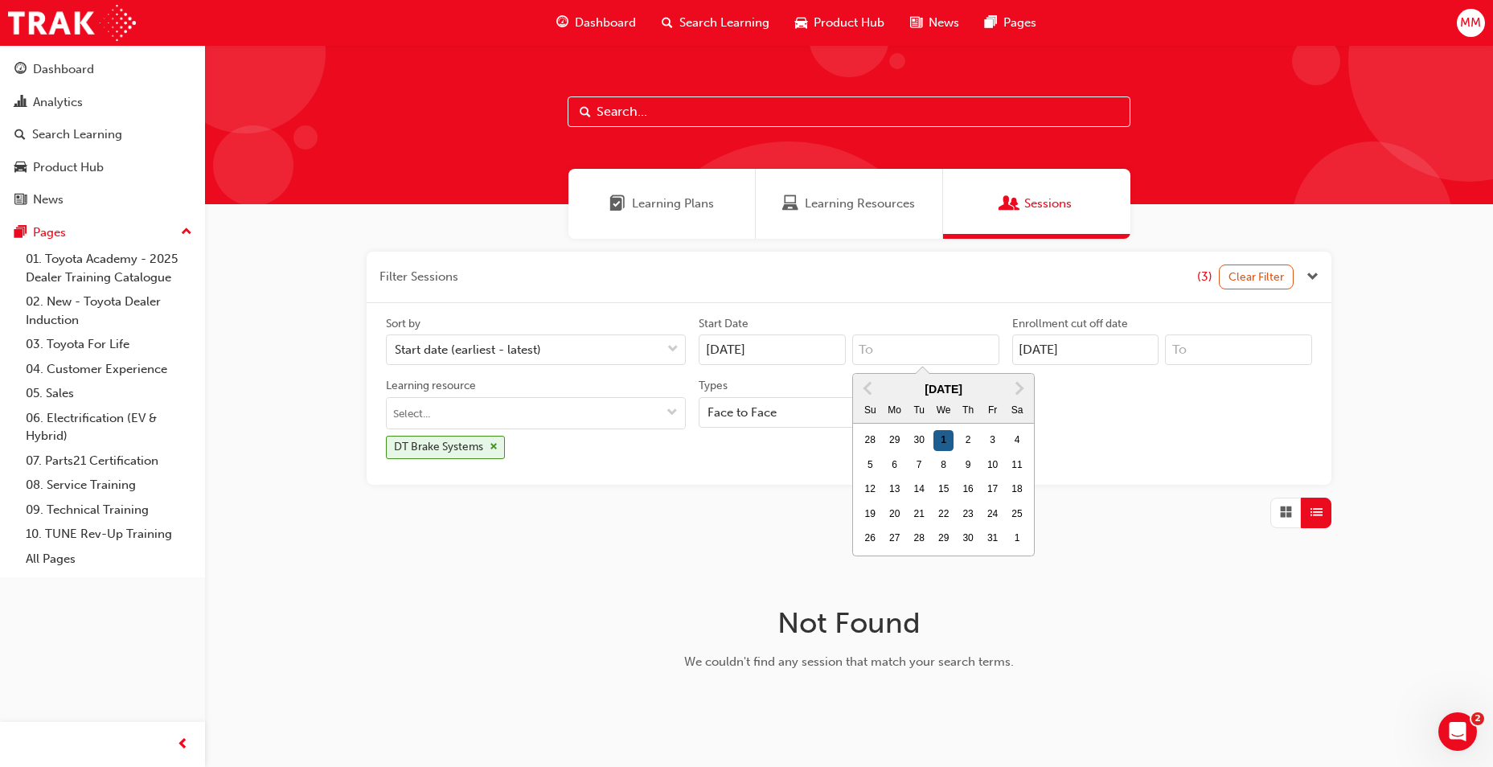
click at [938, 441] on div "1" at bounding box center [943, 440] width 21 height 21
click at [938, 365] on input "Previous Month Next Month [DATE] Su Mo Tu We Th Fr Sa 28 29 30 1 2 3 4 5 6 7 8 …" at bounding box center [925, 349] width 147 height 31
type input "[DATE]"
click at [1106, 425] on div "Sort by Start date (earliest - latest) Start Date [DATE] [DATE] Previous Month …" at bounding box center [848, 394] width 939 height 156
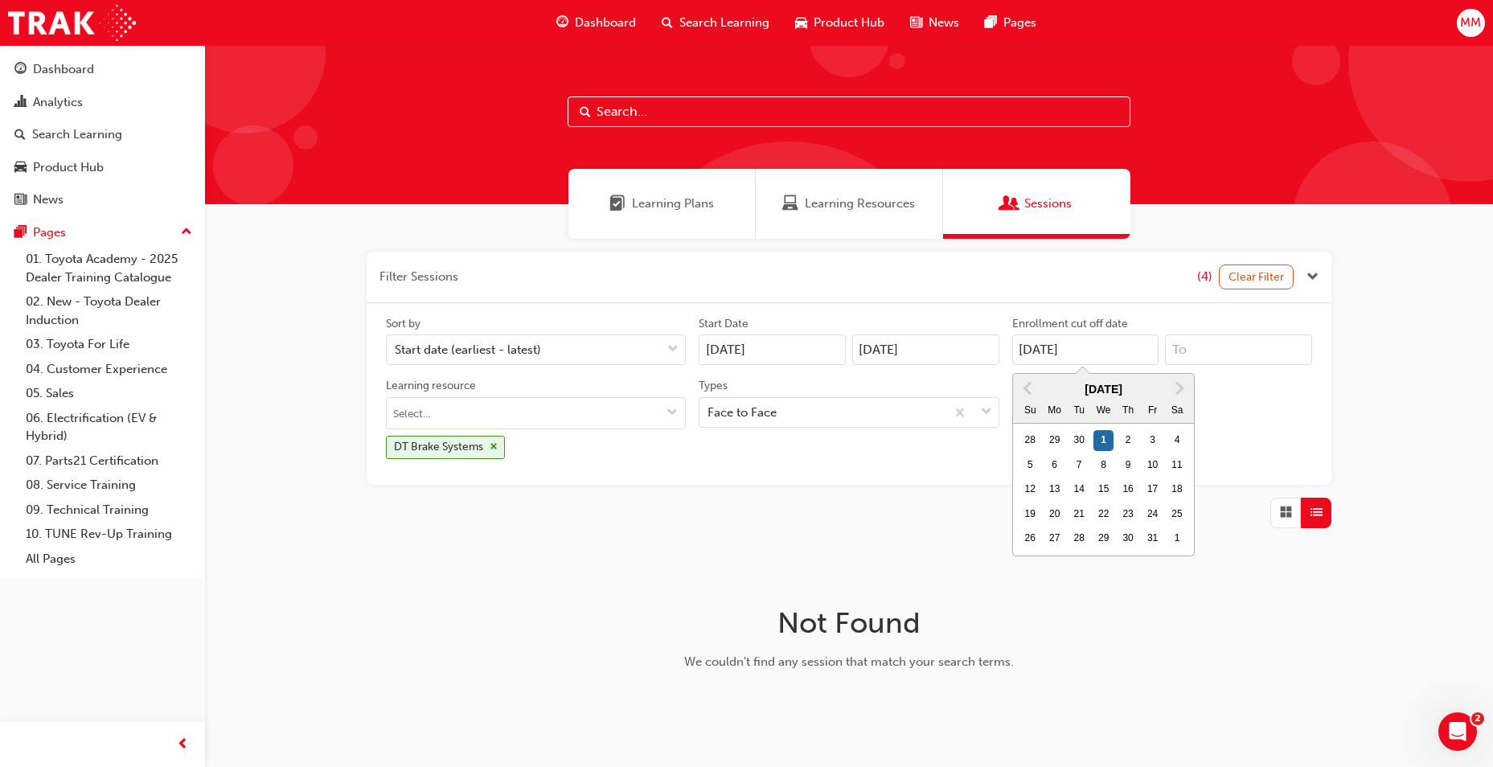
click at [1143, 351] on input "[DATE]" at bounding box center [1085, 349] width 147 height 31
drag, startPoint x: 1045, startPoint y: 355, endPoint x: 1007, endPoint y: 357, distance: 37.9
click at [1007, 357] on div "Enrollment cut off date [DATE] Previous Month Next Month [DATE] Su Mo Tu We Th …" at bounding box center [1162, 341] width 313 height 50
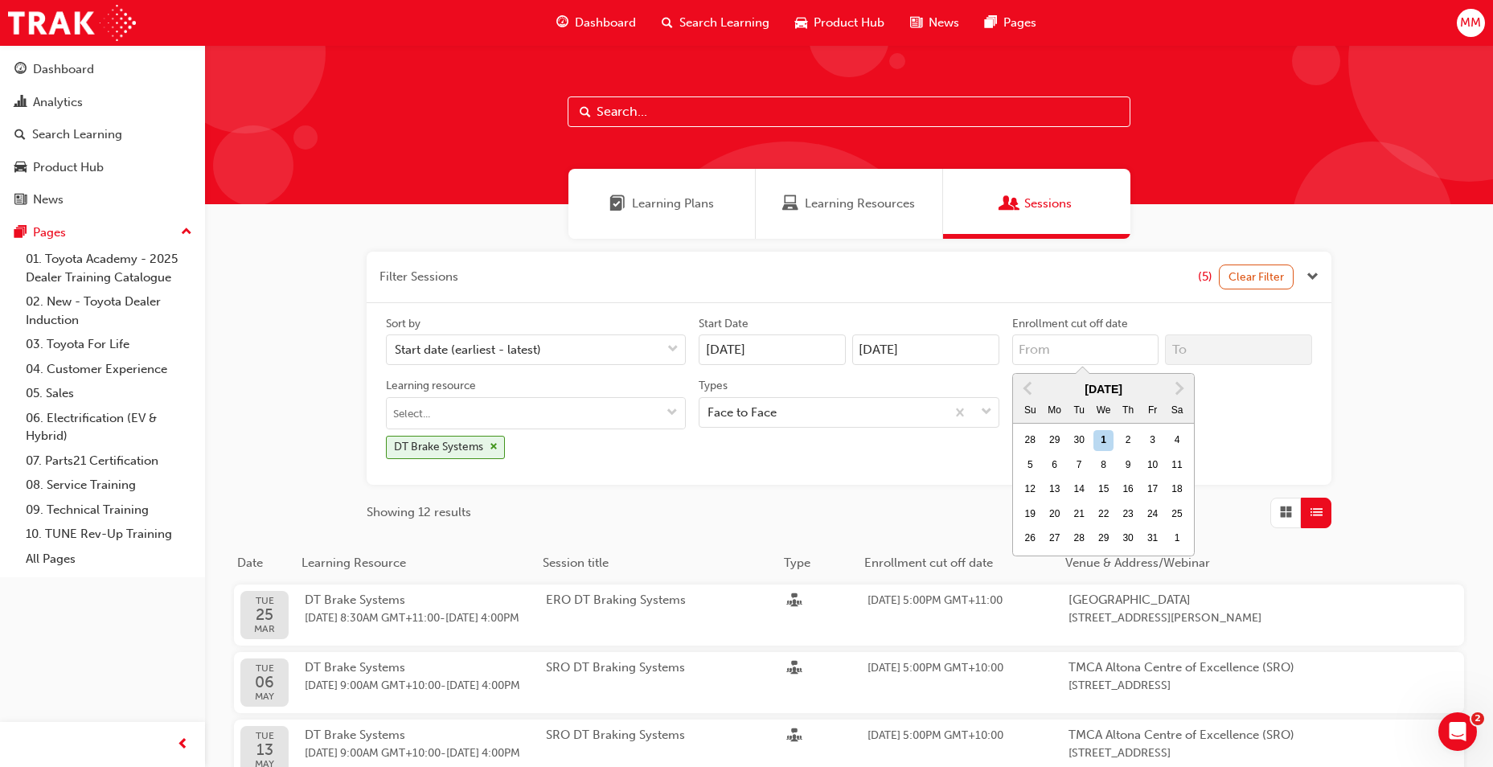
click at [1264, 398] on div "Sort by Start date (earliest - latest) Start Date [DATE] [DATE] Enrollment cut …" at bounding box center [848, 394] width 939 height 156
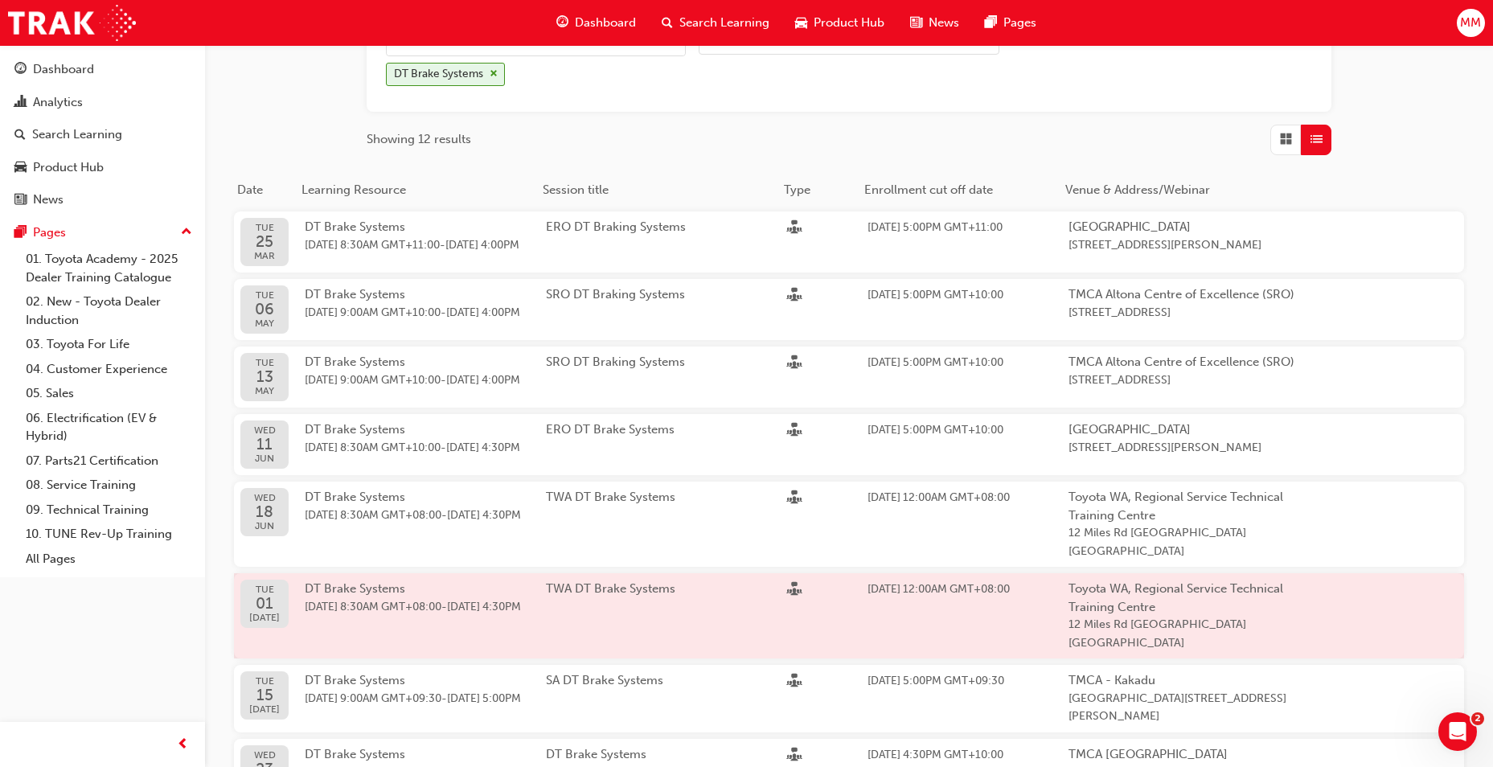
scroll to position [402, 0]
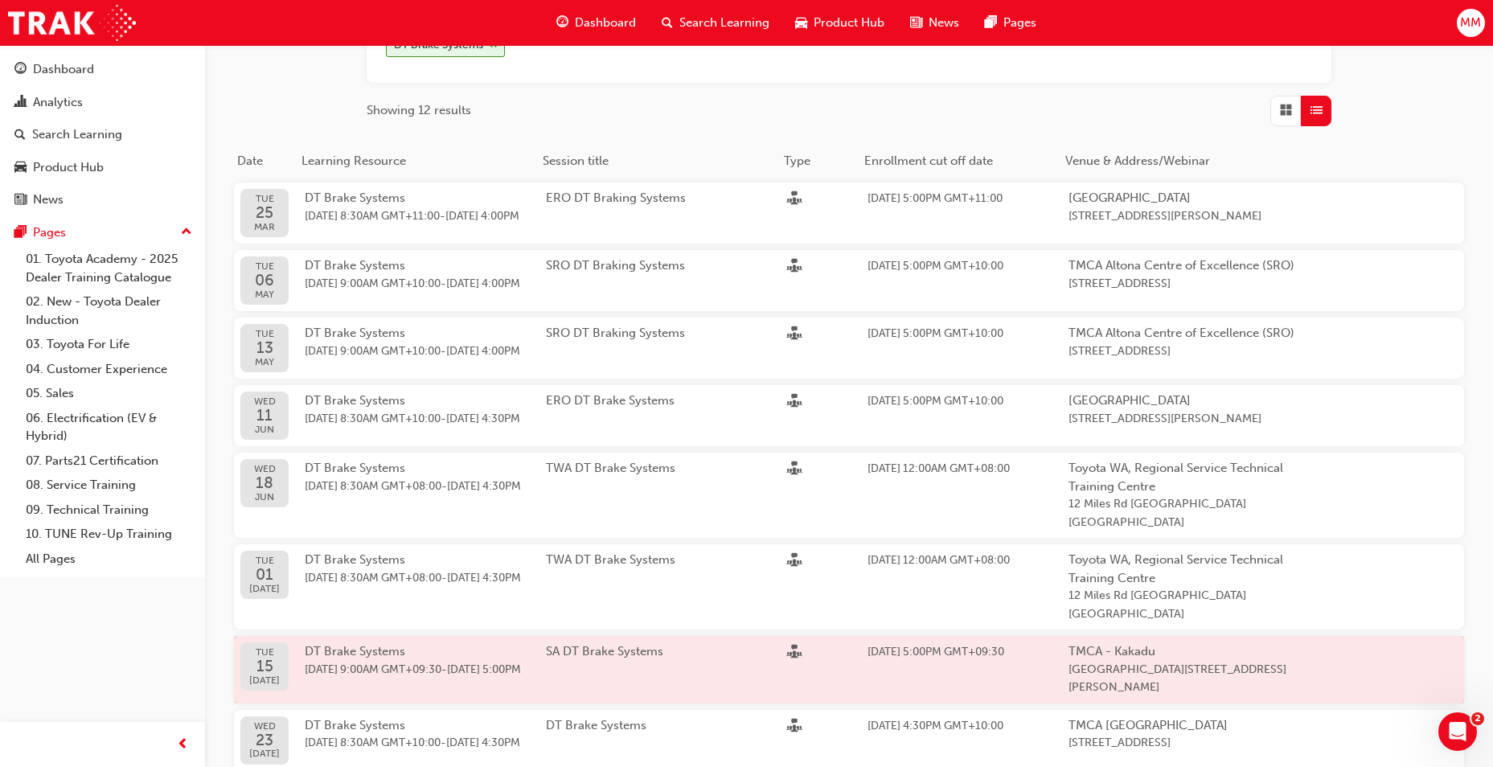
click at [478, 661] on span "[DATE] 9:00AM GMT+09:30 - [DATE] 5:00PM" at bounding box center [425, 670] width 241 height 18
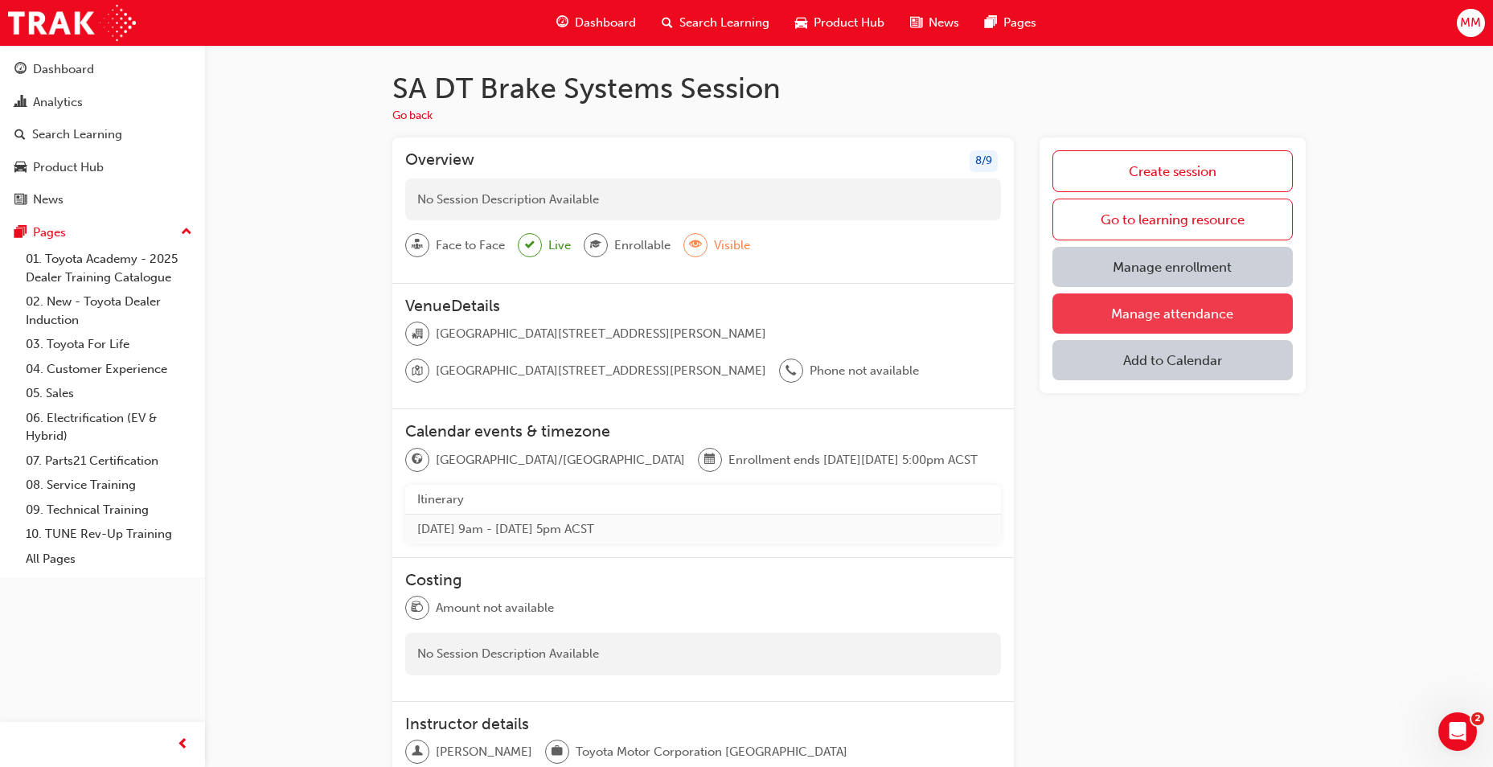
click at [1187, 313] on link "Manage attendance" at bounding box center [1172, 313] width 240 height 40
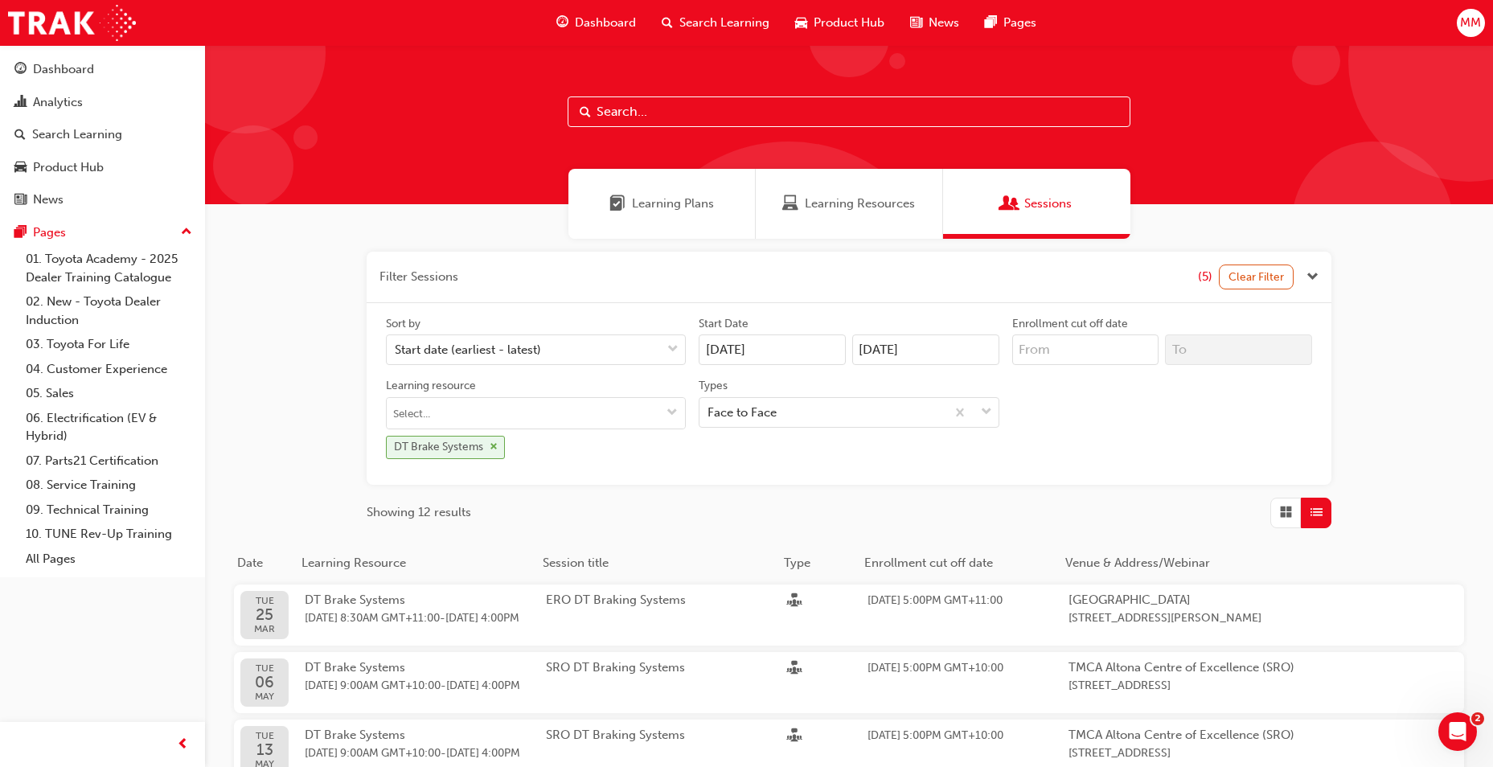
click at [497, 444] on span "cross-icon" at bounding box center [494, 447] width 8 height 10
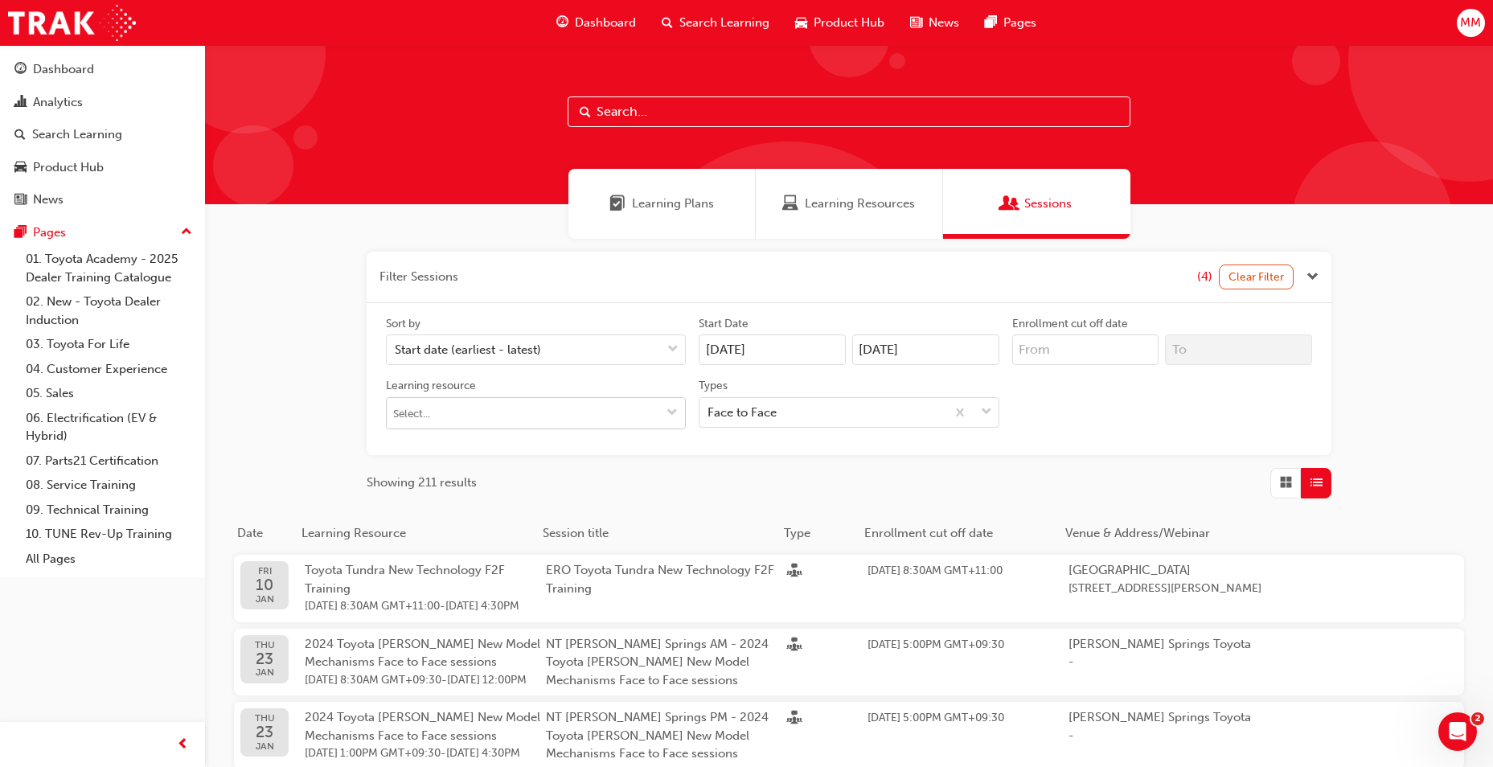
click at [481, 413] on input "Learning resource" at bounding box center [536, 413] width 298 height 31
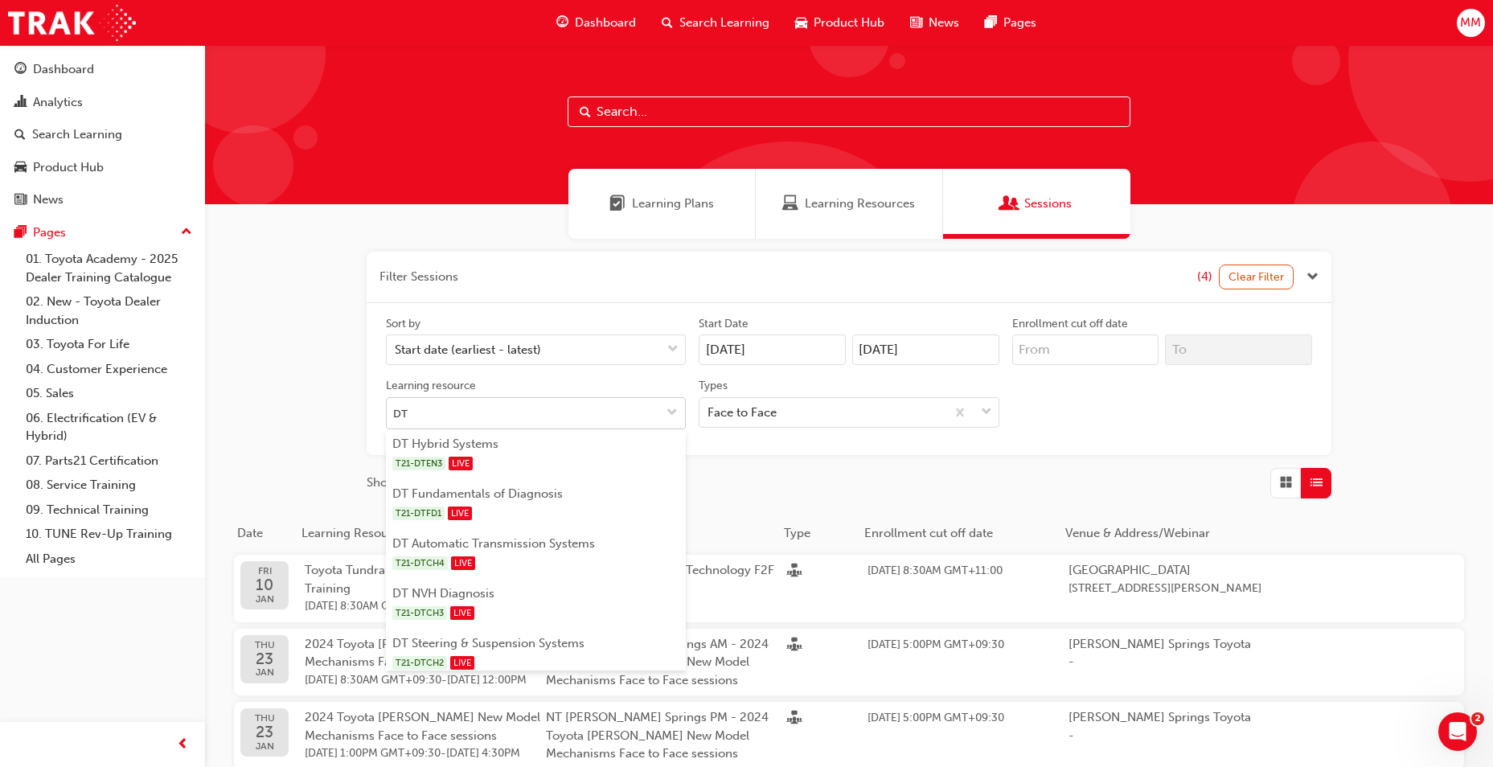
type input "DT S"
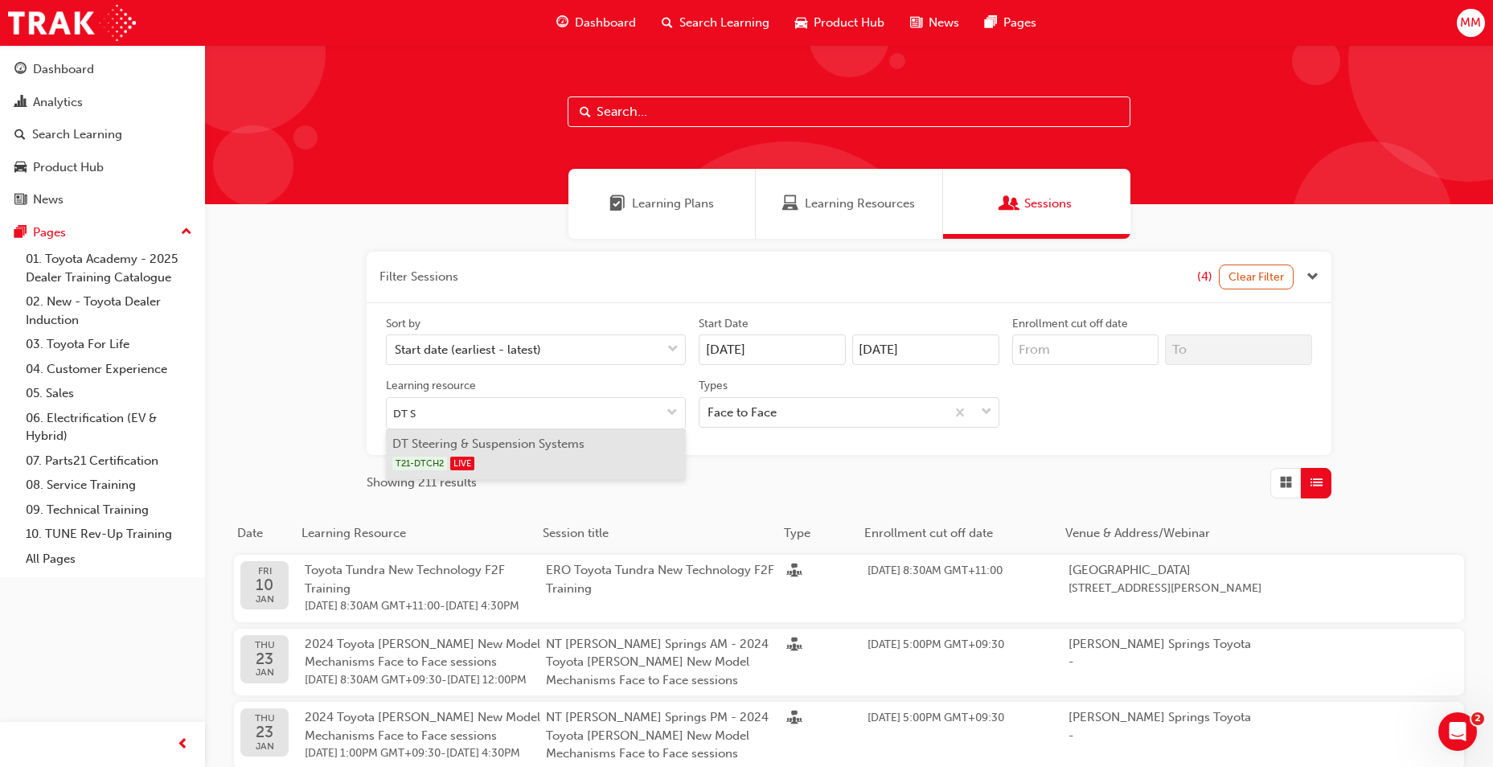
click at [500, 459] on div "T21-DTCH2 LIVE" at bounding box center [536, 463] width 288 height 20
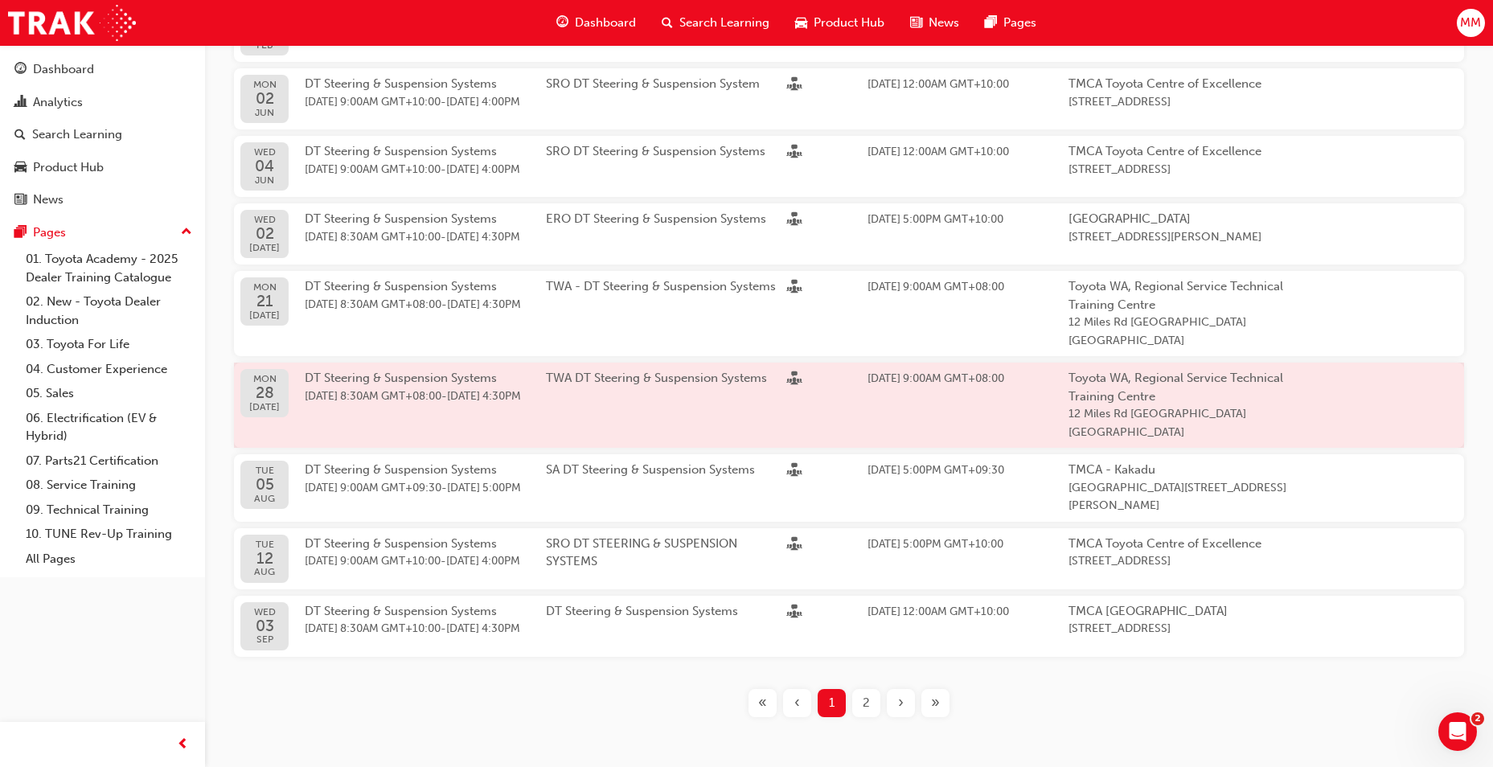
scroll to position [638, 0]
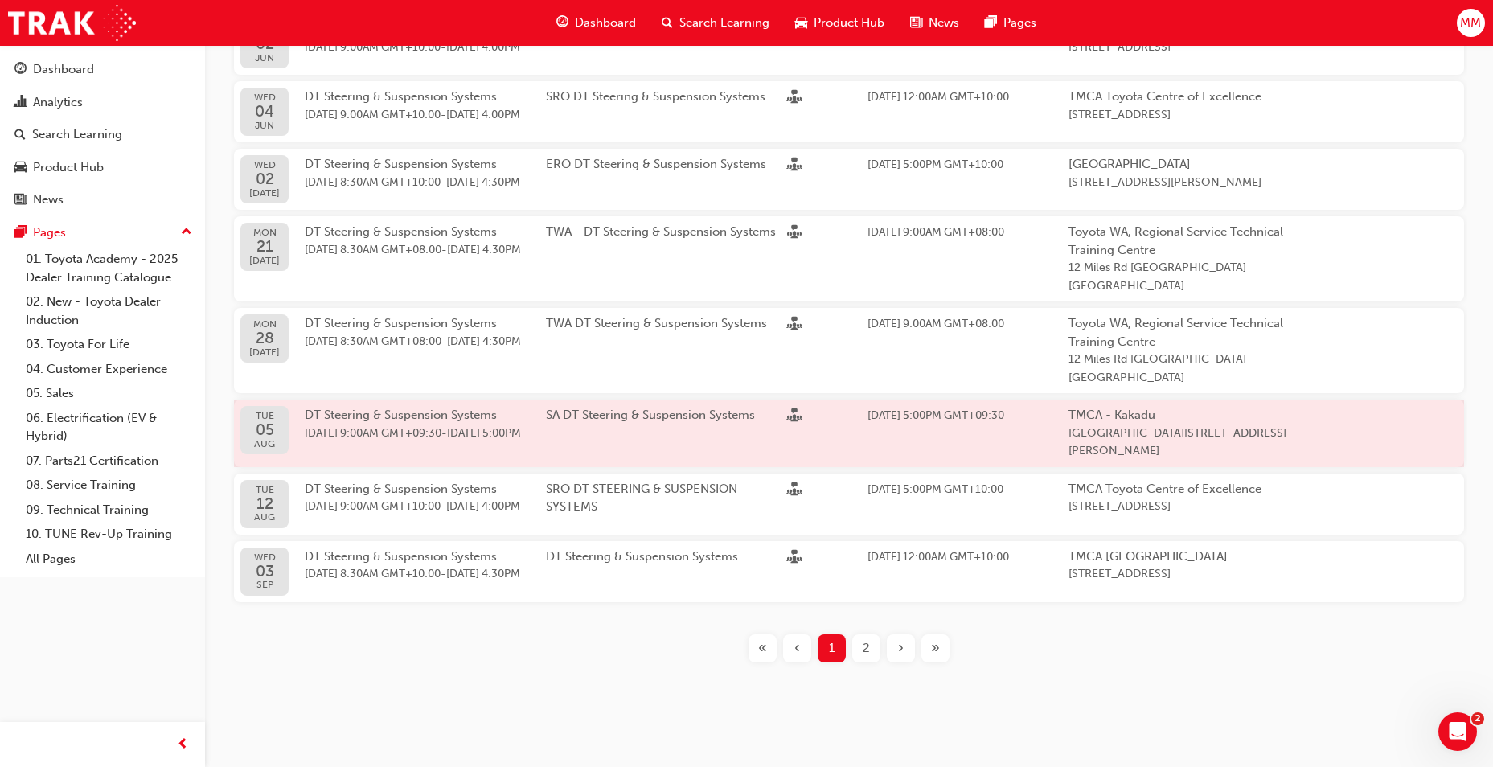
click at [372, 428] on span "[DATE] 9:00AM GMT+09:30 - [DATE] 5:00PM" at bounding box center [425, 433] width 241 height 18
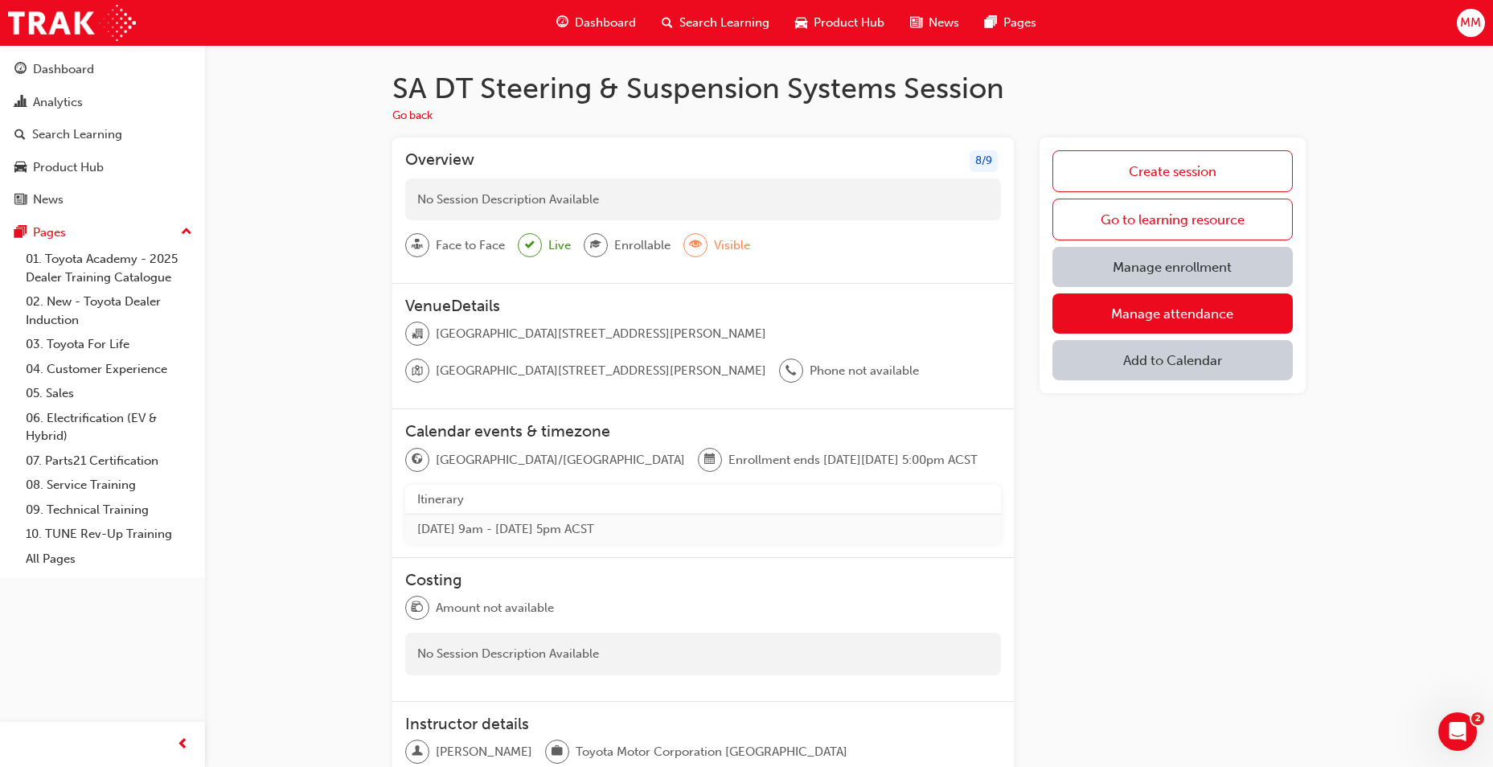
click at [1187, 277] on link "Manage enrollment" at bounding box center [1172, 267] width 240 height 40
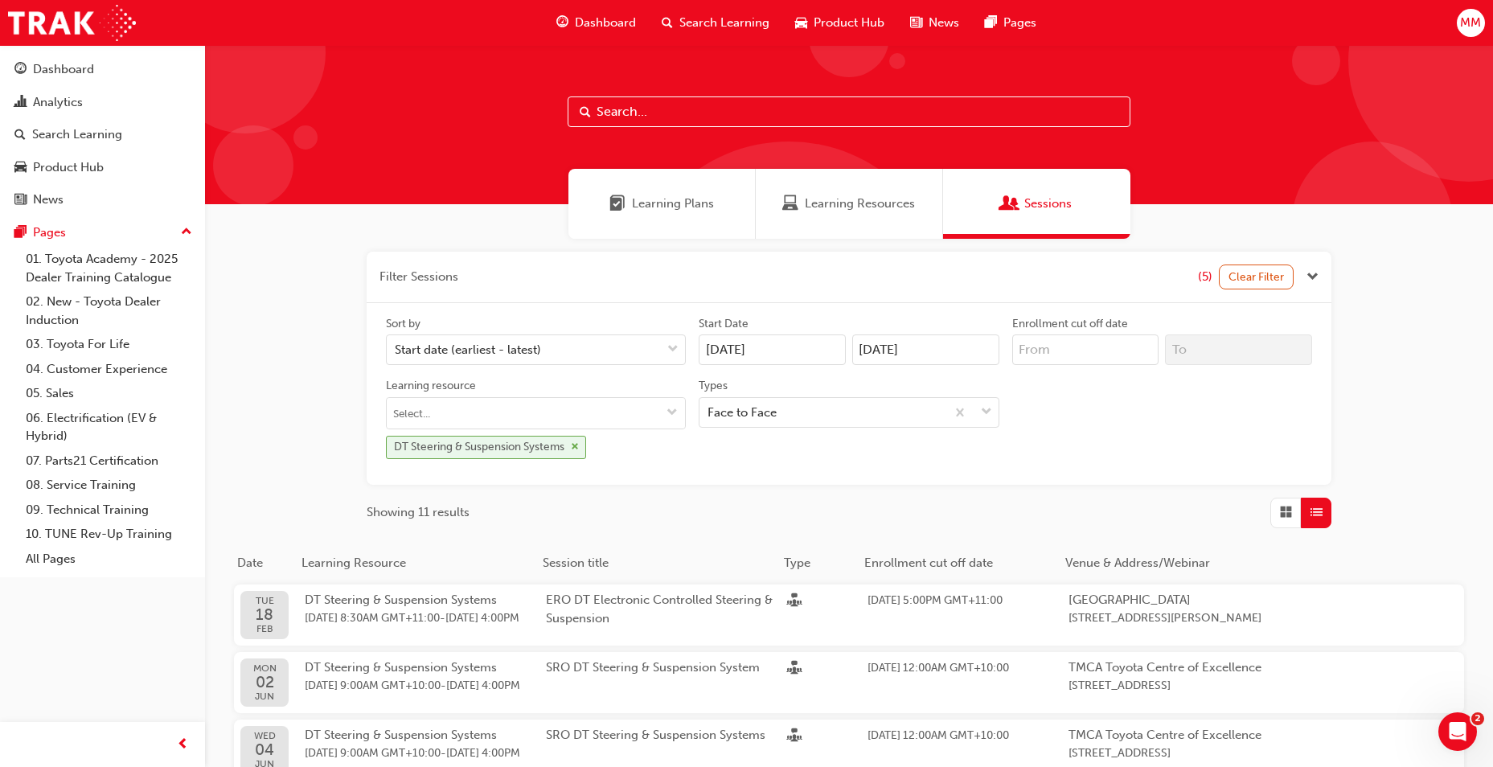
click at [571, 447] on div "DT Steering & Suspension Systems" at bounding box center [486, 447] width 200 height 23
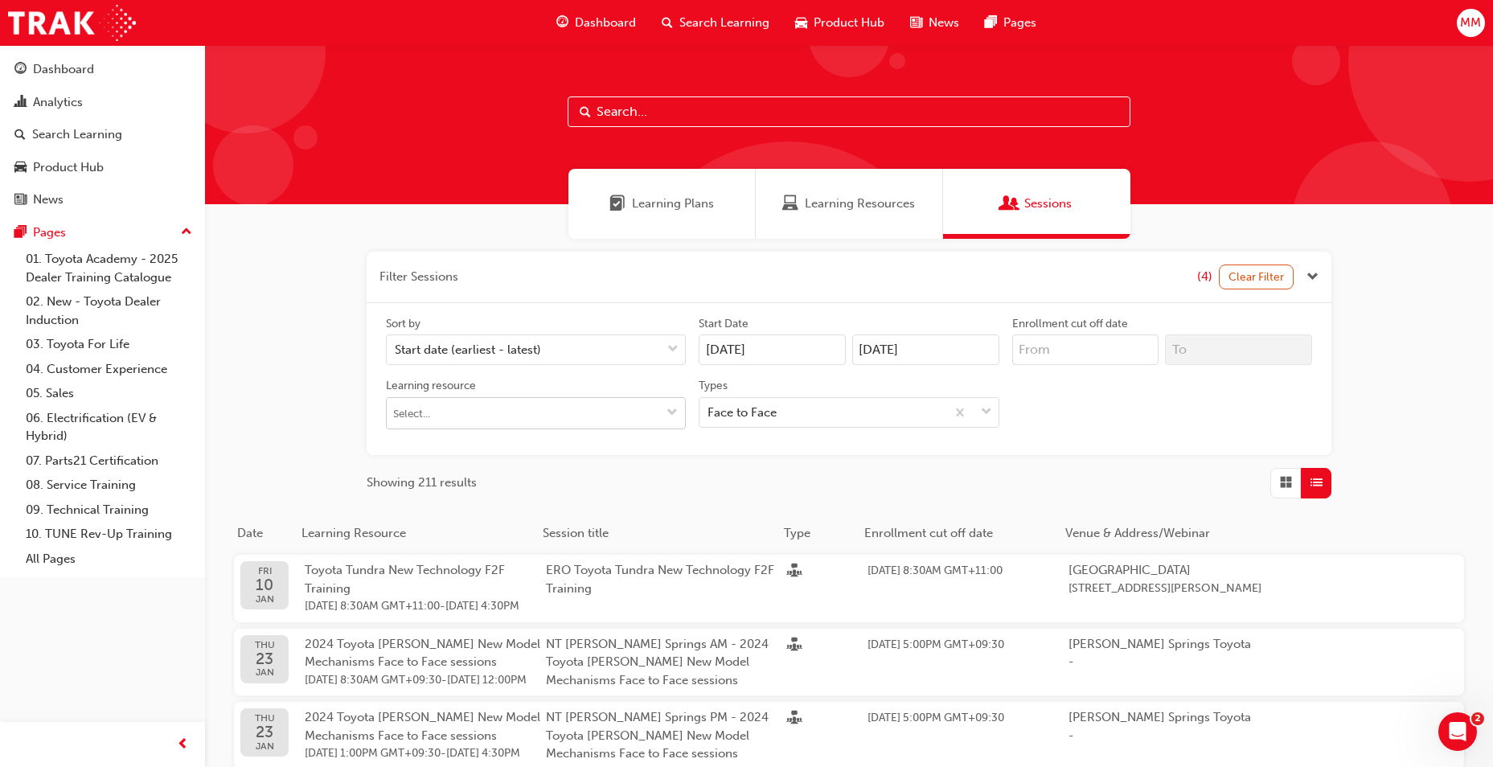
click at [450, 427] on input "Learning resource" at bounding box center [536, 413] width 298 height 31
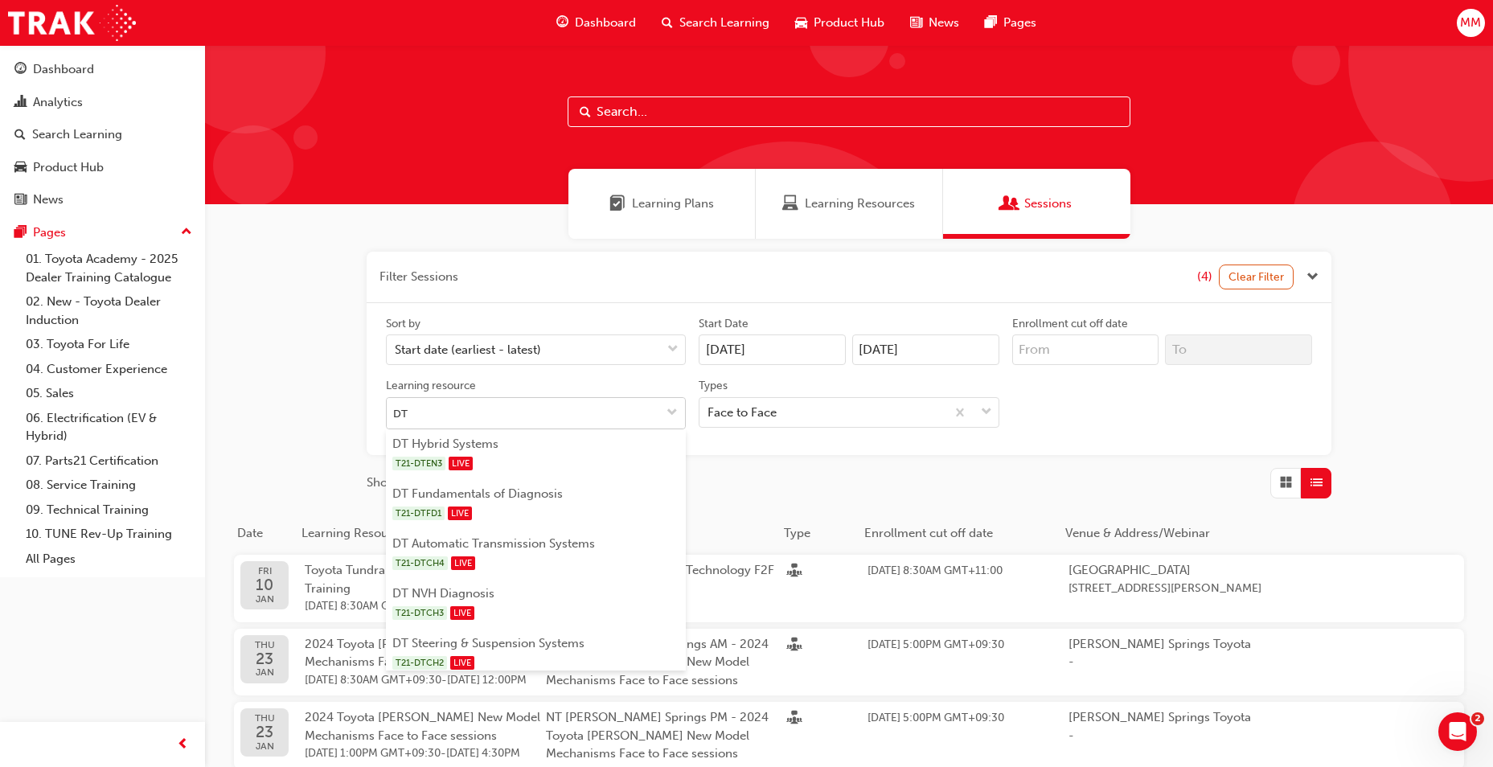
type input "DT F"
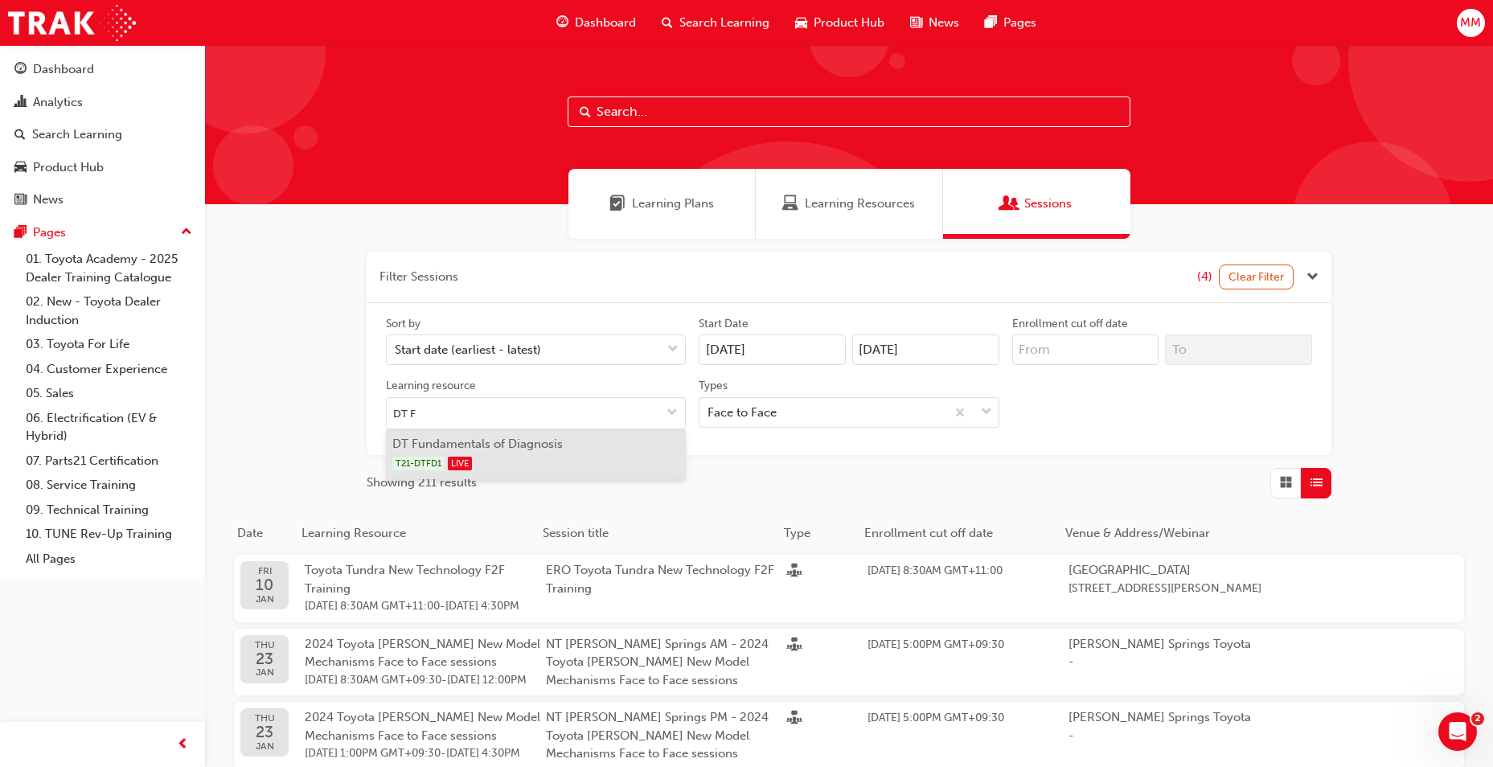
click at [491, 461] on div "T21-DTFD1 LIVE" at bounding box center [536, 463] width 288 height 20
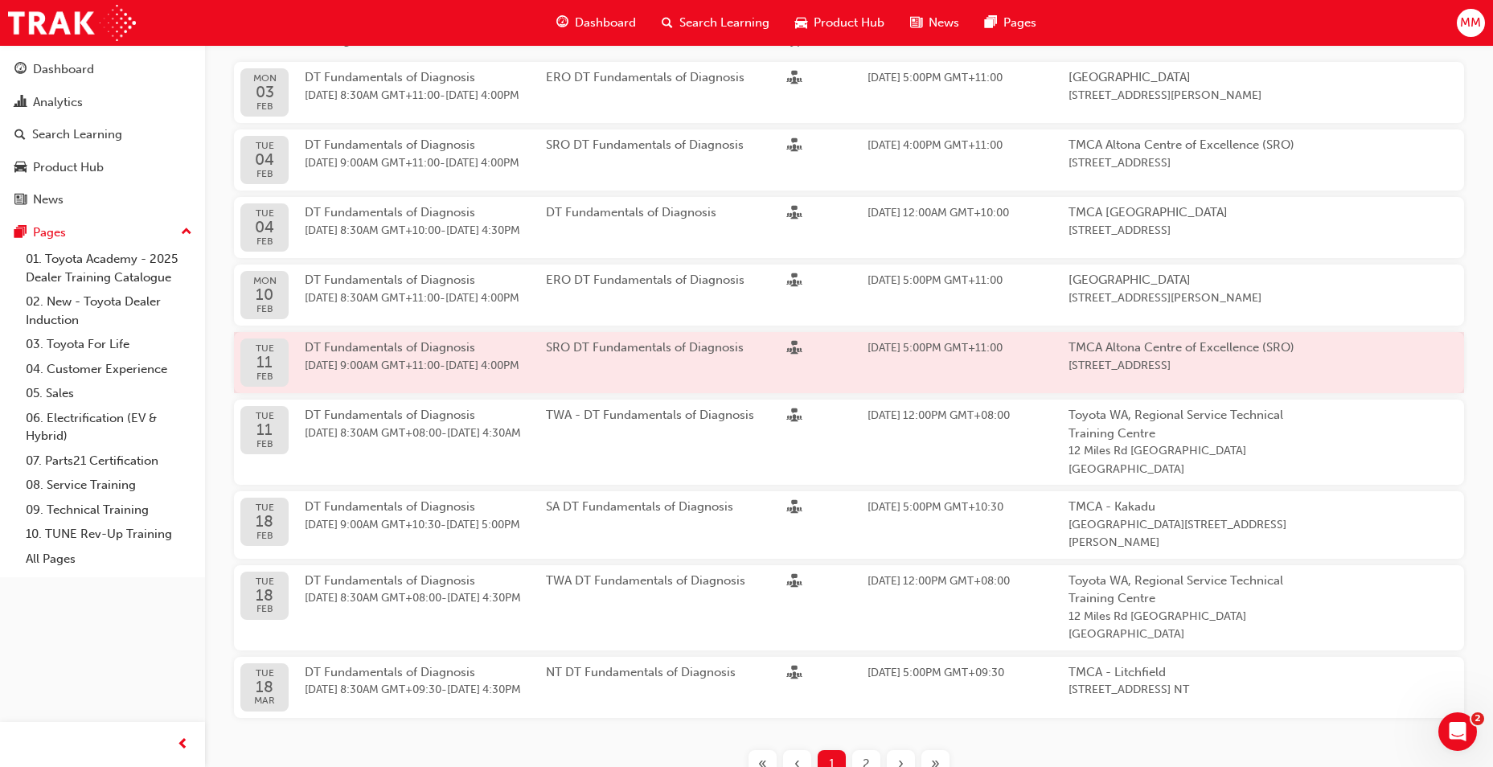
scroll to position [563, 0]
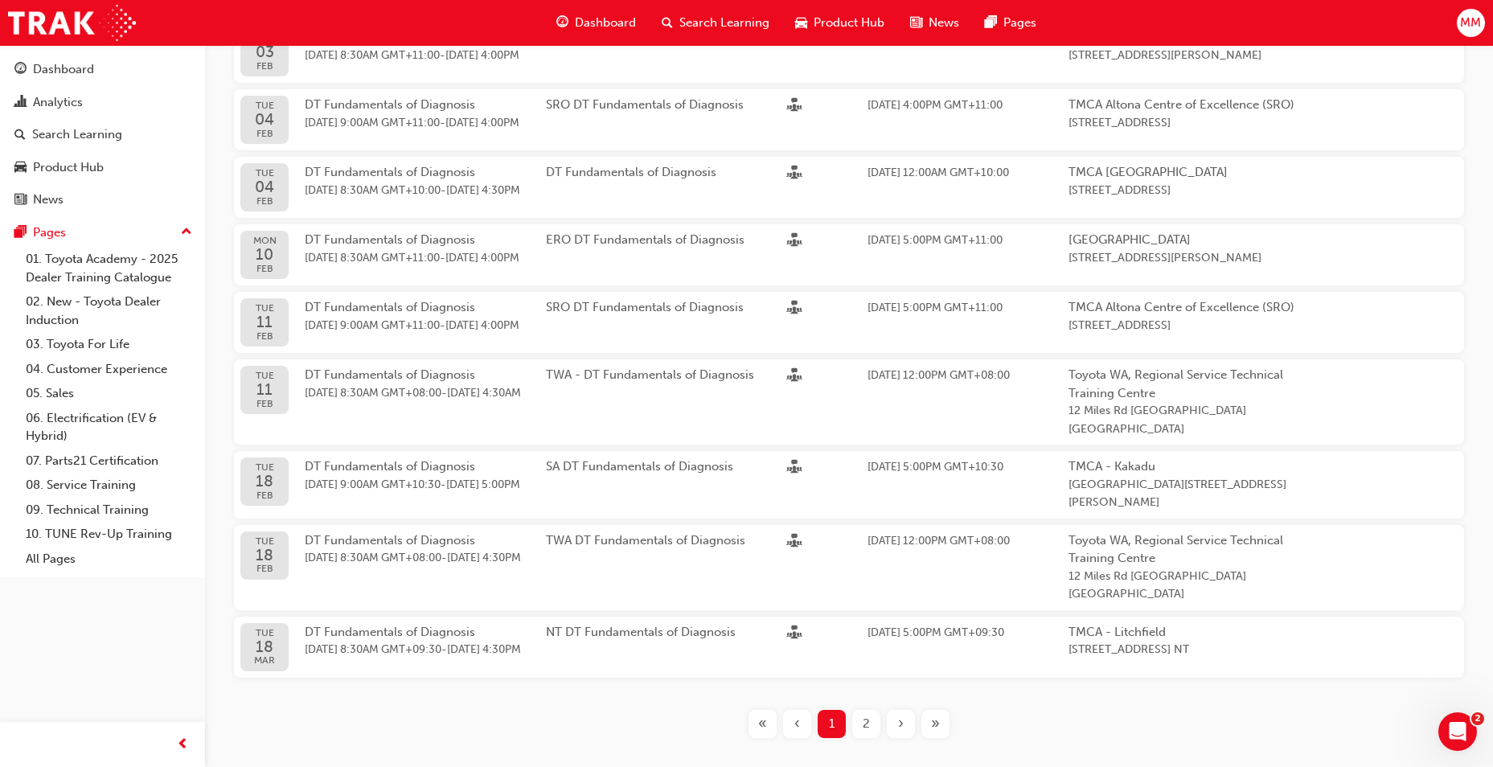
click at [864, 716] on span "2" at bounding box center [866, 724] width 7 height 18
click at [860, 720] on div "2" at bounding box center [866, 724] width 28 height 28
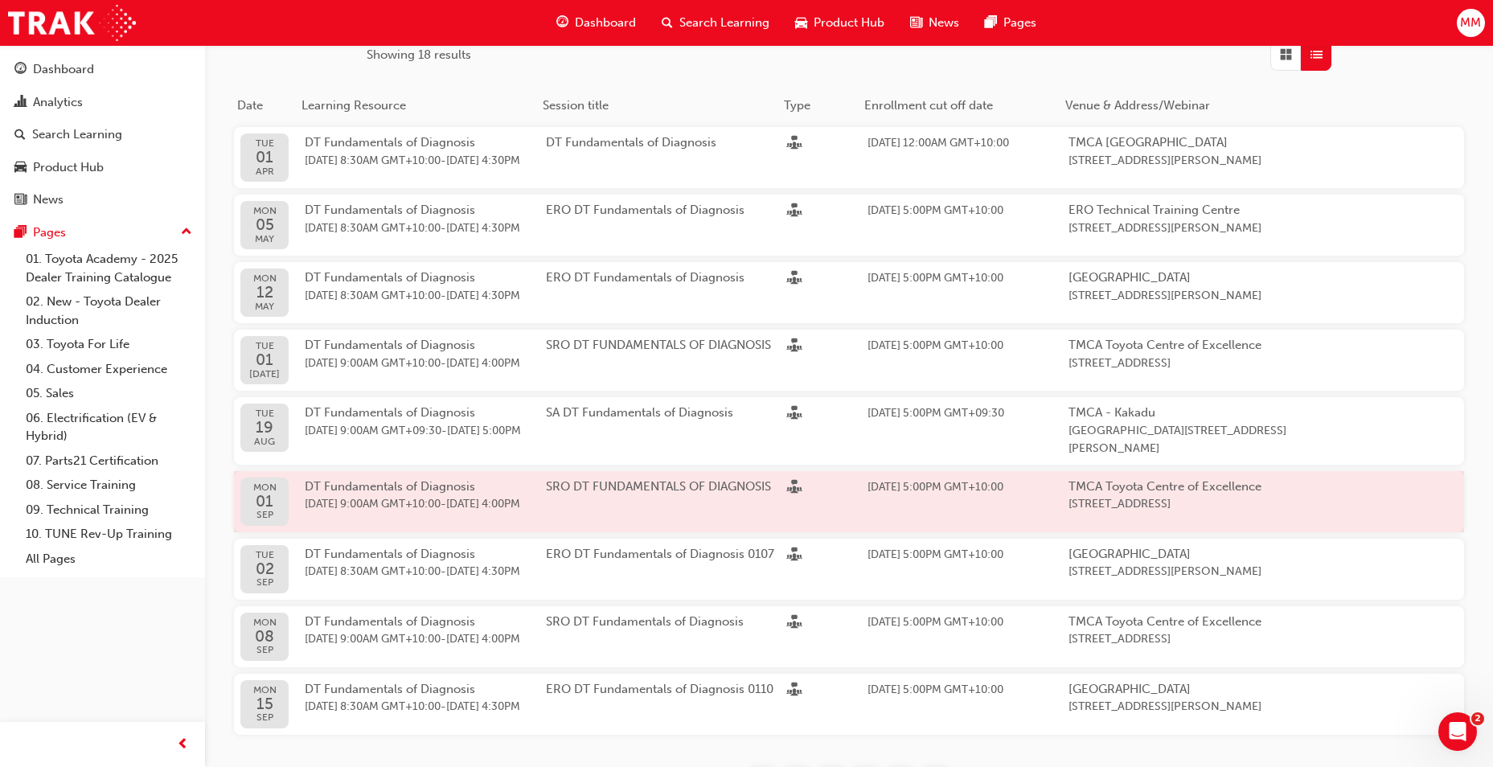
scroll to position [482, 0]
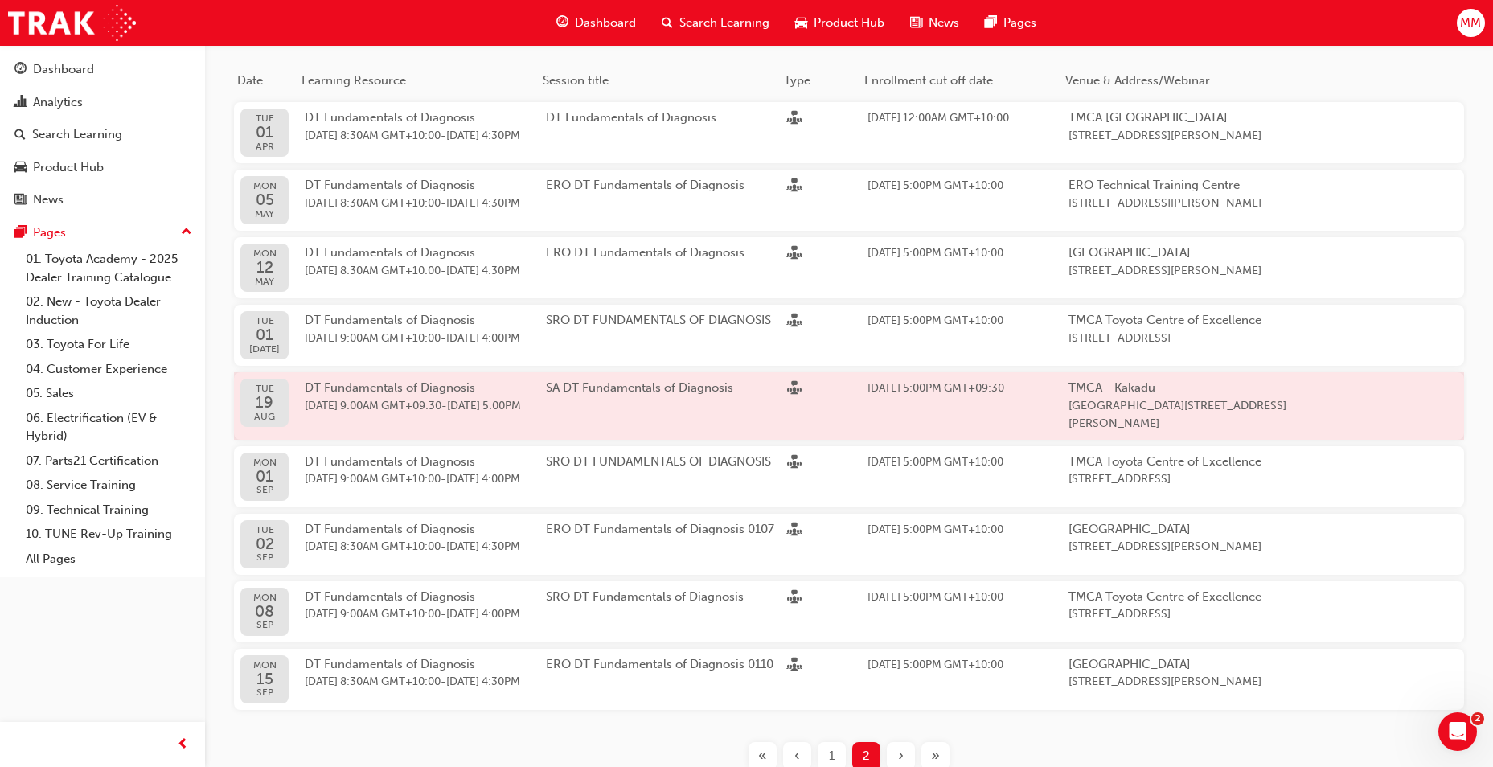
click at [426, 416] on span "[DATE] 9:00AM GMT+09:30 - [DATE] 5:00PM" at bounding box center [425, 406] width 241 height 18
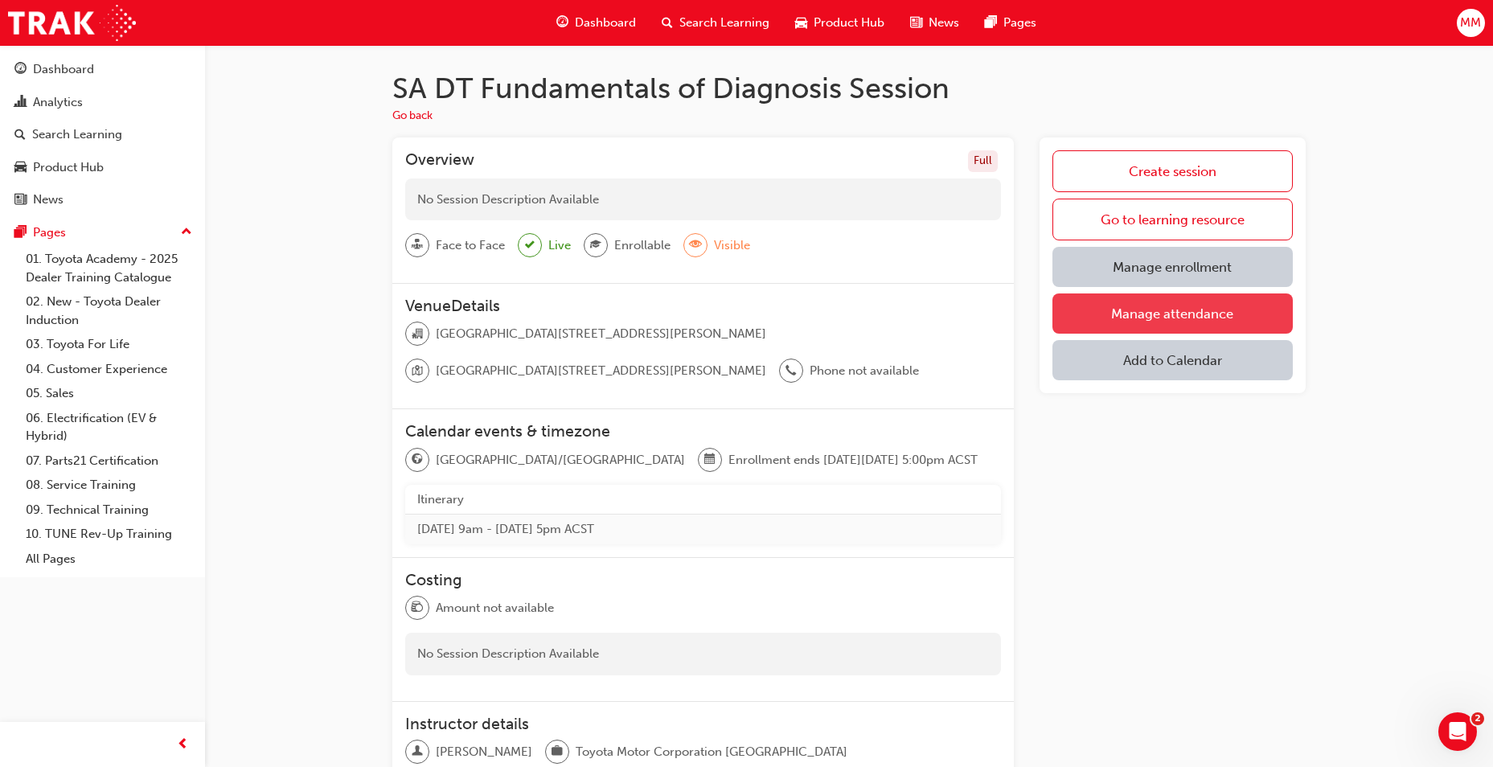
click at [1173, 314] on link "Manage attendance" at bounding box center [1172, 313] width 240 height 40
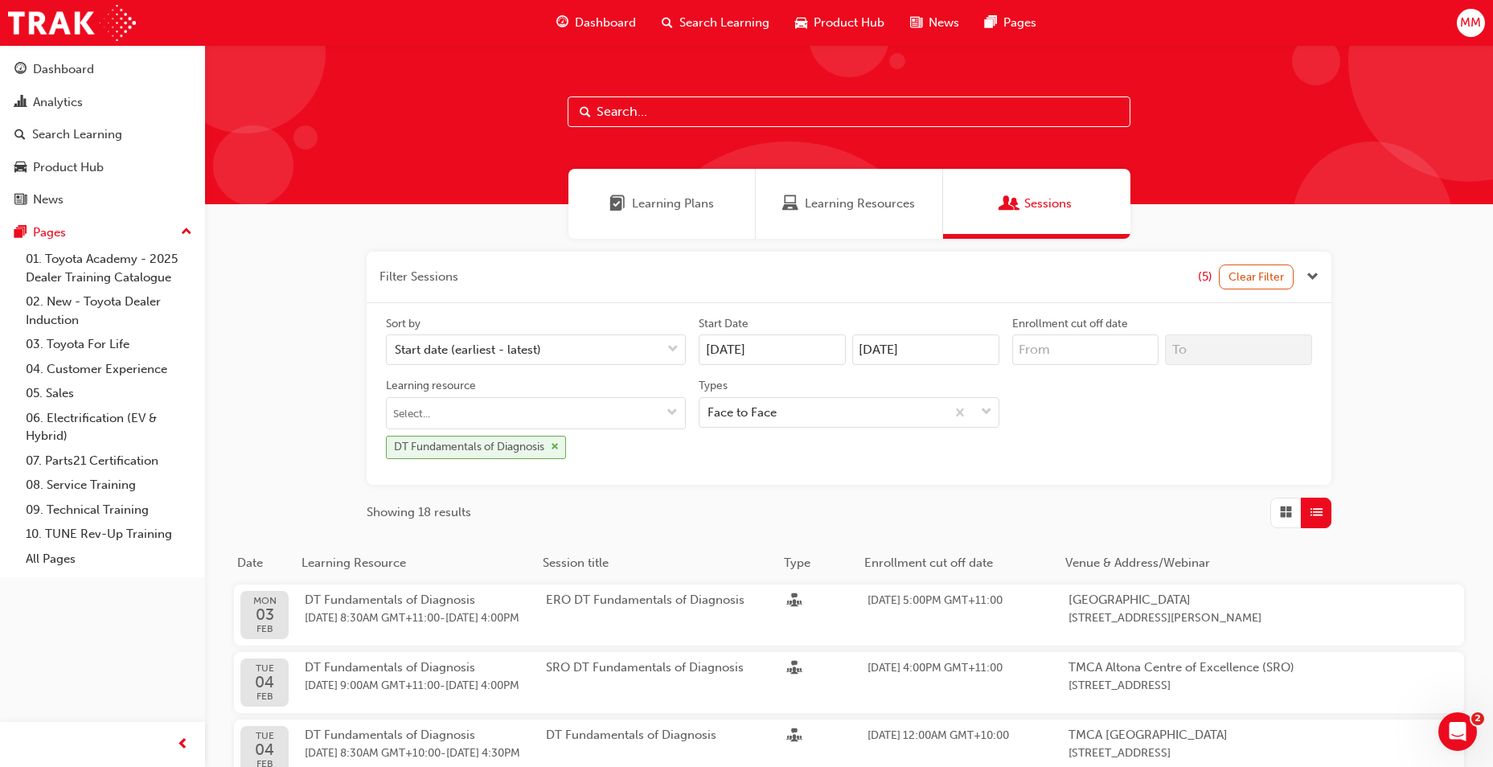
click at [558, 450] on span "cross-icon" at bounding box center [555, 447] width 8 height 10
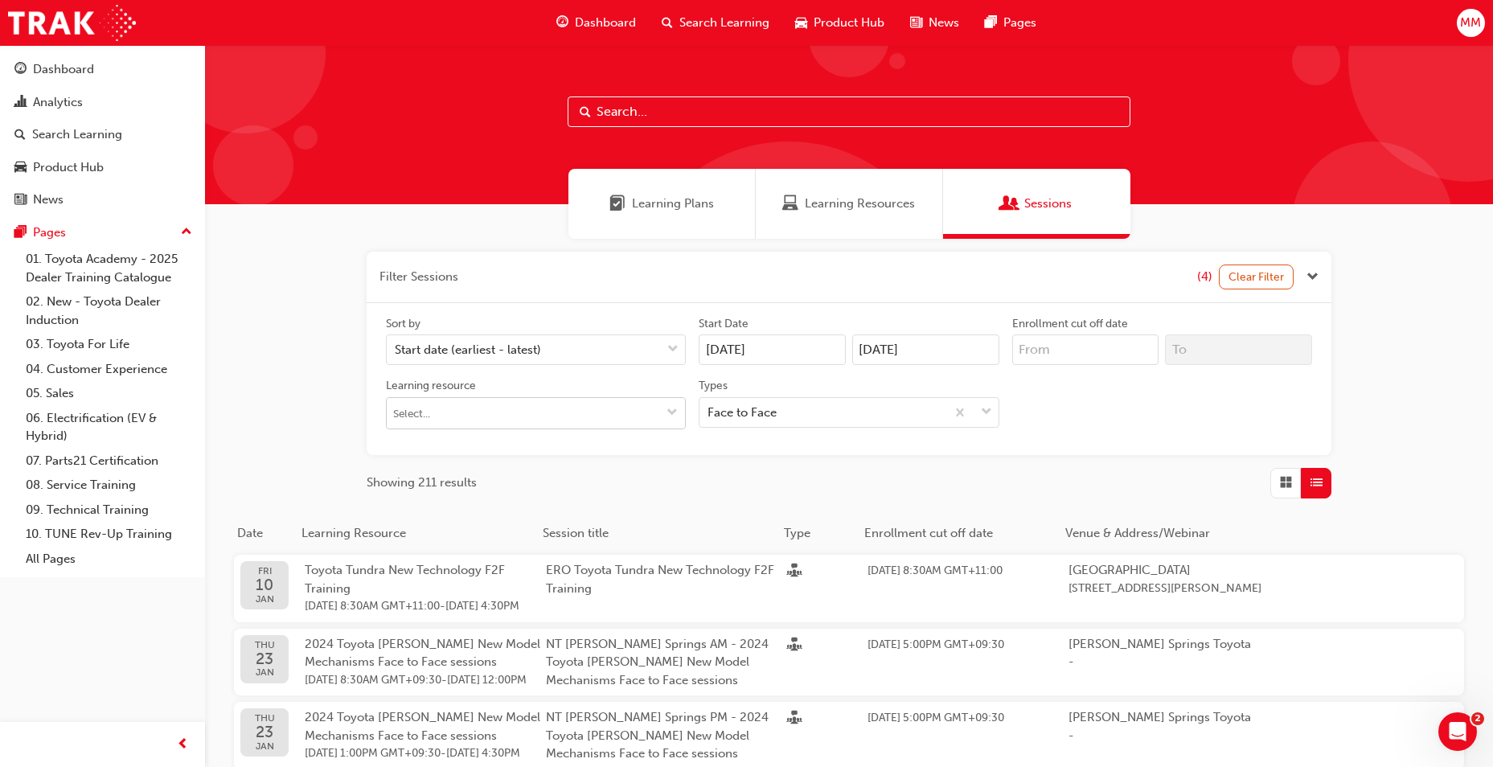
click at [456, 413] on input "Learning resource" at bounding box center [536, 413] width 298 height 31
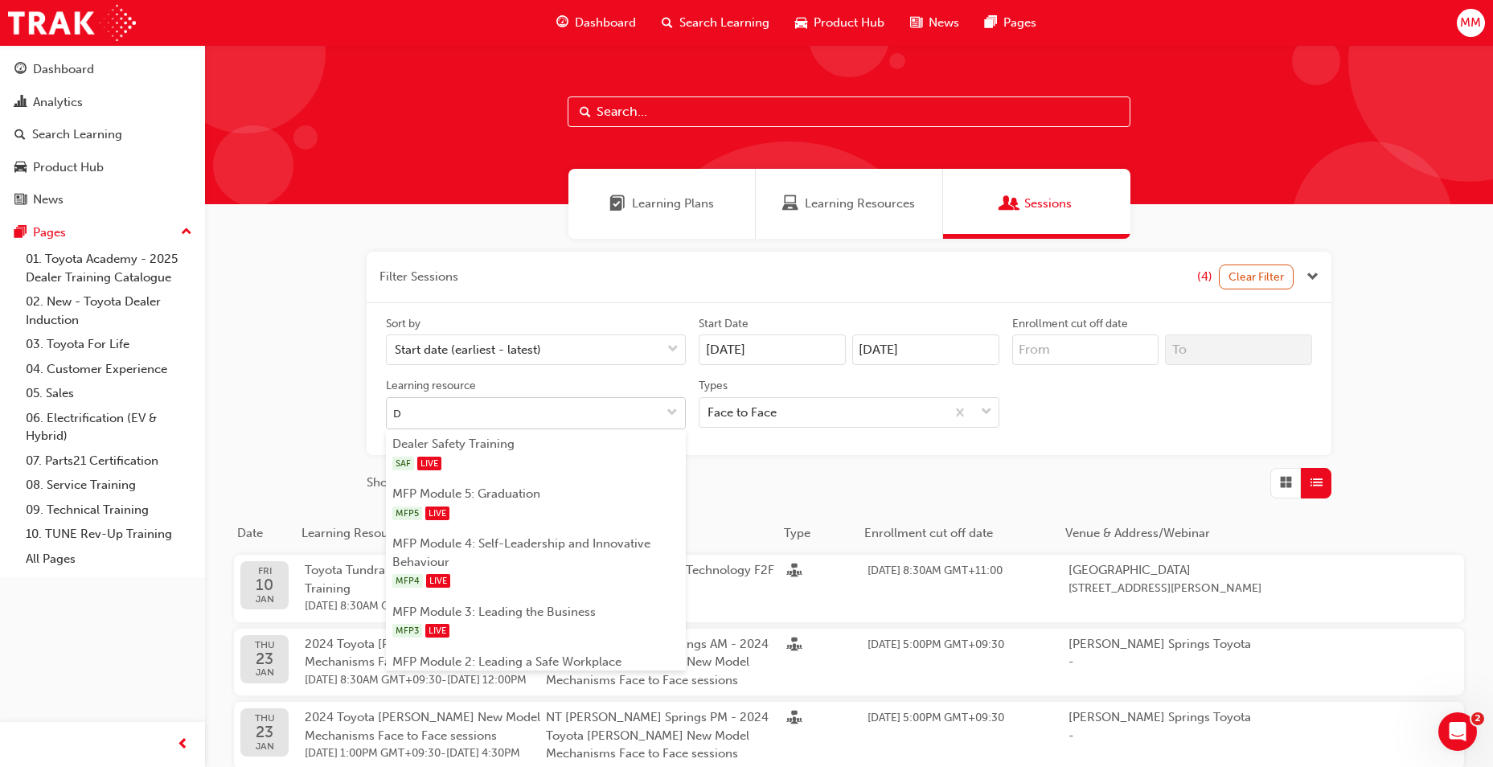
type input "DT"
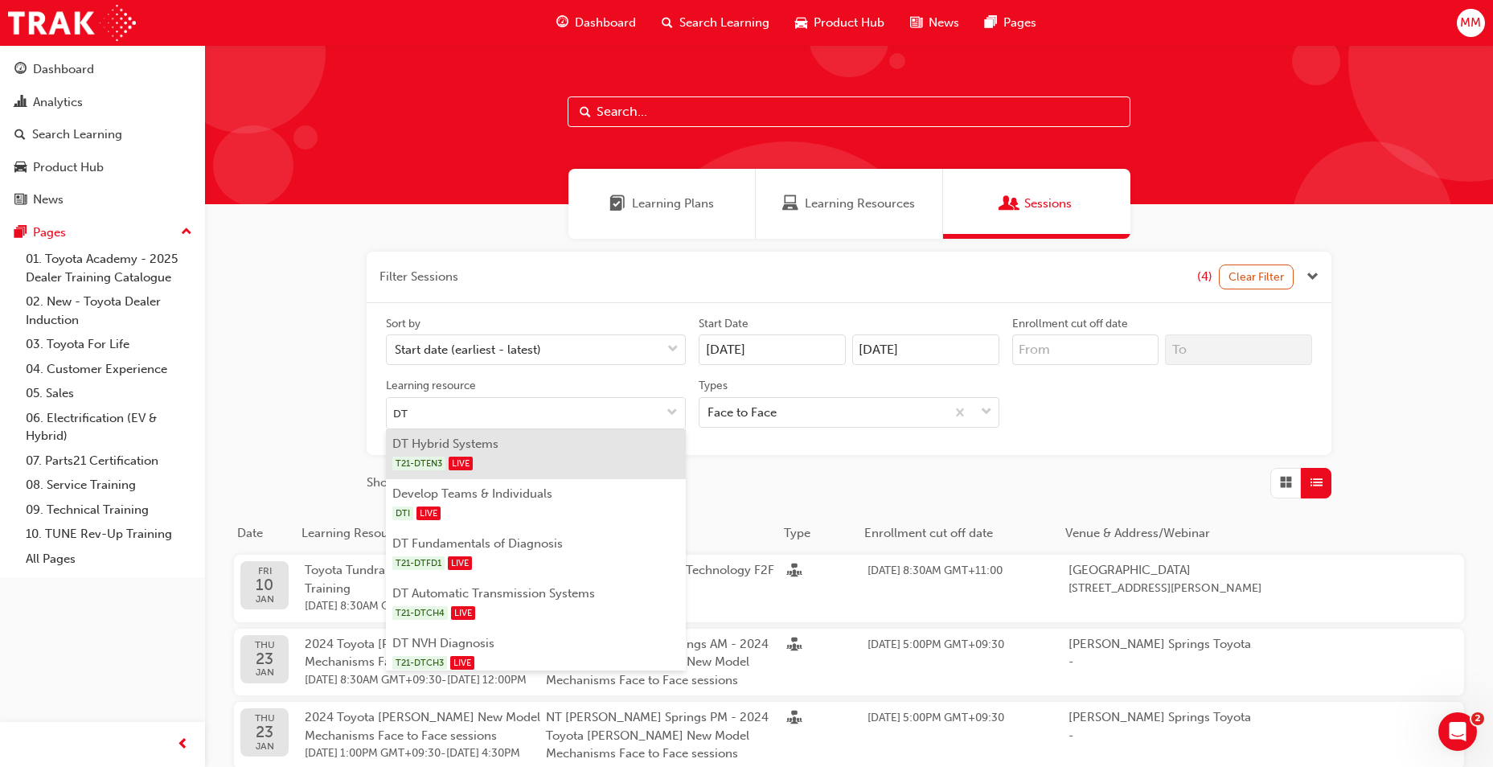
click at [433, 464] on span "T21-DTEN3" at bounding box center [418, 464] width 53 height 14
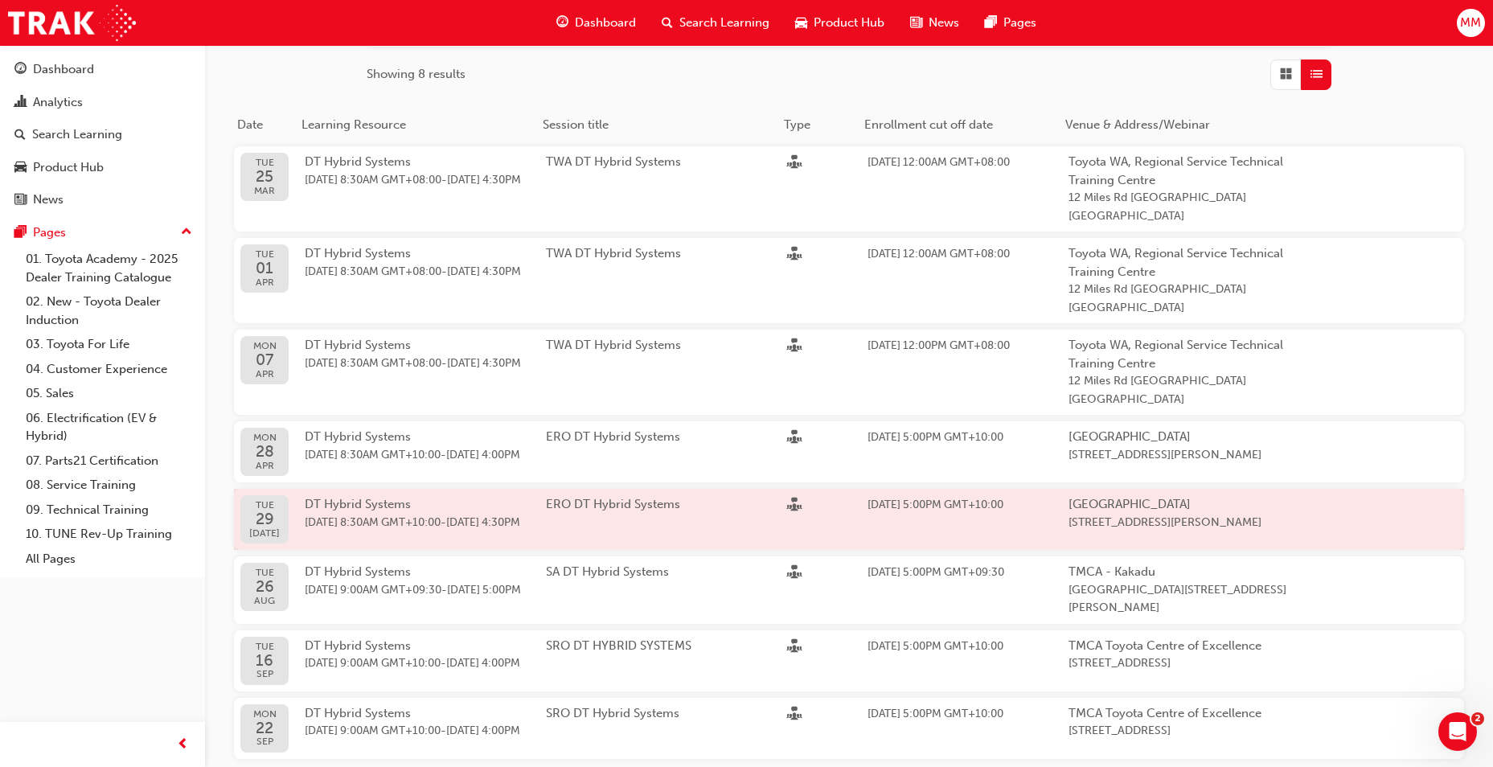
scroll to position [482, 0]
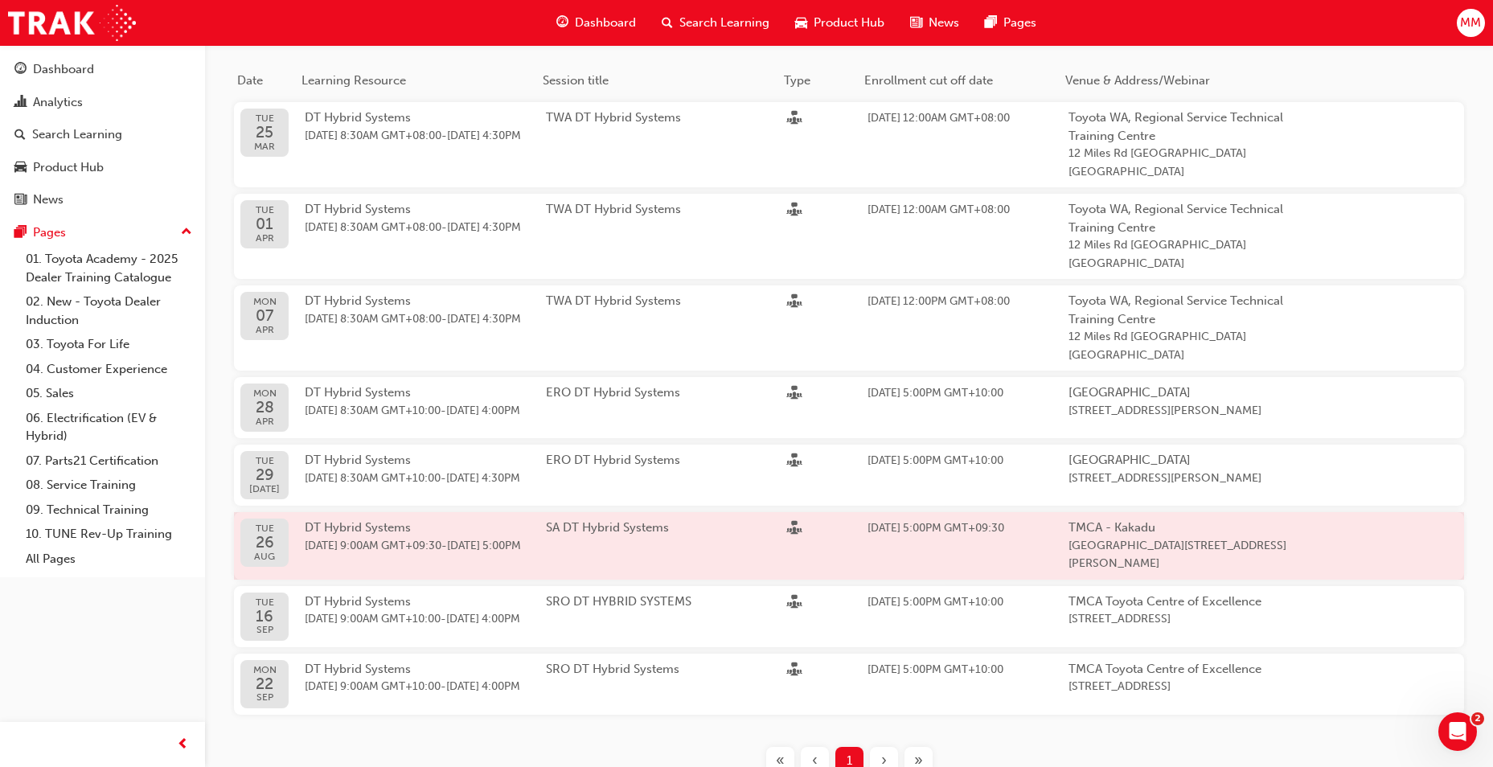
click at [326, 520] on span "DT Hybrid Systems" at bounding box center [358, 527] width 106 height 14
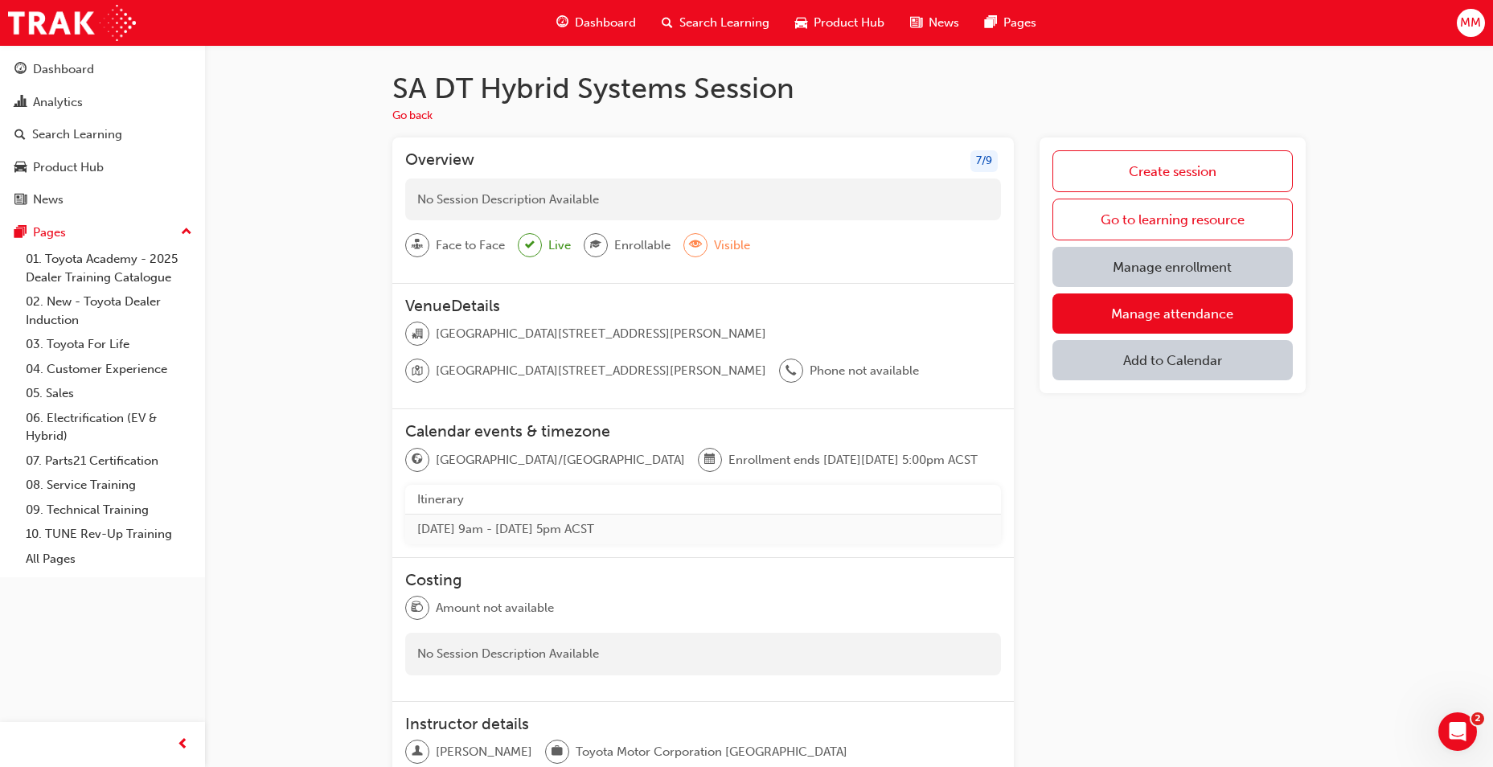
click at [1130, 277] on link "Manage enrollment" at bounding box center [1172, 267] width 240 height 40
click at [1183, 309] on link "Manage attendance" at bounding box center [1172, 313] width 240 height 40
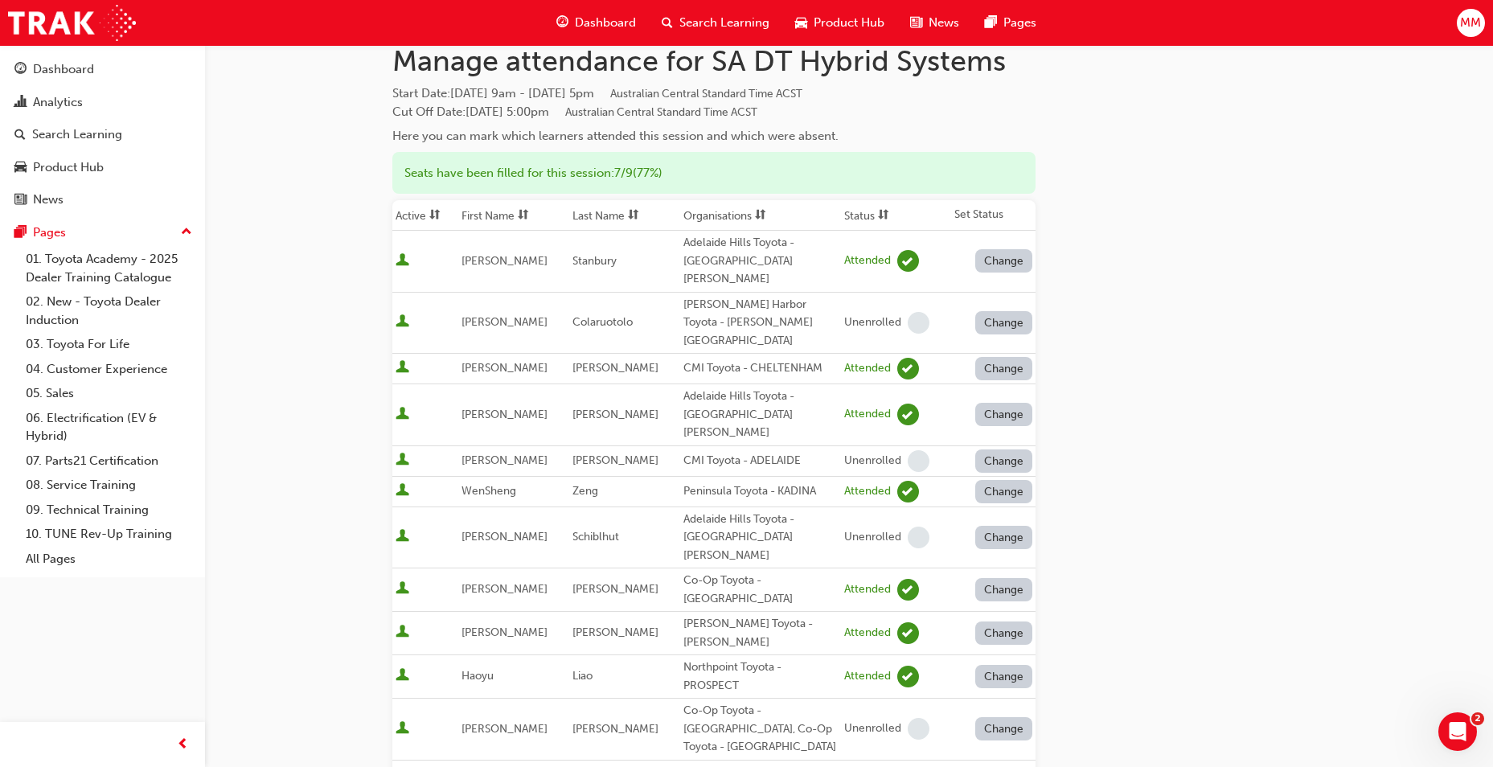
scroll to position [80, 0]
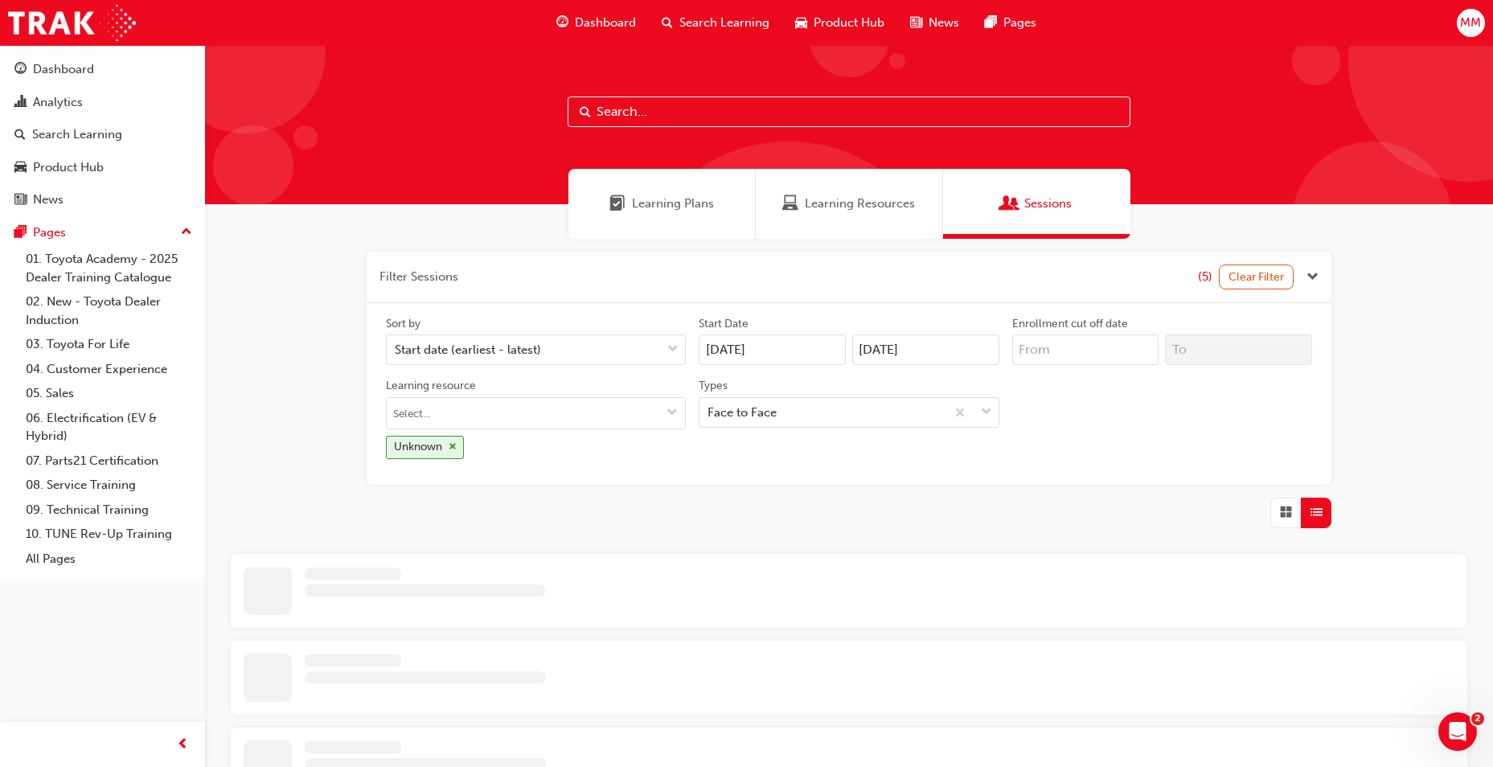
scroll to position [482, 0]
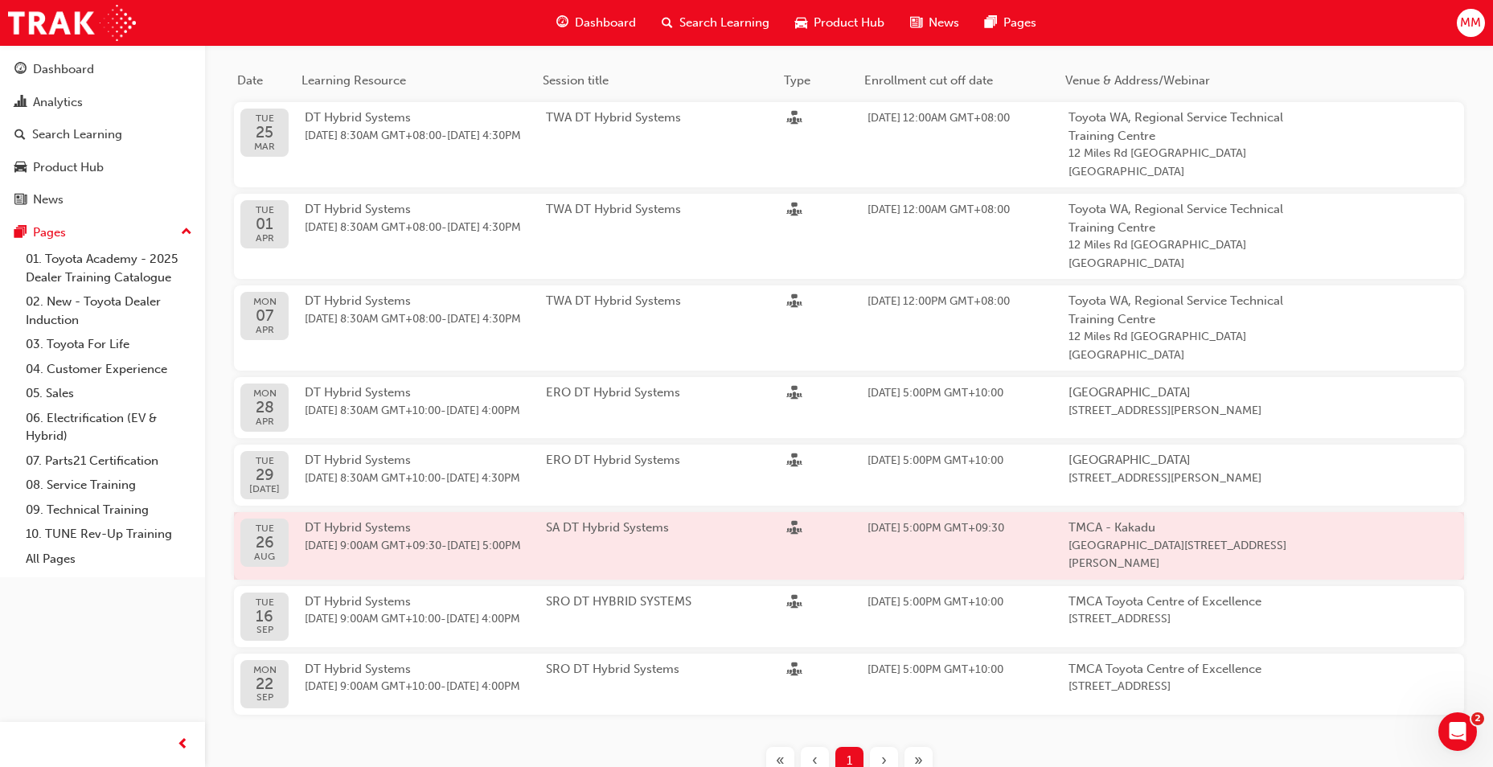
click at [657, 512] on div "[DATE] DT Hybrid Systems [DATE] 9:00AM GMT+09:30 - [DATE] 5:00PM SA DT Hybrid S…" at bounding box center [775, 546] width 1082 height 68
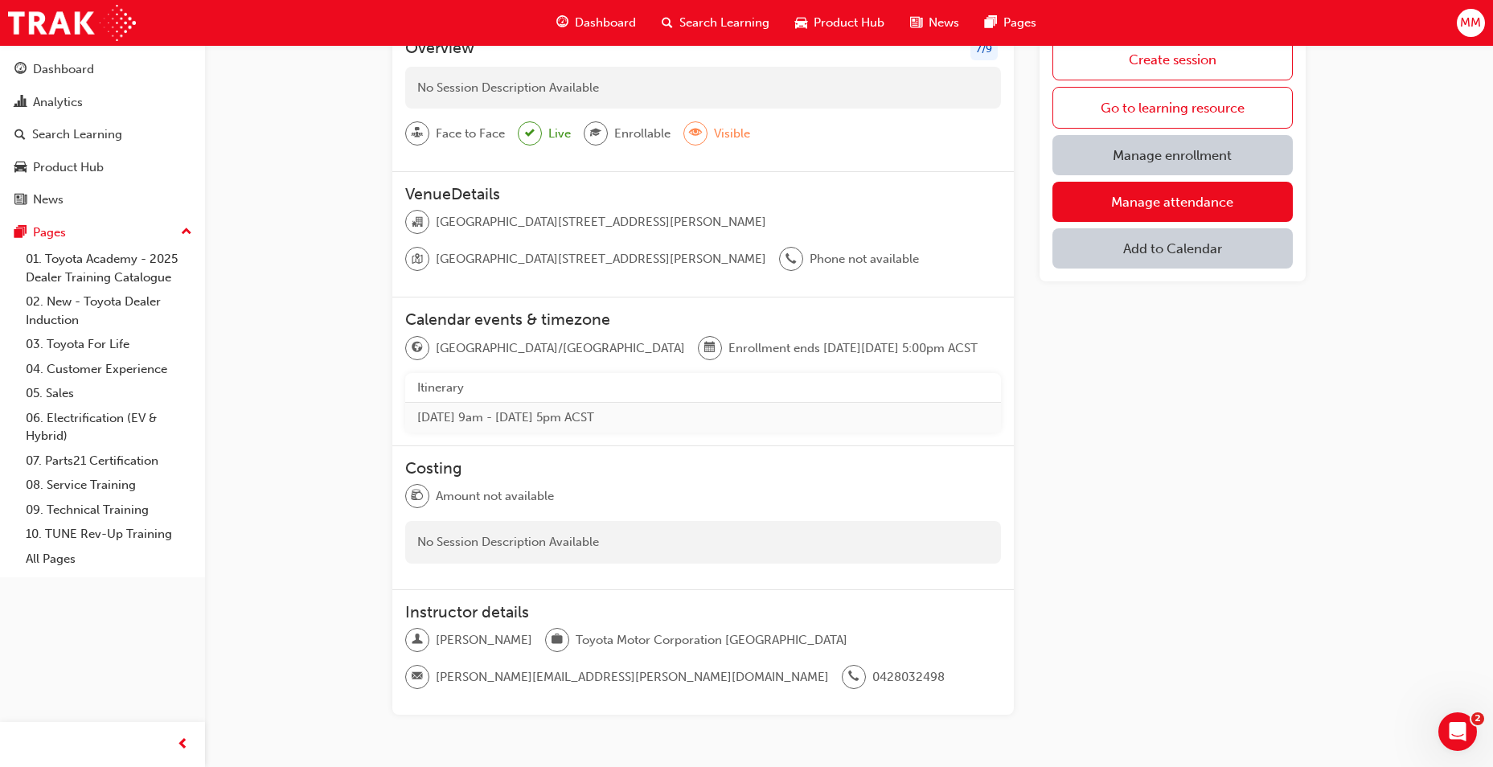
scroll to position [22, 0]
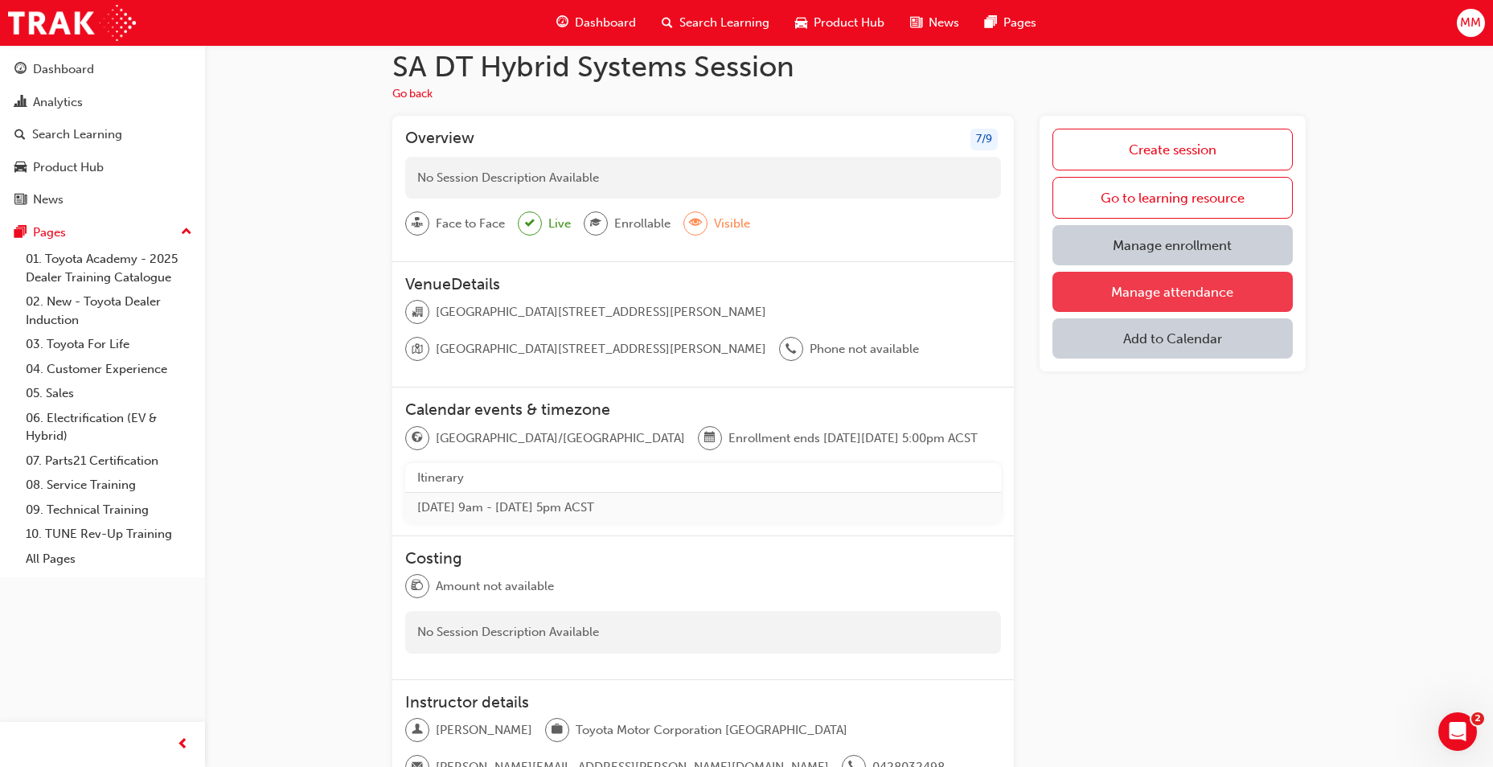
click at [1207, 295] on link "Manage attendance" at bounding box center [1172, 292] width 240 height 40
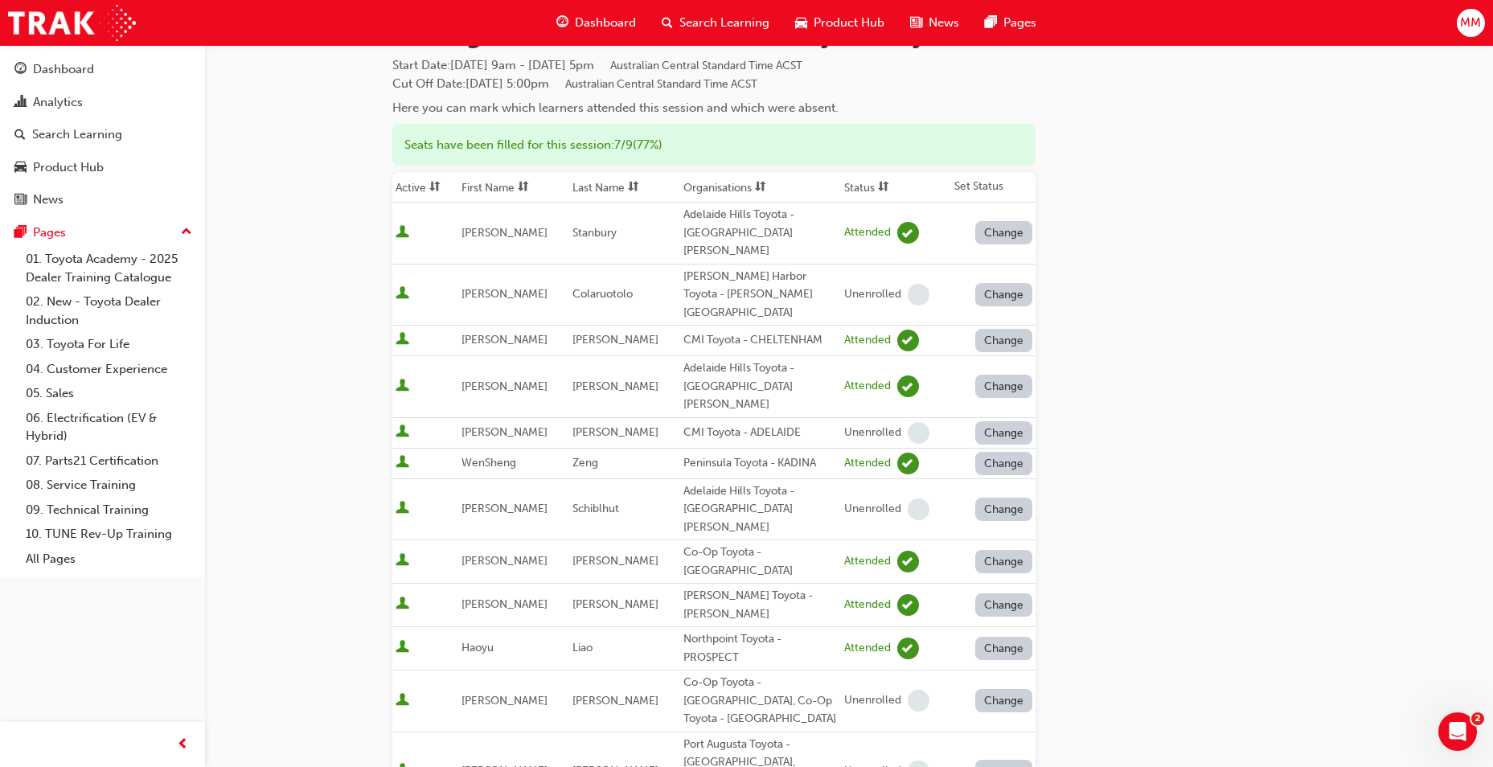
scroll to position [161, 0]
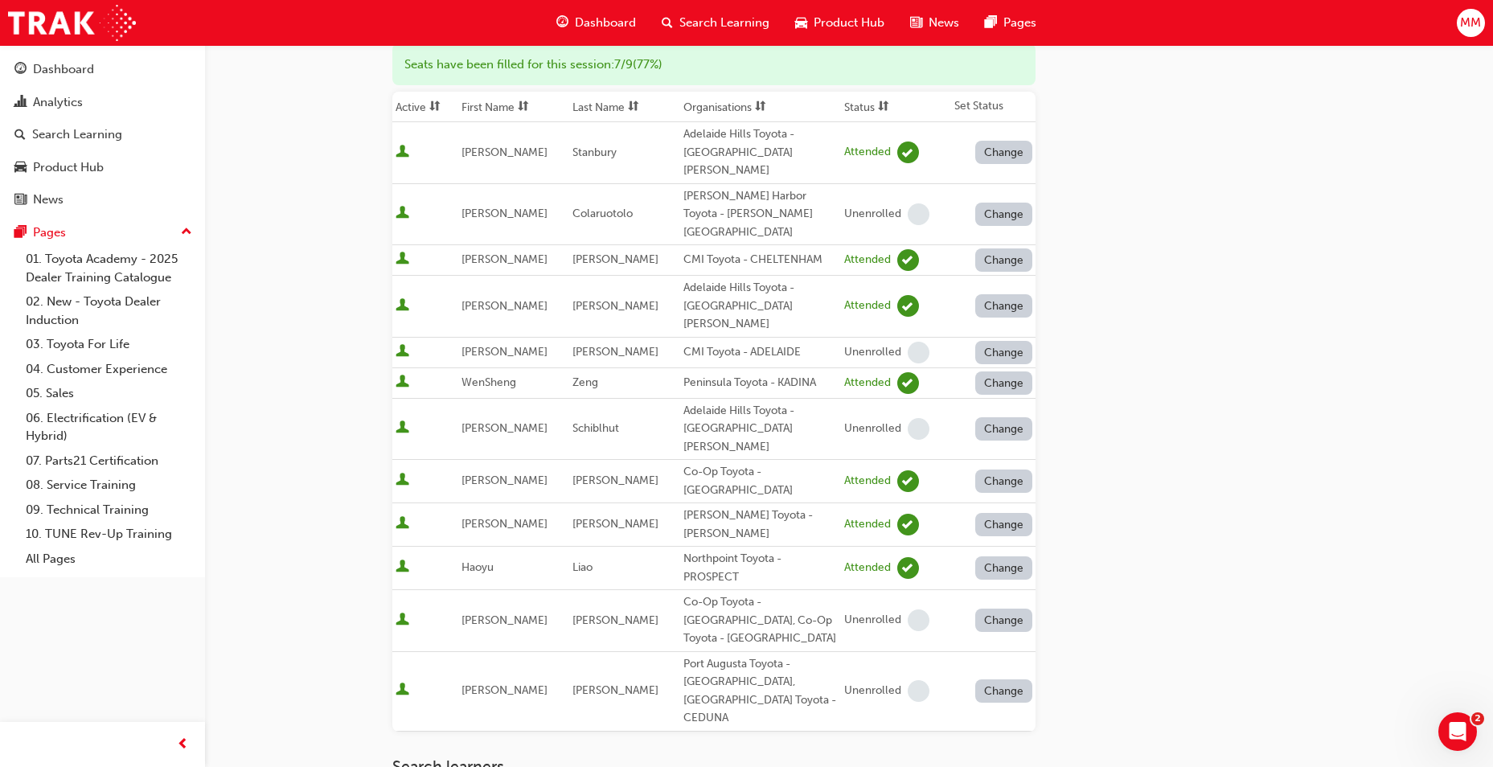
click at [987, 609] on button "Change" at bounding box center [1004, 620] width 58 height 23
click at [1006, 596] on div "Enrolled" at bounding box center [985, 595] width 47 height 18
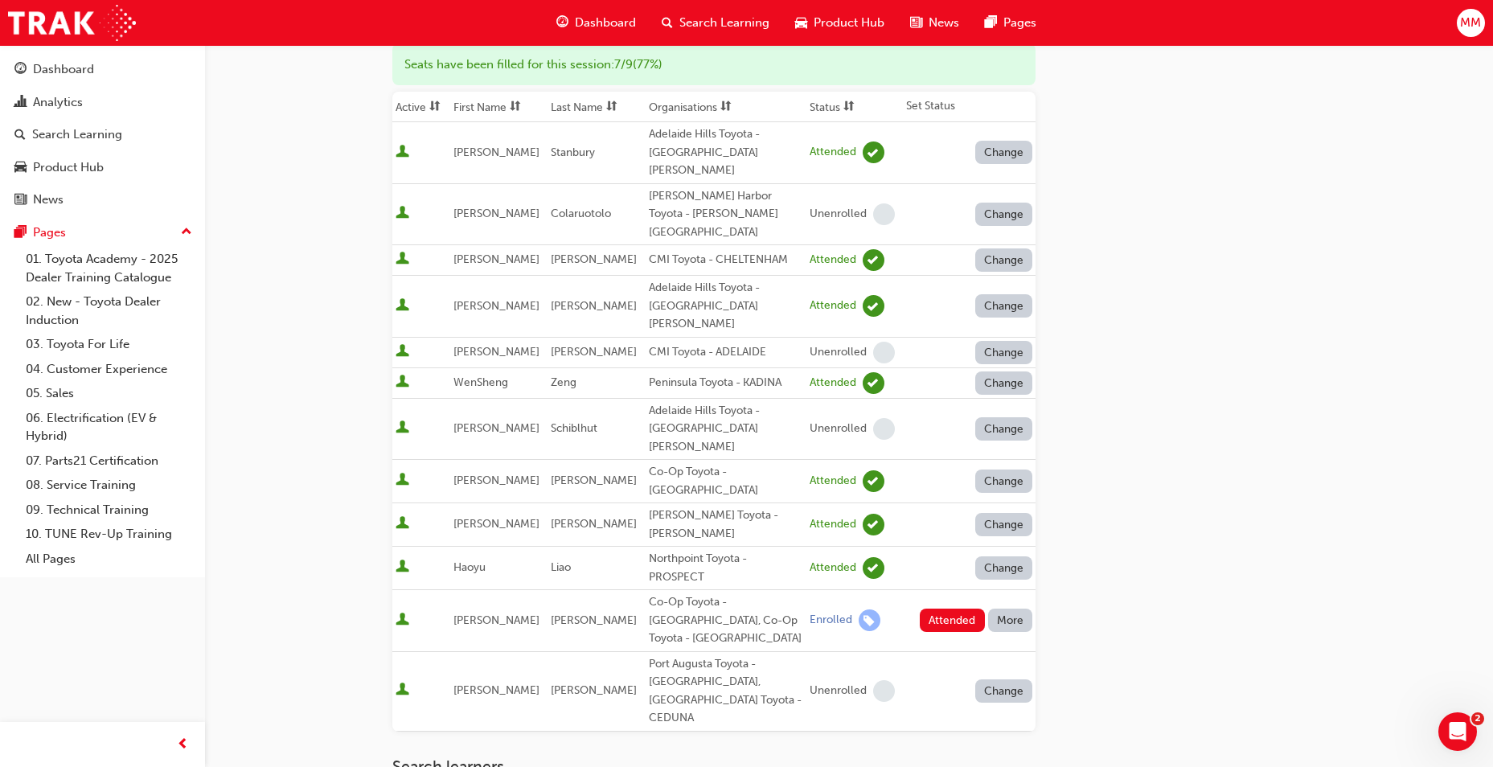
click at [1134, 518] on div "Go to session detail page Manage attendance for SA DT Hybrid Systems Start Date…" at bounding box center [848, 472] width 913 height 1177
click at [1004, 609] on button "More" at bounding box center [1010, 620] width 45 height 23
click at [1018, 625] on div "Unenrolled" at bounding box center [999, 626] width 62 height 18
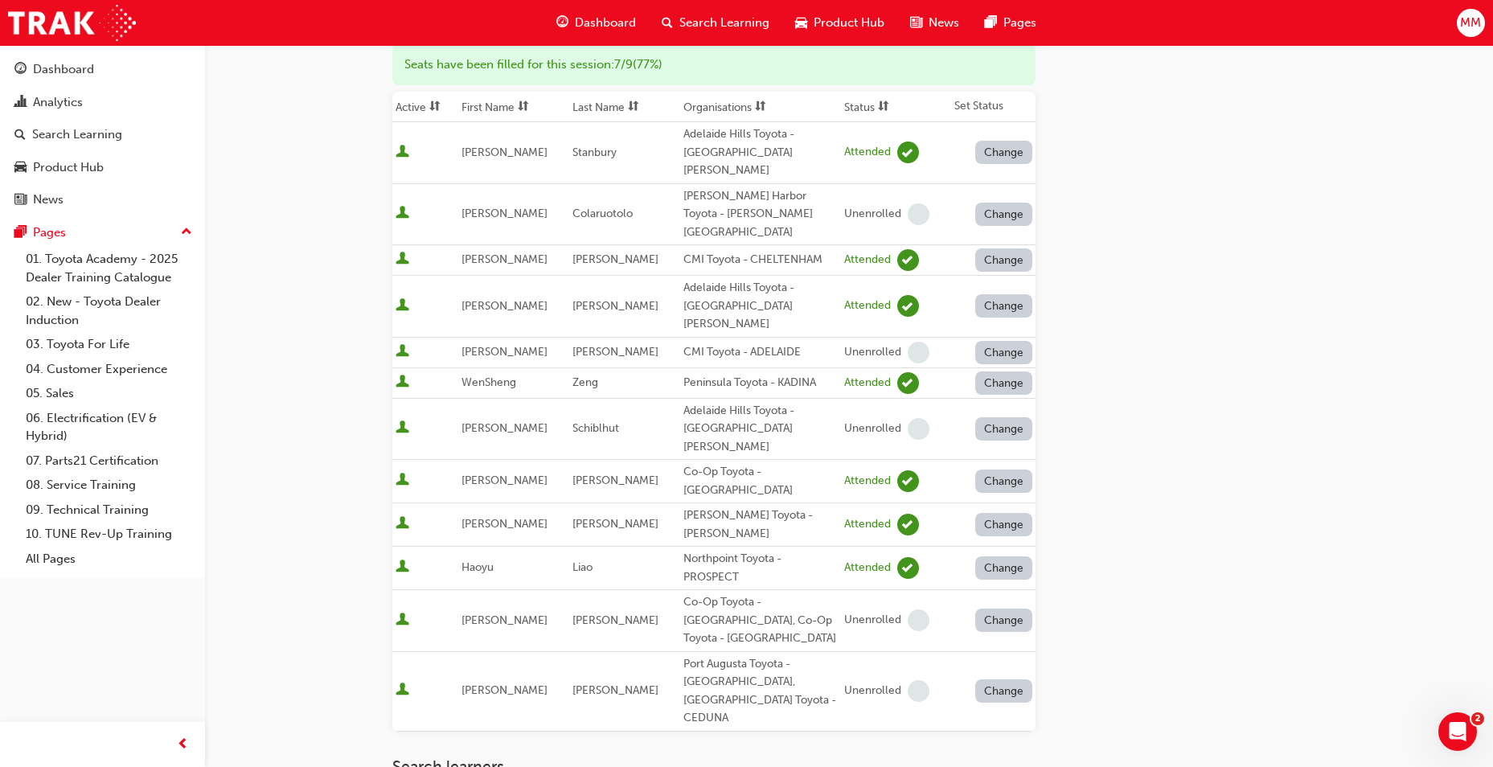
click at [1174, 572] on div "Go to session detail page Manage attendance for SA DT Hybrid Systems Start Date…" at bounding box center [848, 439] width 913 height 1110
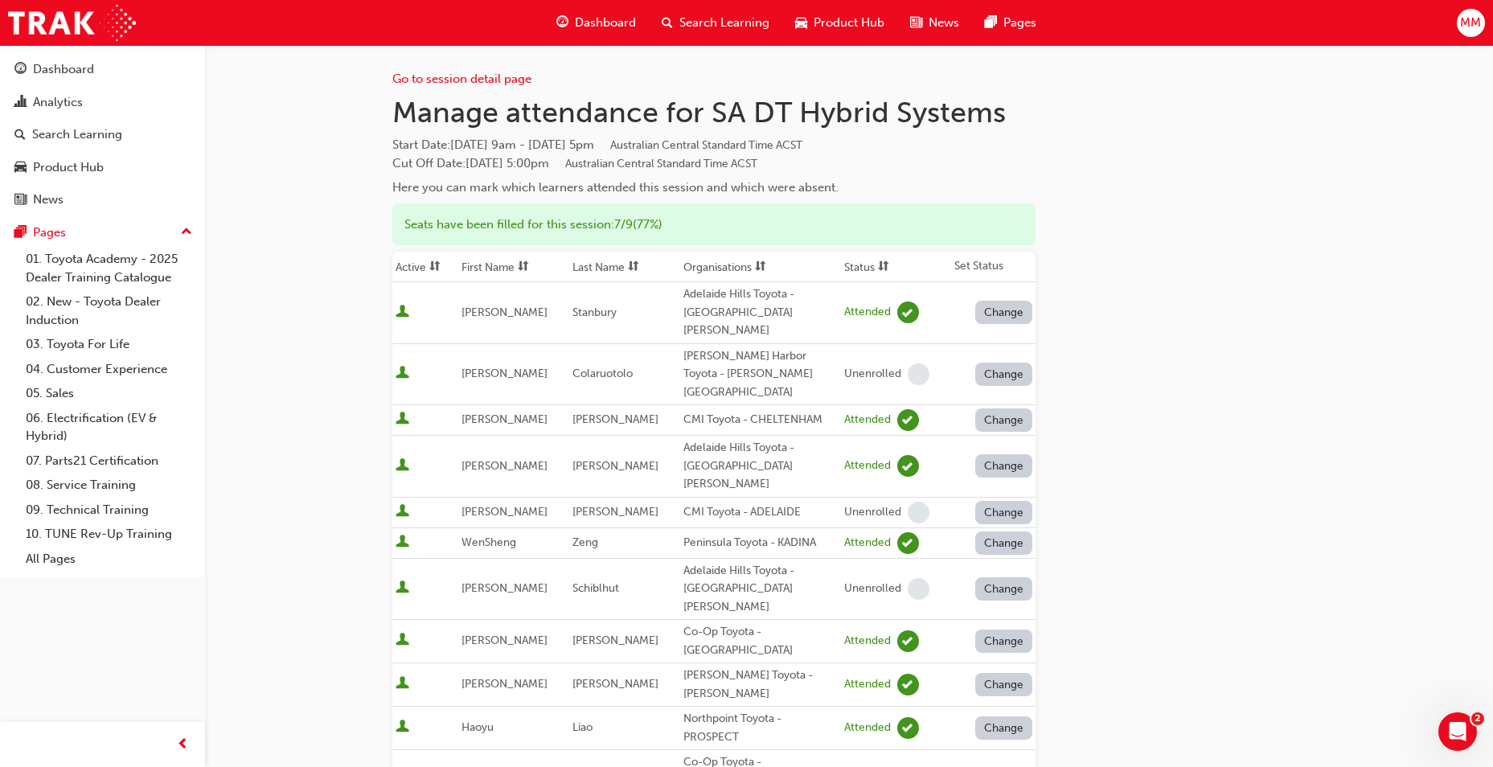
scroll to position [0, 0]
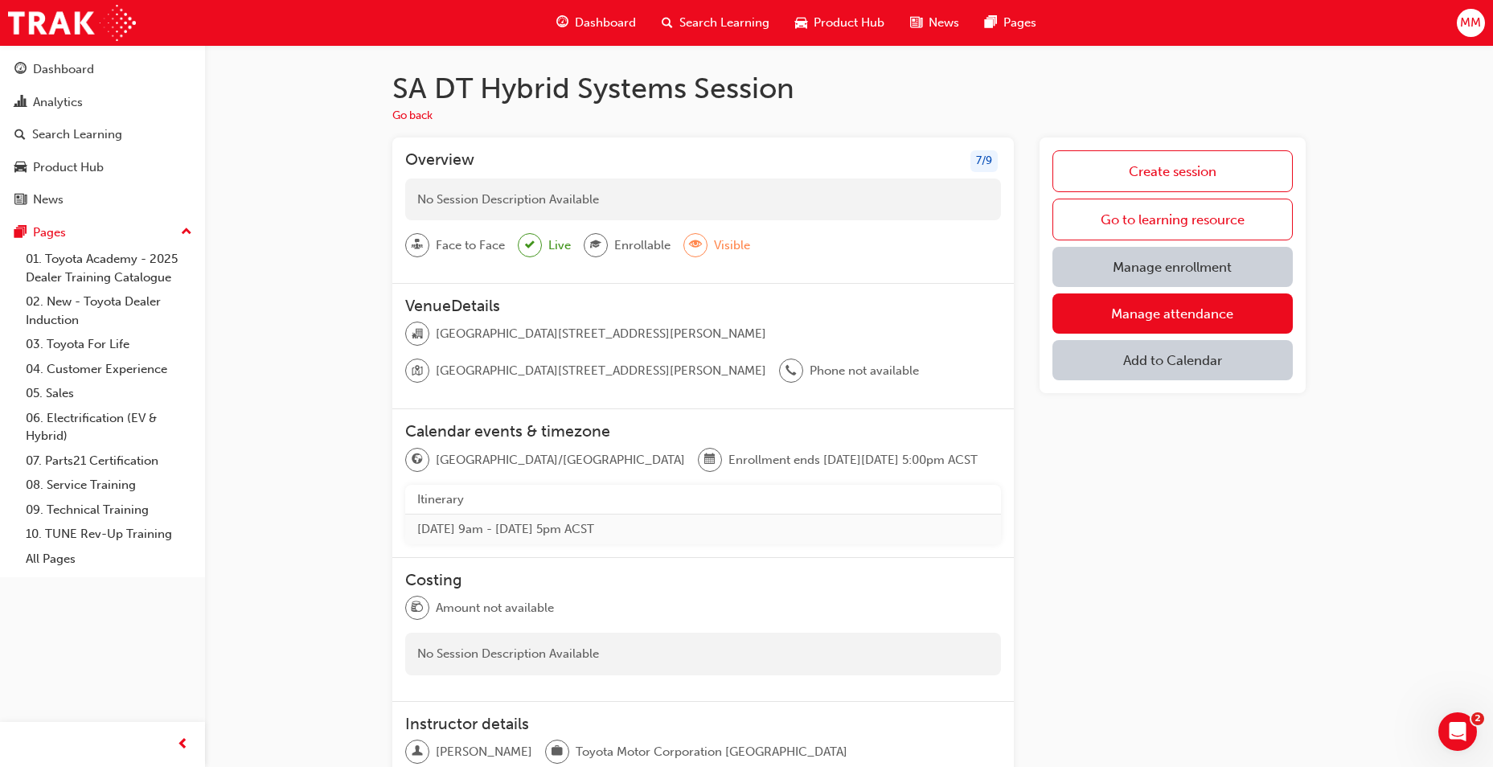
scroll to position [22, 0]
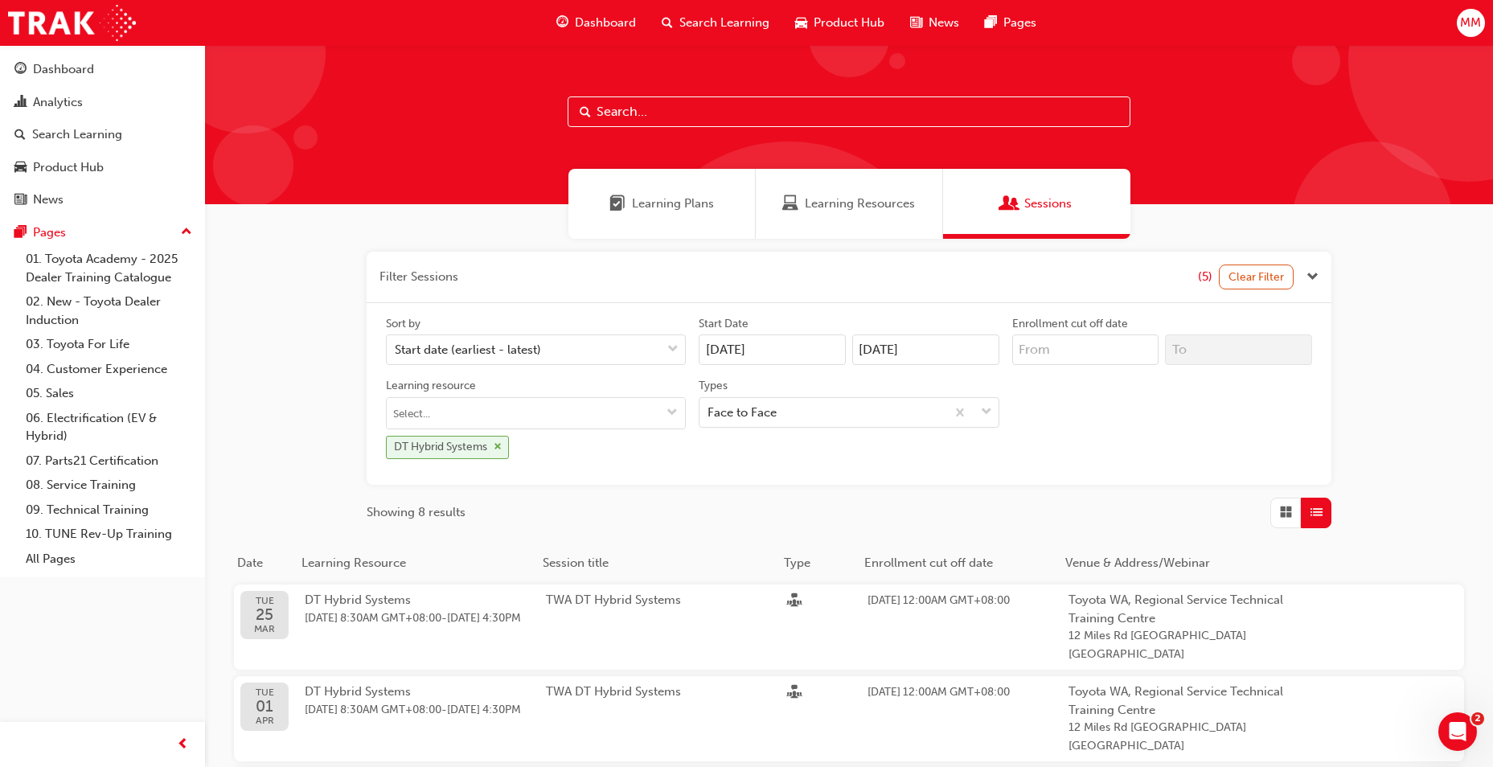
click at [503, 446] on div "DT Hybrid Systems" at bounding box center [447, 447] width 123 height 23
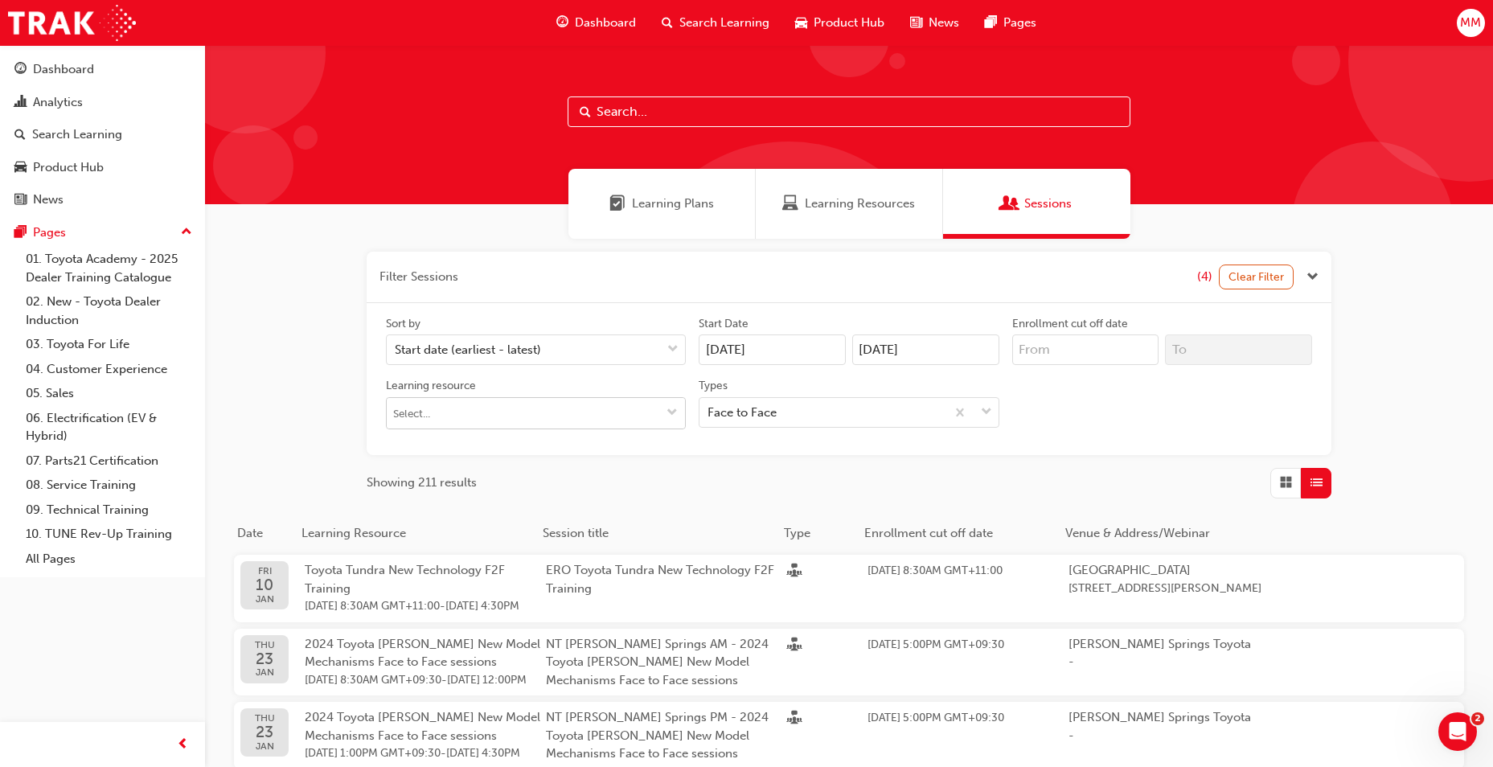
click at [499, 423] on input "Learning resource" at bounding box center [536, 413] width 298 height 31
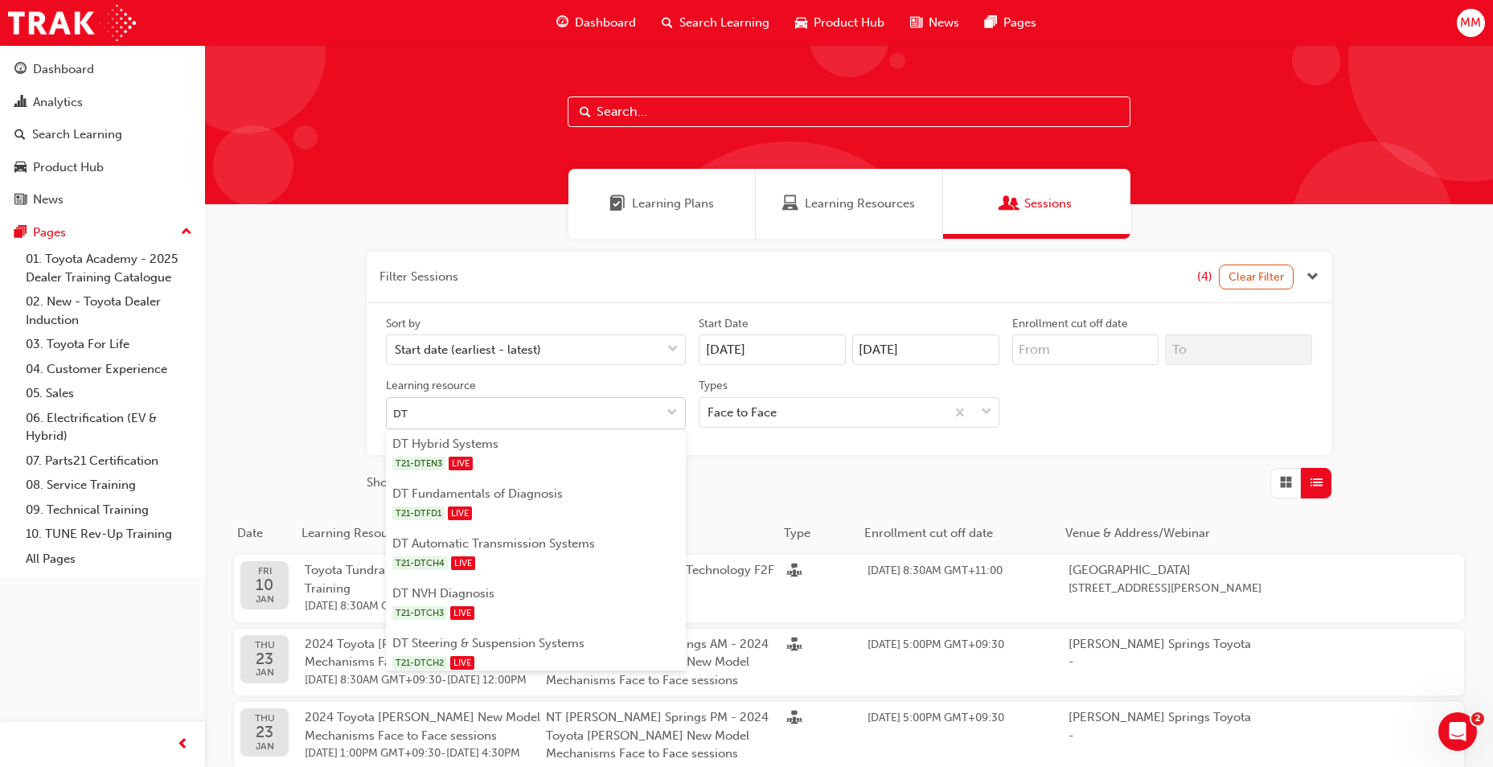
type input "DT P"
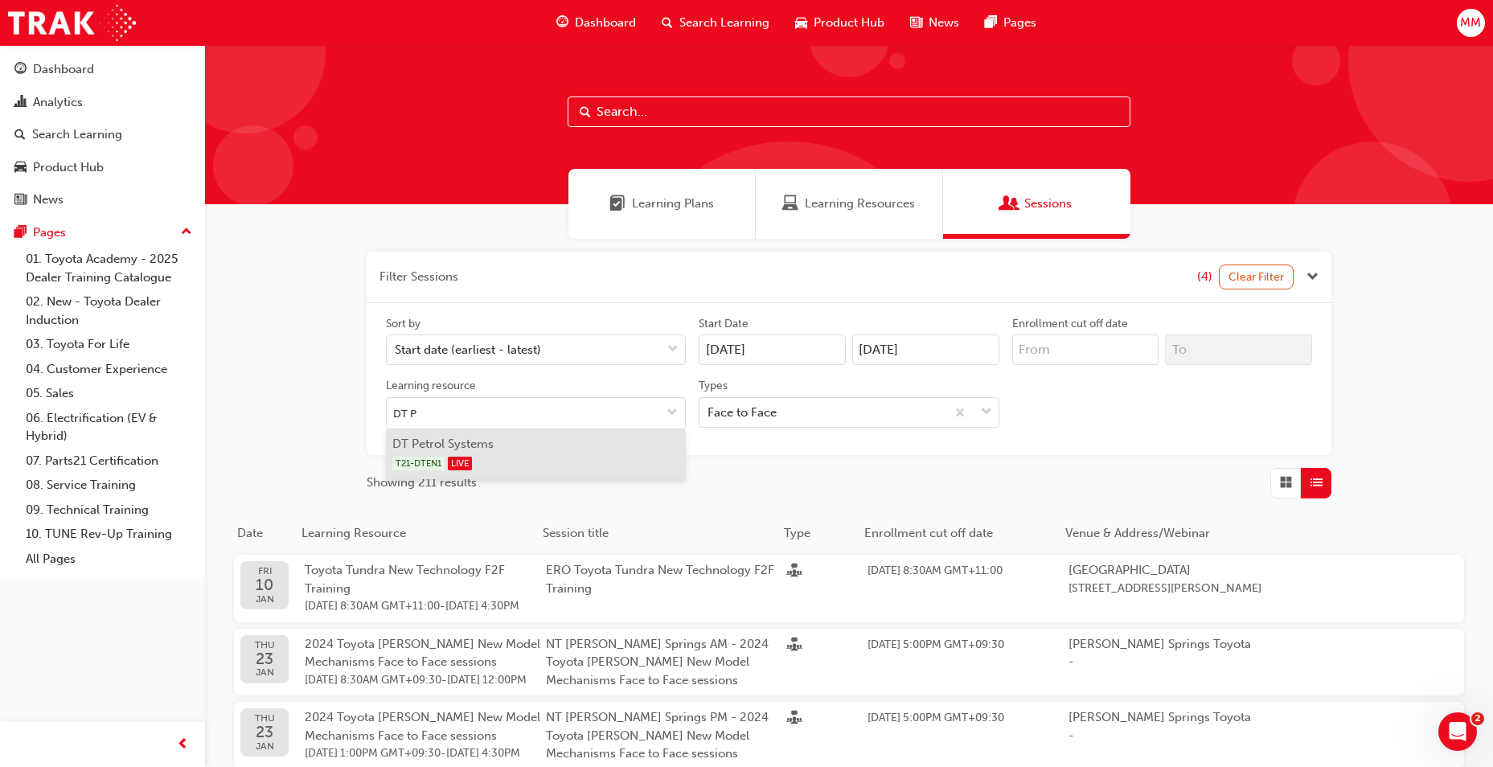
click at [437, 455] on div "T21-DTEN1 LIVE" at bounding box center [536, 463] width 288 height 20
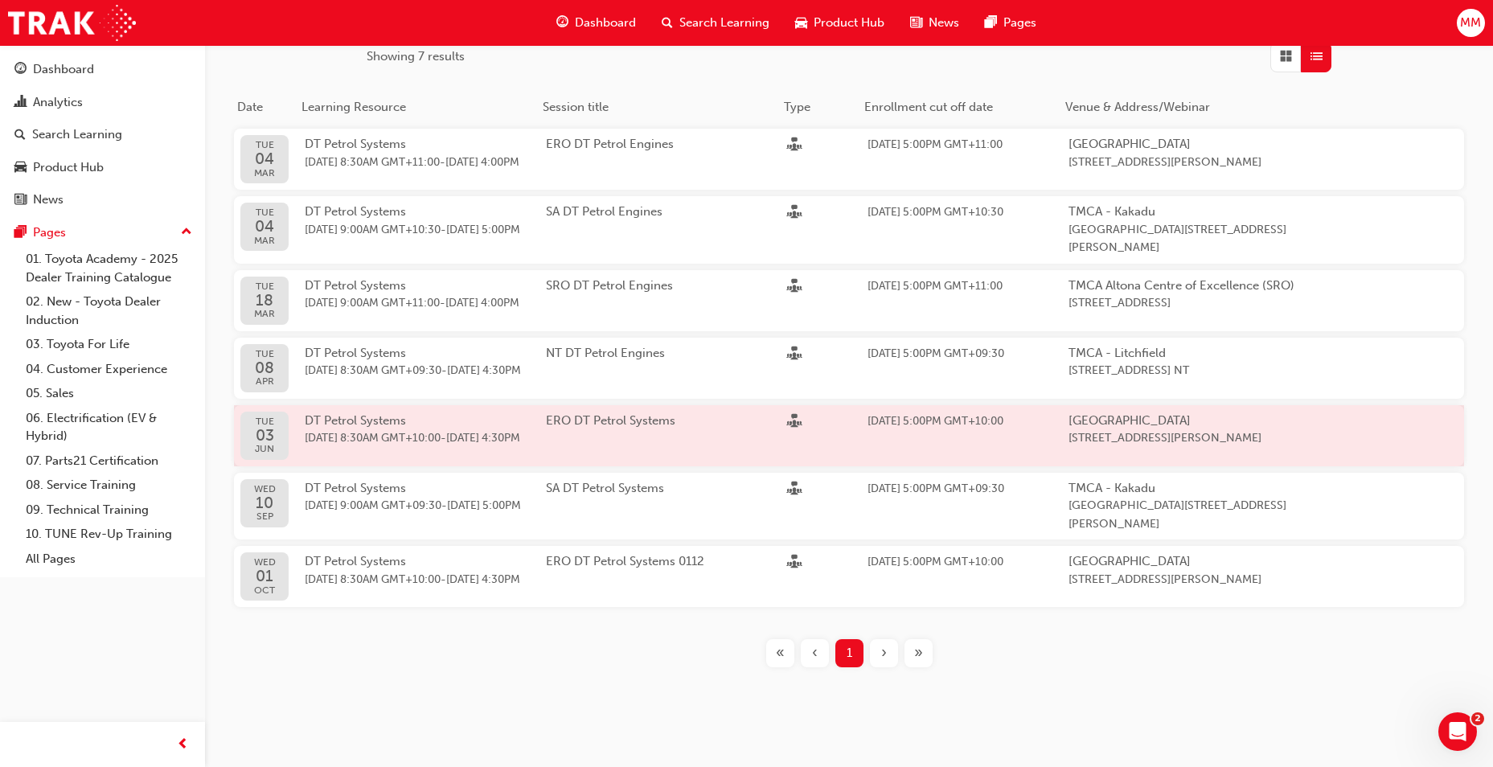
scroll to position [482, 0]
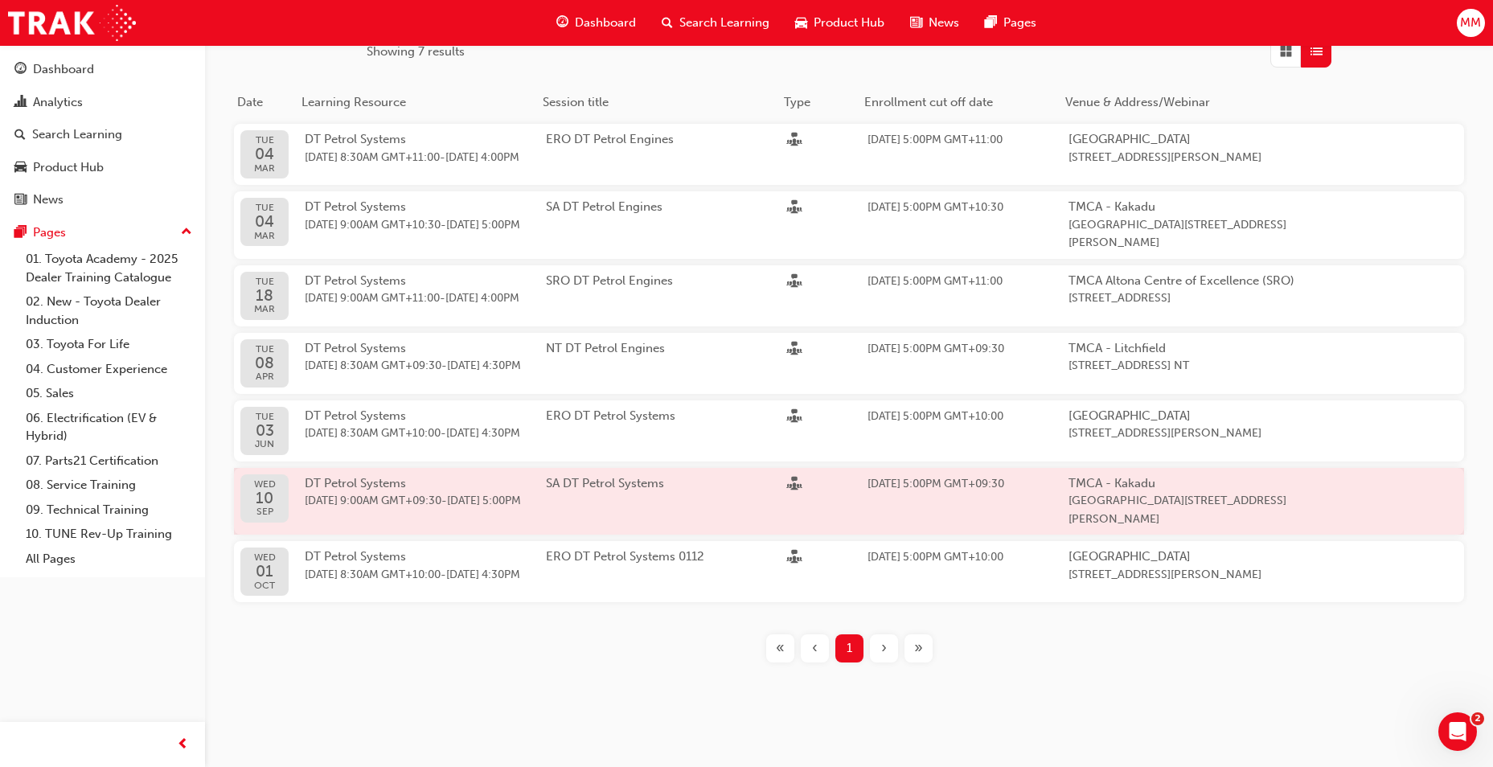
click at [377, 507] on span "[DATE] 9:00AM GMT+09:30" at bounding box center [373, 501] width 137 height 14
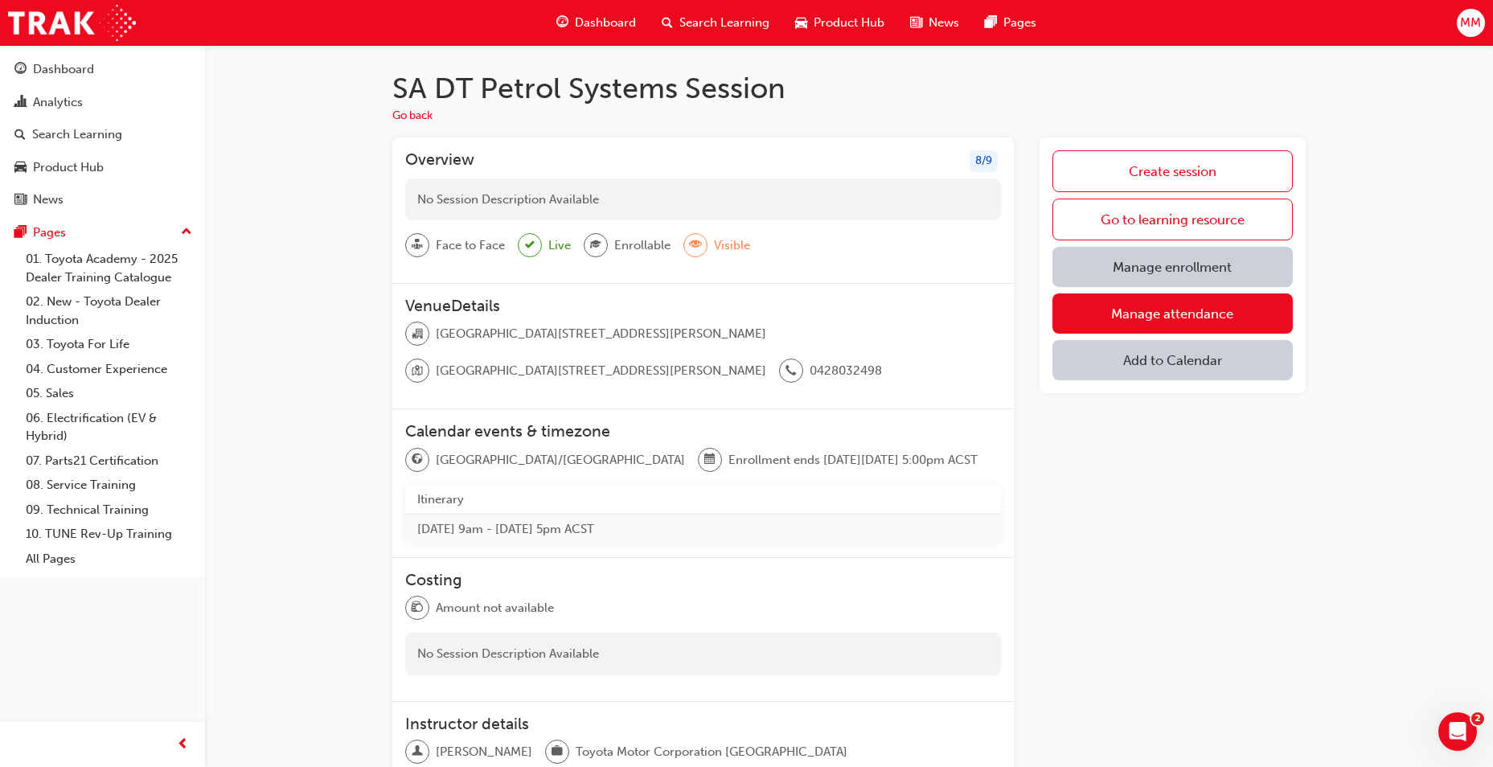
click at [1165, 268] on link "Manage enrollment" at bounding box center [1172, 267] width 240 height 40
click at [1270, 317] on link "Manage attendance" at bounding box center [1172, 313] width 240 height 40
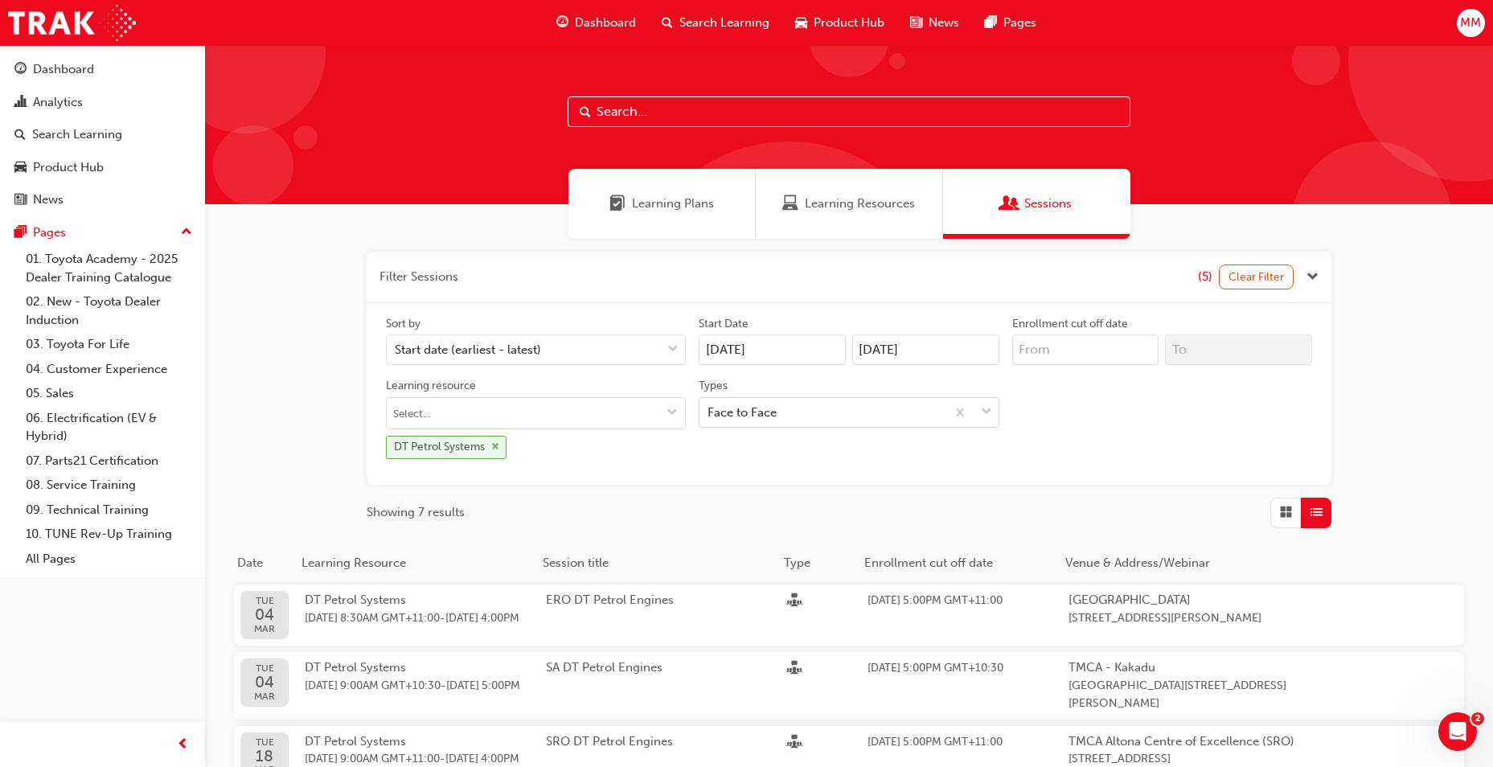
click at [495, 453] on div "DT Petrol Systems" at bounding box center [446, 447] width 121 height 23
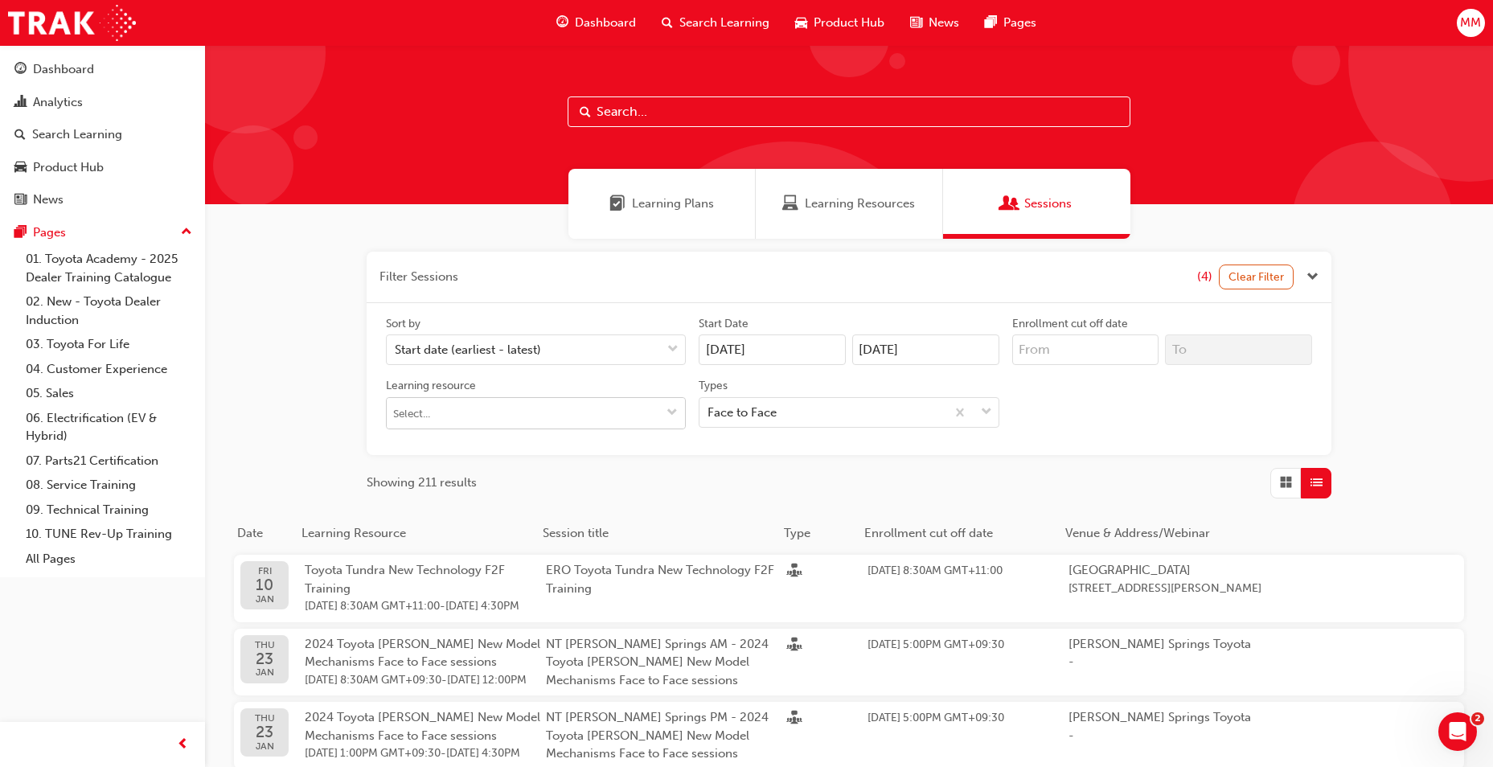
click at [453, 420] on input "Learning resource" at bounding box center [536, 413] width 298 height 31
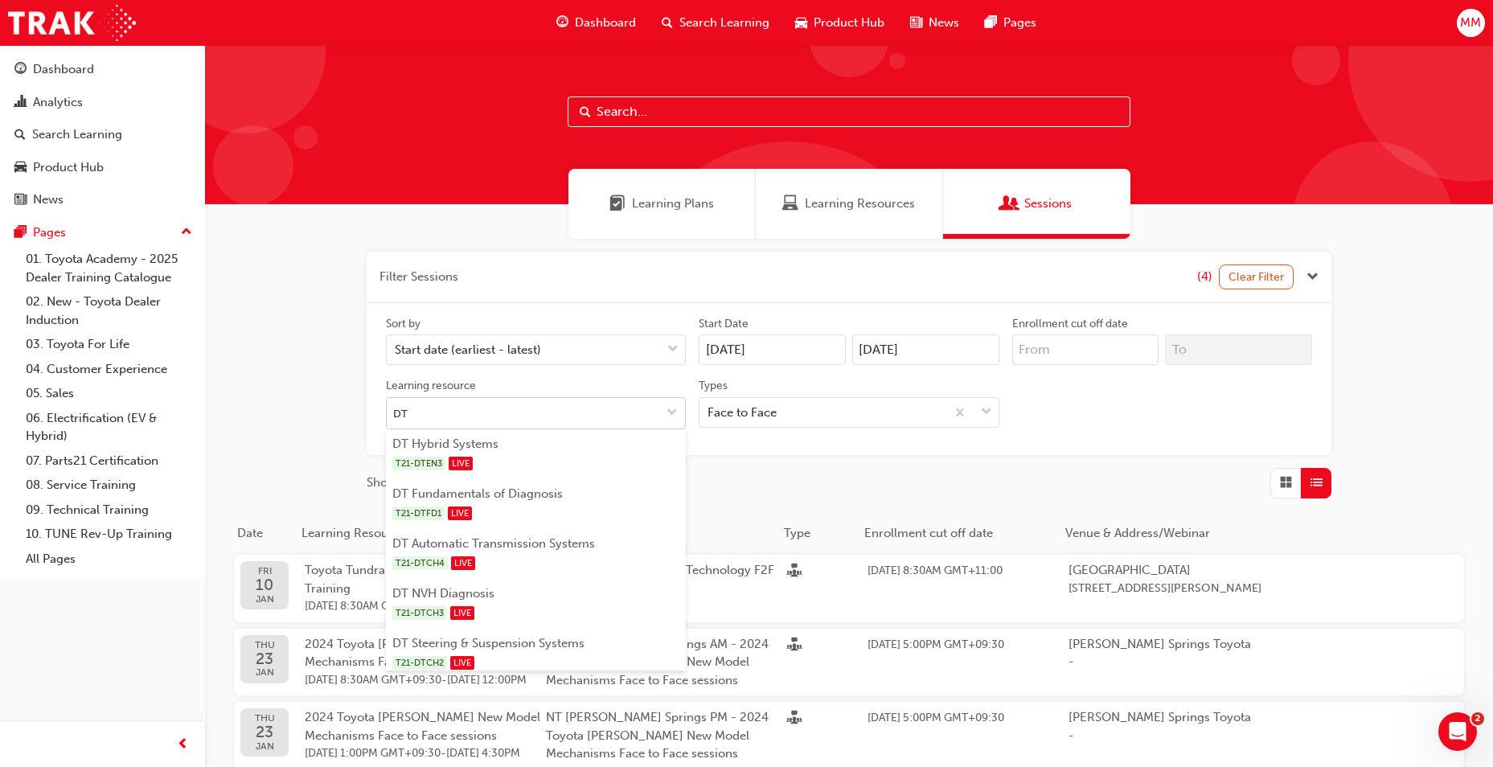
type input "DT D"
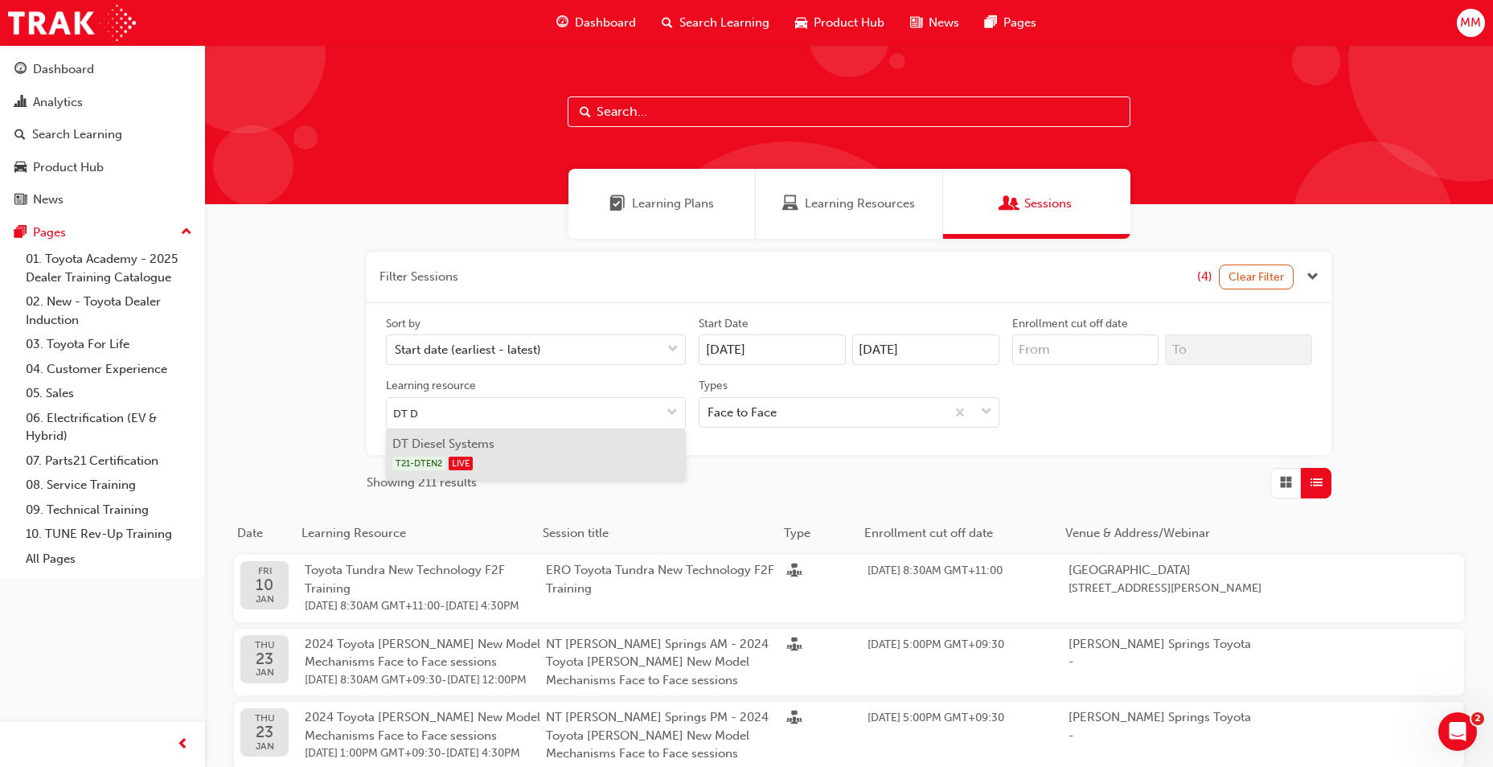
click at [454, 444] on li "DT Diesel Systems T21-DTEN2 LIVE" at bounding box center [536, 454] width 300 height 50
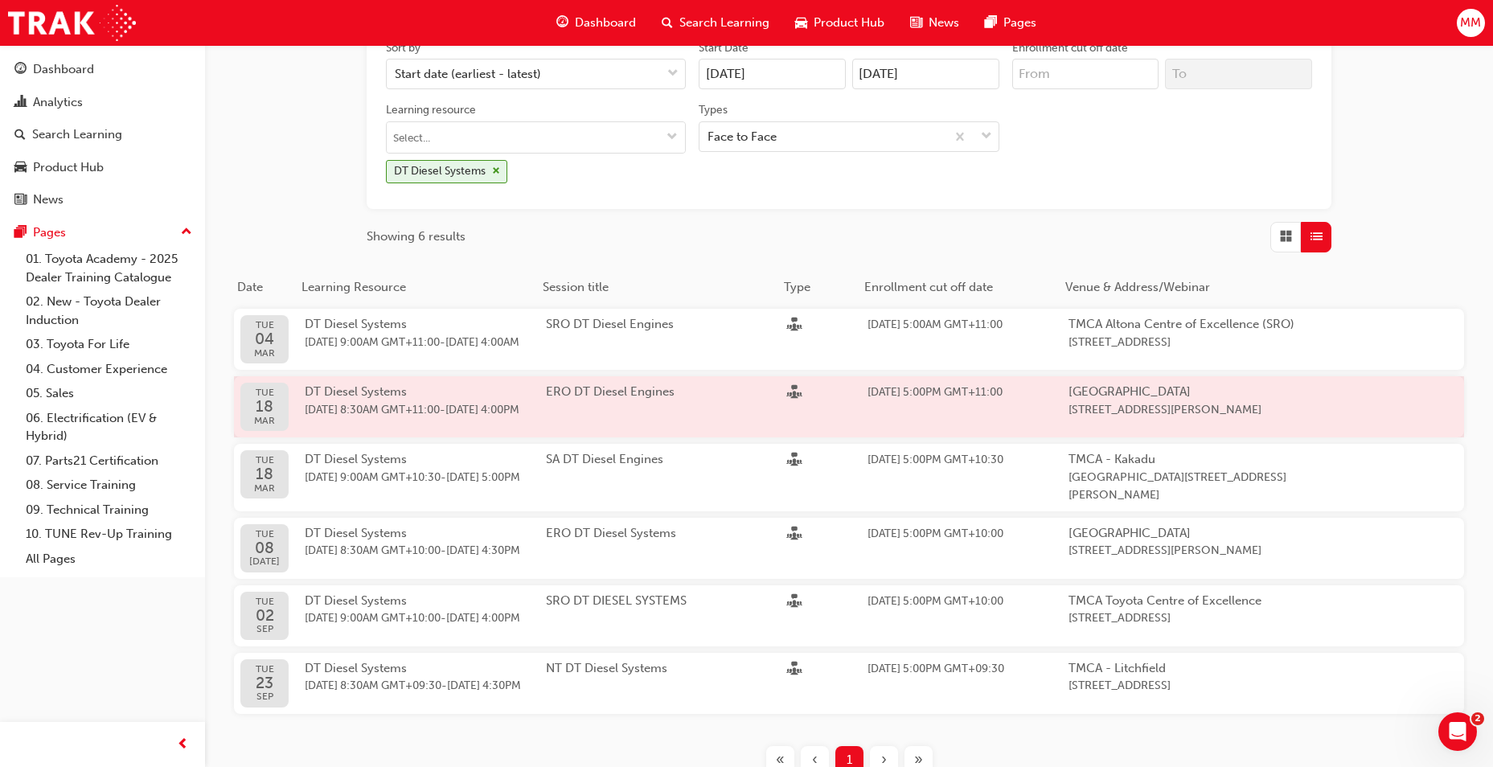
scroll to position [322, 0]
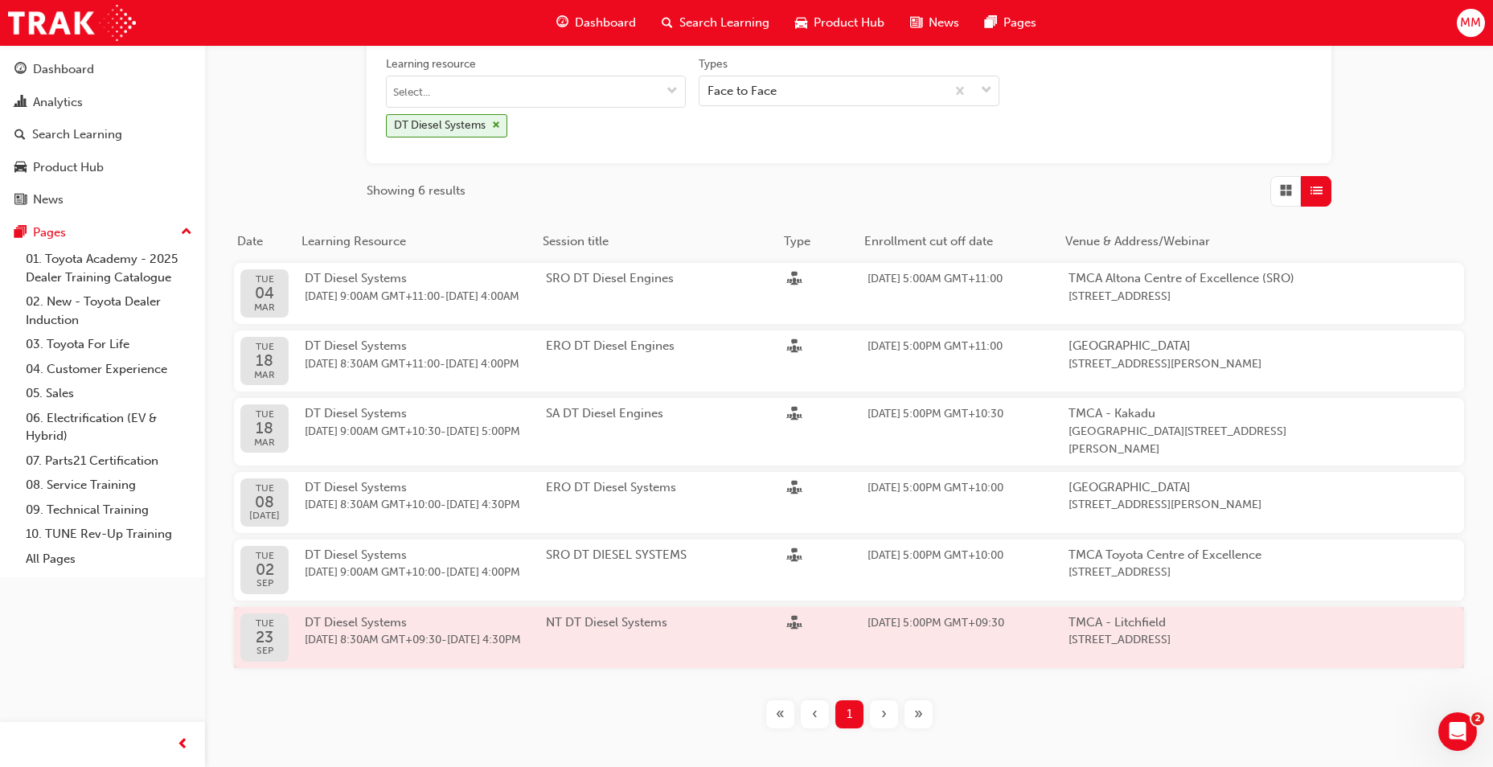
click at [584, 635] on div "[DATE] DT Diesel Systems [DATE] 8:30AM GMT+09:30 - [DATE] 4:30PM NT DT Diesel S…" at bounding box center [775, 637] width 1082 height 61
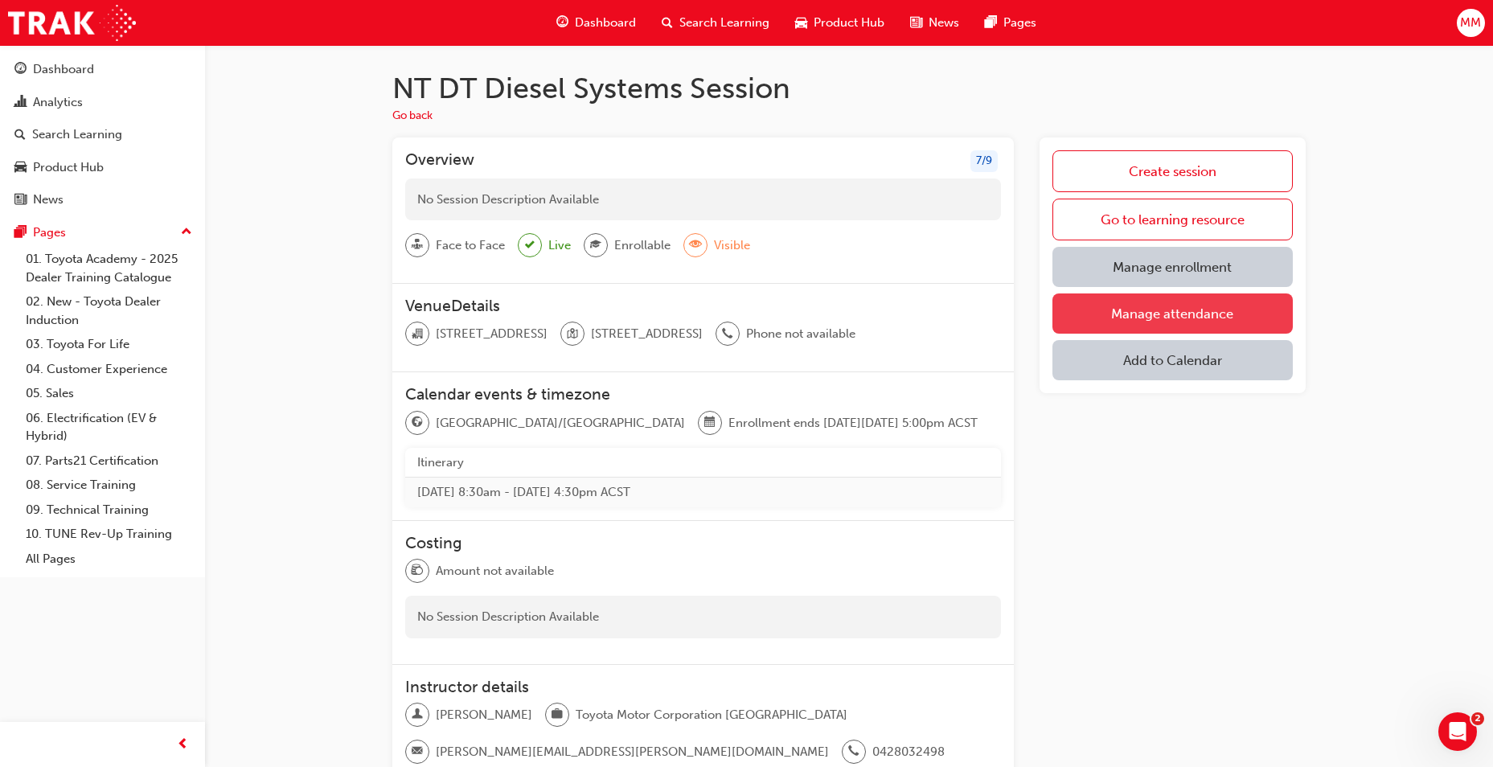
click at [1169, 309] on link "Manage attendance" at bounding box center [1172, 313] width 240 height 40
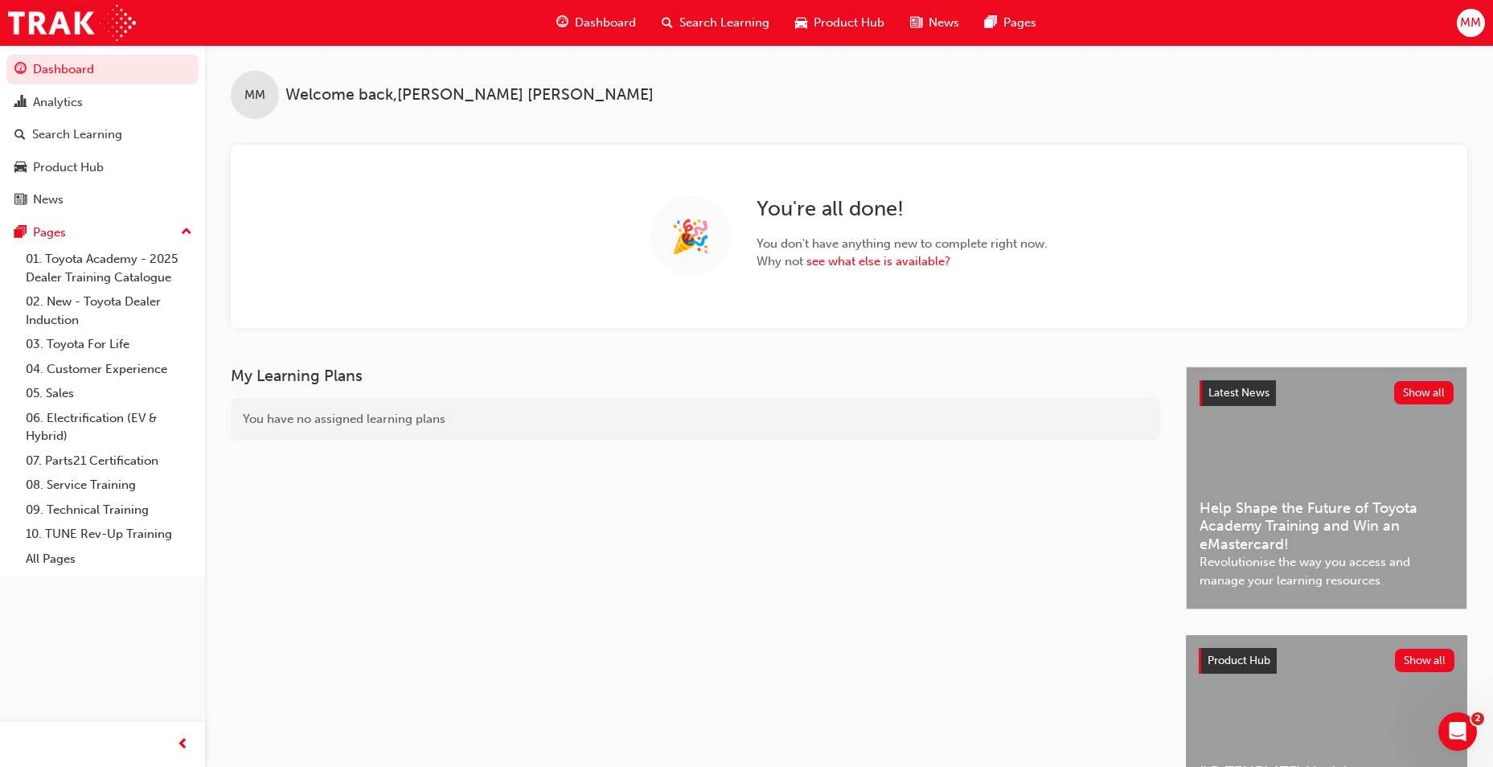
click at [735, 21] on span "Search Learning" at bounding box center [724, 23] width 90 height 18
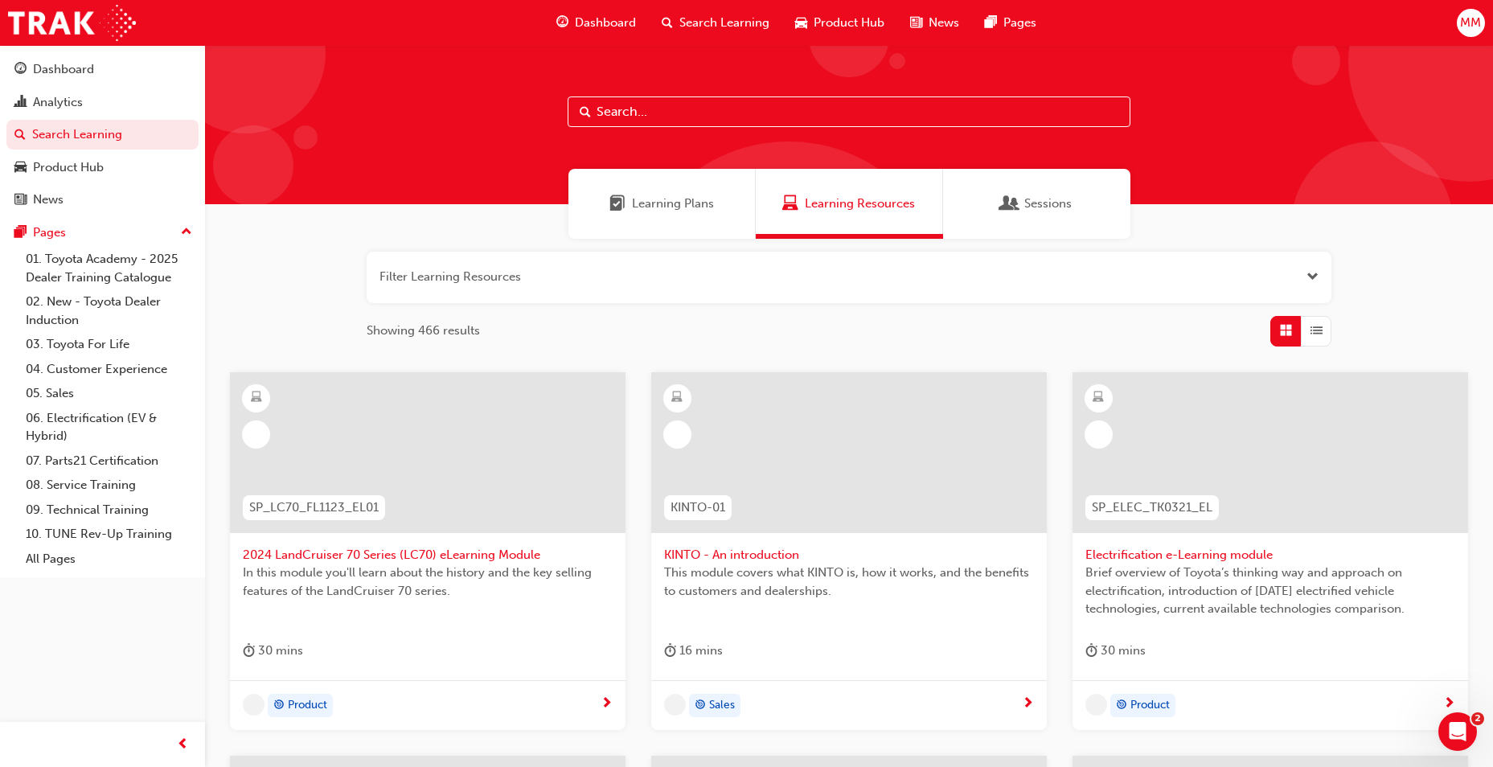
click at [969, 203] on div "Sessions" at bounding box center [1036, 204] width 187 height 70
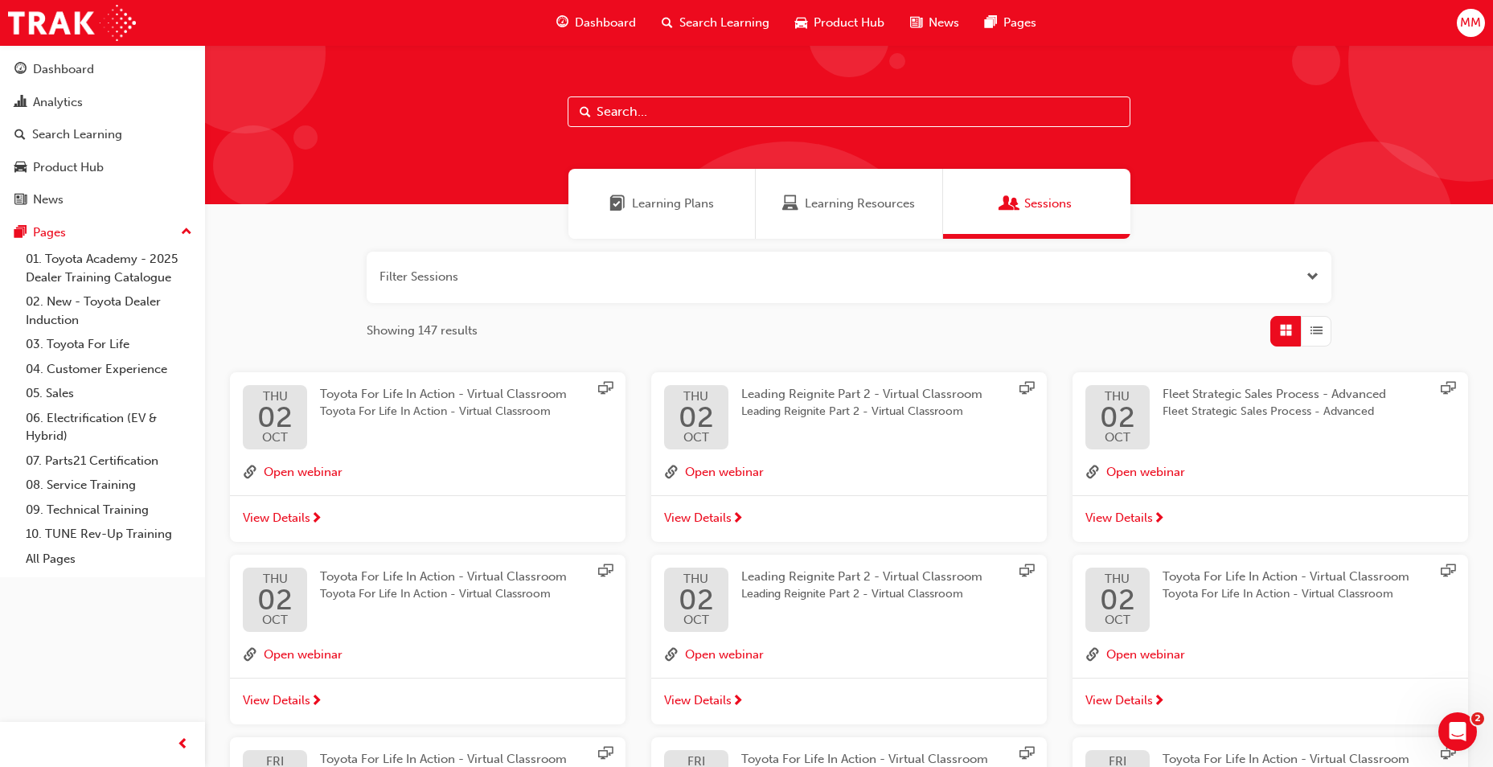
click at [1321, 334] on span "List" at bounding box center [1316, 331] width 12 height 18
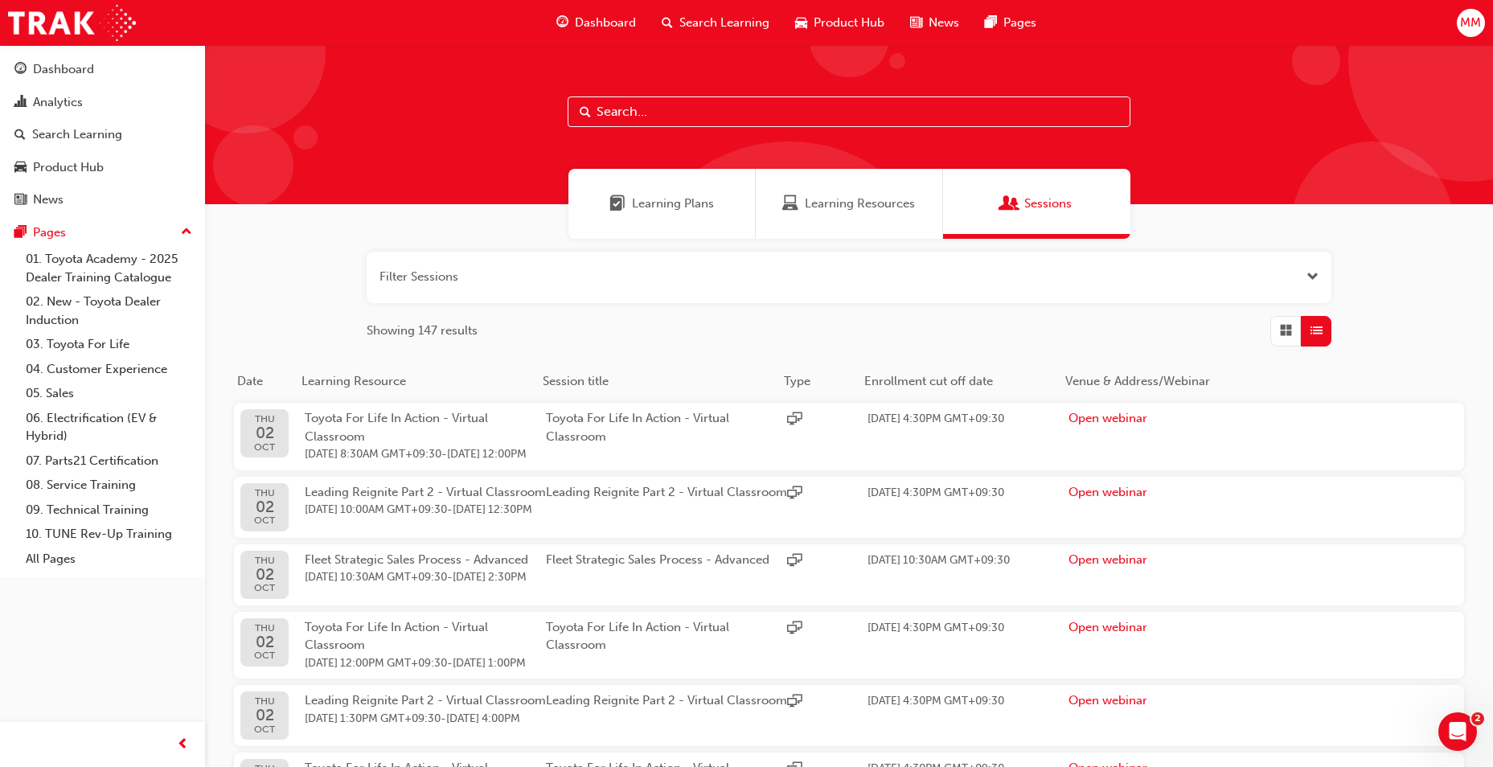
click at [583, 271] on button "button" at bounding box center [849, 277] width 965 height 51
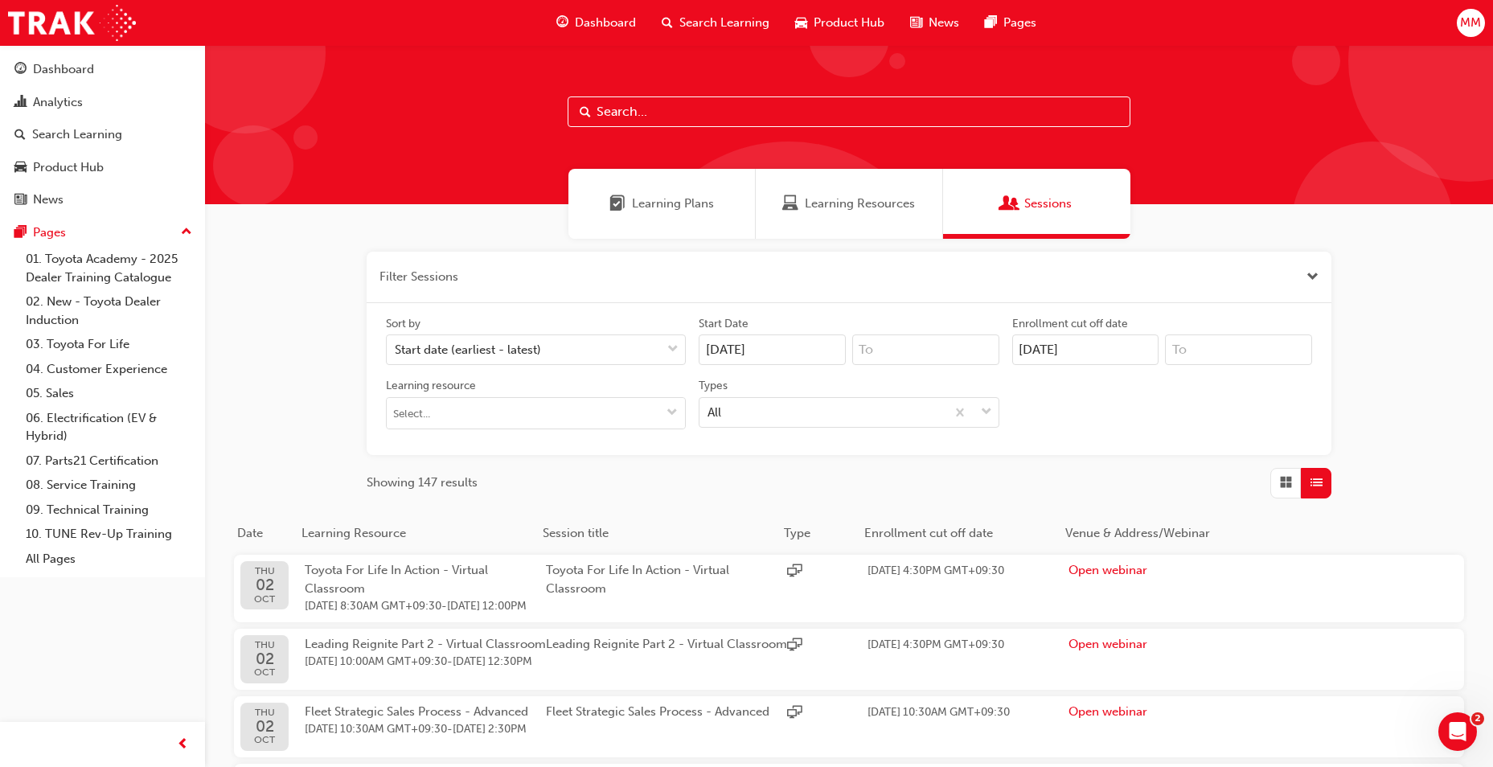
click at [771, 352] on input "[DATE]" at bounding box center [772, 349] width 147 height 31
click at [789, 392] on div "[DATE]" at bounding box center [789, 389] width 181 height 18
click at [789, 365] on input "[DATE]" at bounding box center [772, 349] width 147 height 31
click at [716, 388] on span "Previous Month" at bounding box center [716, 388] width 0 height 18
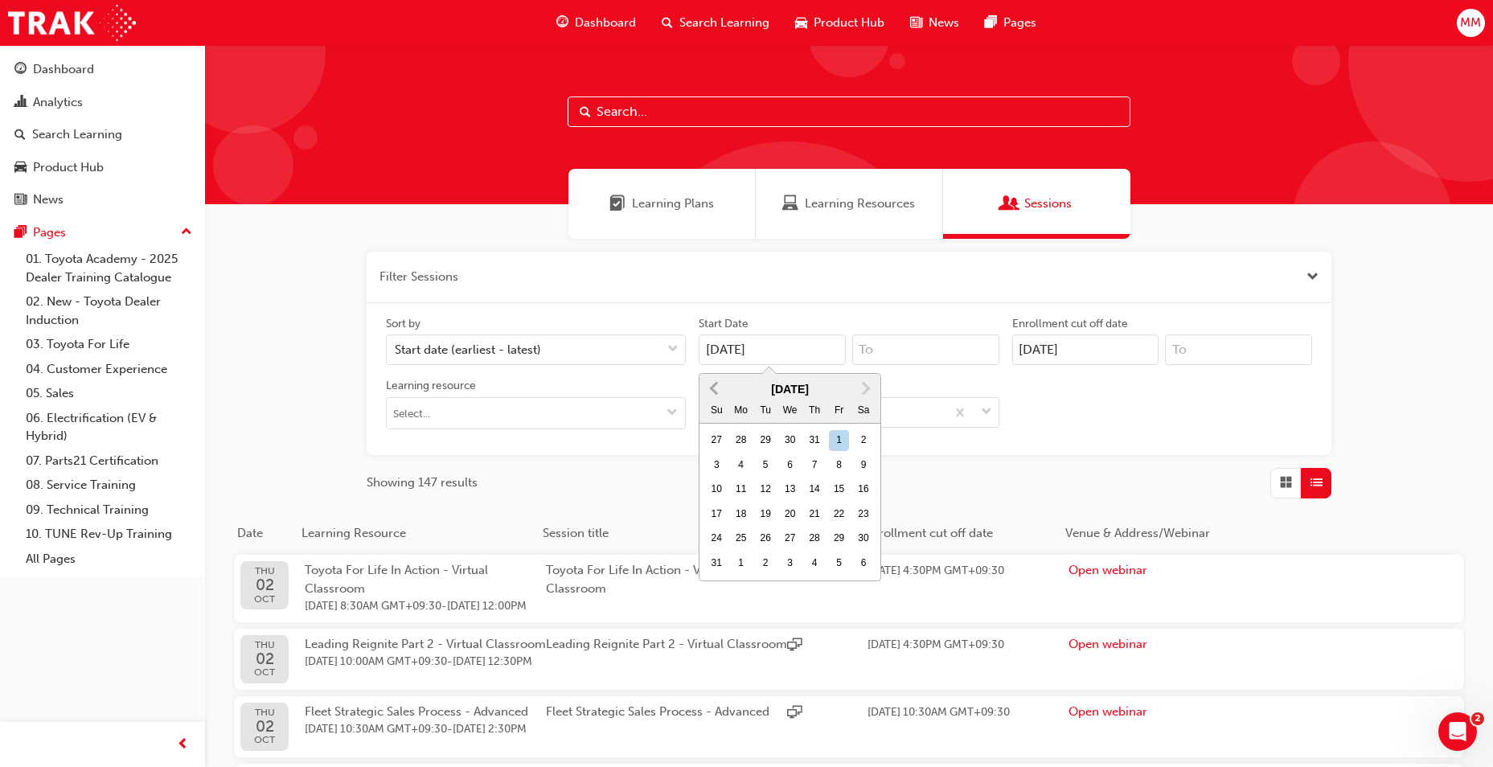
click at [716, 388] on span "Previous Month" at bounding box center [716, 388] width 0 height 18
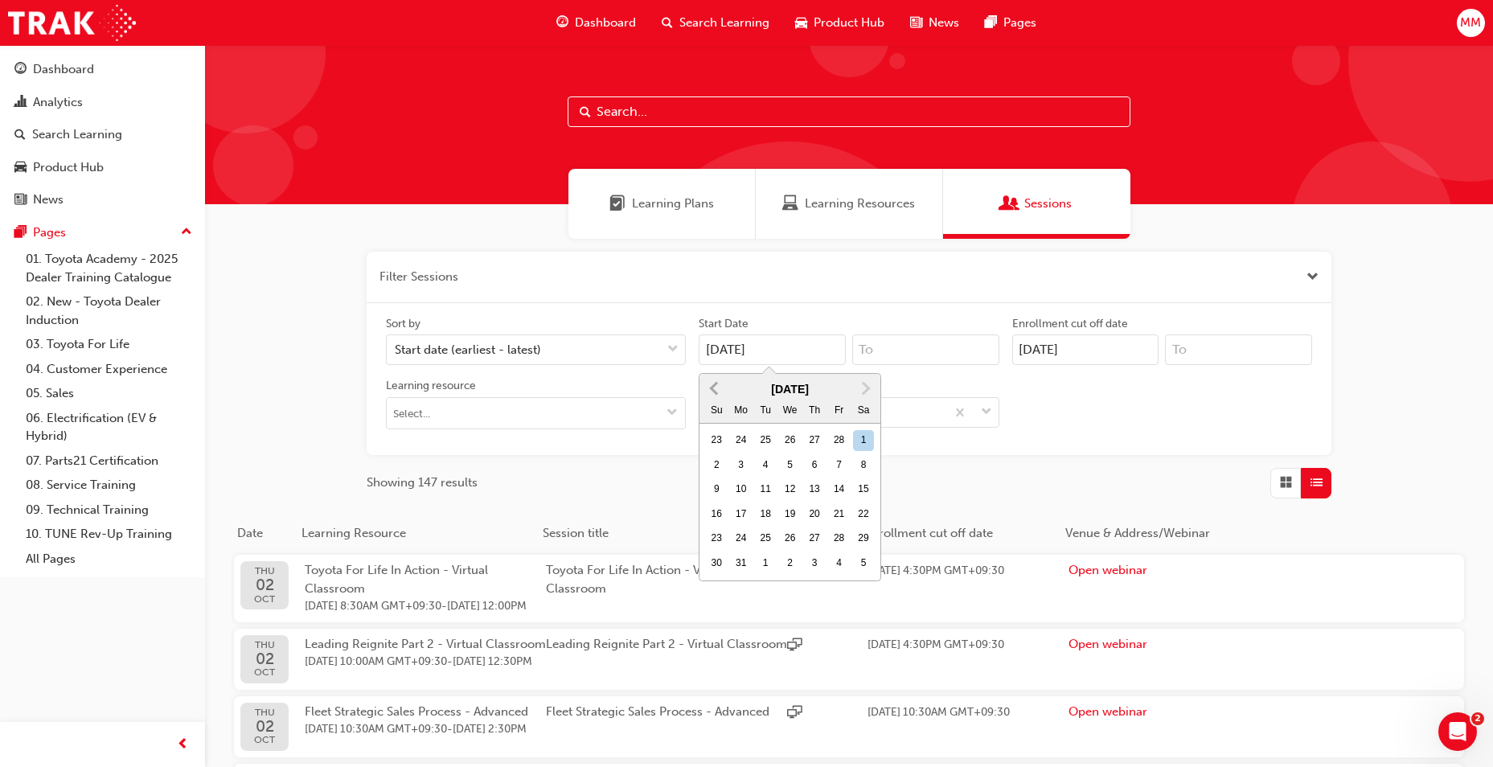
click at [716, 388] on span "Previous Month" at bounding box center [716, 388] width 0 height 18
click at [796, 445] on div "1" at bounding box center [790, 440] width 21 height 21
click at [796, 365] on input "[DATE]" at bounding box center [772, 349] width 147 height 31
type input "[DATE]"
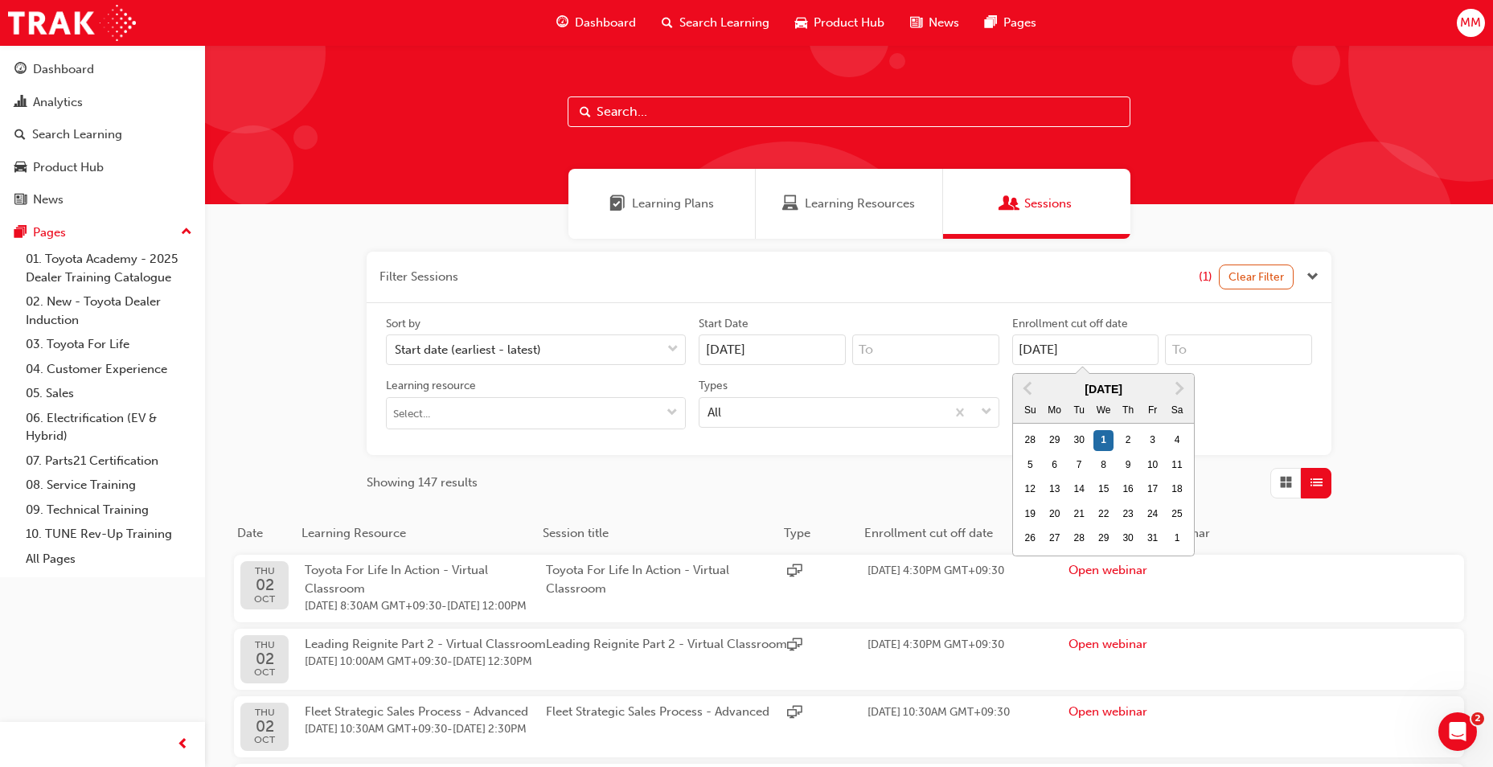
click at [1124, 351] on input "[DATE]" at bounding box center [1085, 349] width 147 height 31
drag, startPoint x: 1124, startPoint y: 351, endPoint x: 1026, endPoint y: 356, distance: 98.2
click at [1026, 356] on input "[DATE]" at bounding box center [1085, 349] width 147 height 31
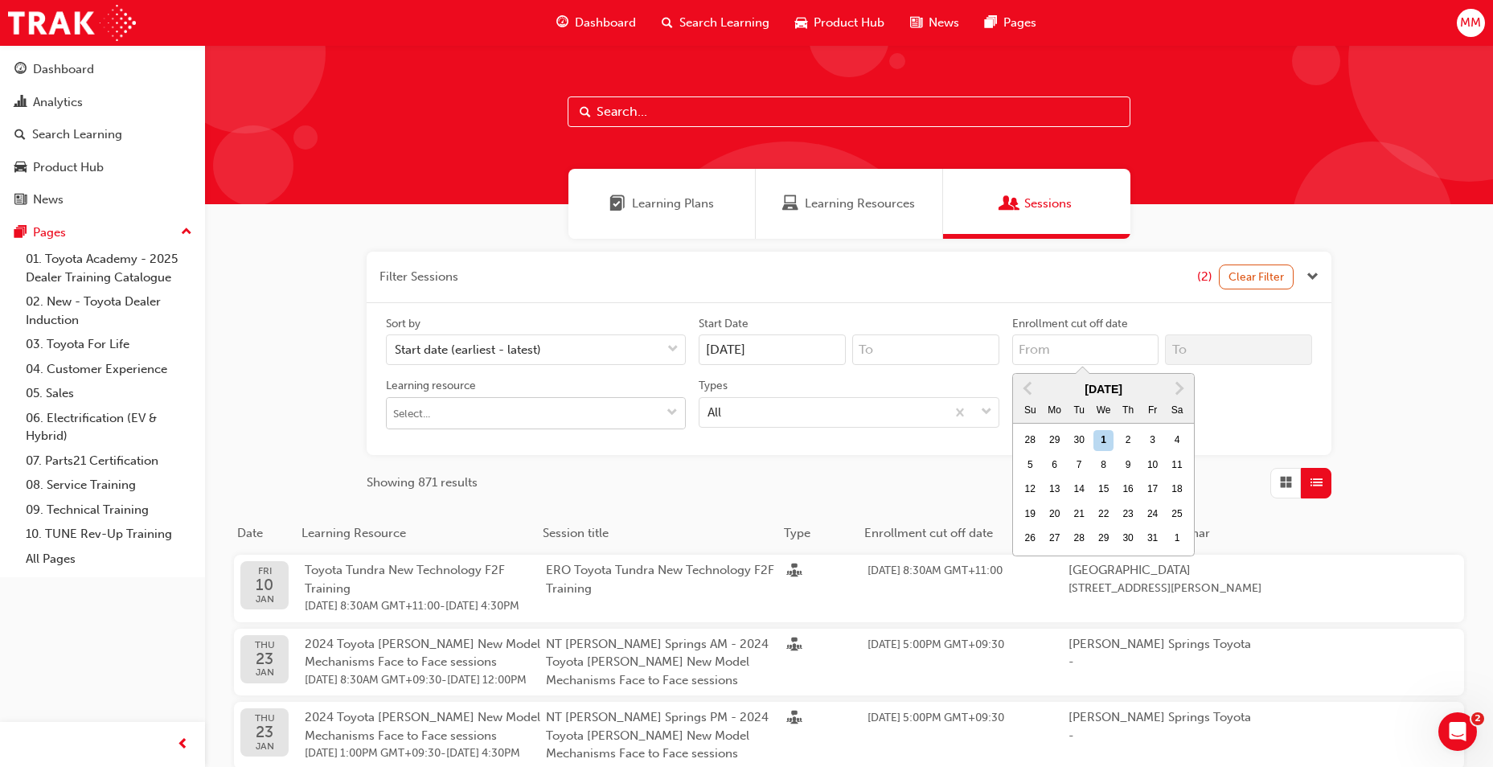
click at [556, 420] on input "Learning resource" at bounding box center [536, 413] width 298 height 31
type input "DT"
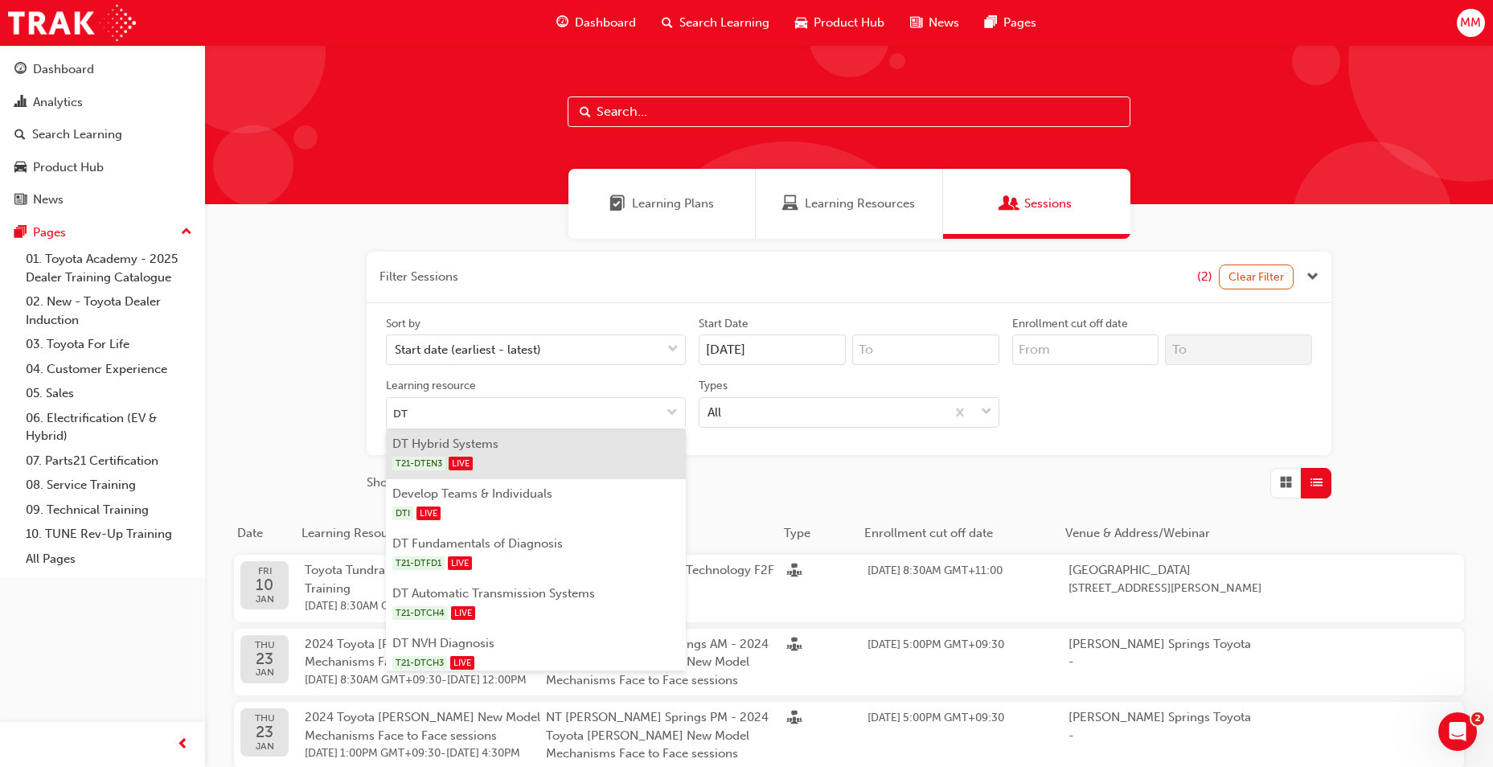
click at [560, 439] on li "DT Hybrid Systems T21-DTEN3 LIVE" at bounding box center [536, 454] width 300 height 50
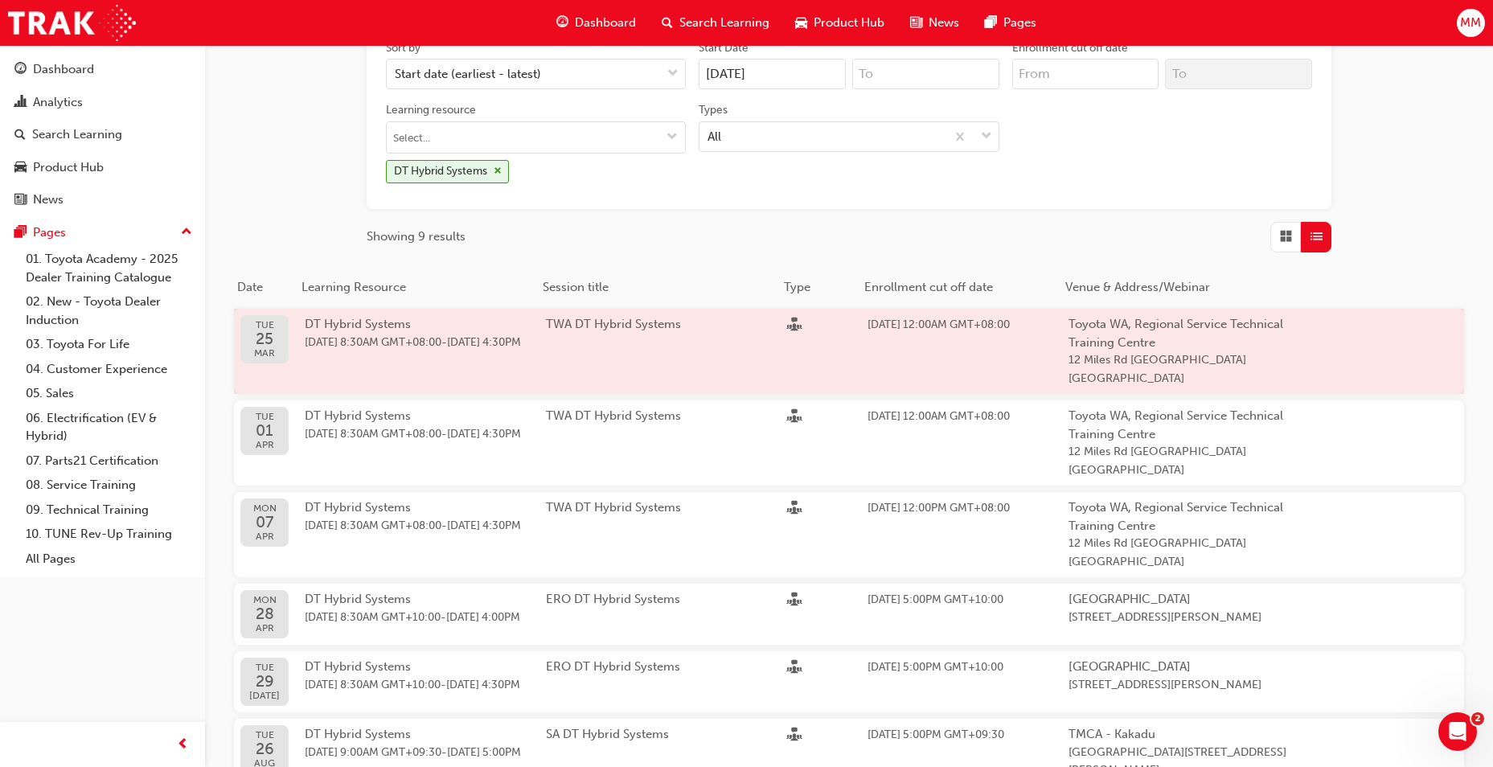
scroll to position [322, 0]
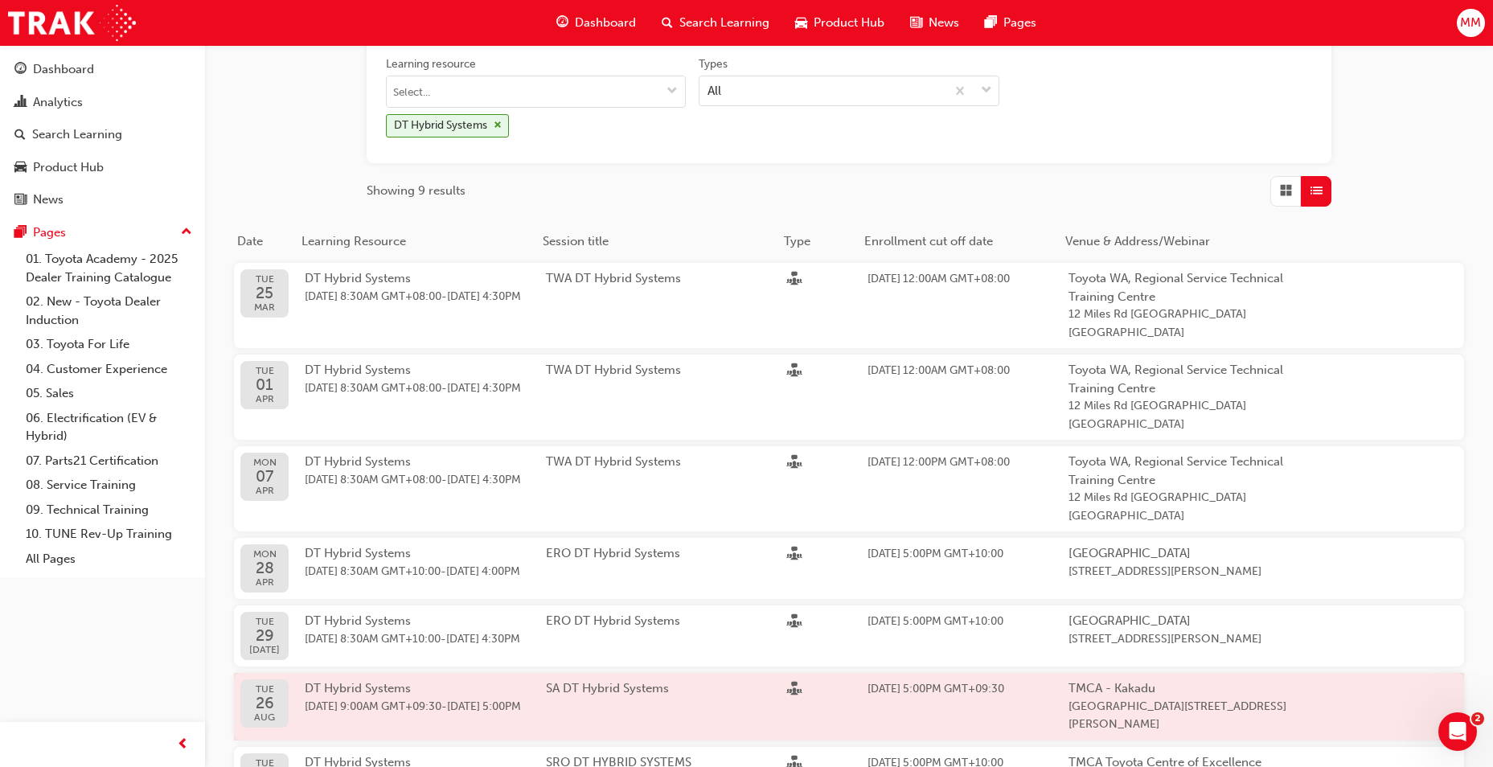
click at [527, 698] on span "26 Aug 2025 9:00AM GMT+09:30 - 28 Aug 2025 5:00PM" at bounding box center [425, 707] width 241 height 18
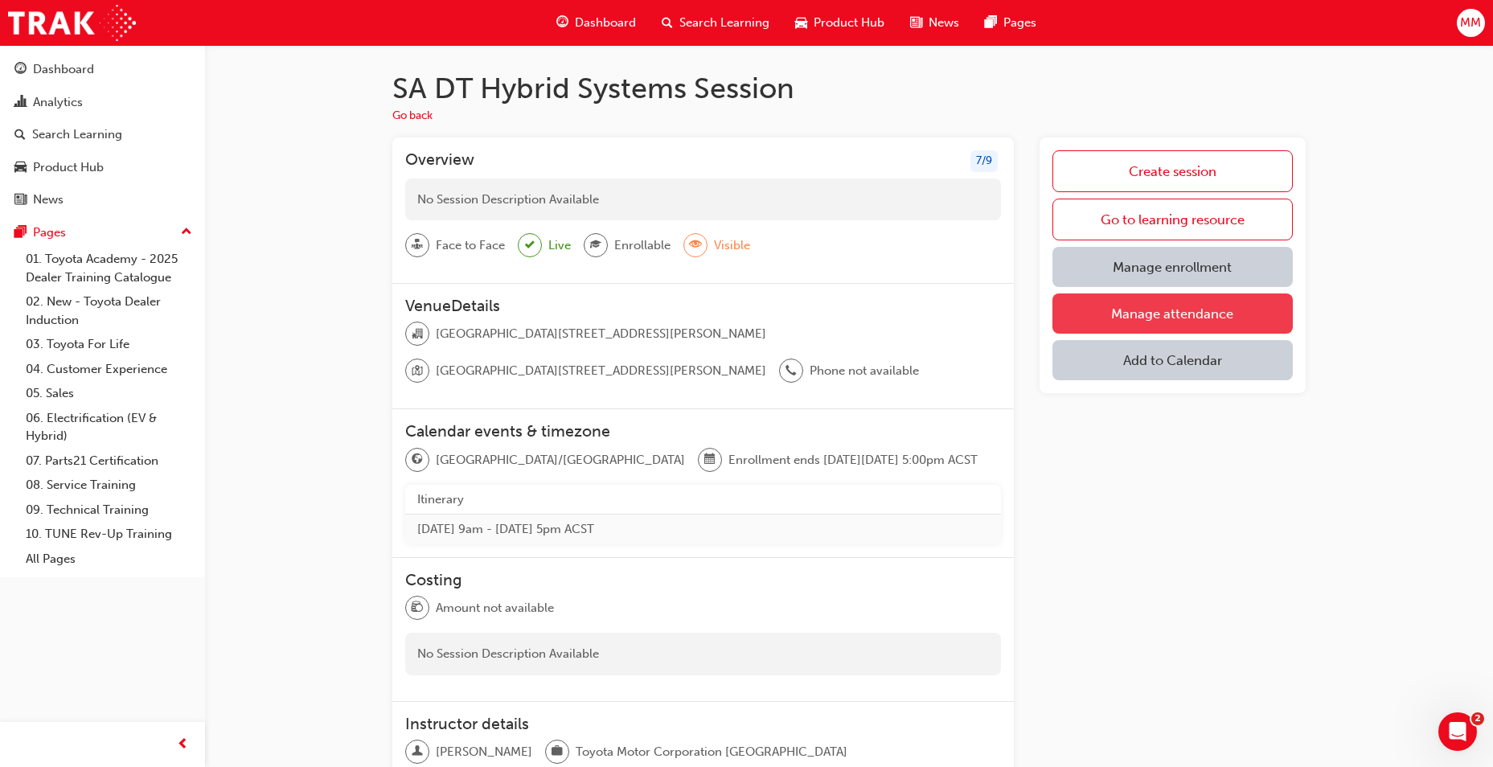
click at [1163, 314] on link "Manage attendance" at bounding box center [1172, 313] width 240 height 40
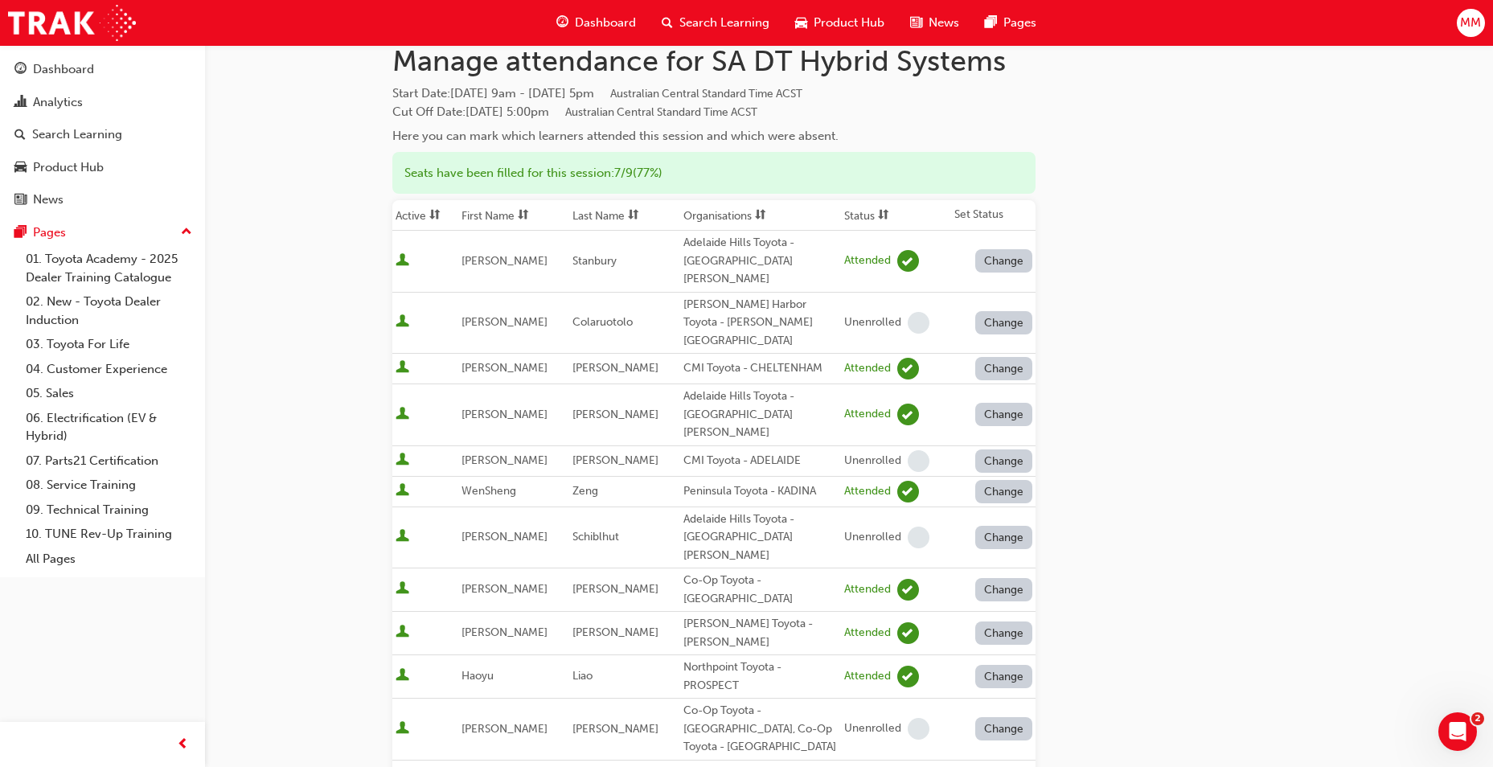
scroll to position [80, 0]
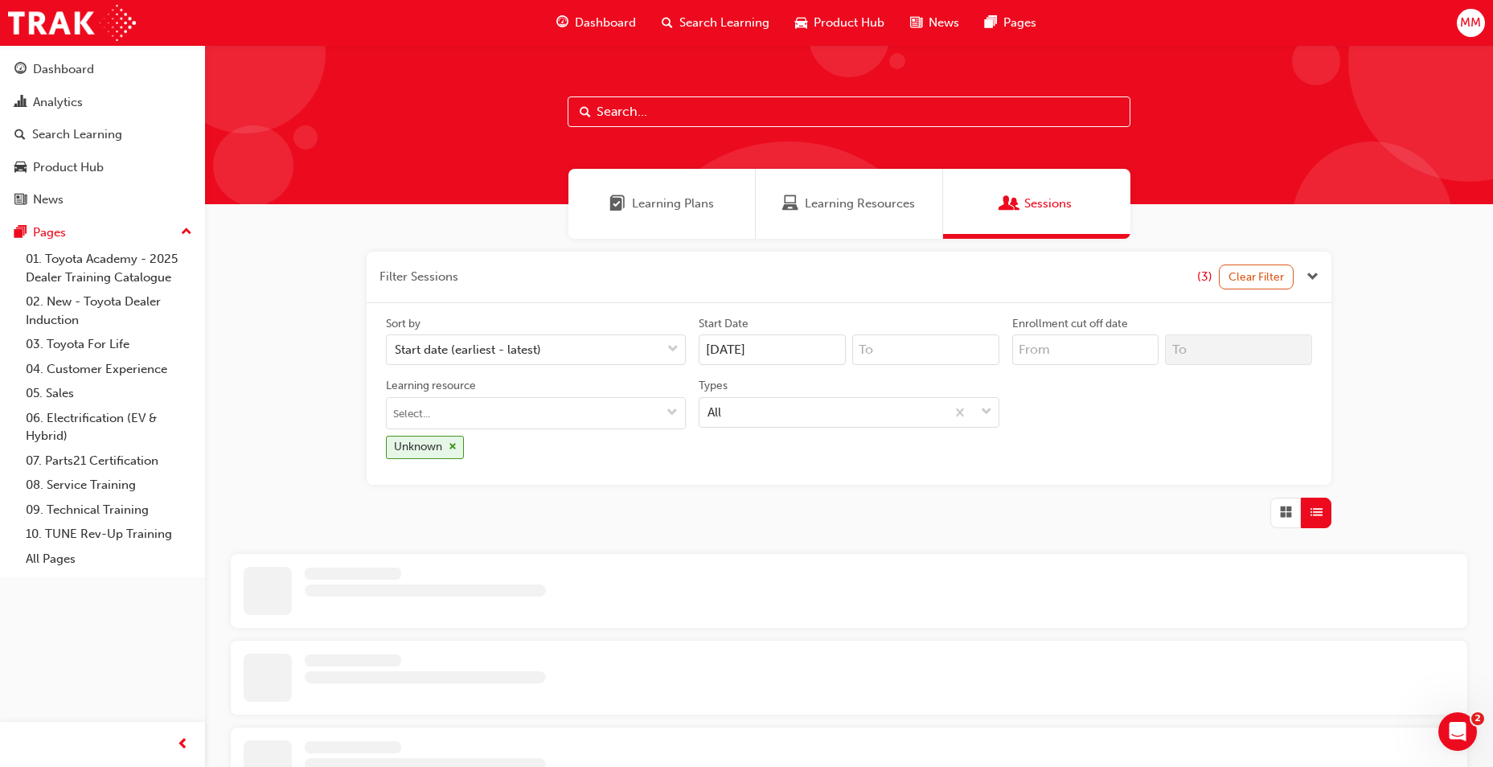
scroll to position [322, 0]
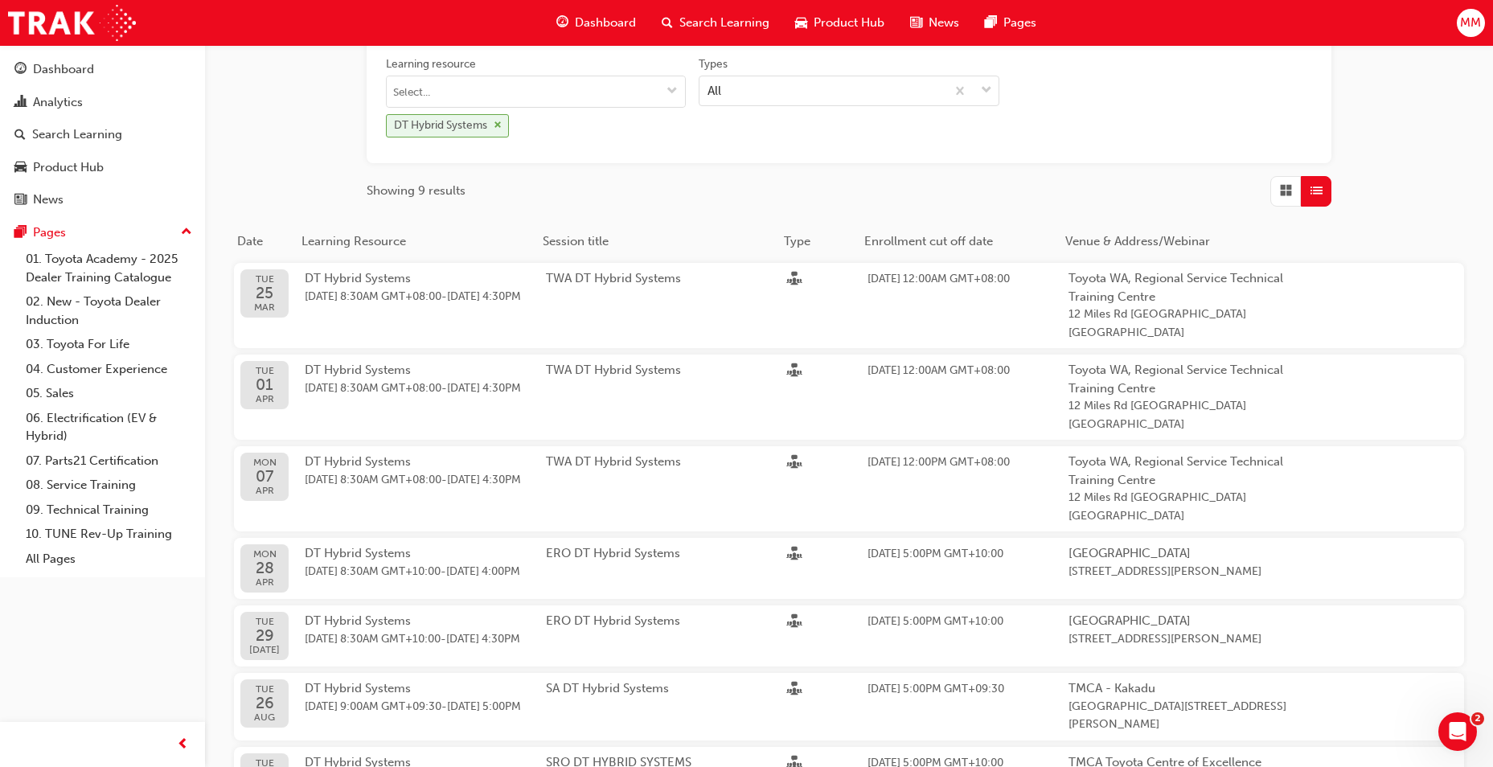
click at [499, 126] on span "cross-icon" at bounding box center [498, 126] width 8 height 10
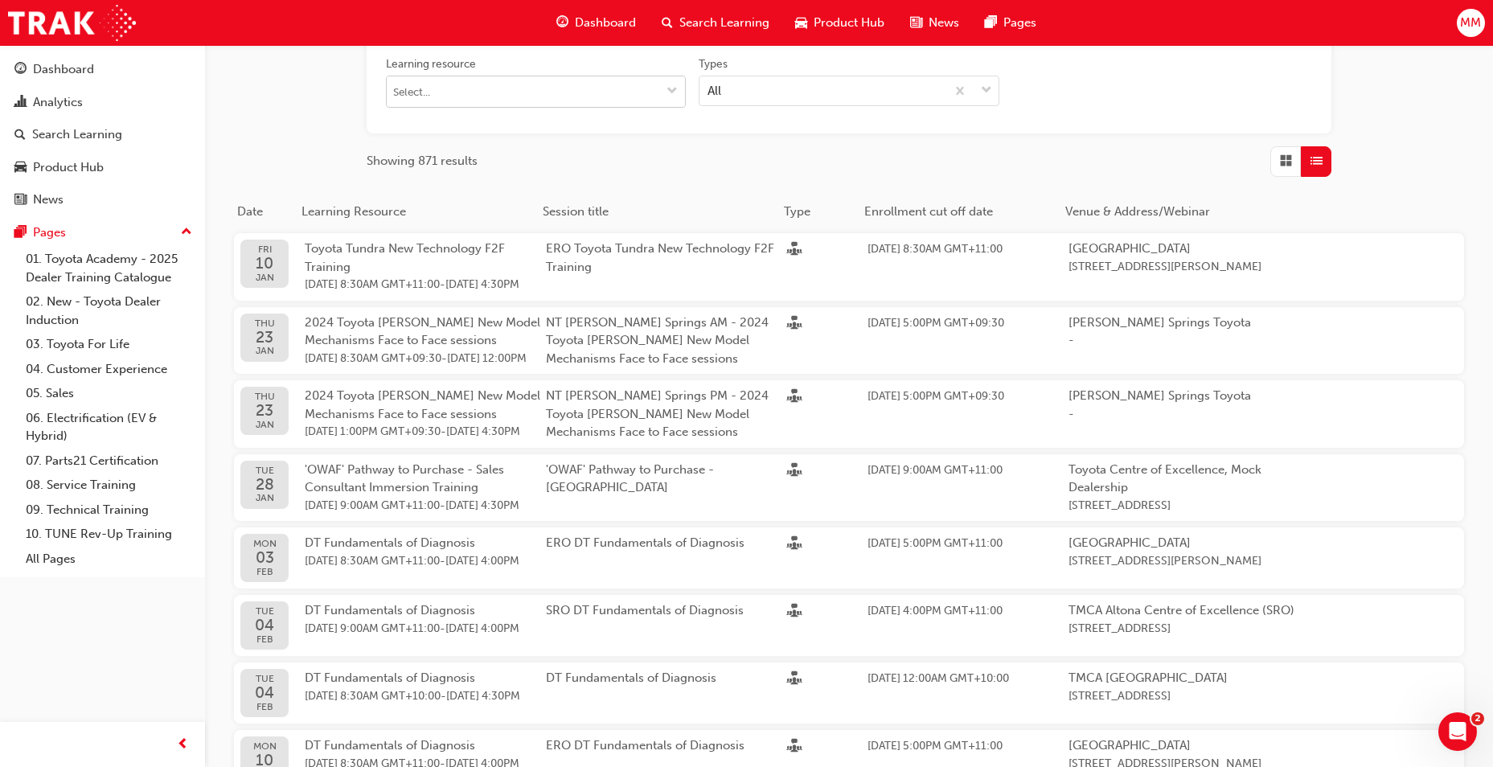
click at [487, 99] on input "Learning resource" at bounding box center [536, 91] width 298 height 31
type input "DT"
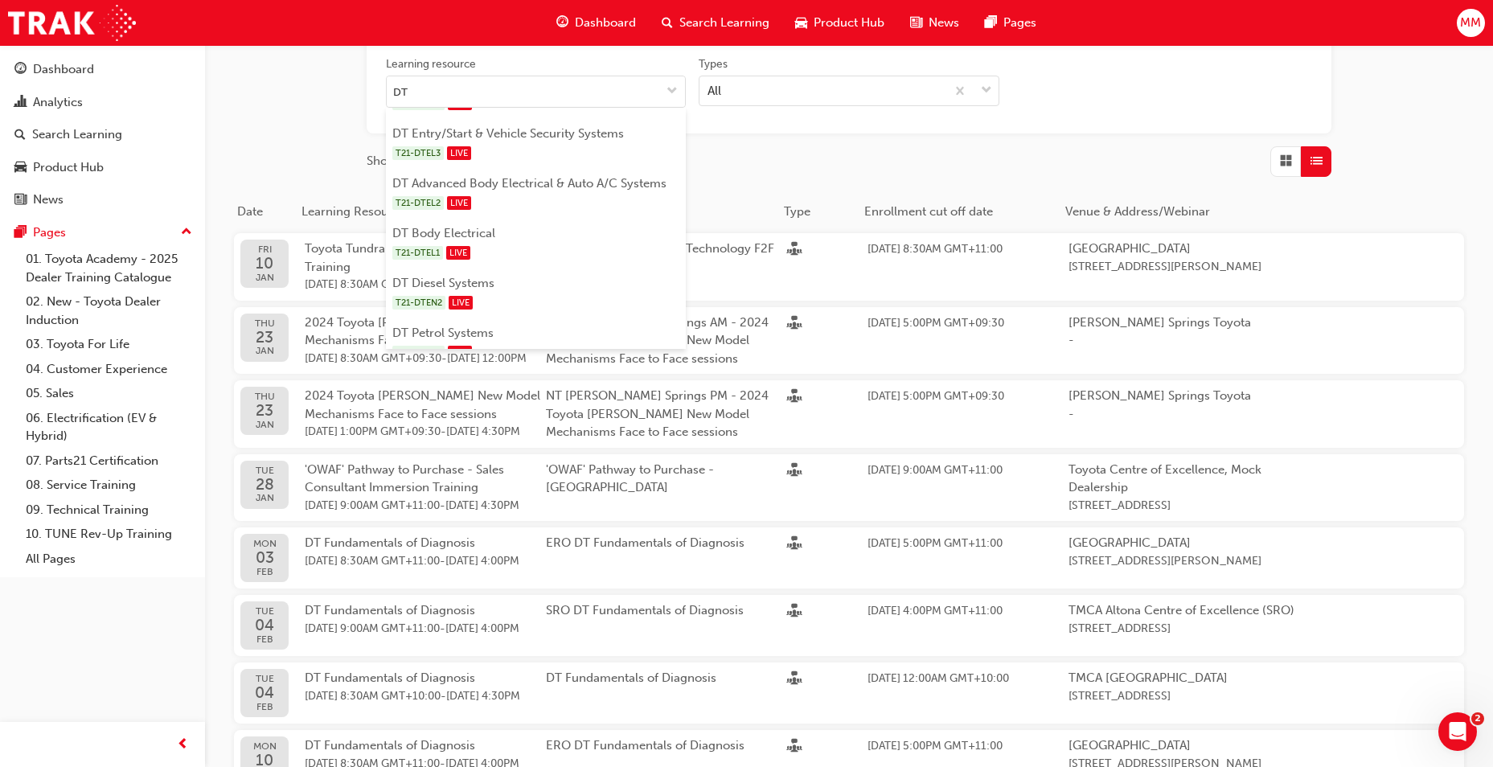
scroll to position [342, 0]
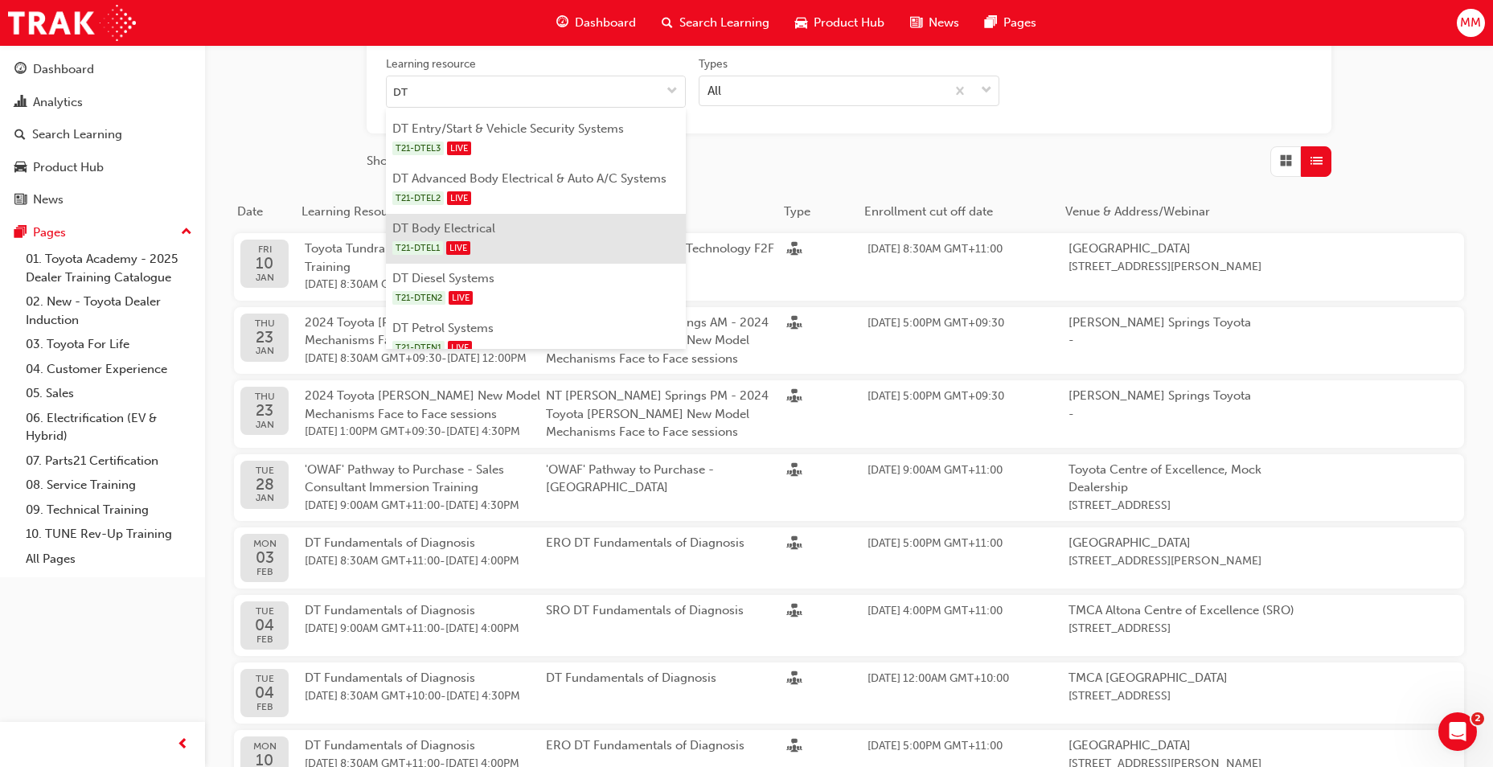
click at [539, 229] on li "DT Body Electrical T21-DTEL1 LIVE" at bounding box center [536, 239] width 300 height 50
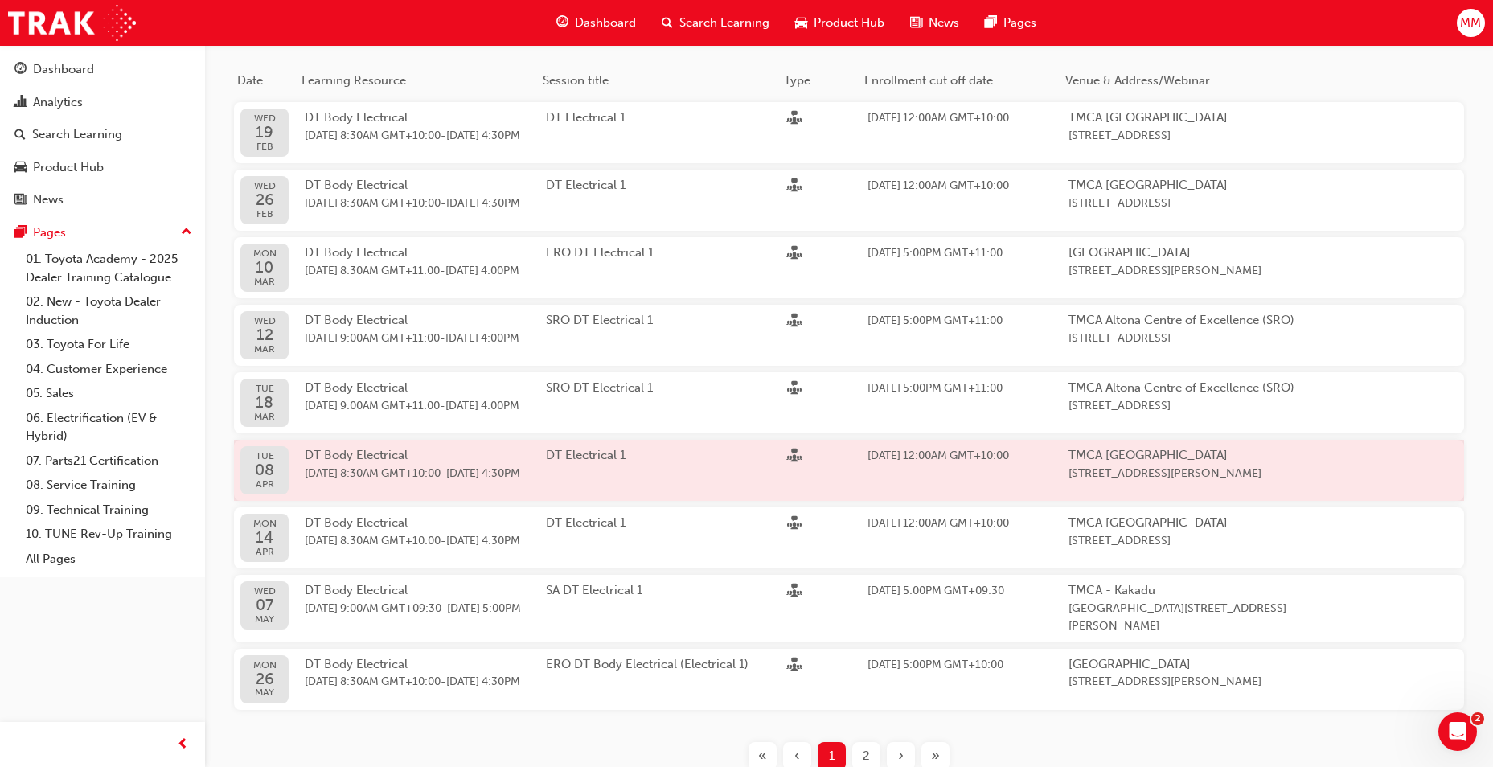
scroll to position [563, 0]
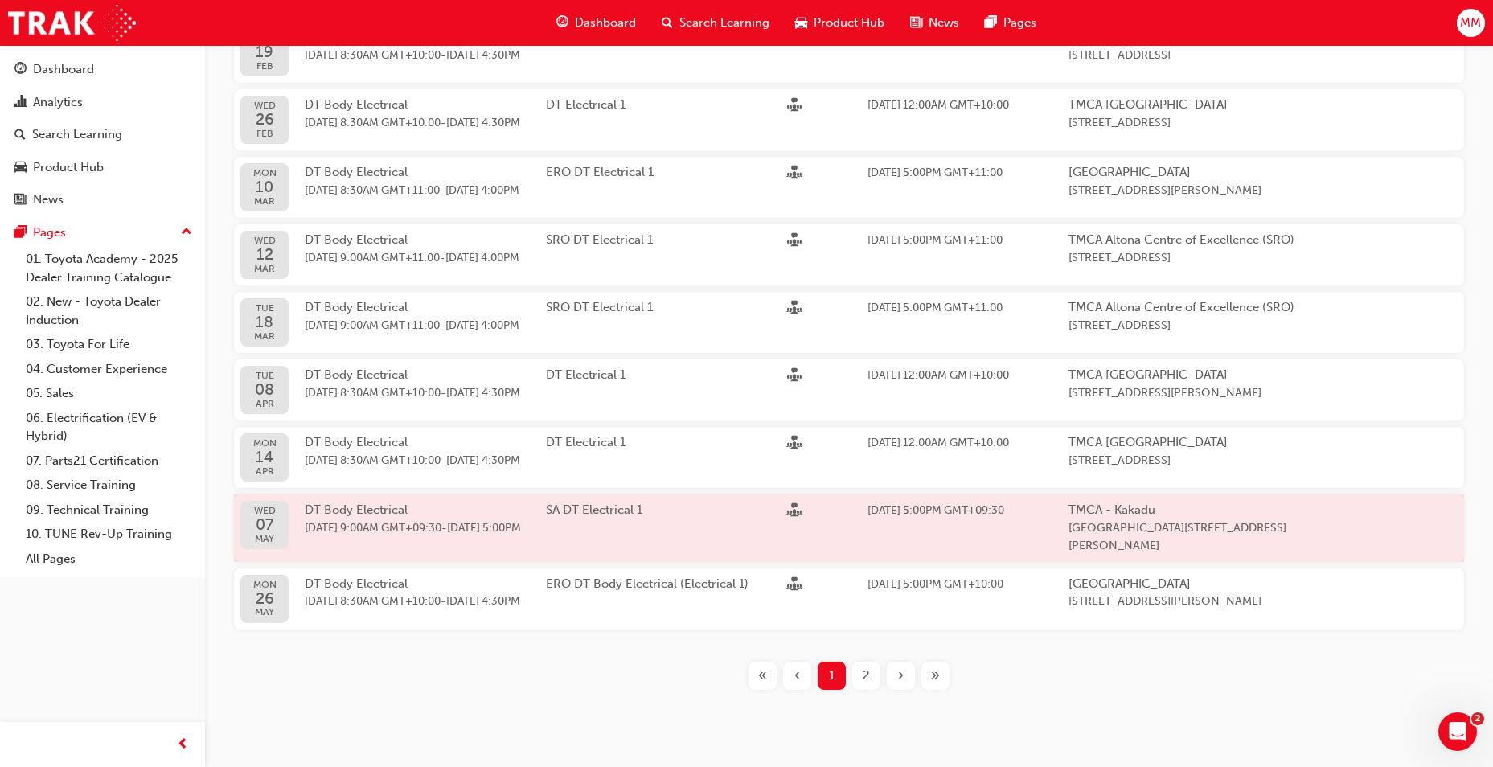
click at [668, 556] on div "SA DT Electrical 1" at bounding box center [666, 528] width 241 height 55
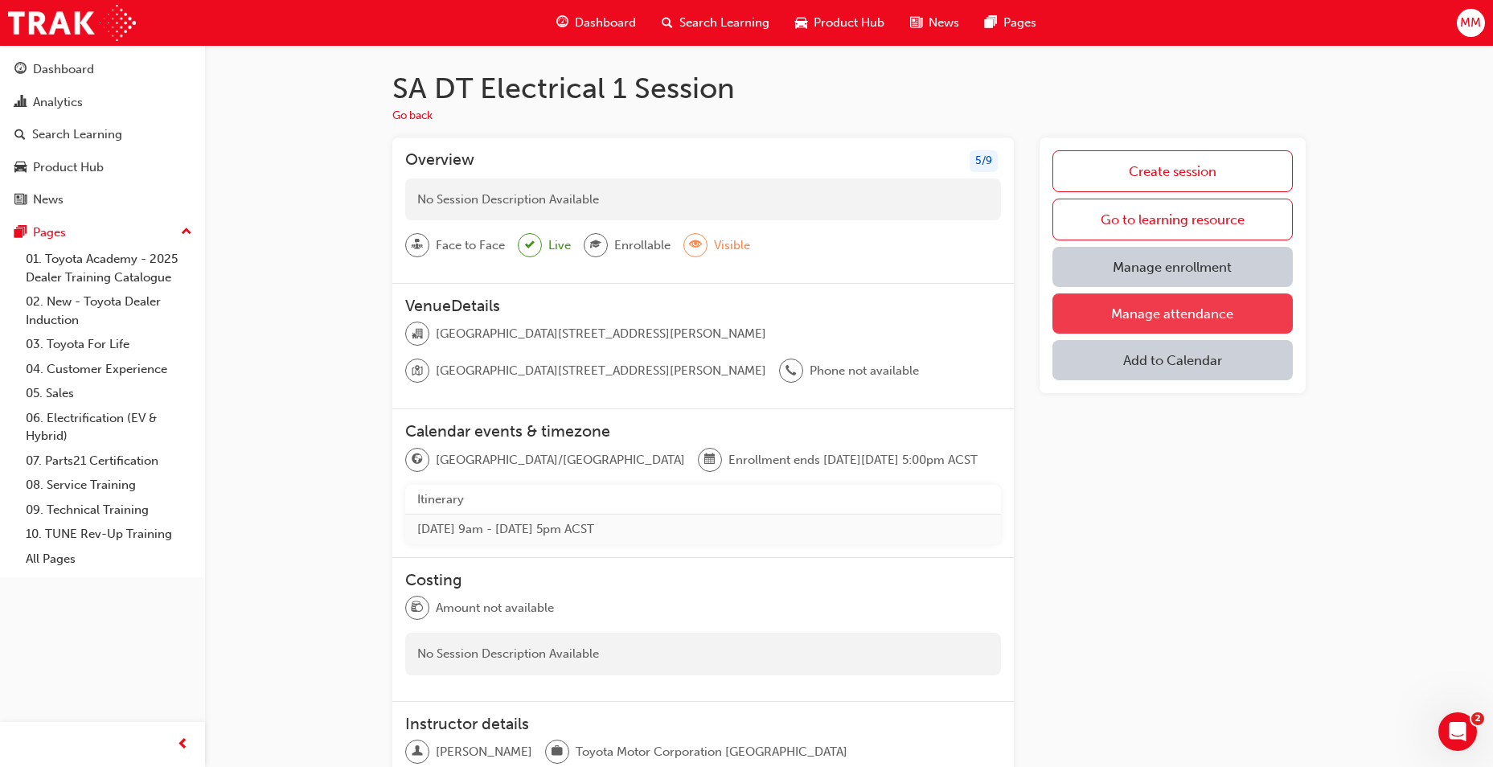
click at [1218, 310] on link "Manage attendance" at bounding box center [1172, 313] width 240 height 40
